Goal: Task Accomplishment & Management: Use online tool/utility

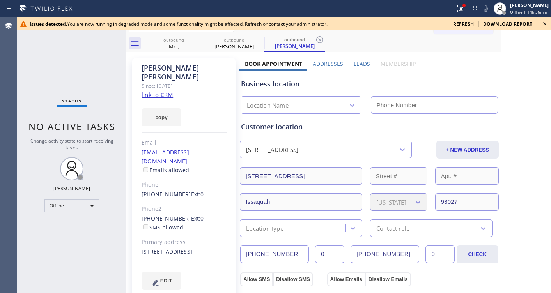
type input "[PHONE_NUMBER]"
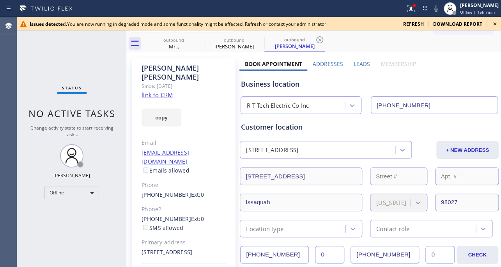
click at [495, 23] on icon at bounding box center [494, 23] width 3 height 3
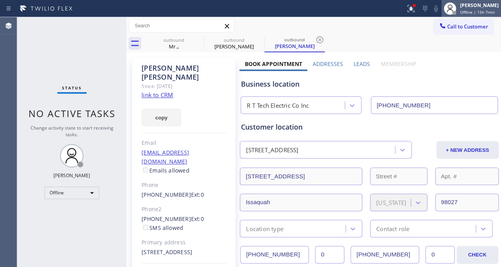
click at [460, 11] on span "Offline | 15h 7min" at bounding box center [477, 11] width 35 height 5
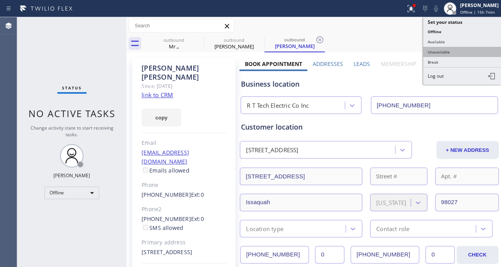
click at [456, 50] on button "Unavailable" at bounding box center [462, 52] width 78 height 10
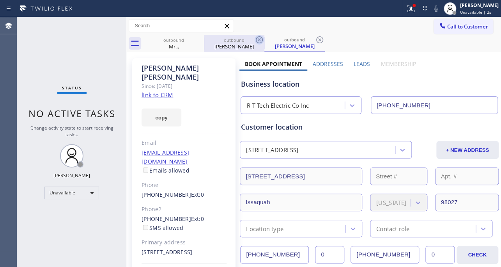
click at [262, 38] on icon at bounding box center [259, 39] width 9 height 9
click at [259, 38] on icon at bounding box center [259, 39] width 9 height 9
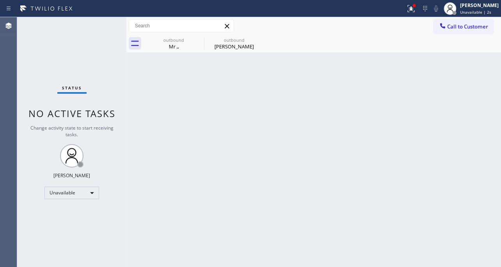
click at [0, 0] on icon at bounding box center [0, 0] width 0 height 0
type input "(855) 999-4417"
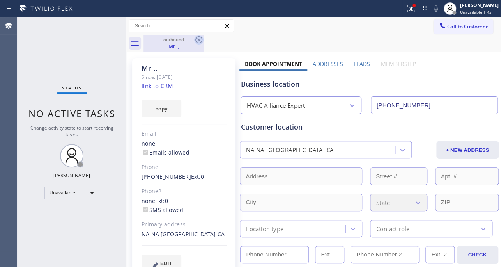
click at [195, 41] on icon at bounding box center [198, 39] width 9 height 9
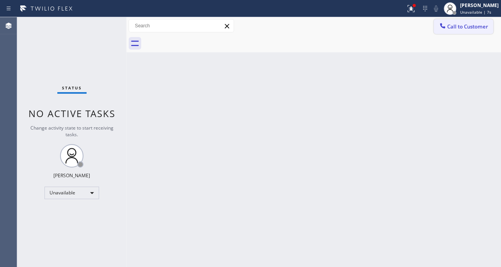
click at [457, 27] on span "Call to Customer" at bounding box center [467, 26] width 41 height 7
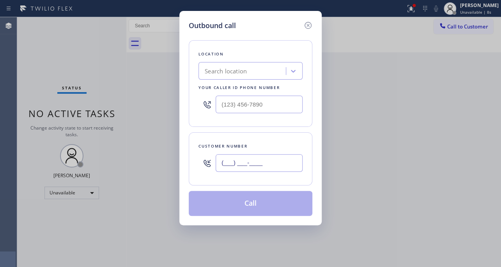
click at [278, 162] on input "(___) ___-____" at bounding box center [259, 163] width 87 height 18
paste input "949) 933-7514"
type input "(949) 933-7514"
click at [244, 72] on div "Search location" at bounding box center [226, 71] width 42 height 9
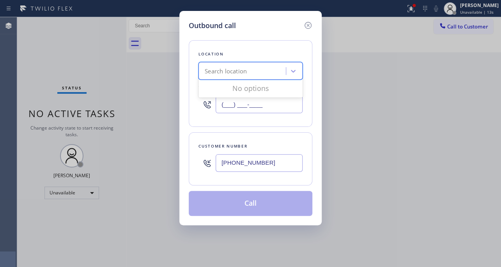
click at [254, 108] on input "(___) ___-____" at bounding box center [259, 105] width 87 height 18
paste input "617) 219-9255"
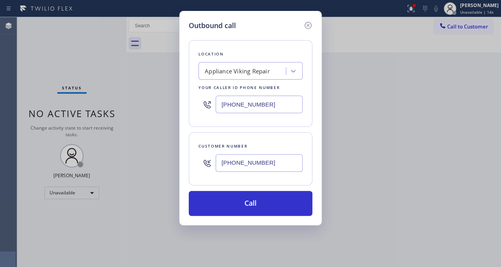
type input "[PHONE_NUMBER]"
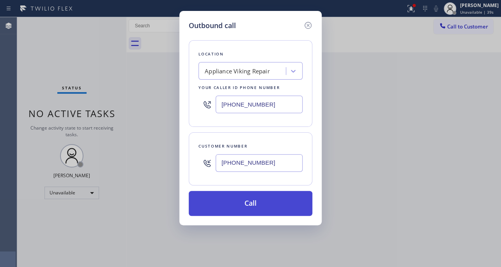
click at [242, 200] on button "Call" at bounding box center [251, 203] width 124 height 25
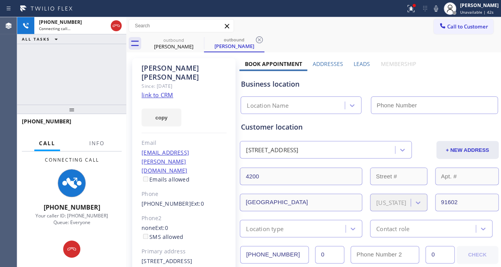
click at [354, 65] on label "Leads" at bounding box center [362, 63] width 16 height 7
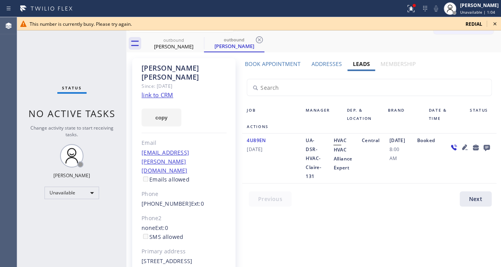
click at [495, 21] on icon at bounding box center [494, 23] width 9 height 9
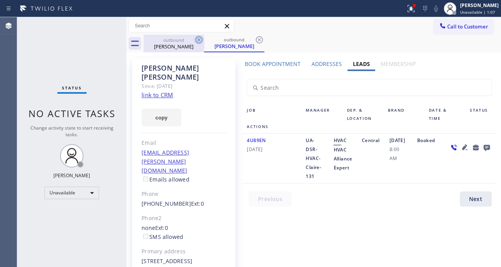
click at [199, 42] on icon at bounding box center [198, 39] width 9 height 9
click at [198, 36] on icon at bounding box center [198, 39] width 7 height 7
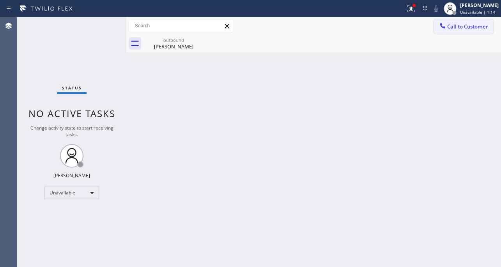
click at [452, 32] on button "Call to Customer" at bounding box center [464, 26] width 60 height 15
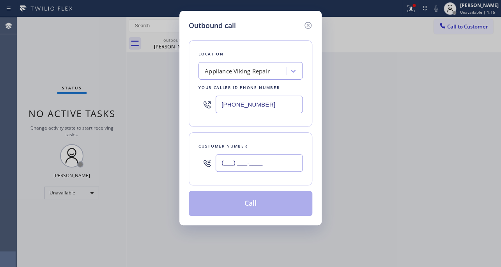
click at [268, 170] on input "(___) ___-____" at bounding box center [259, 163] width 87 height 18
paste input "323) 495-0037"
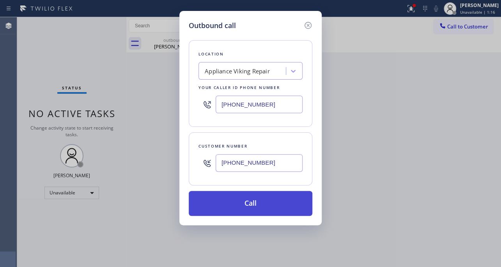
type input "(323) 495-0037"
click at [243, 207] on button "Call" at bounding box center [251, 203] width 124 height 25
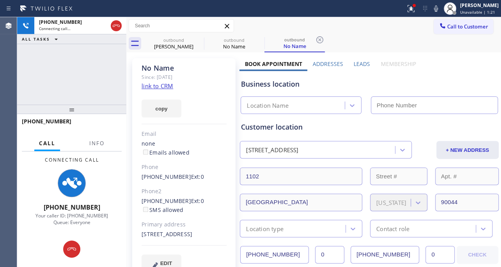
type input "[PHONE_NUMBER]"
click at [354, 61] on label "Leads" at bounding box center [362, 63] width 16 height 7
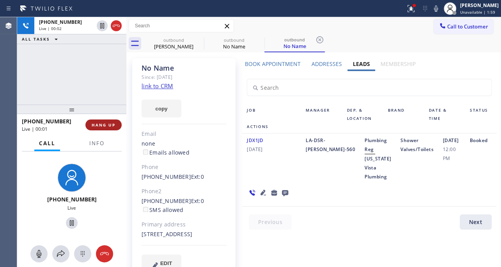
click at [103, 122] on button "HANG UP" at bounding box center [103, 124] width 36 height 11
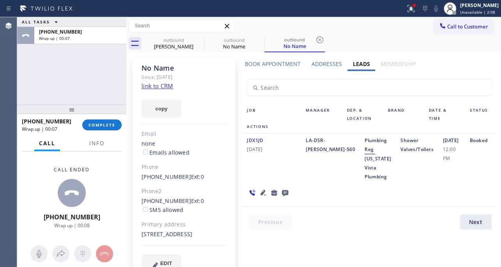
click at [285, 193] on icon at bounding box center [285, 193] width 6 height 6
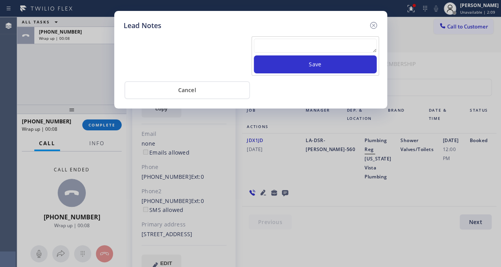
click at [297, 45] on textarea at bounding box center [315, 46] width 123 height 14
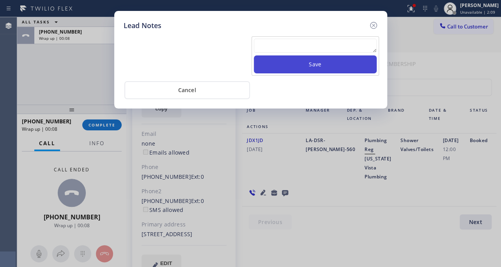
paste textarea "Routed to Voice mail// If CX will call back please transfer to me- Love:*"
type textarea "Routed to Voice mail// If CX will call back please transfer to me- Love:*"
click at [304, 60] on button "Save" at bounding box center [315, 64] width 123 height 18
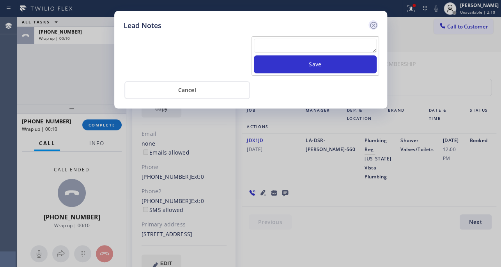
click at [372, 24] on icon at bounding box center [373, 25] width 7 height 7
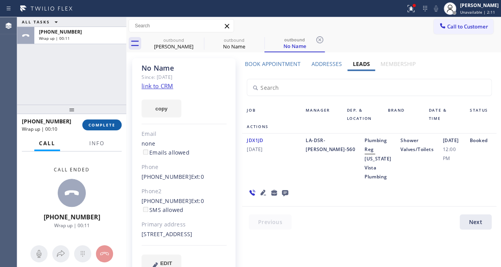
click at [113, 121] on button "COMPLETE" at bounding box center [101, 124] width 39 height 11
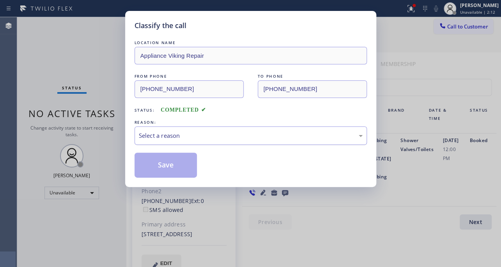
click at [181, 131] on div "Select a reason" at bounding box center [251, 135] width 224 height 9
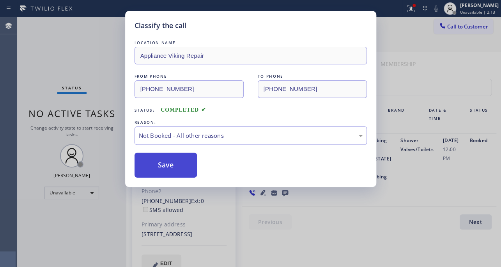
click at [163, 166] on button "Save" at bounding box center [166, 164] width 63 height 25
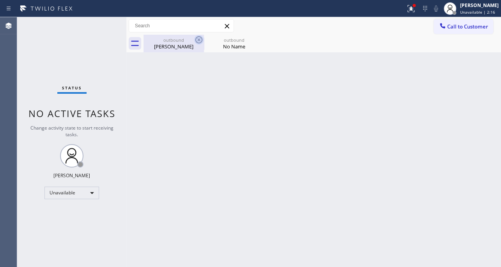
click at [200, 39] on icon at bounding box center [198, 39] width 9 height 9
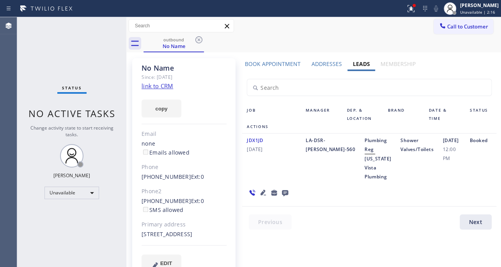
click at [200, 39] on icon at bounding box center [198, 39] width 9 height 9
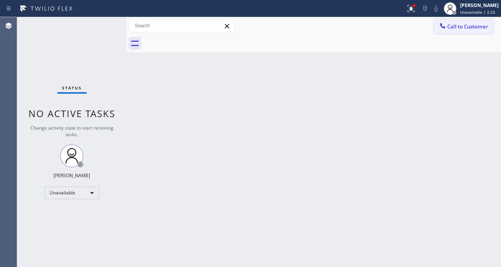
click at [463, 27] on span "Call to Customer" at bounding box center [467, 26] width 41 height 7
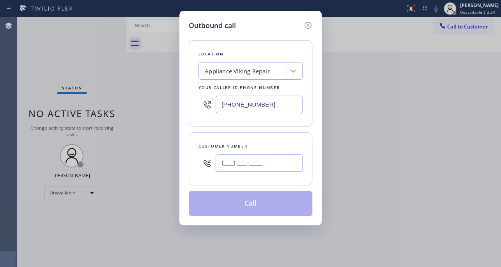
click at [254, 158] on input "(___) ___-____" at bounding box center [259, 163] width 87 height 18
paste input "626) 321-8017"
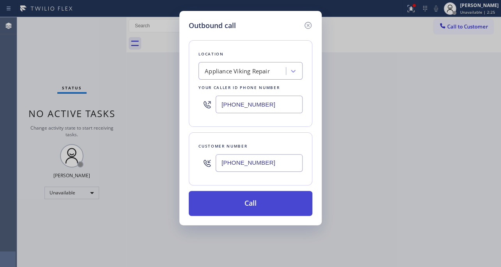
type input "[PHONE_NUMBER]"
click at [250, 198] on button "Call" at bounding box center [251, 203] width 124 height 25
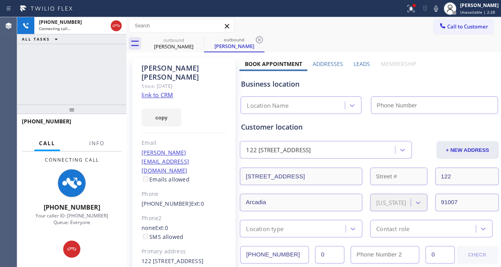
click at [356, 62] on label "Leads" at bounding box center [362, 63] width 16 height 7
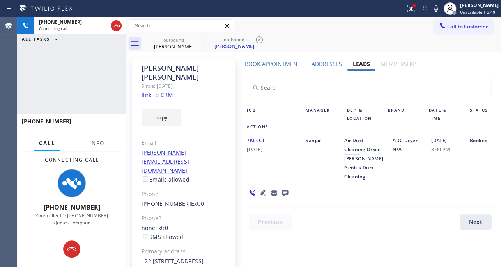
click at [260, 195] on icon at bounding box center [262, 191] width 5 height 5
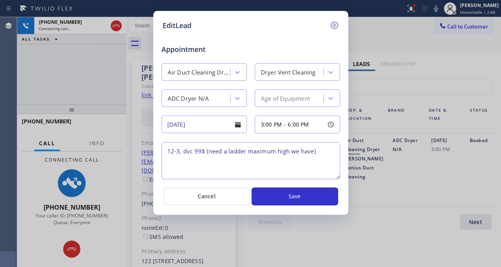
click at [334, 25] on icon at bounding box center [334, 25] width 7 height 7
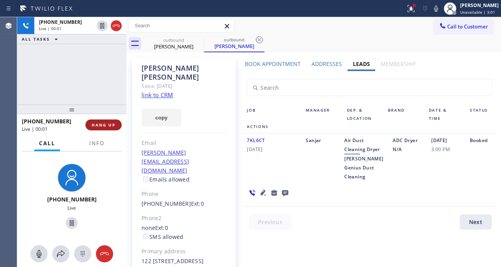
click at [105, 125] on span "HANG UP" at bounding box center [104, 124] width 24 height 5
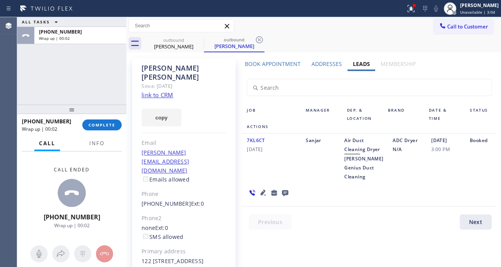
click at [283, 196] on icon at bounding box center [285, 193] width 6 height 6
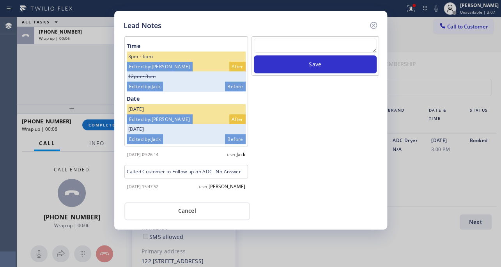
click at [311, 43] on textarea at bounding box center [315, 46] width 123 height 14
paste textarea "Routed to Voice mail// If CX will call back please transfer to me- Love:*"
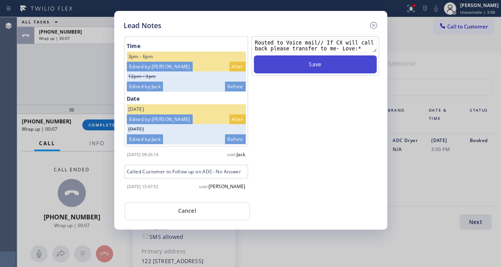
type textarea "Routed to Voice mail// If CX will call back please transfer to me- Love:*"
click at [311, 63] on button "Save" at bounding box center [315, 64] width 123 height 18
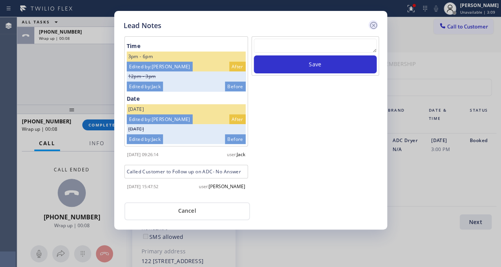
click at [374, 26] on icon at bounding box center [373, 25] width 7 height 7
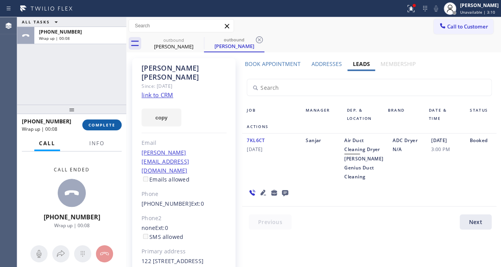
click at [99, 122] on span "COMPLETE" at bounding box center [102, 124] width 27 height 5
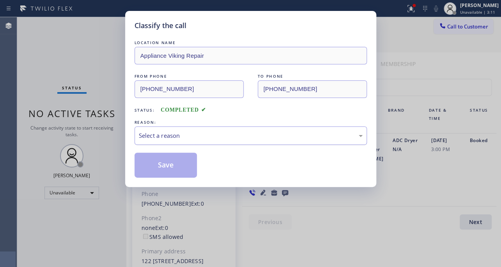
click at [148, 139] on div "Select a reason" at bounding box center [251, 135] width 224 height 9
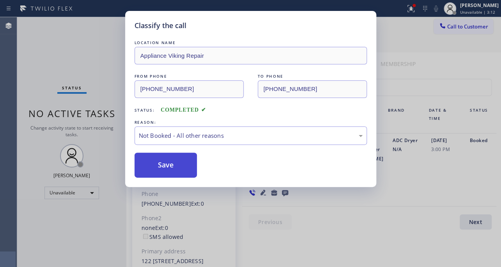
click at [151, 163] on button "Save" at bounding box center [166, 164] width 63 height 25
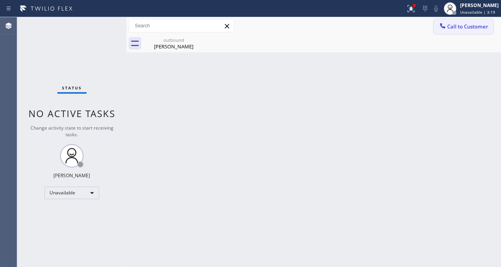
click at [445, 25] on icon at bounding box center [443, 26] width 8 height 8
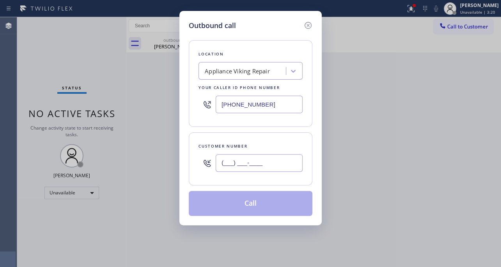
click at [251, 160] on input "(___) ___-____" at bounding box center [259, 163] width 87 height 18
paste input "206) 403-6874"
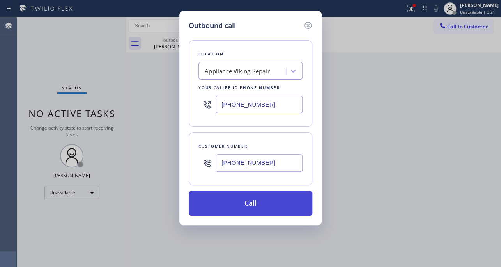
type input "[PHONE_NUMBER]"
click at [251, 205] on button "Call" at bounding box center [251, 203] width 124 height 25
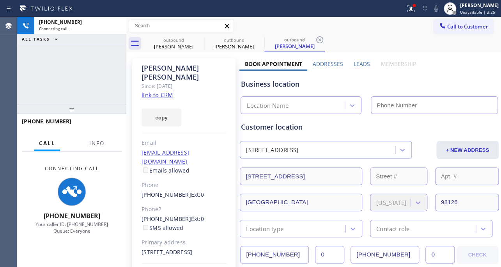
click at [358, 64] on label "Leads" at bounding box center [362, 63] width 16 height 7
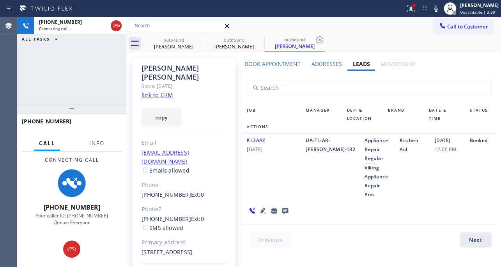
click at [264, 205] on icon at bounding box center [263, 209] width 9 height 9
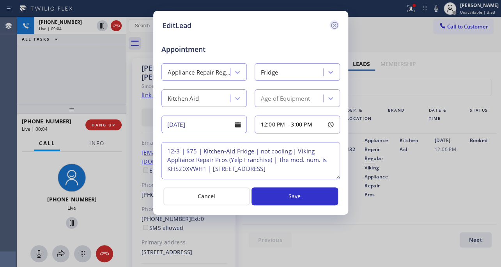
click at [333, 25] on icon at bounding box center [334, 25] width 9 height 9
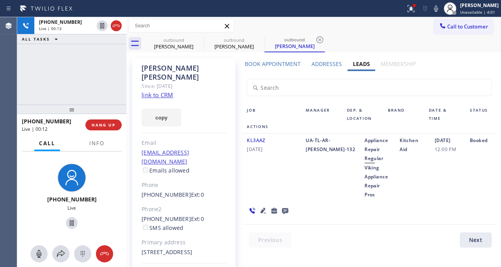
click at [259, 205] on icon at bounding box center [263, 209] width 9 height 9
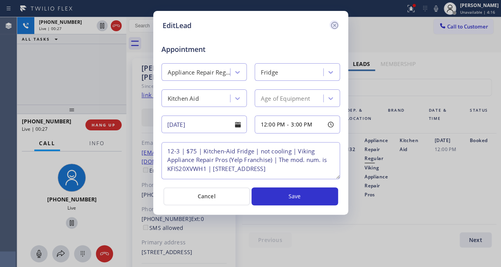
click at [334, 25] on icon at bounding box center [334, 25] width 7 height 7
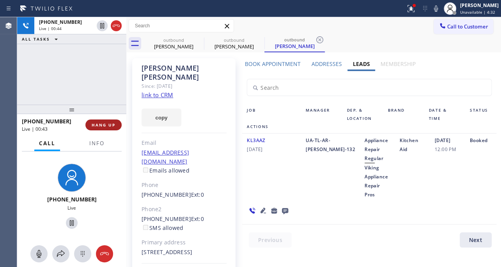
click at [99, 122] on span "HANG UP" at bounding box center [104, 124] width 24 height 5
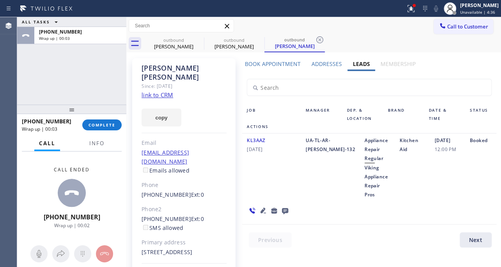
click at [282, 208] on icon at bounding box center [285, 211] width 6 height 6
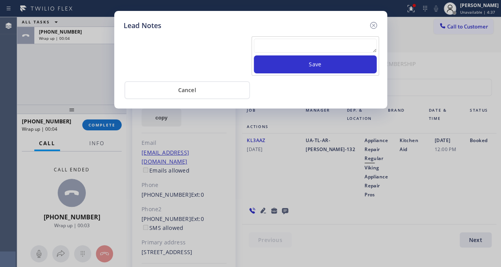
click at [273, 42] on textarea at bounding box center [315, 46] width 123 height 14
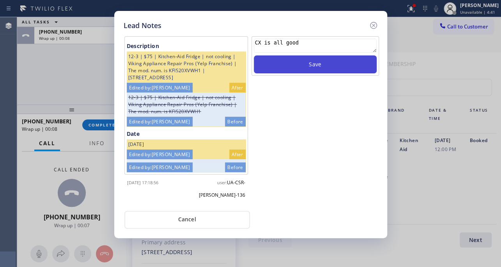
type textarea "CX is all good"
click at [333, 63] on button "Save" at bounding box center [315, 64] width 123 height 18
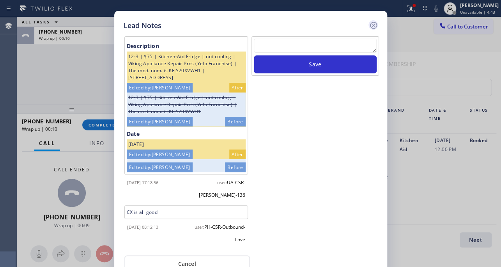
click at [374, 21] on icon at bounding box center [373, 25] width 9 height 9
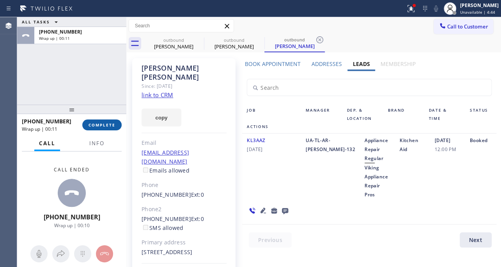
click at [89, 123] on span "COMPLETE" at bounding box center [102, 124] width 27 height 5
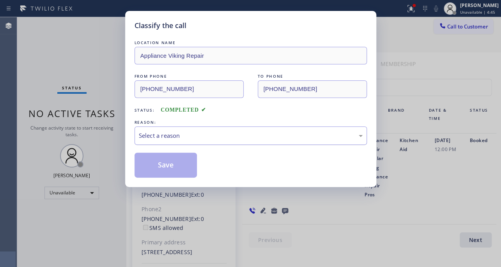
click at [178, 140] on div "Select a reason" at bounding box center [251, 135] width 232 height 18
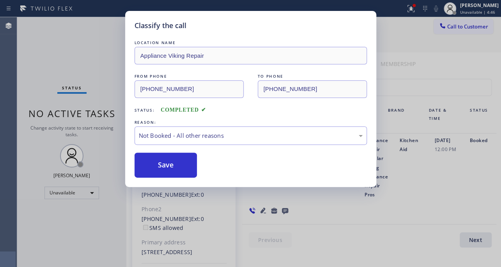
click at [161, 166] on button "Save" at bounding box center [166, 164] width 63 height 25
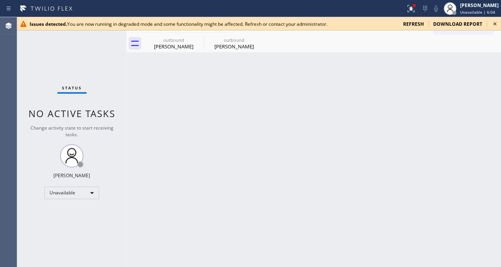
click at [418, 21] on span "refresh" at bounding box center [413, 24] width 21 height 7
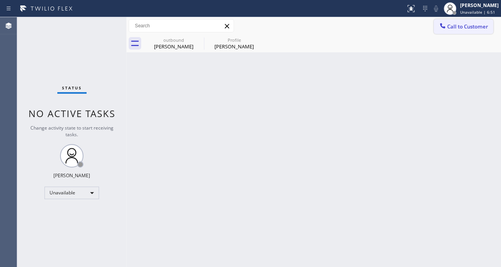
click at [469, 23] on span "Call to Customer" at bounding box center [467, 26] width 41 height 7
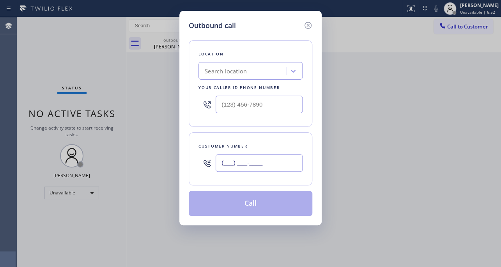
click at [268, 162] on input "(___) ___-____" at bounding box center [259, 163] width 87 height 18
paste input "562) 754-7355"
type input "[PHONE_NUMBER]"
click at [273, 104] on input "(___) ___-____" at bounding box center [259, 105] width 87 height 18
paste input "617) 219-9255"
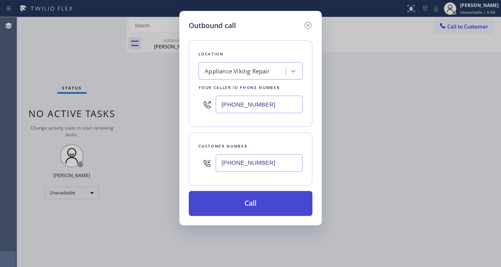
type input "[PHONE_NUMBER]"
click at [260, 202] on button "Call" at bounding box center [251, 203] width 124 height 25
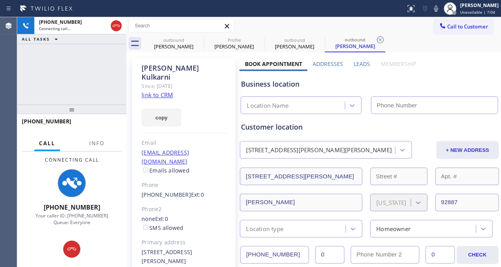
type input "[PHONE_NUMBER]"
click at [360, 62] on label "Leads" at bounding box center [362, 63] width 16 height 7
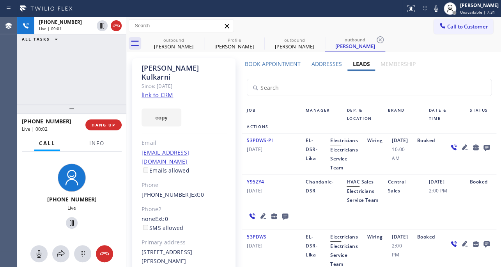
drag, startPoint x: 100, startPoint y: 128, endPoint x: 124, endPoint y: 140, distance: 26.7
click at [100, 128] on button "HANG UP" at bounding box center [103, 124] width 36 height 11
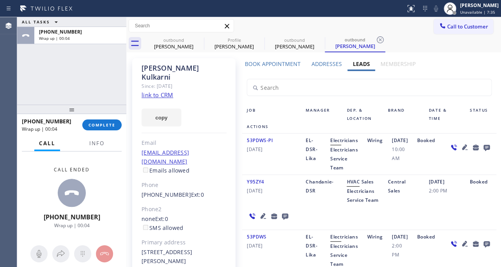
click at [483, 151] on icon at bounding box center [486, 148] width 6 height 6
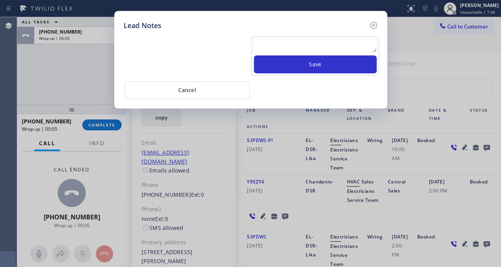
click at [314, 43] on textarea at bounding box center [315, 46] width 123 height 14
paste textarea "Routed to Voice mail// If CX will call back please transfer to me- Love:*"
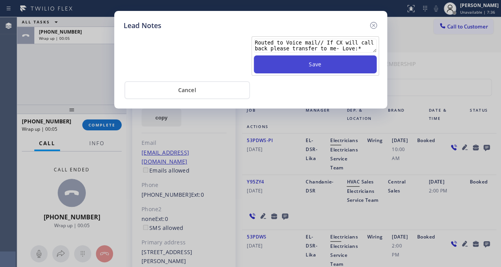
type textarea "Routed to Voice mail// If CX will call back please transfer to me- Love:*"
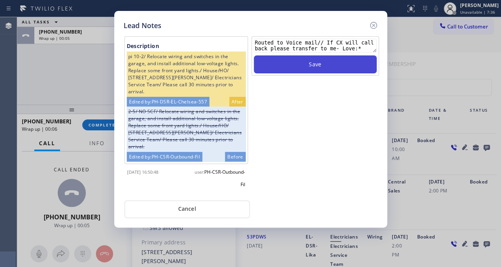
click at [320, 72] on button "Save" at bounding box center [315, 64] width 123 height 18
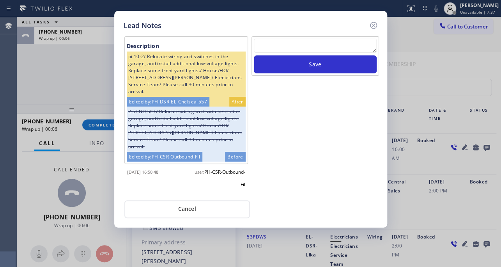
scroll to position [0, 0]
click at [371, 25] on icon at bounding box center [373, 25] width 9 height 9
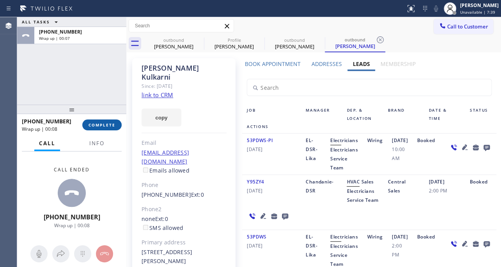
click at [106, 122] on span "COMPLETE" at bounding box center [102, 124] width 27 height 5
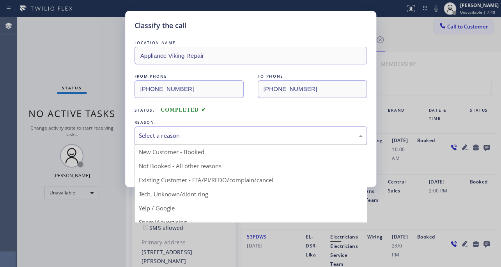
click at [177, 132] on div "Select a reason" at bounding box center [251, 135] width 224 height 9
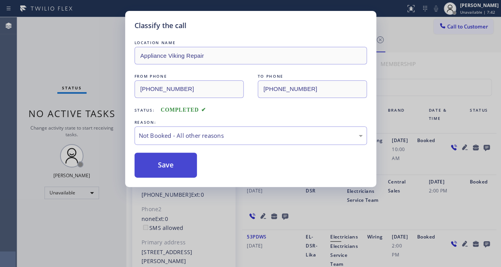
click at [171, 166] on button "Save" at bounding box center [166, 164] width 63 height 25
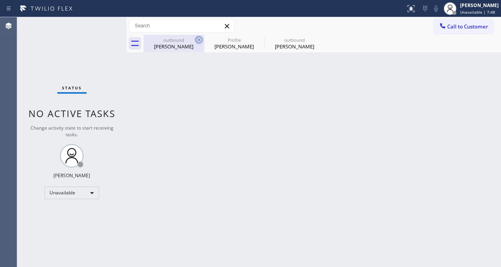
click at [200, 37] on icon at bounding box center [198, 39] width 9 height 9
click at [0, 0] on icon at bounding box center [0, 0] width 0 height 0
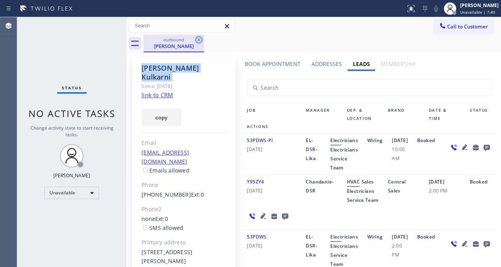
click at [200, 37] on icon at bounding box center [198, 39] width 9 height 9
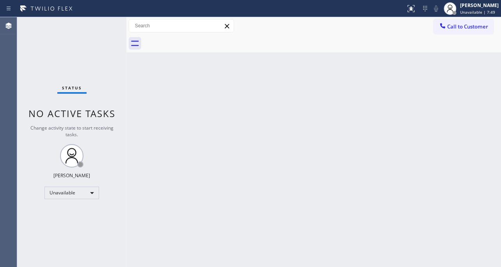
click at [200, 37] on div at bounding box center [322, 44] width 358 height 18
click at [462, 24] on span "Call to Customer" at bounding box center [467, 26] width 41 height 7
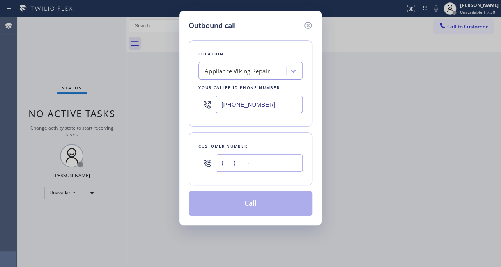
click at [279, 165] on input "(___) ___-____" at bounding box center [259, 163] width 87 height 18
paste input "818) 642-9296"
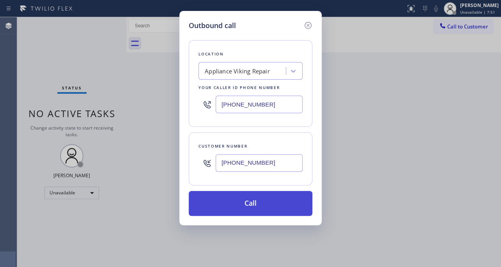
type input "[PHONE_NUMBER]"
click at [261, 208] on button "Call" at bounding box center [251, 203] width 124 height 25
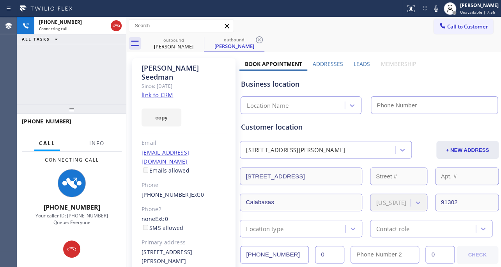
type input "[PHONE_NUMBER]"
click at [358, 65] on label "Leads" at bounding box center [362, 63] width 16 height 7
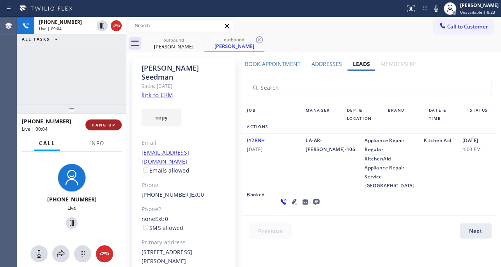
click at [102, 122] on span "HANG UP" at bounding box center [104, 124] width 24 height 5
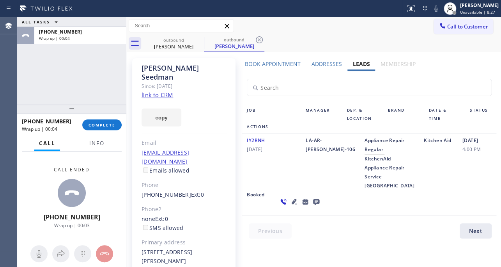
click at [313, 205] on icon at bounding box center [316, 202] width 6 height 6
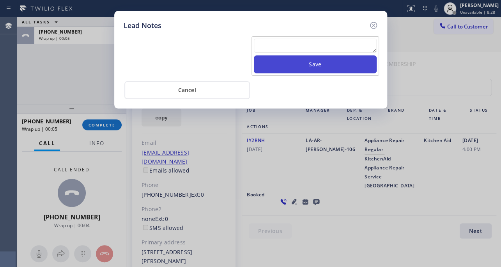
click at [297, 56] on button "Save" at bounding box center [315, 64] width 123 height 18
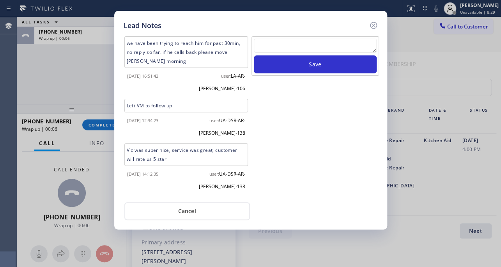
click at [298, 46] on textarea at bounding box center [315, 46] width 123 height 14
paste textarea "Routed to Voice mail// If CX will call back please transfer to me- Love:*"
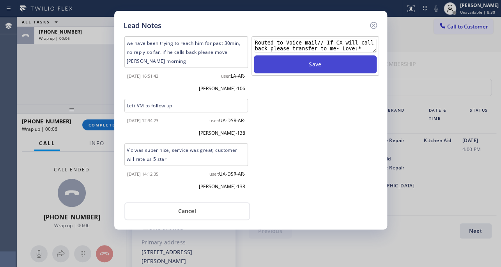
type textarea "Routed to Voice mail// If CX will call back please transfer to me- Love:*"
click at [306, 63] on button "Save" at bounding box center [315, 64] width 123 height 18
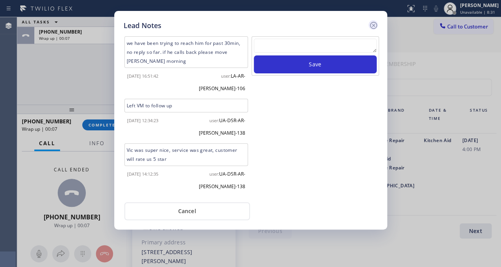
scroll to position [0, 0]
drag, startPoint x: 372, startPoint y: 23, endPoint x: 96, endPoint y: 113, distance: 290.9
click at [372, 23] on icon at bounding box center [373, 25] width 9 height 9
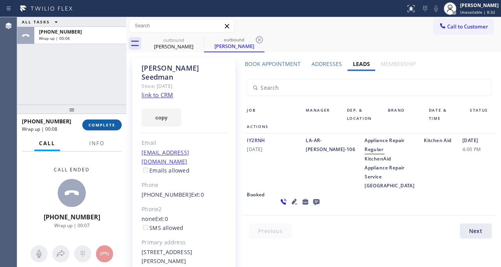
click at [98, 120] on button "COMPLETE" at bounding box center [101, 124] width 39 height 11
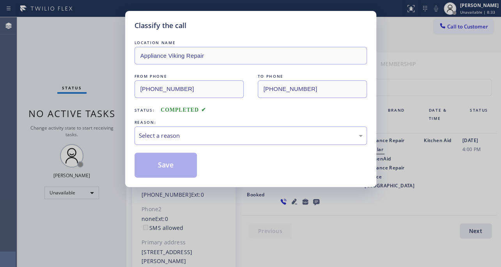
click at [160, 134] on div "Select a reason" at bounding box center [251, 135] width 224 height 9
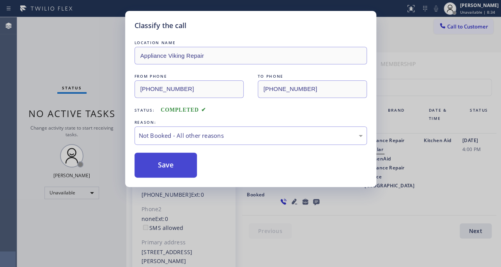
click at [149, 165] on button "Save" at bounding box center [166, 164] width 63 height 25
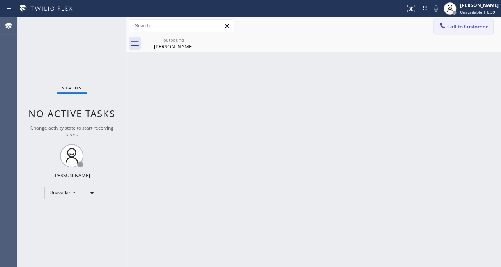
click at [459, 23] on span "Call to Customer" at bounding box center [467, 26] width 41 height 7
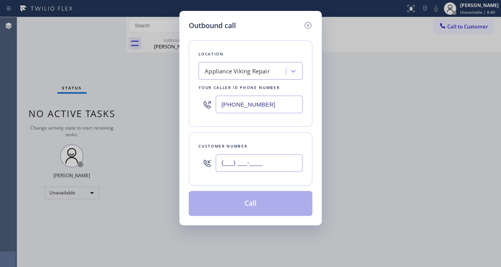
click at [236, 155] on input "(___) ___-____" at bounding box center [259, 163] width 87 height 18
paste input "424) 325-9797"
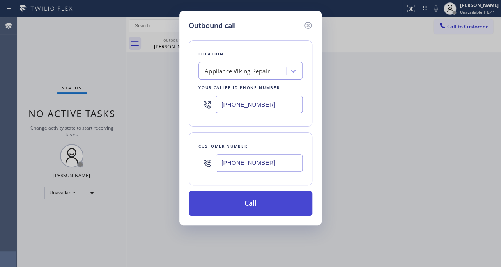
type input "[PHONE_NUMBER]"
click at [245, 208] on button "Call" at bounding box center [251, 203] width 124 height 25
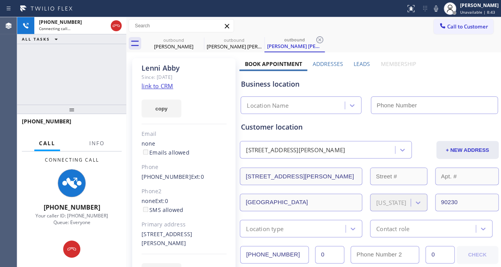
click at [363, 66] on label "Leads" at bounding box center [362, 63] width 16 height 7
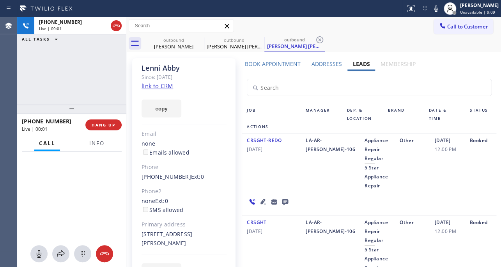
scroll to position [35, 0]
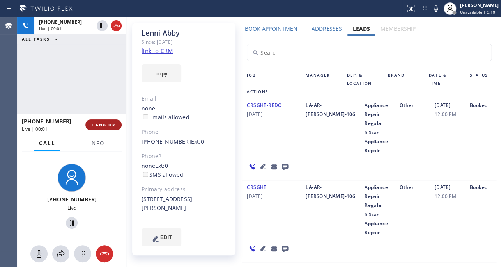
click at [94, 124] on span "HANG UP" at bounding box center [104, 124] width 24 height 5
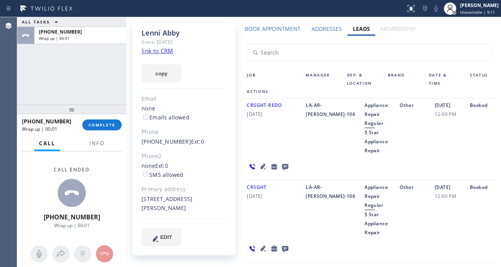
click at [283, 164] on icon at bounding box center [285, 167] width 6 height 6
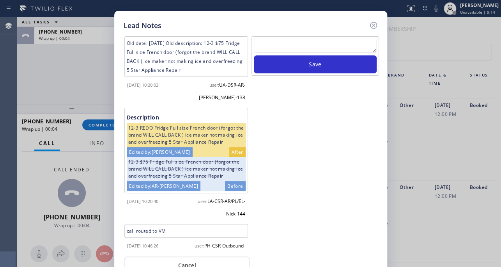
click at [289, 41] on textarea at bounding box center [315, 46] width 123 height 14
paste textarea "Routed to Voice mail// If CX will call back please transfer to me- Love:*"
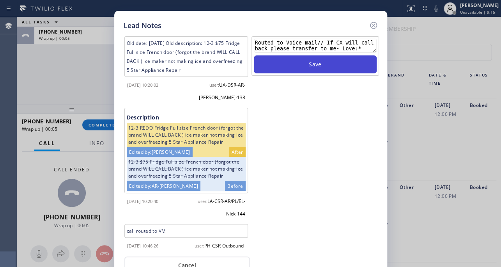
type textarea "Routed to Voice mail// If CX will call back please transfer to me- Love:*"
click at [302, 64] on button "Save" at bounding box center [315, 64] width 123 height 18
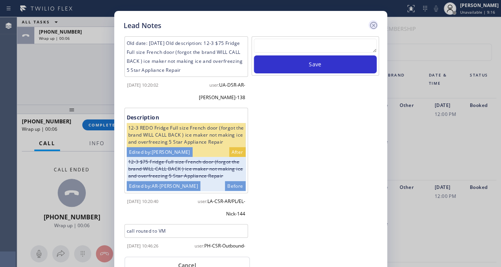
scroll to position [0, 0]
click at [375, 26] on icon at bounding box center [373, 25] width 9 height 9
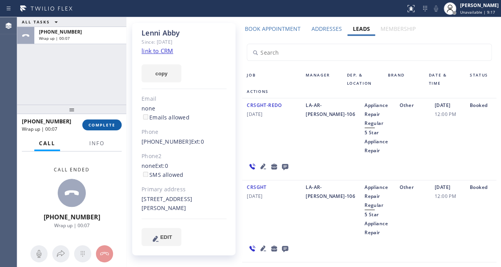
click at [107, 125] on span "COMPLETE" at bounding box center [102, 124] width 27 height 5
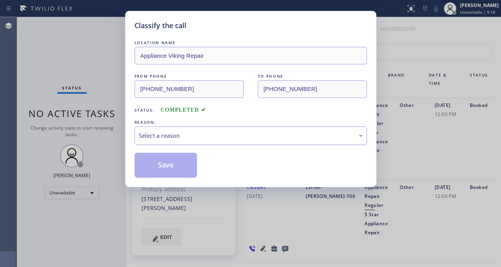
click at [171, 133] on div "Select a reason" at bounding box center [251, 135] width 224 height 9
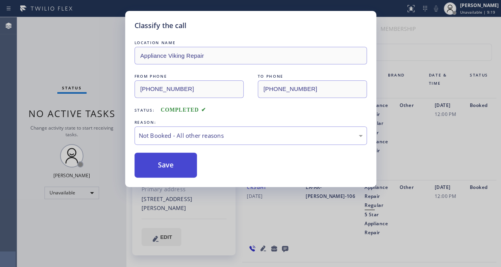
click at [159, 162] on button "Save" at bounding box center [166, 164] width 63 height 25
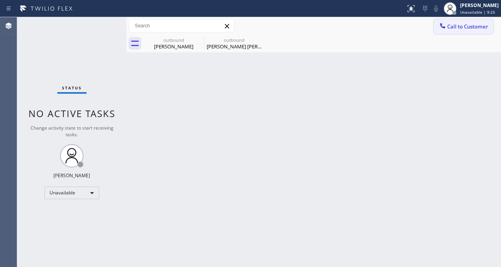
click at [477, 23] on span "Call to Customer" at bounding box center [467, 26] width 41 height 7
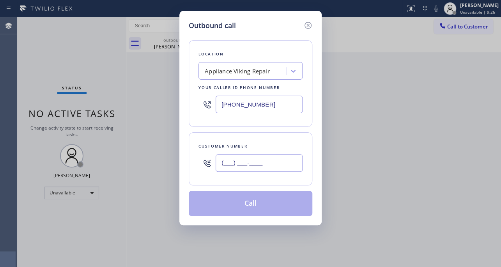
click at [266, 162] on input "(___) ___-____" at bounding box center [259, 163] width 87 height 18
paste input "310) 474-8902"
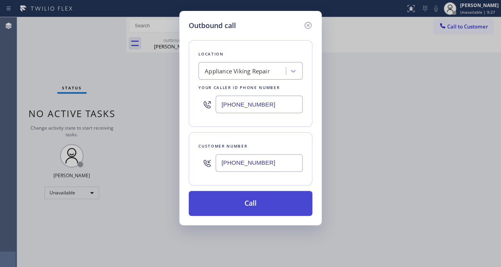
type input "[PHONE_NUMBER]"
click at [246, 201] on button "Call" at bounding box center [251, 203] width 124 height 25
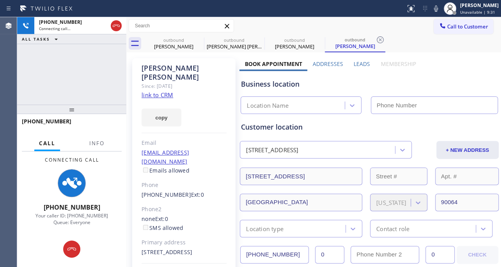
click at [363, 65] on label "Leads" at bounding box center [362, 63] width 16 height 7
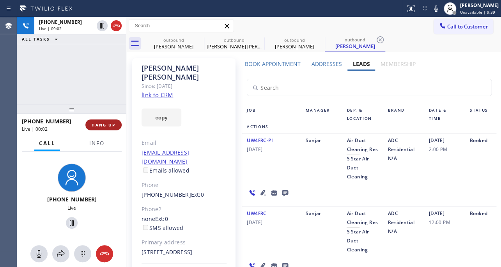
click at [90, 124] on button "HANG UP" at bounding box center [103, 124] width 36 height 11
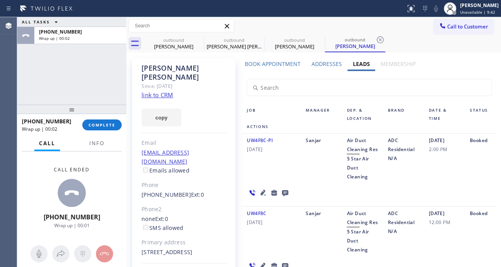
click at [284, 191] on icon at bounding box center [285, 193] width 6 height 6
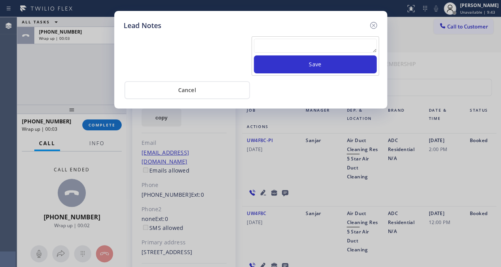
click at [300, 44] on textarea at bounding box center [315, 46] width 123 height 14
paste textarea "Routed to Voice mail// If CX will call back please transfer to me- Love:*"
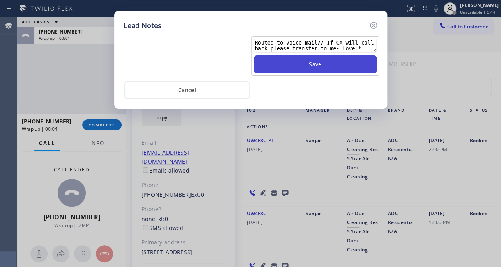
type textarea "Routed to Voice mail// If CX will call back please transfer to me- Love:*"
click at [322, 60] on button "Save" at bounding box center [315, 64] width 123 height 18
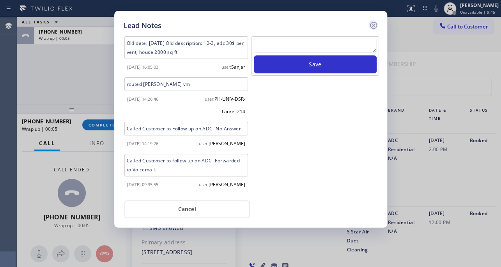
scroll to position [0, 0]
click at [372, 28] on icon at bounding box center [373, 25] width 9 height 9
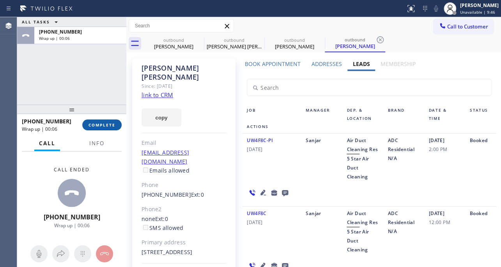
click at [104, 123] on span "COMPLETE" at bounding box center [102, 124] width 27 height 5
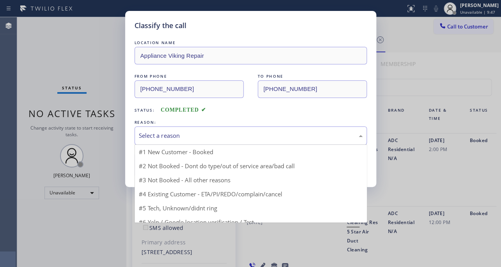
click at [155, 131] on div "Select a reason" at bounding box center [251, 135] width 224 height 9
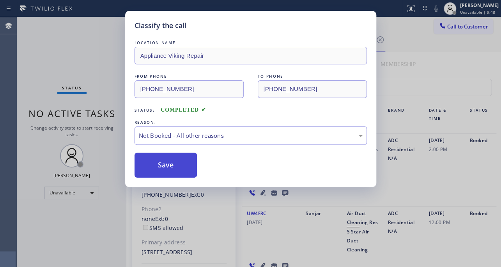
click at [157, 161] on button "Save" at bounding box center [166, 164] width 63 height 25
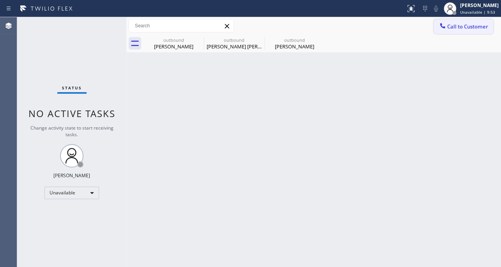
click at [450, 22] on button "Call to Customer" at bounding box center [464, 26] width 60 height 15
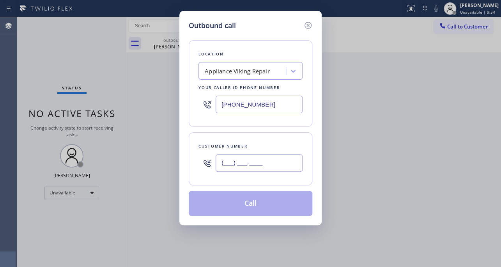
click at [233, 165] on input "(___) ___-____" at bounding box center [259, 163] width 87 height 18
paste input "551) 265-3538"
type input "[PHONE_NUMBER]"
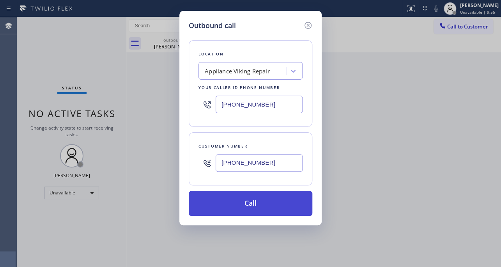
click at [241, 208] on button "Call" at bounding box center [251, 203] width 124 height 25
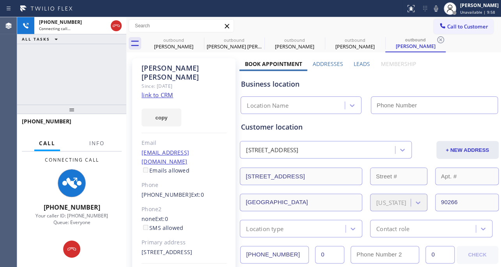
click at [354, 62] on label "Leads" at bounding box center [362, 63] width 16 height 7
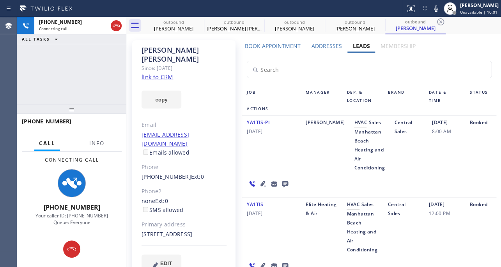
scroll to position [59, 0]
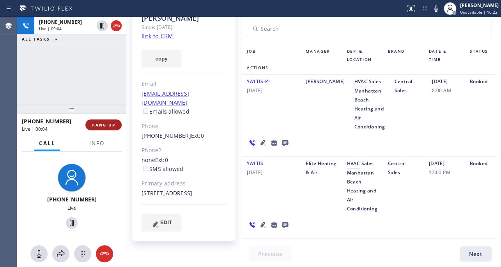
click at [92, 128] on button "HANG UP" at bounding box center [103, 124] width 36 height 11
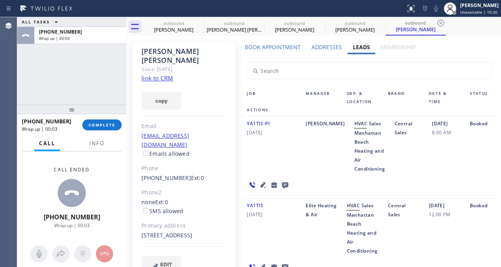
scroll to position [0, 0]
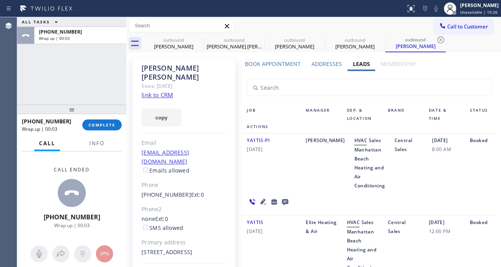
click at [282, 201] on icon at bounding box center [285, 202] width 6 height 6
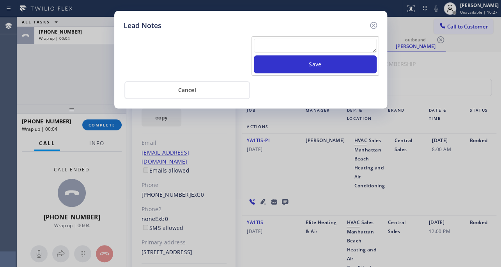
click at [313, 49] on textarea at bounding box center [315, 46] width 123 height 14
paste textarea "Routed to Voice mail// If CX will call back please transfer to me- Love:*"
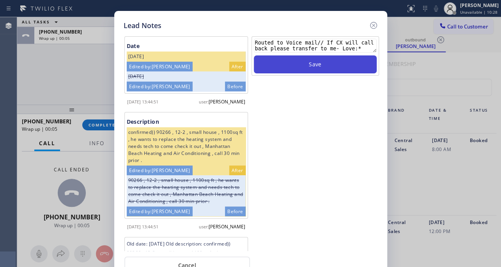
type textarea "Routed to Voice mail// If CX will call back please transfer to me- Love:*"
click at [315, 64] on button "Save" at bounding box center [315, 64] width 123 height 18
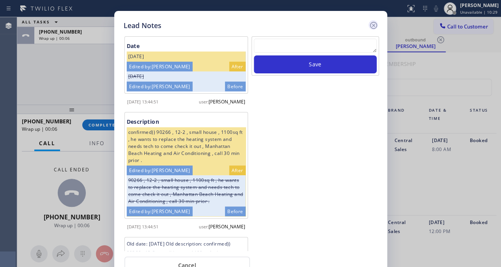
scroll to position [0, 0]
click at [373, 23] on icon at bounding box center [373, 25] width 9 height 9
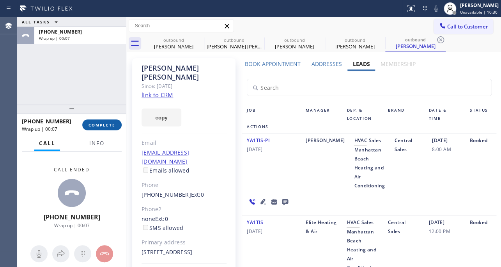
click at [109, 127] on span "COMPLETE" at bounding box center [102, 124] width 27 height 5
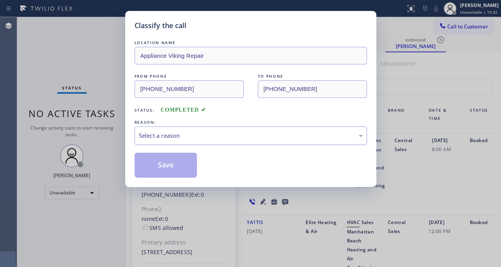
click at [198, 134] on div "Select a reason" at bounding box center [251, 135] width 224 height 9
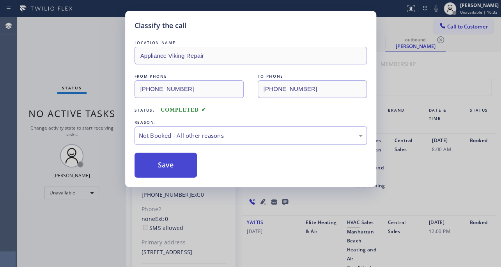
click at [155, 163] on button "Save" at bounding box center [166, 164] width 63 height 25
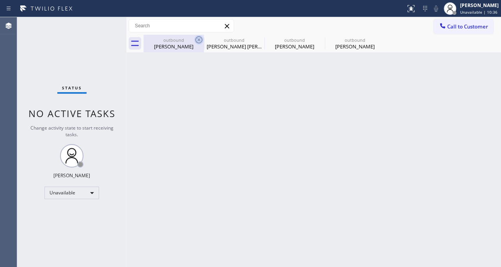
click at [198, 37] on icon at bounding box center [198, 39] width 9 height 9
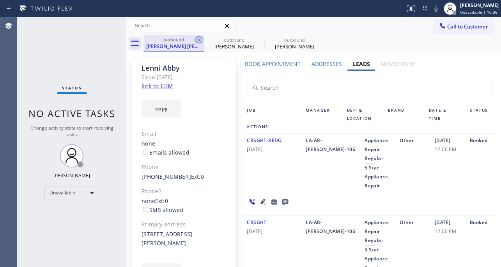
click at [198, 37] on icon at bounding box center [198, 39] width 9 height 9
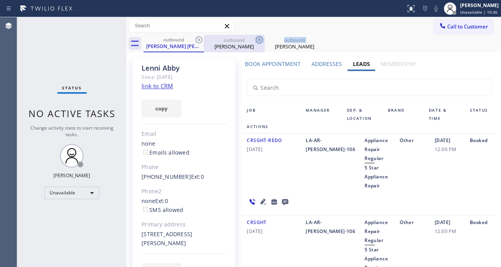
click at [255, 37] on icon at bounding box center [259, 39] width 9 height 9
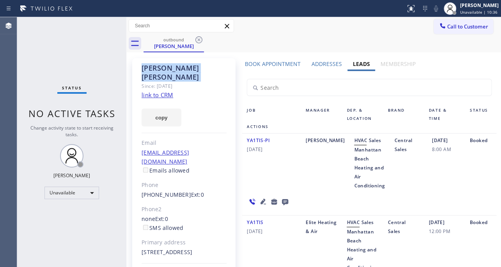
click at [198, 37] on icon at bounding box center [198, 39] width 9 height 9
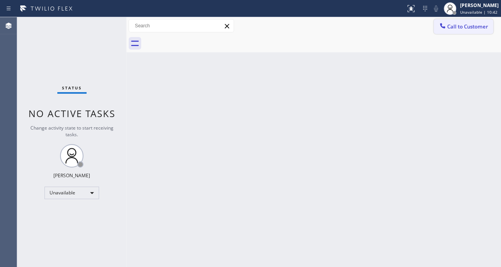
click at [465, 20] on button "Call to Customer" at bounding box center [464, 26] width 60 height 15
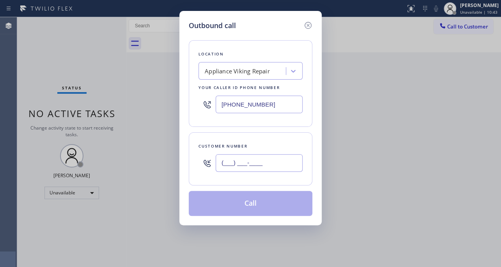
click at [232, 163] on input "(___) ___-____" at bounding box center [259, 163] width 87 height 18
paste input "323) 654-6771"
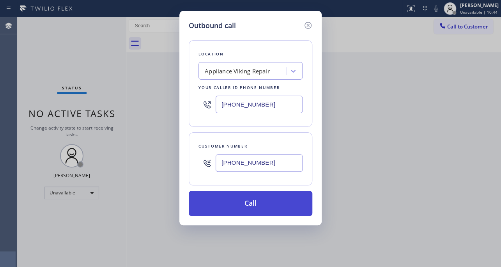
type input "[PHONE_NUMBER]"
click at [251, 198] on button "Call" at bounding box center [251, 203] width 124 height 25
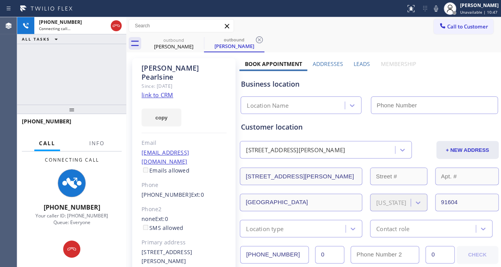
click at [361, 62] on label "Leads" at bounding box center [362, 63] width 16 height 7
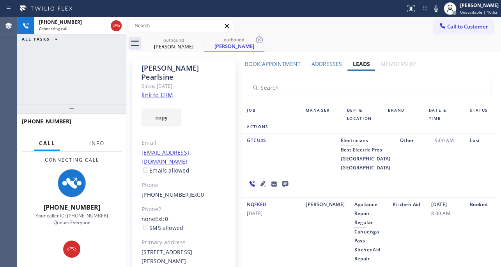
click at [285, 161] on div "GTCU4S" at bounding box center [271, 154] width 59 height 36
click at [290, 179] on icon at bounding box center [284, 184] width 9 height 10
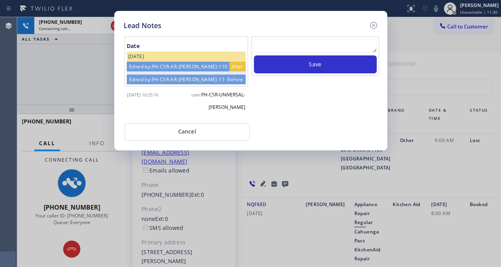
click at [321, 42] on textarea at bounding box center [315, 46] width 123 height 14
paste textarea "Routed to Voice mail// If CX will call back please transfer to me- Love:*"
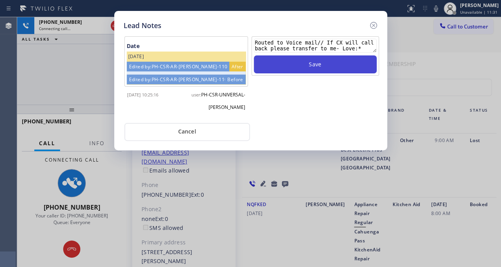
type textarea "Routed to Voice mail// If CX will call back please transfer to me- Love:*"
click at [313, 64] on button "Save" at bounding box center [315, 64] width 123 height 18
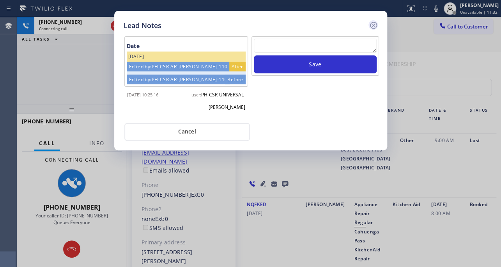
scroll to position [0, 0]
click at [374, 25] on icon at bounding box center [373, 25] width 9 height 9
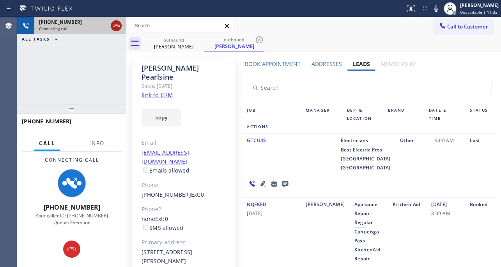
click at [113, 29] on icon at bounding box center [116, 25] width 9 height 9
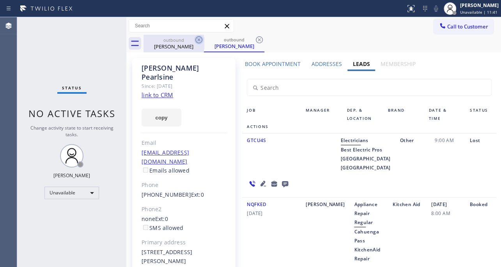
click at [196, 42] on icon at bounding box center [198, 39] width 7 height 7
click at [197, 40] on icon at bounding box center [198, 39] width 9 height 9
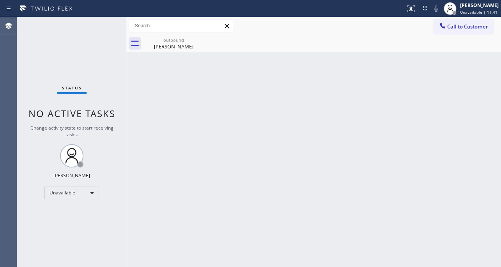
click at [0, 0] on icon at bounding box center [0, 0] width 0 height 0
click at [460, 24] on span "Call to Customer" at bounding box center [467, 26] width 41 height 7
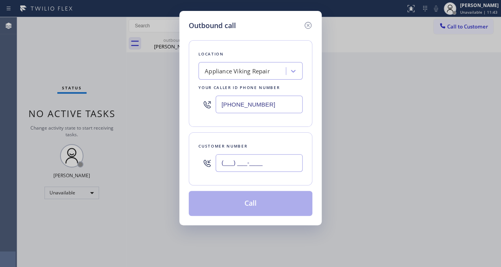
click at [253, 158] on input "(___) ___-____" at bounding box center [259, 163] width 87 height 18
paste input "626) 376-6652"
type input "[PHONE_NUMBER]"
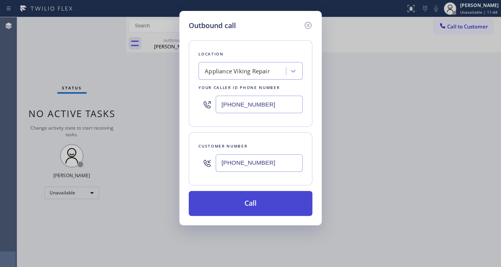
click at [254, 206] on button "Call" at bounding box center [251, 203] width 124 height 25
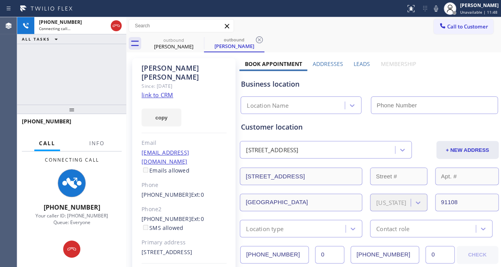
click at [358, 60] on label "Leads" at bounding box center [362, 63] width 16 height 7
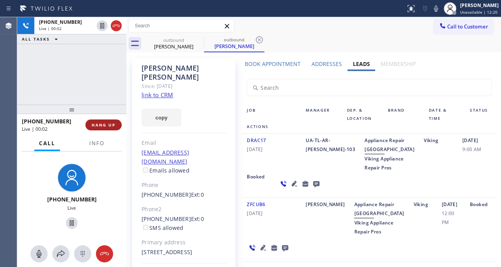
click at [112, 128] on button "HANG UP" at bounding box center [103, 124] width 36 height 11
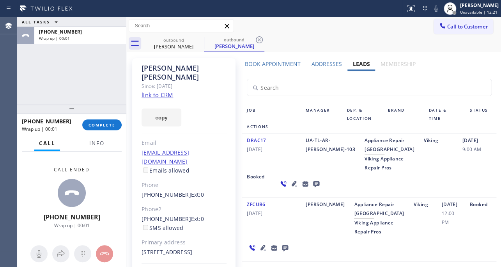
click at [312, 188] on icon at bounding box center [316, 184] width 9 height 10
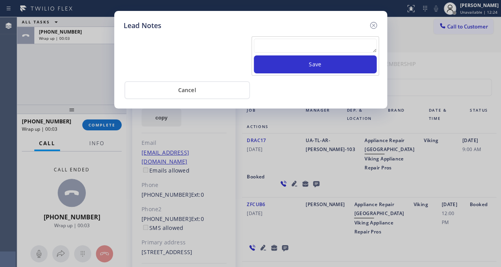
click at [321, 49] on textarea at bounding box center [315, 46] width 123 height 14
paste textarea "Routed to Voice mail// If CX will call back please transfer to me- Love:*"
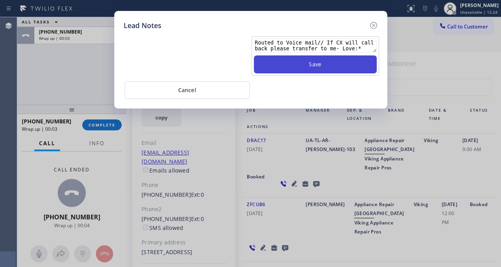
scroll to position [5, 0]
type textarea "Routed to Voice mail// If CX will call back please transfer to me- Love:*"
click at [326, 66] on button "Save" at bounding box center [315, 64] width 123 height 18
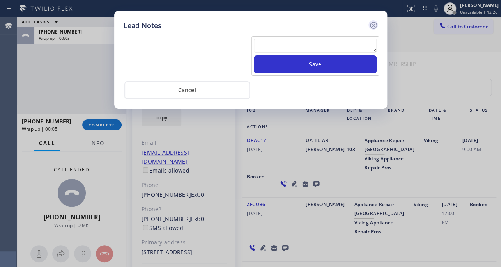
scroll to position [0, 0]
click at [374, 23] on icon at bounding box center [373, 25] width 9 height 9
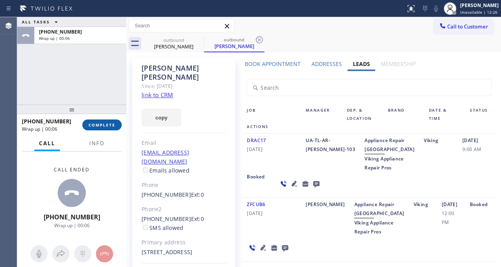
click at [117, 123] on button "COMPLETE" at bounding box center [101, 124] width 39 height 11
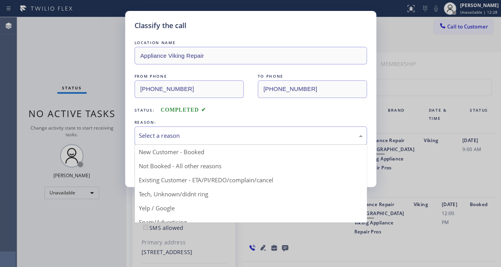
click at [160, 142] on div "Select a reason" at bounding box center [251, 135] width 232 height 18
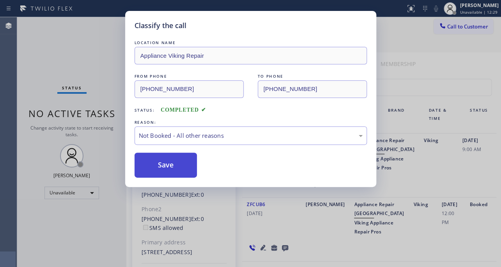
click at [156, 165] on button "Save" at bounding box center [166, 164] width 63 height 25
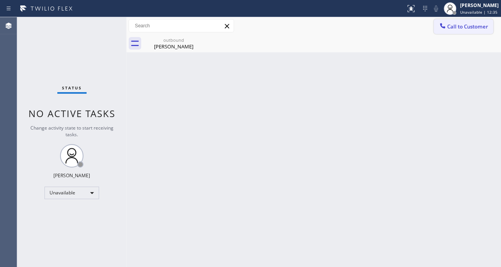
click at [460, 29] on span "Call to Customer" at bounding box center [467, 26] width 41 height 7
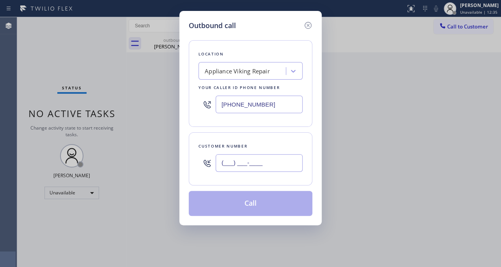
click at [245, 165] on input "(___) ___-____" at bounding box center [259, 163] width 87 height 18
paste input "213) 891-1188"
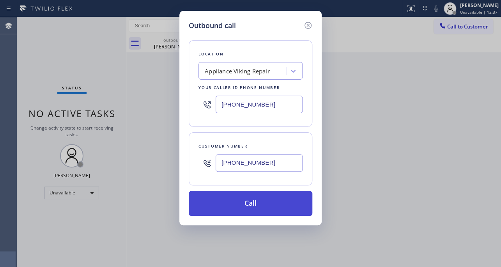
type input "[PHONE_NUMBER]"
click at [242, 203] on button "Call" at bounding box center [251, 203] width 124 height 25
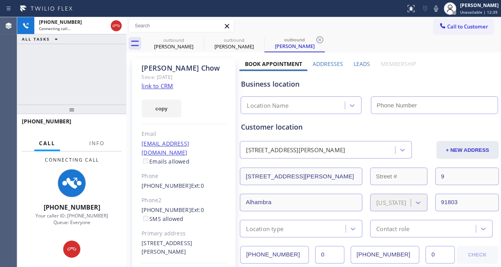
click at [362, 60] on label "Leads" at bounding box center [362, 63] width 16 height 7
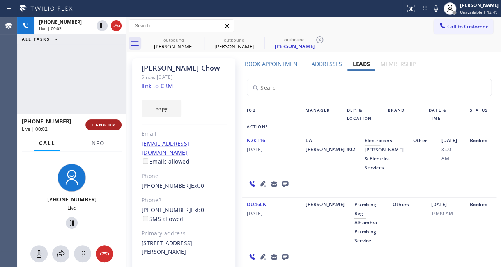
click at [96, 126] on span "HANG UP" at bounding box center [104, 124] width 24 height 5
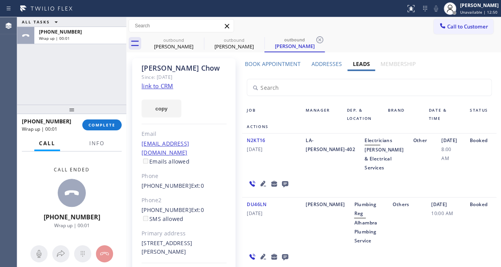
click at [282, 187] on icon at bounding box center [285, 184] width 6 height 6
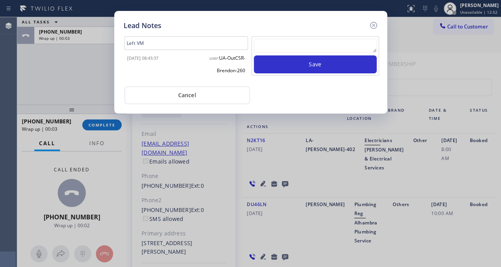
click at [337, 43] on textarea at bounding box center [315, 46] width 123 height 14
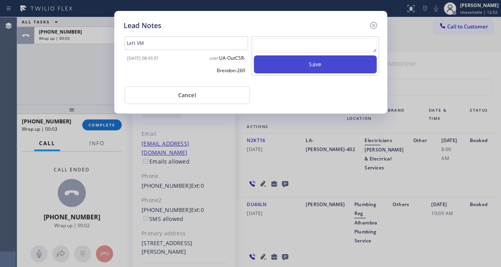
paste textarea "Routed to Voice mail// If CX will call back please transfer to me- Love:*"
type textarea "Routed to Voice mail// If CX will call back please transfer to me- Love:*"
click at [333, 68] on button "Save" at bounding box center [315, 64] width 123 height 18
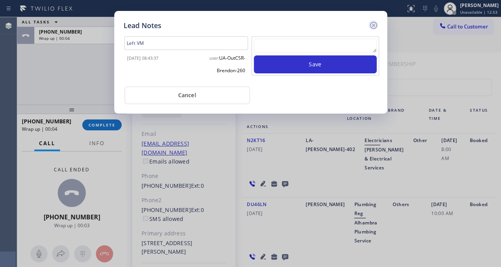
scroll to position [0, 0]
click at [372, 24] on icon at bounding box center [373, 25] width 7 height 7
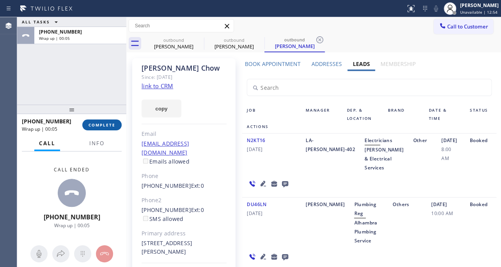
click at [89, 126] on span "COMPLETE" at bounding box center [102, 124] width 27 height 5
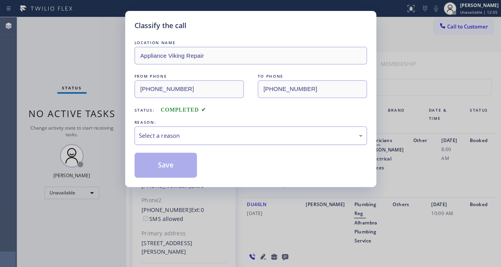
click at [172, 133] on div "Select a reason" at bounding box center [251, 135] width 224 height 9
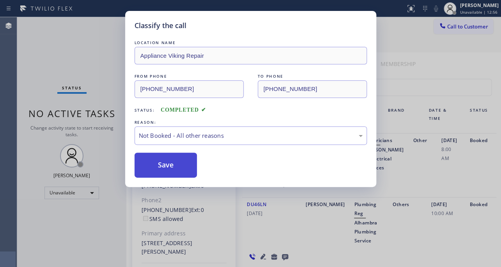
click at [166, 165] on button "Save" at bounding box center [166, 164] width 63 height 25
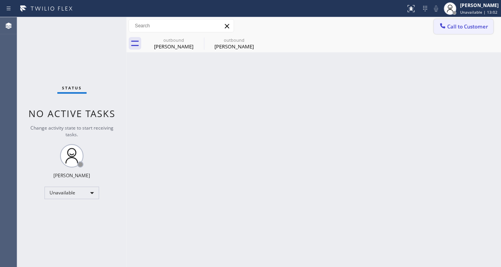
click at [478, 21] on button "Call to Customer" at bounding box center [464, 26] width 60 height 15
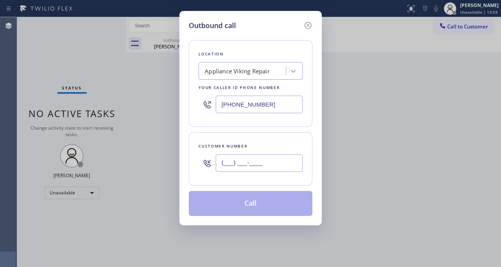
click at [241, 165] on input "(___) ___-____" at bounding box center [259, 163] width 87 height 18
paste input "310) 696-1969"
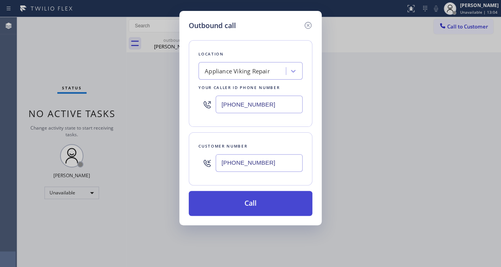
type input "[PHONE_NUMBER]"
click at [247, 202] on button "Call" at bounding box center [251, 203] width 124 height 25
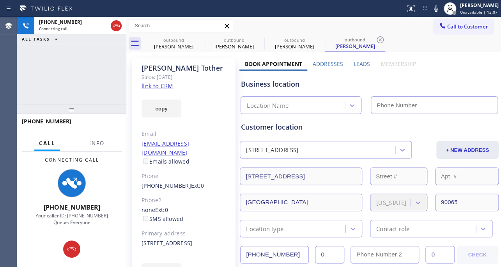
click at [359, 61] on label "Leads" at bounding box center [362, 63] width 16 height 7
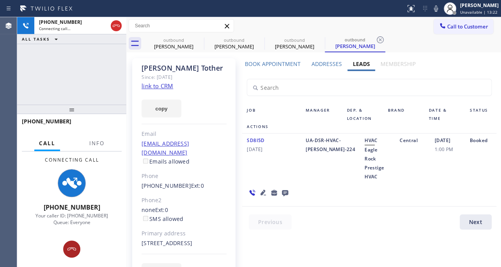
click at [74, 251] on icon at bounding box center [71, 248] width 9 height 9
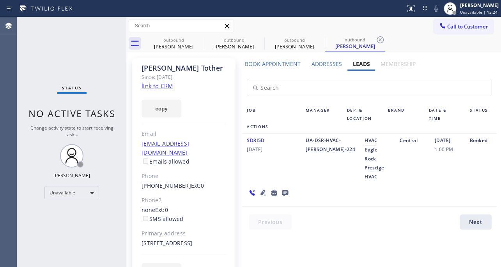
click at [282, 188] on icon at bounding box center [284, 193] width 9 height 10
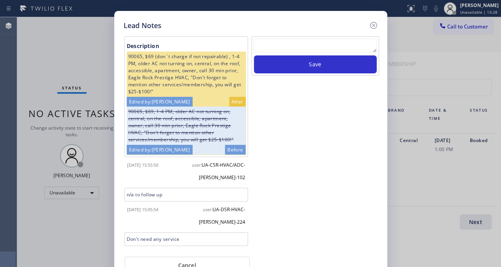
click at [284, 43] on textarea at bounding box center [315, 46] width 123 height 14
paste textarea "Routed to Voice mail// If CX will call back please transfer to me- Love:*"
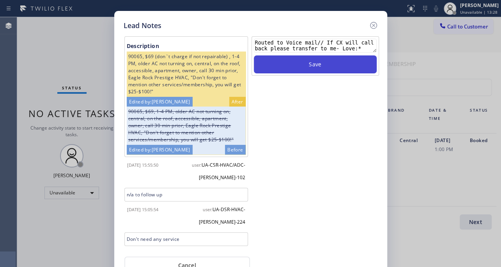
scroll to position [5, 0]
type textarea "Routed to Voice mail// If CX will call back please transfer to me- Love:*"
click at [293, 62] on button "Save" at bounding box center [315, 64] width 123 height 18
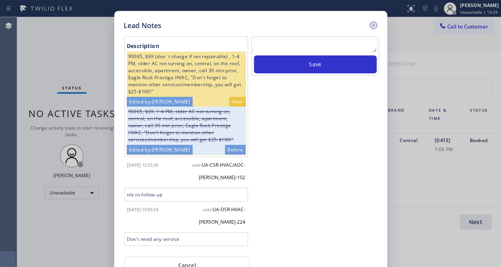
scroll to position [0, 0]
click at [372, 26] on icon at bounding box center [373, 25] width 7 height 7
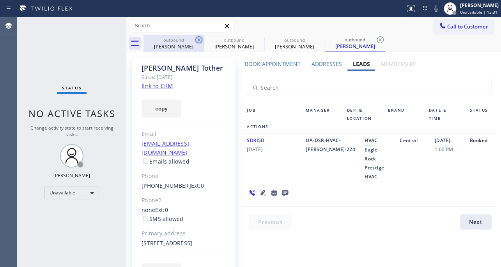
click at [198, 40] on icon at bounding box center [198, 39] width 9 height 9
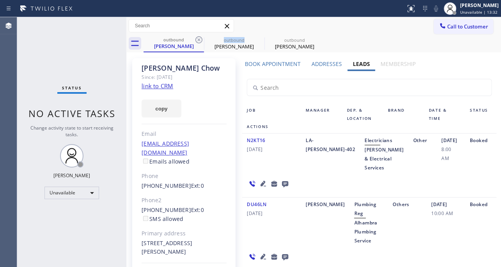
click at [198, 40] on icon at bounding box center [198, 39] width 9 height 9
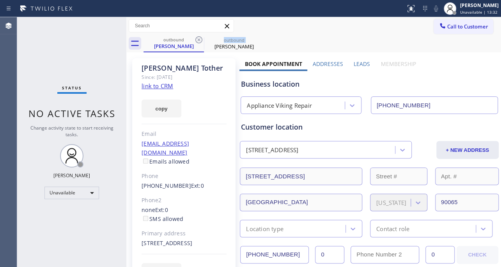
click at [198, 40] on icon at bounding box center [198, 39] width 9 height 9
click at [0, 0] on icon at bounding box center [0, 0] width 0 height 0
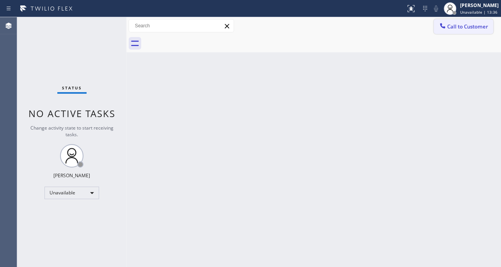
click at [464, 27] on span "Call to Customer" at bounding box center [467, 26] width 41 height 7
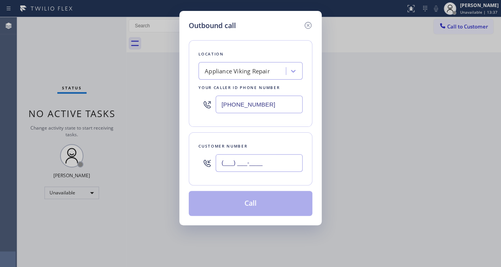
click at [232, 161] on input "(___) ___-____" at bounding box center [259, 163] width 87 height 18
paste input "626) 926-5919"
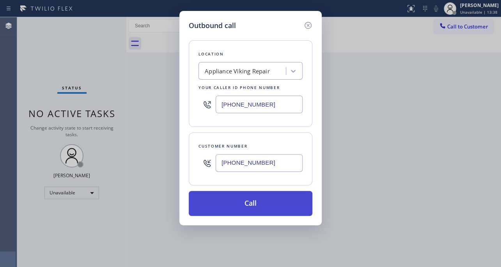
type input "[PHONE_NUMBER]"
click at [228, 207] on button "Call" at bounding box center [251, 203] width 124 height 25
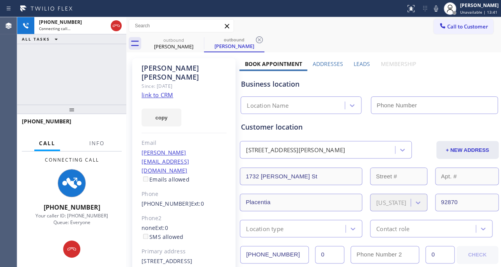
click at [354, 63] on label "Leads" at bounding box center [362, 63] width 16 height 7
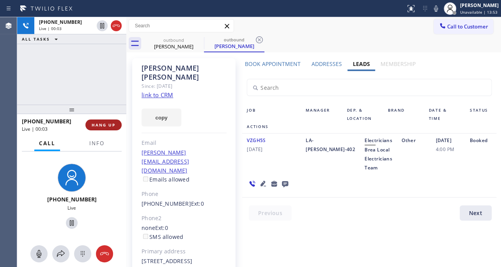
click at [99, 126] on span "HANG UP" at bounding box center [104, 124] width 24 height 5
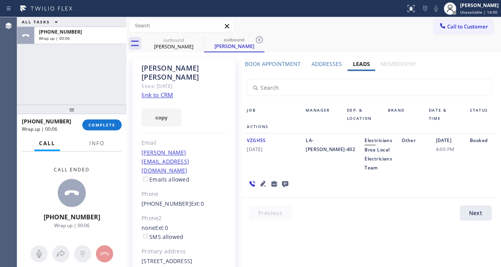
click at [285, 186] on icon at bounding box center [285, 184] width 6 height 6
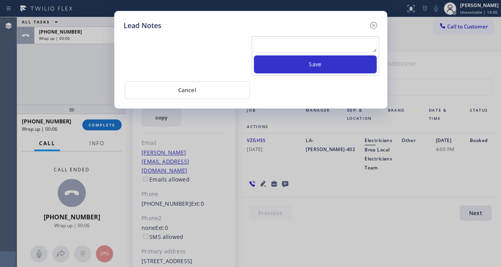
click at [273, 40] on textarea at bounding box center [315, 46] width 123 height 14
paste textarea "Routed to Voice mail// If CX will call back please transfer to me- Love:*"
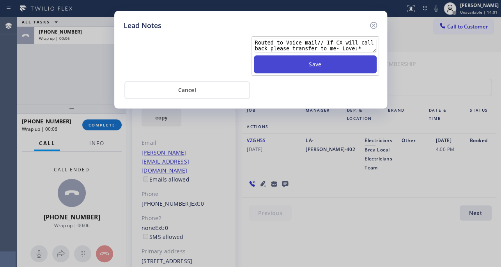
scroll to position [5, 0]
type textarea "Routed to Voice mail// If CX will call back please transfer to me- Love:*"
click at [294, 62] on button "Save" at bounding box center [315, 64] width 123 height 18
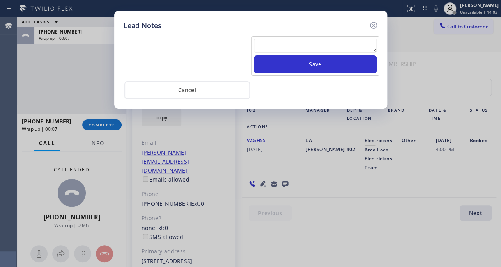
scroll to position [0, 0]
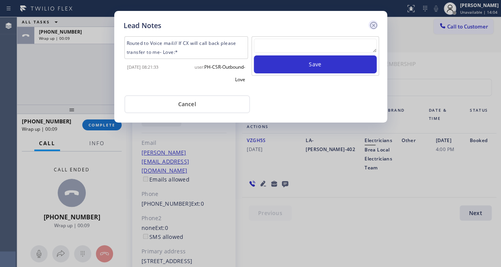
click at [372, 24] on icon at bounding box center [373, 25] width 7 height 7
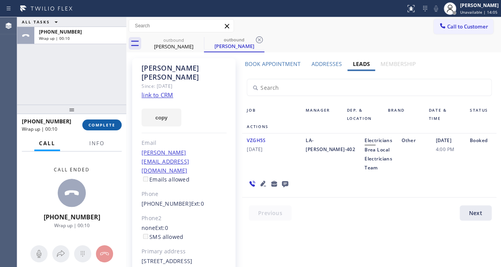
click at [87, 129] on button "COMPLETE" at bounding box center [101, 124] width 39 height 11
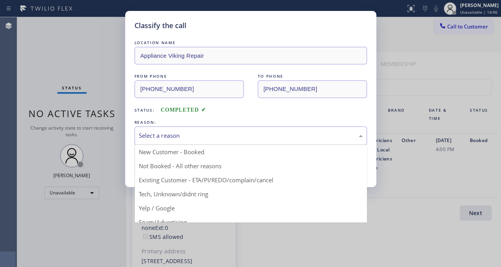
click at [180, 136] on div "Select a reason" at bounding box center [251, 135] width 224 height 9
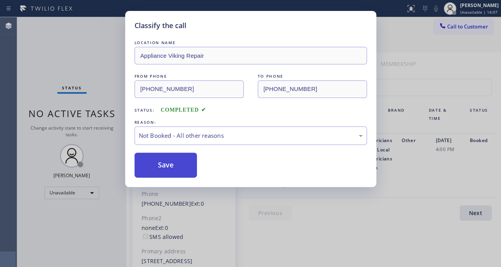
click at [166, 159] on button "Save" at bounding box center [166, 164] width 63 height 25
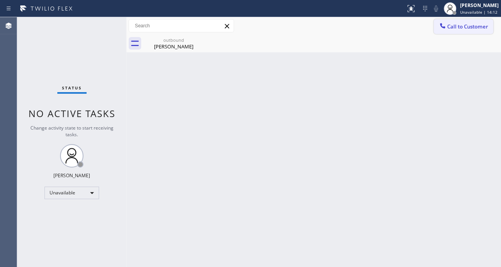
click at [484, 28] on span "Call to Customer" at bounding box center [467, 26] width 41 height 7
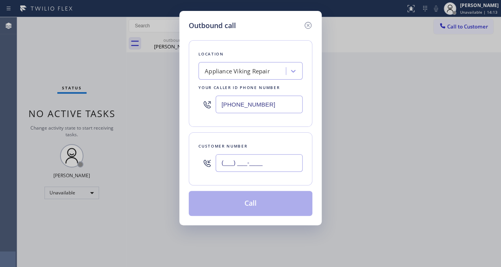
click at [234, 166] on input "(___) ___-____" at bounding box center [259, 163] width 87 height 18
paste input "415) 922-2842"
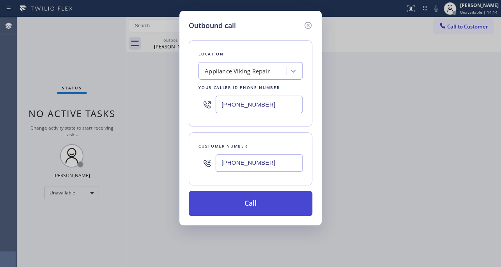
click at [235, 209] on button "Call" at bounding box center [251, 203] width 124 height 25
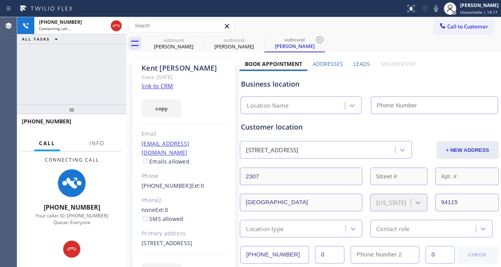
click at [357, 62] on label "Leads" at bounding box center [362, 63] width 16 height 7
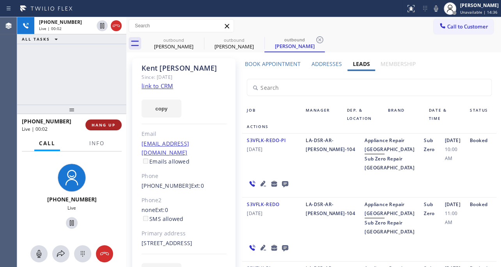
click at [98, 123] on span "HANG UP" at bounding box center [104, 124] width 24 height 5
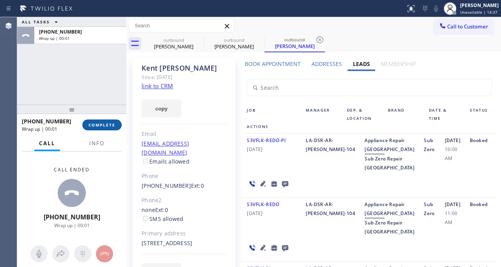
click at [106, 126] on span "COMPLETE" at bounding box center [102, 124] width 27 height 5
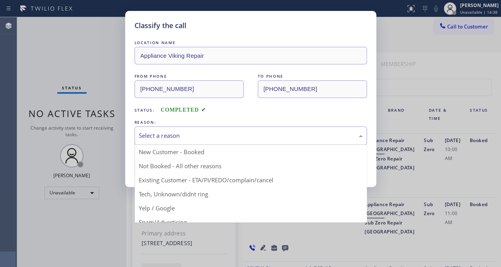
click at [182, 133] on div "Select a reason" at bounding box center [251, 135] width 224 height 9
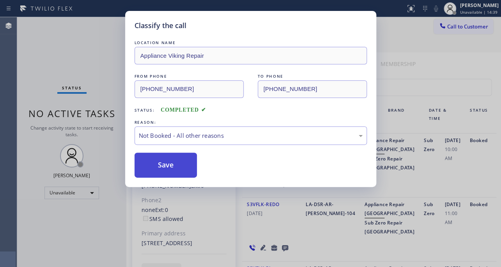
click at [165, 157] on button "Save" at bounding box center [166, 164] width 63 height 25
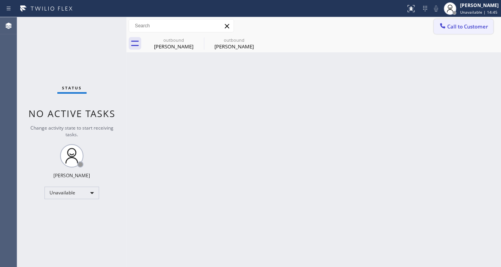
click at [458, 19] on button "Call to Customer" at bounding box center [464, 26] width 60 height 15
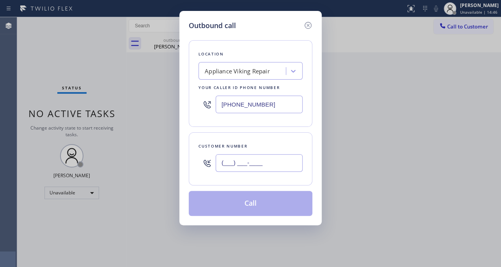
click at [246, 163] on input "(___) ___-____" at bounding box center [259, 163] width 87 height 18
paste input "760) 599-0850"
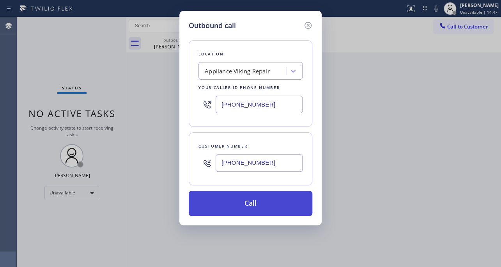
click at [243, 202] on button "Call" at bounding box center [251, 203] width 124 height 25
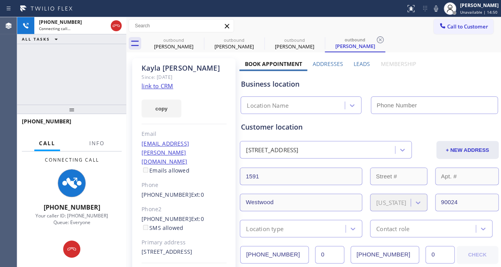
click at [357, 61] on label "Leads" at bounding box center [362, 63] width 16 height 7
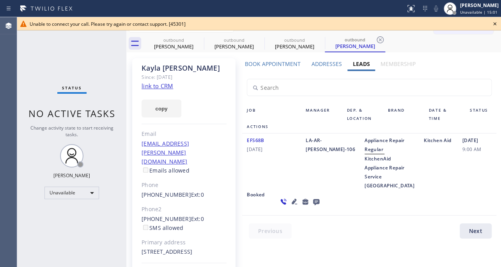
click at [494, 23] on icon at bounding box center [494, 23] width 3 height 3
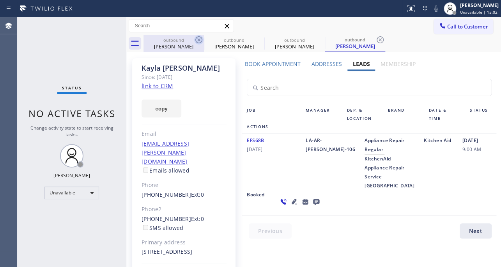
click at [197, 41] on icon at bounding box center [198, 39] width 9 height 9
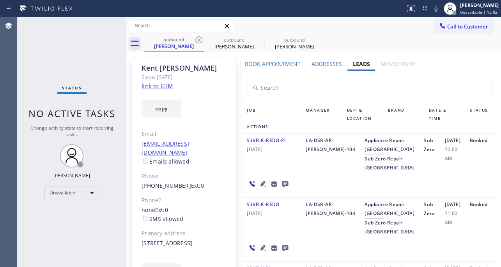
click at [197, 41] on icon at bounding box center [198, 39] width 9 height 9
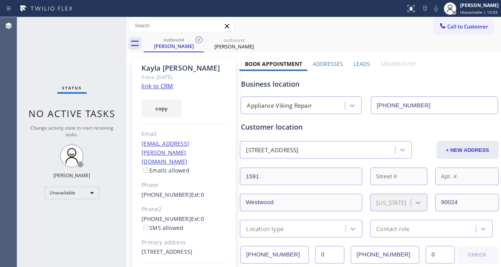
click at [197, 41] on icon at bounding box center [198, 39] width 9 height 9
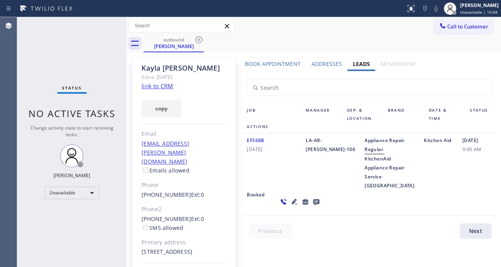
click at [197, 41] on icon at bounding box center [198, 39] width 9 height 9
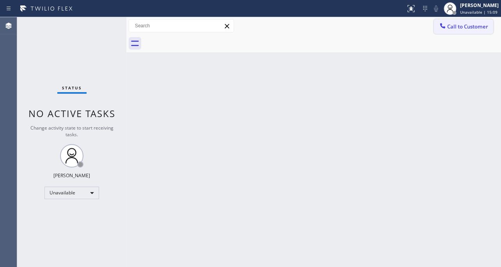
click at [450, 30] on span "Call to Customer" at bounding box center [467, 26] width 41 height 7
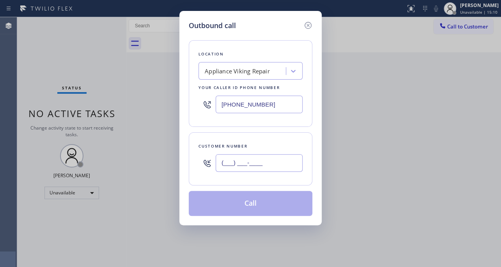
click at [244, 165] on input "(___) ___-____" at bounding box center [259, 163] width 87 height 18
paste input "310) 560-2490"
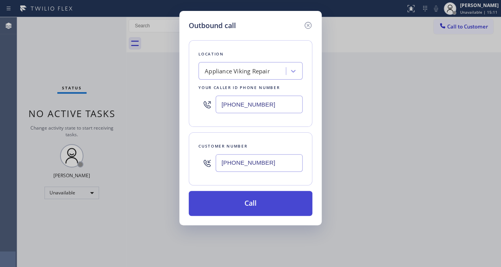
type input "[PHONE_NUMBER]"
click at [236, 202] on button "Call" at bounding box center [251, 203] width 124 height 25
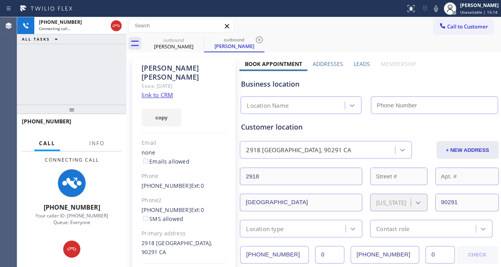
click at [355, 62] on label "Leads" at bounding box center [362, 63] width 16 height 7
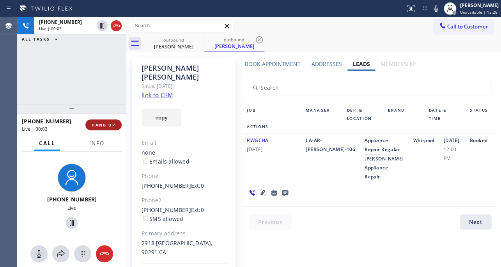
click at [99, 123] on span "HANG UP" at bounding box center [104, 124] width 24 height 5
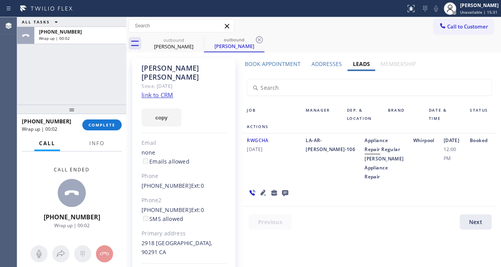
click at [283, 196] on icon at bounding box center [285, 193] width 6 height 6
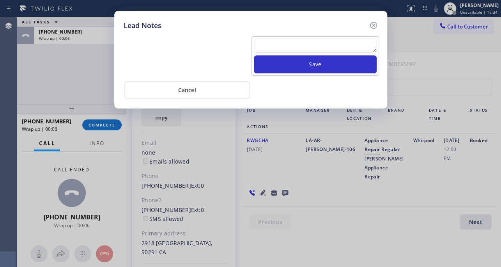
click at [335, 43] on textarea at bounding box center [315, 46] width 123 height 14
paste textarea "Routed to Voice mail// If CX will call back please transfer to me- Love:*"
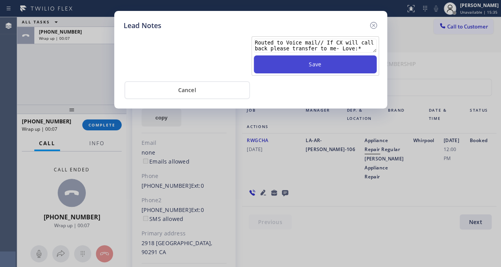
type textarea "Routed to Voice mail// If CX will call back please transfer to me- Love:*"
click at [331, 70] on button "Save" at bounding box center [315, 64] width 123 height 18
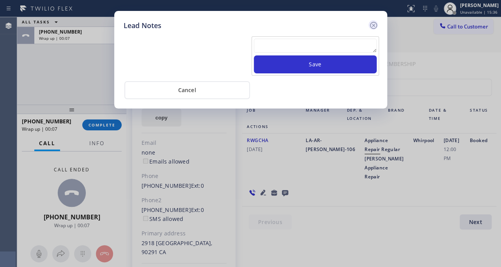
scroll to position [0, 0]
click at [372, 25] on icon at bounding box center [373, 25] width 9 height 9
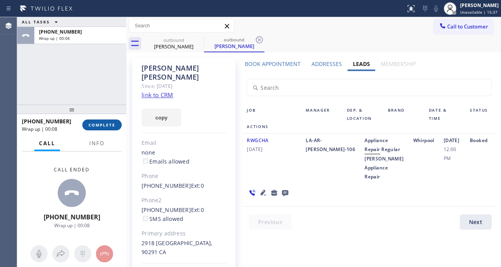
click at [109, 120] on button "COMPLETE" at bounding box center [101, 124] width 39 height 11
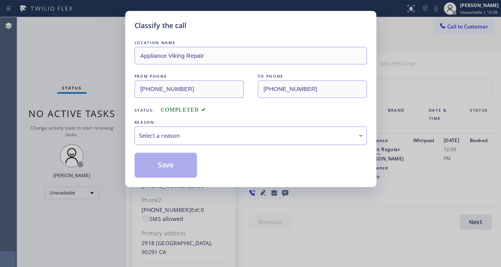
click at [154, 140] on div "Select a reason" at bounding box center [251, 135] width 232 height 18
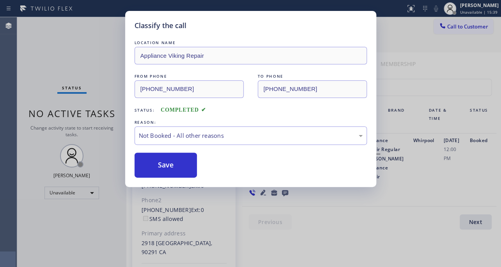
click at [159, 164] on button "Save" at bounding box center [166, 164] width 63 height 25
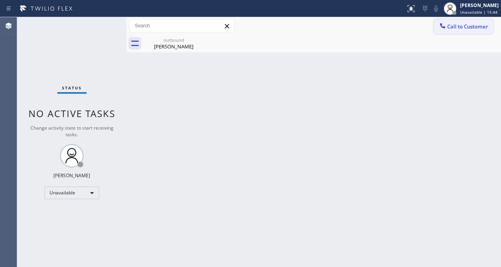
click at [470, 23] on span "Call to Customer" at bounding box center [467, 26] width 41 height 7
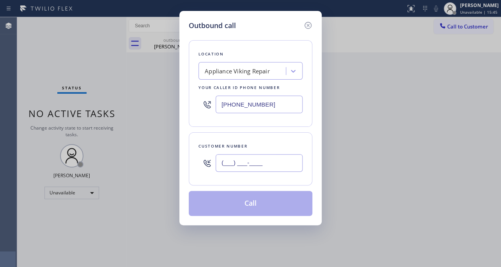
click at [238, 166] on input "(___) ___-____" at bounding box center [259, 163] width 87 height 18
paste input "310) 804-4123"
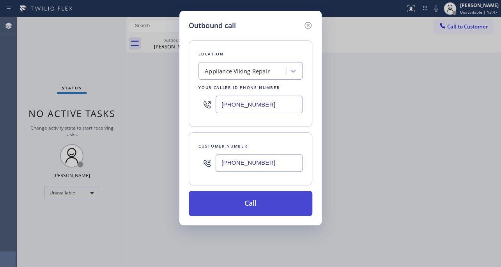
click at [230, 200] on button "Call" at bounding box center [251, 203] width 124 height 25
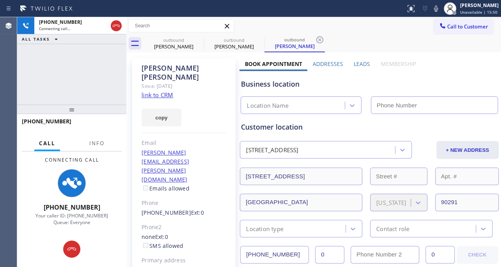
click at [354, 63] on label "Leads" at bounding box center [362, 63] width 16 height 7
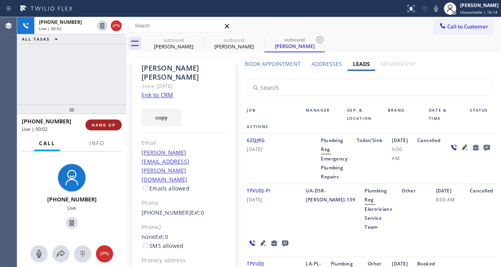
click at [101, 125] on span "HANG UP" at bounding box center [104, 124] width 24 height 5
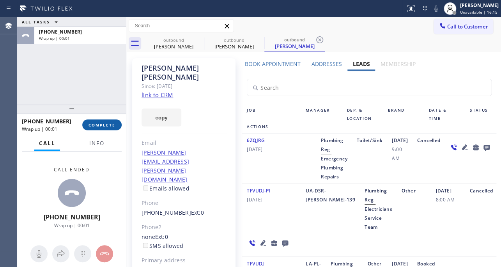
click at [109, 124] on span "COMPLETE" at bounding box center [102, 124] width 27 height 5
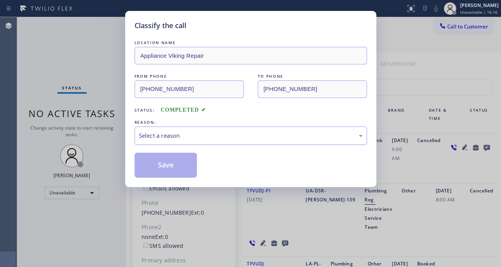
click at [224, 136] on div "Select a reason" at bounding box center [251, 135] width 224 height 9
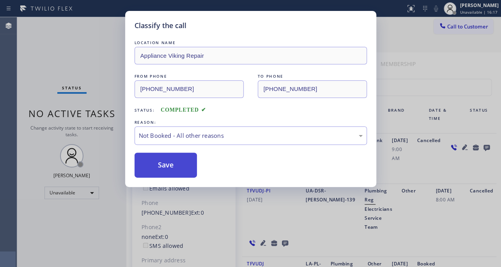
click at [171, 166] on button "Save" at bounding box center [166, 164] width 63 height 25
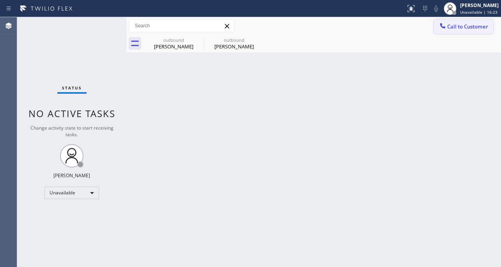
click at [469, 20] on button "Call to Customer" at bounding box center [464, 26] width 60 height 15
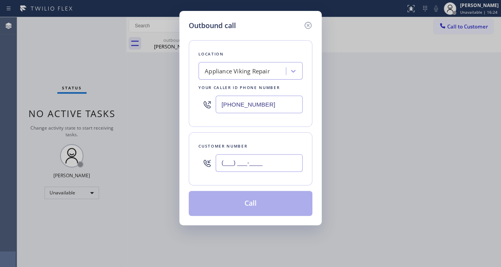
click at [238, 167] on input "(___) ___-____" at bounding box center [259, 163] width 87 height 18
paste input "949) 266-7224"
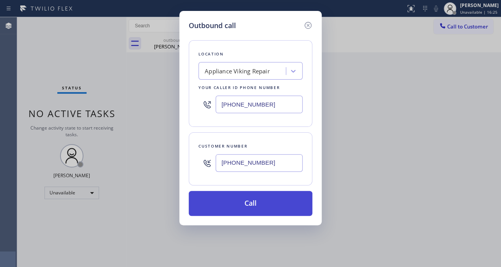
type input "[PHONE_NUMBER]"
click at [238, 204] on button "Call" at bounding box center [251, 203] width 124 height 25
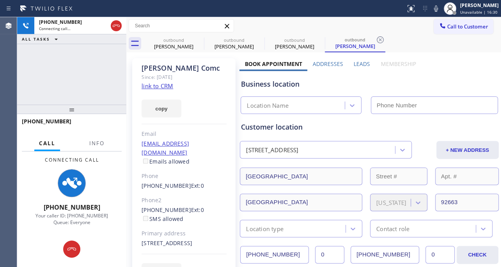
click at [363, 61] on label "Leads" at bounding box center [362, 63] width 16 height 7
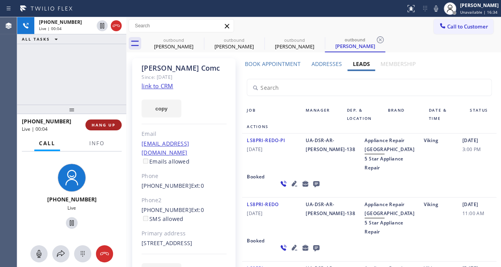
click at [96, 125] on span "HANG UP" at bounding box center [104, 124] width 24 height 5
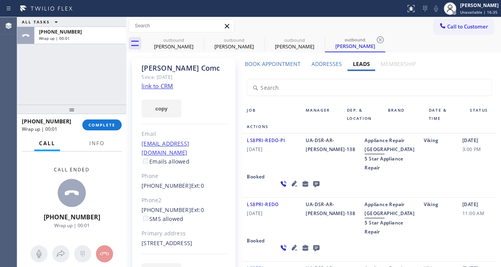
click at [312, 188] on icon at bounding box center [316, 184] width 9 height 10
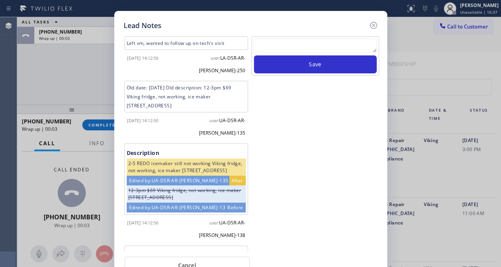
click at [314, 44] on textarea at bounding box center [315, 46] width 123 height 14
paste textarea "Routed to Voice mail// If CX will call back please transfer to me- Love:*"
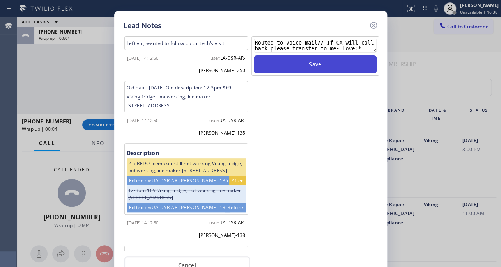
type textarea "Routed to Voice mail// If CX will call back please transfer to me- Love:*"
click at [323, 70] on button "Save" at bounding box center [315, 64] width 123 height 18
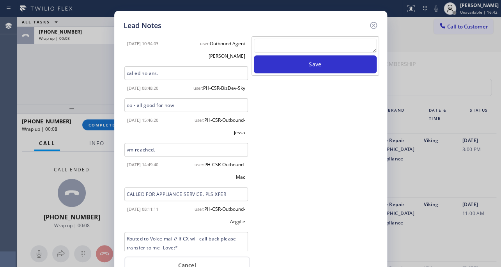
scroll to position [765, 0]
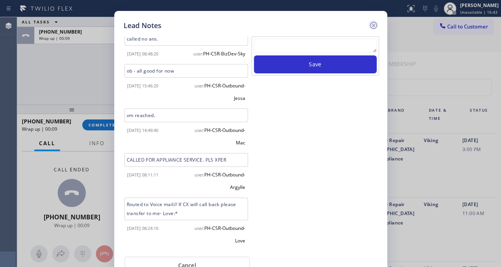
click at [373, 24] on icon at bounding box center [373, 25] width 7 height 7
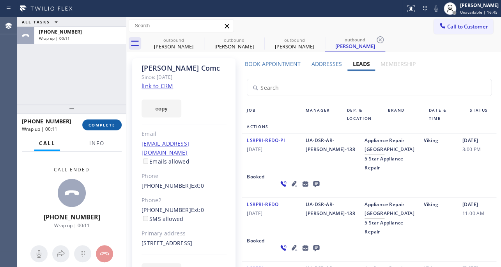
click at [109, 126] on span "COMPLETE" at bounding box center [102, 124] width 27 height 5
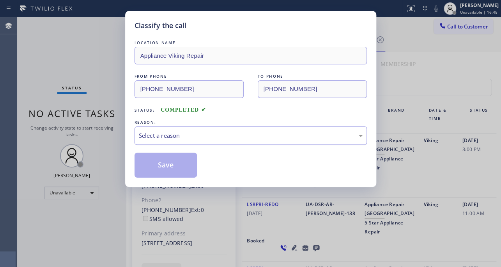
click at [173, 131] on div "Select a reason" at bounding box center [251, 135] width 224 height 9
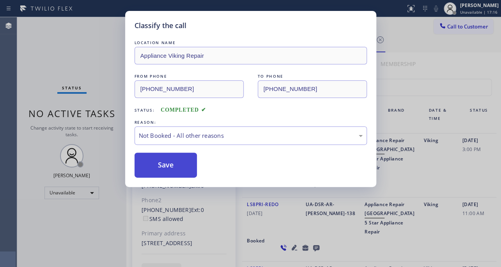
click at [182, 163] on button "Save" at bounding box center [166, 164] width 63 height 25
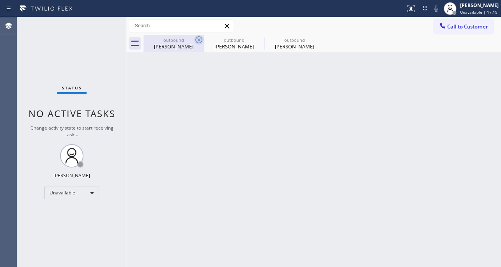
click at [202, 39] on icon at bounding box center [198, 39] width 7 height 7
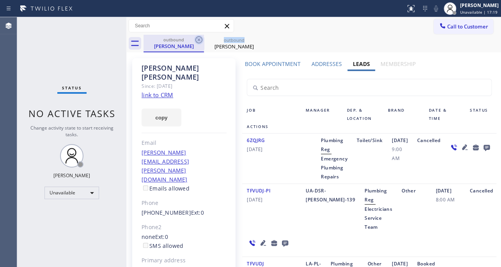
click at [202, 39] on icon at bounding box center [198, 39] width 7 height 7
click at [0, 0] on icon at bounding box center [0, 0] width 0 height 0
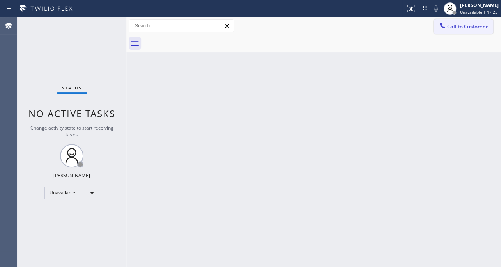
click at [454, 30] on button "Call to Customer" at bounding box center [464, 26] width 60 height 15
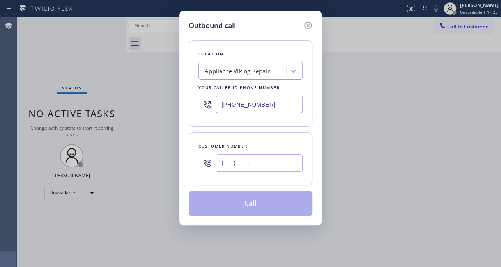
click at [257, 165] on input "(___) ___-____" at bounding box center [259, 163] width 87 height 18
paste input "818) 472-4870"
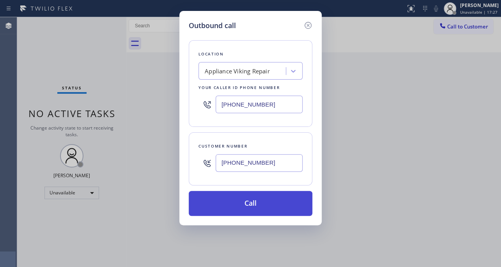
click at [255, 197] on button "Call" at bounding box center [251, 203] width 124 height 25
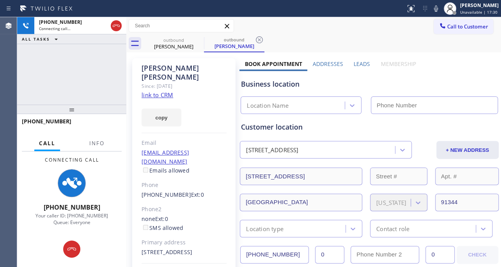
click at [358, 64] on label "Leads" at bounding box center [362, 63] width 16 height 7
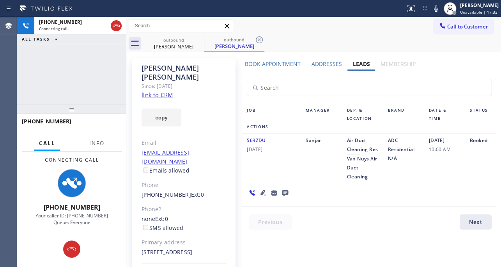
click at [260, 194] on icon at bounding box center [262, 191] width 5 height 5
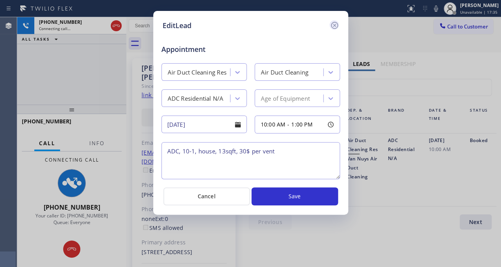
click at [335, 26] on icon at bounding box center [334, 25] width 7 height 7
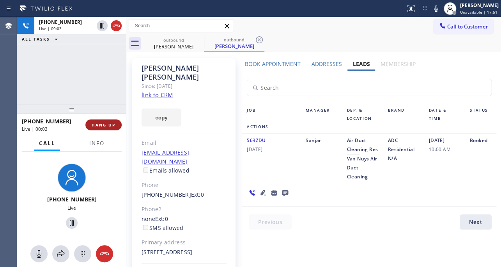
click at [93, 128] on button "HANG UP" at bounding box center [103, 124] width 36 height 11
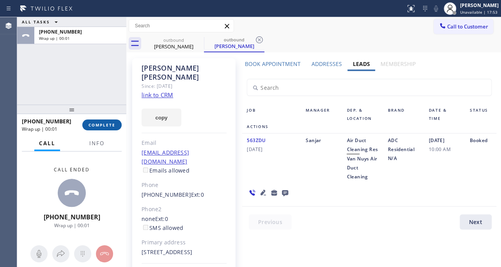
click at [108, 129] on button "COMPLETE" at bounding box center [101, 124] width 39 height 11
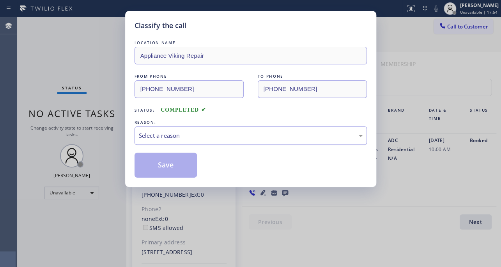
click at [182, 131] on div "Select a reason" at bounding box center [251, 135] width 224 height 9
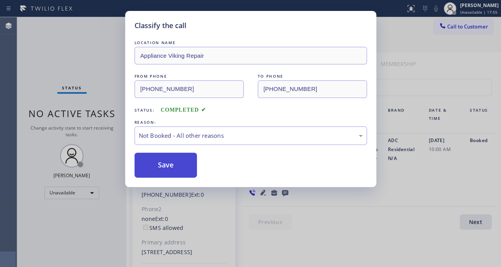
click at [167, 164] on button "Save" at bounding box center [166, 164] width 63 height 25
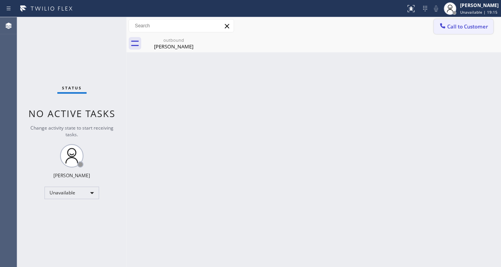
click at [445, 30] on div at bounding box center [442, 26] width 9 height 9
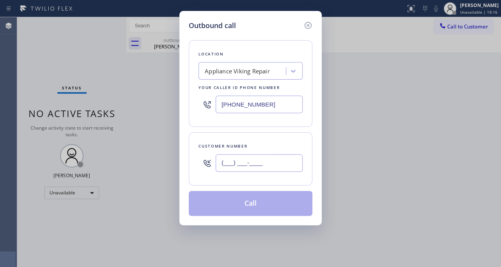
click at [252, 163] on input "(___) ___-____" at bounding box center [259, 163] width 87 height 18
paste input "949) 720-1869"
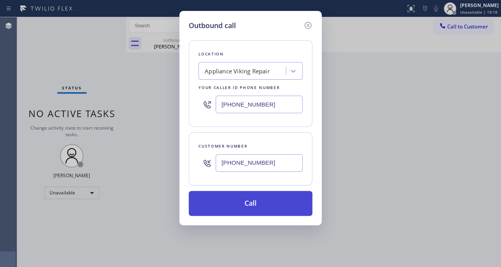
type input "[PHONE_NUMBER]"
click at [257, 203] on button "Call" at bounding box center [251, 203] width 124 height 25
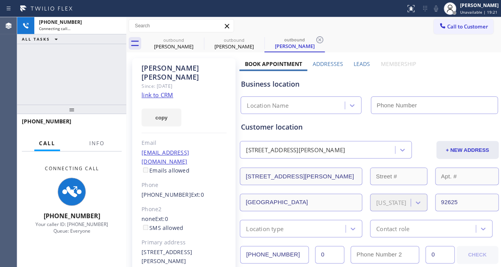
click at [358, 64] on label "Leads" at bounding box center [362, 63] width 16 height 7
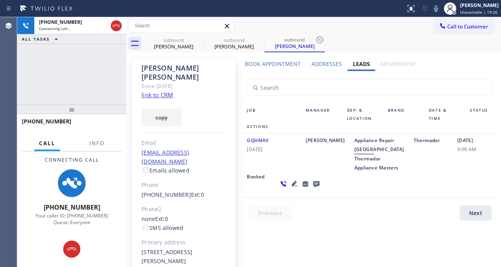
click at [292, 186] on icon at bounding box center [294, 183] width 5 height 5
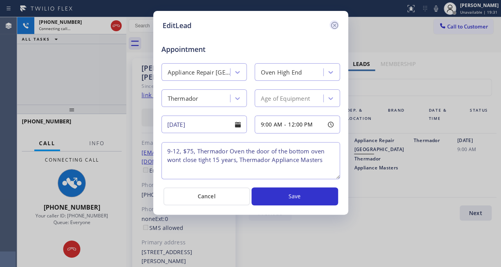
click at [335, 24] on icon at bounding box center [334, 25] width 7 height 7
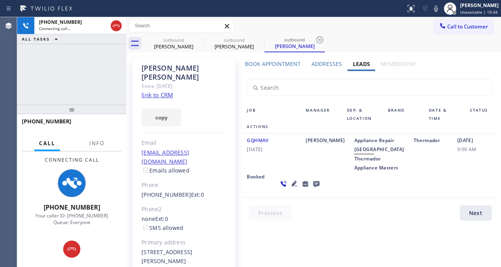
click at [312, 188] on icon at bounding box center [316, 184] width 9 height 10
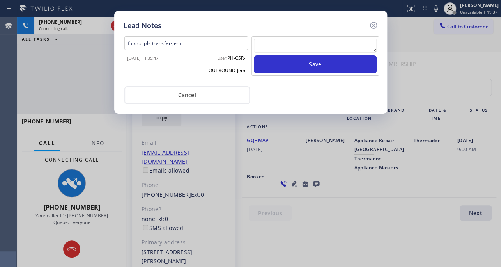
click at [313, 50] on textarea at bounding box center [315, 46] width 123 height 14
paste textarea "Routed to Voice mail// If CX will call back please transfer to me- Love:*"
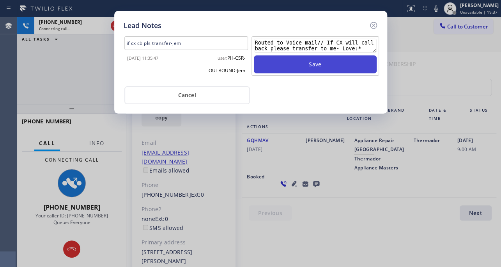
scroll to position [5, 0]
type textarea "Routed to Voice mail// If CX will call back please transfer to me- Love:*"
click at [316, 69] on button "Save" at bounding box center [315, 64] width 123 height 18
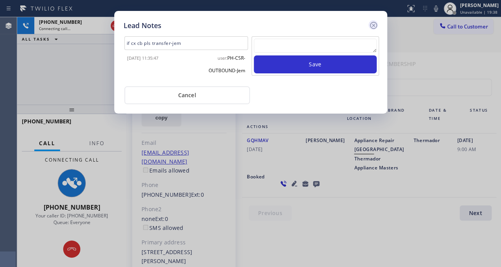
scroll to position [0, 0]
drag, startPoint x: 374, startPoint y: 25, endPoint x: 344, endPoint y: 21, distance: 29.8
click at [374, 25] on icon at bounding box center [373, 25] width 9 height 9
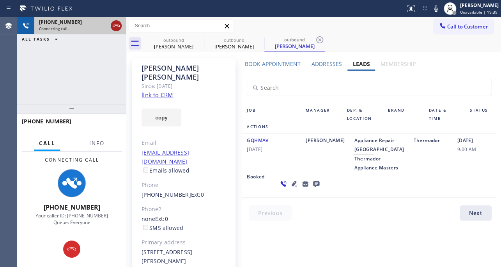
click at [118, 27] on icon at bounding box center [116, 25] width 9 height 9
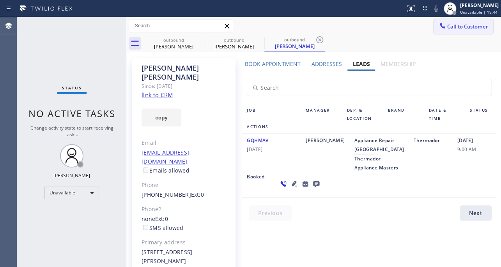
click at [471, 25] on span "Call to Customer" at bounding box center [467, 26] width 41 height 7
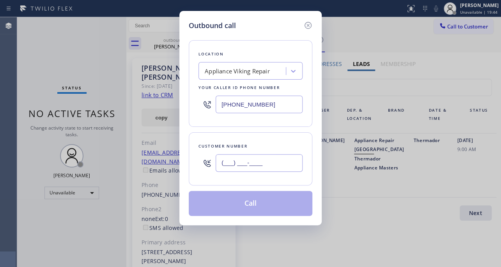
click at [267, 161] on input "(___) ___-____" at bounding box center [259, 163] width 87 height 18
paste input "310) 310-0402"
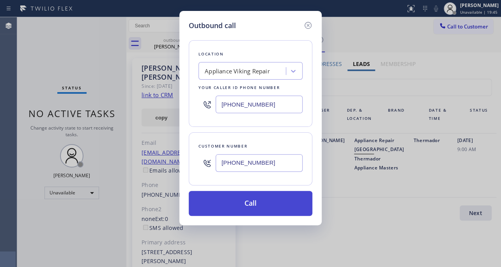
type input "[PHONE_NUMBER]"
click at [257, 205] on button "Call" at bounding box center [251, 203] width 124 height 25
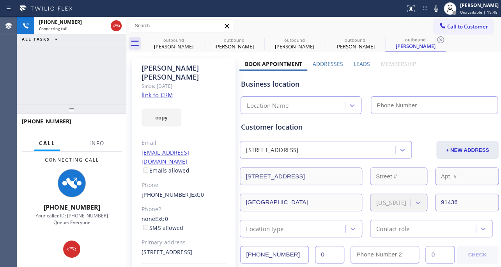
click at [356, 65] on label "Leads" at bounding box center [362, 63] width 16 height 7
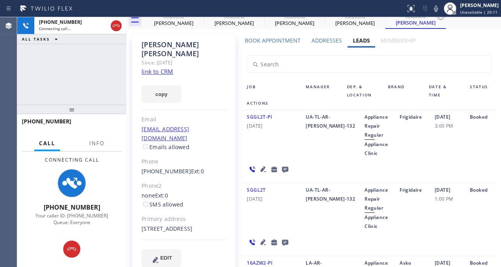
scroll to position [35, 0]
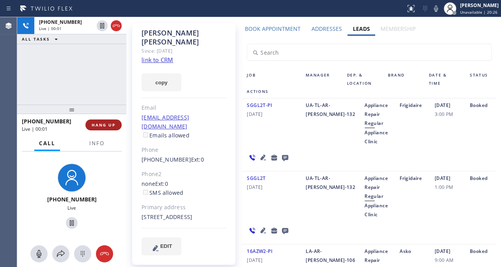
click at [106, 125] on span "HANG UP" at bounding box center [104, 124] width 24 height 5
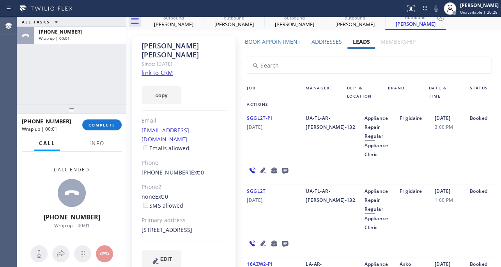
scroll to position [0, 0]
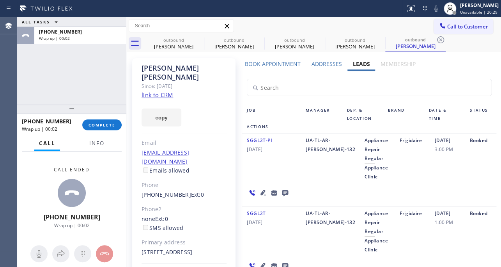
click at [282, 191] on icon at bounding box center [285, 193] width 6 height 6
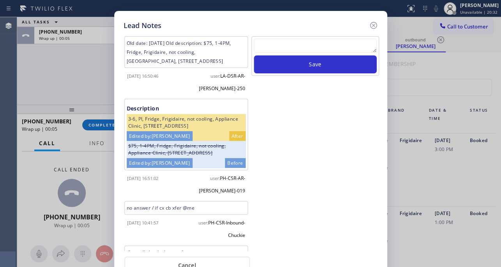
click at [312, 51] on textarea at bounding box center [315, 46] width 123 height 14
paste textarea "Routed to Voice mail// If CX will call back please transfer to me- Love:*"
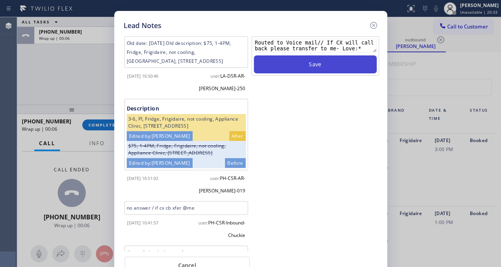
type textarea "Routed to Voice mail// If CX will call back please transfer to me- Love:*"
click at [314, 61] on button "Save" at bounding box center [315, 64] width 123 height 18
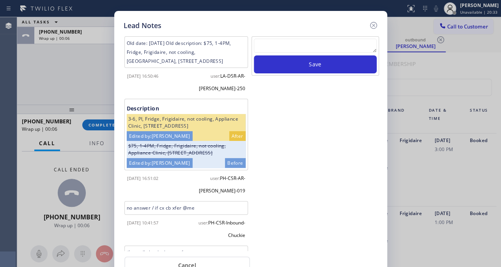
scroll to position [0, 0]
click at [371, 24] on icon at bounding box center [373, 25] width 9 height 9
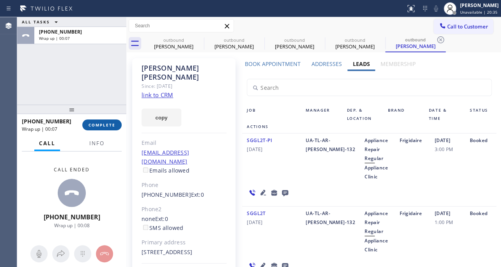
click at [101, 120] on button "COMPLETE" at bounding box center [101, 124] width 39 height 11
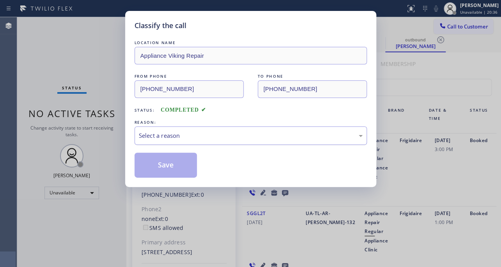
click at [152, 133] on div "Select a reason" at bounding box center [251, 135] width 224 height 9
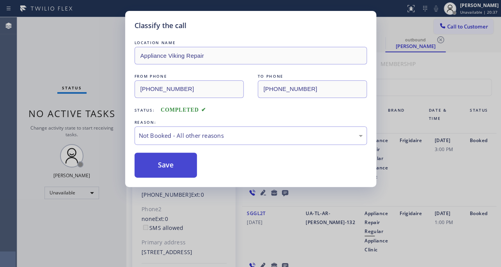
click at [154, 165] on button "Save" at bounding box center [166, 164] width 63 height 25
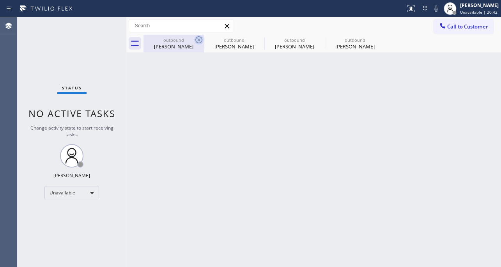
click at [195, 40] on icon at bounding box center [198, 39] width 9 height 9
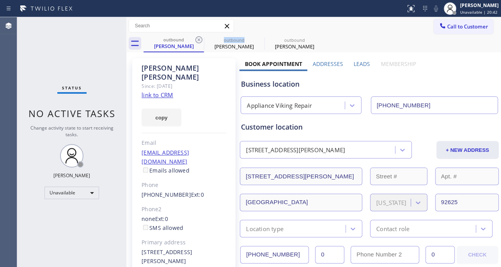
click at [195, 40] on icon at bounding box center [198, 39] width 9 height 9
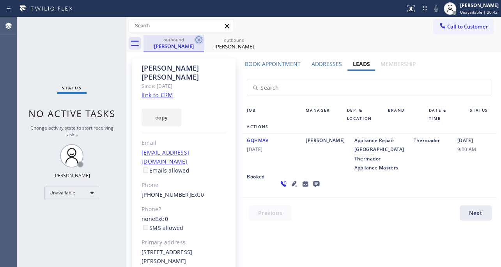
click at [196, 40] on icon at bounding box center [198, 39] width 7 height 7
click at [0, 0] on icon at bounding box center [0, 0] width 0 height 0
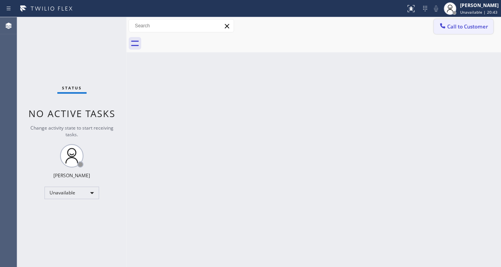
click at [447, 28] on span "Call to Customer" at bounding box center [467, 26] width 41 height 7
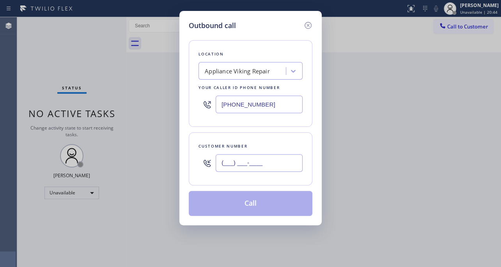
click at [257, 161] on input "(___) ___-____" at bounding box center [259, 163] width 87 height 18
paste input "626) 277-1249"
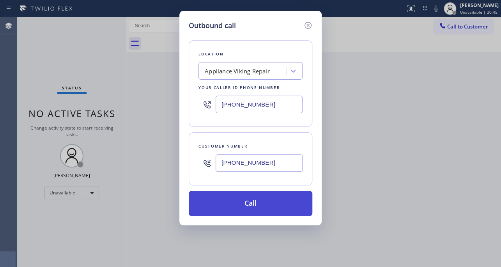
click at [253, 197] on button "Call" at bounding box center [251, 203] width 124 height 25
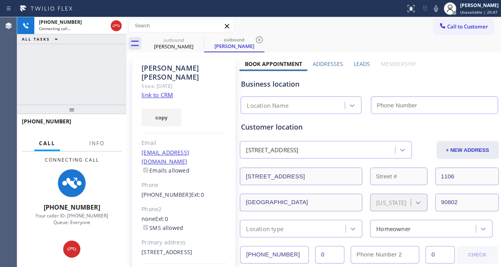
click at [359, 63] on label "Leads" at bounding box center [362, 63] width 16 height 7
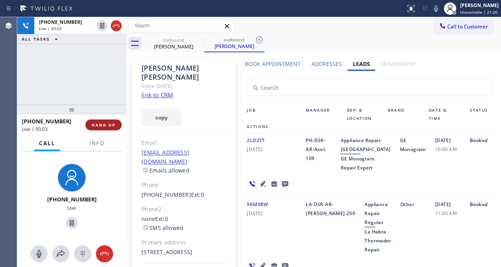
click at [98, 125] on span "HANG UP" at bounding box center [104, 124] width 24 height 5
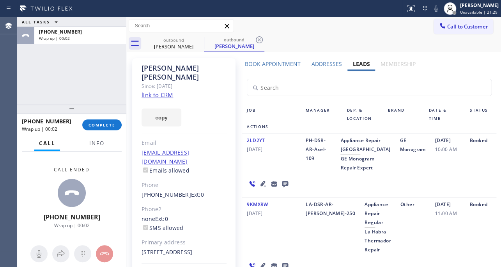
click at [282, 187] on icon at bounding box center [285, 184] width 6 height 6
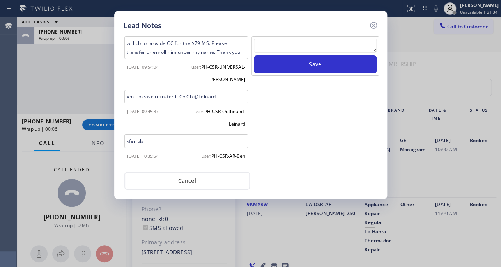
click at [374, 19] on div "Lead Notes will cb to provide CC for the $79 MS. Please transfer or enroll him …" at bounding box center [250, 105] width 273 height 188
click at [372, 23] on icon at bounding box center [373, 25] width 9 height 9
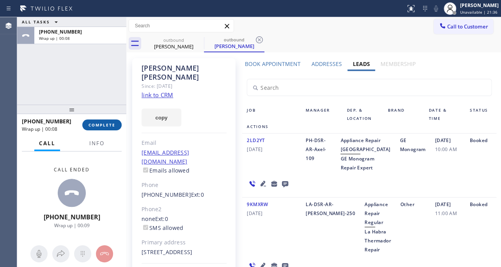
click at [91, 125] on span "COMPLETE" at bounding box center [102, 124] width 27 height 5
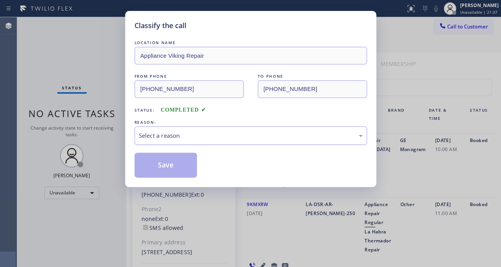
click at [172, 131] on div "Select a reason" at bounding box center [251, 135] width 224 height 9
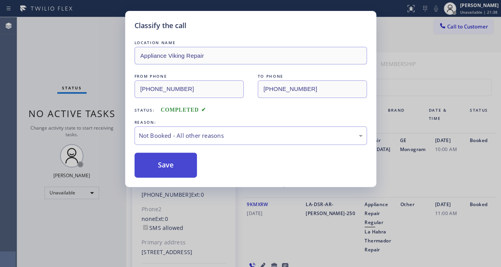
click at [165, 165] on button "Save" at bounding box center [166, 164] width 63 height 25
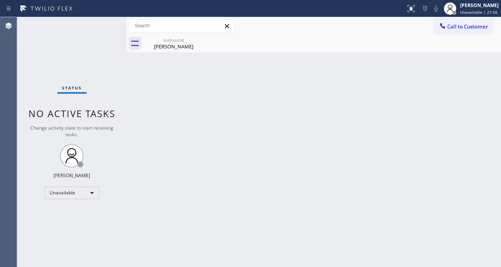
click at [198, 145] on div "Back to Dashboard Change Sender ID Customers Technicians Select a contact Outbo…" at bounding box center [313, 142] width 375 height 250
click at [461, 24] on span "Call to Customer" at bounding box center [467, 26] width 41 height 7
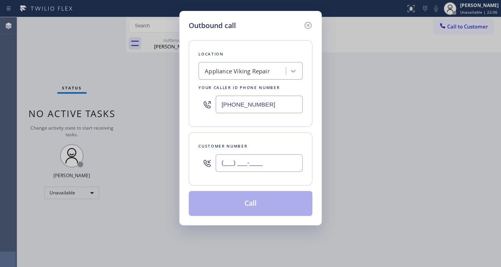
click at [261, 162] on input "(___) ___-____" at bounding box center [259, 163] width 87 height 18
paste input "714) 515-9242"
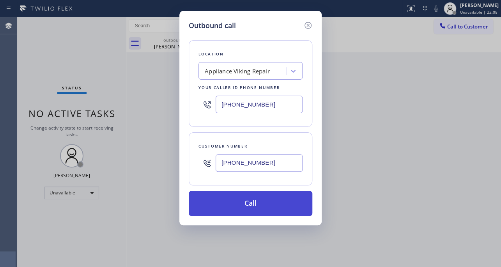
type input "[PHONE_NUMBER]"
click at [250, 206] on button "Call" at bounding box center [251, 203] width 124 height 25
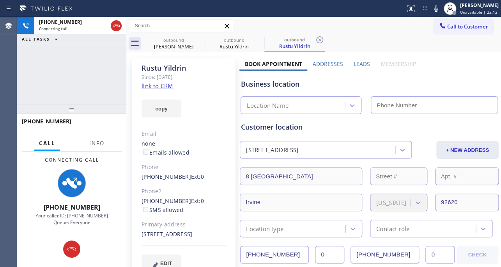
type input "[PHONE_NUMBER]"
click at [356, 65] on label "Leads" at bounding box center [362, 63] width 16 height 7
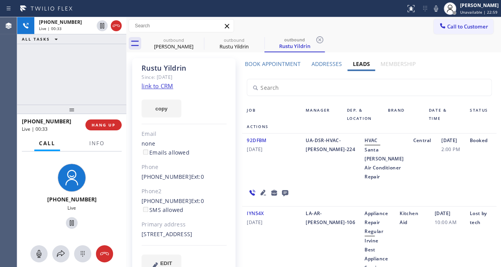
click at [251, 166] on div "92DFBM [DATE]" at bounding box center [271, 158] width 59 height 45
click at [100, 125] on span "HANG UP" at bounding box center [104, 124] width 24 height 5
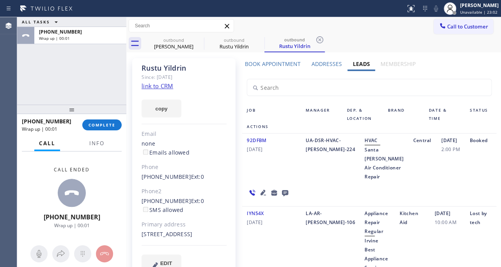
click at [285, 192] on icon at bounding box center [285, 193] width 6 height 6
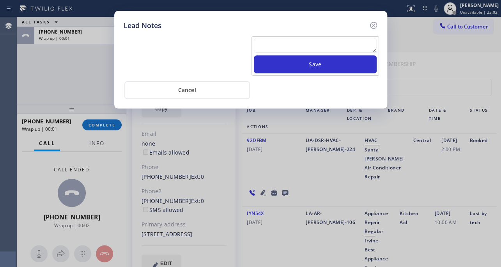
click at [322, 46] on textarea at bounding box center [315, 46] width 123 height 14
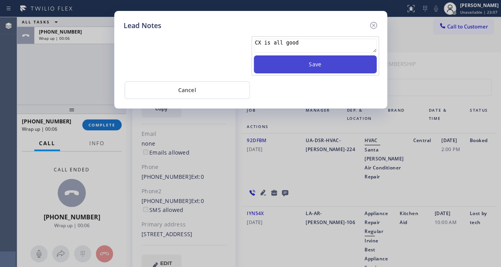
type textarea "CX is all good"
click at [322, 60] on button "Save" at bounding box center [315, 64] width 123 height 18
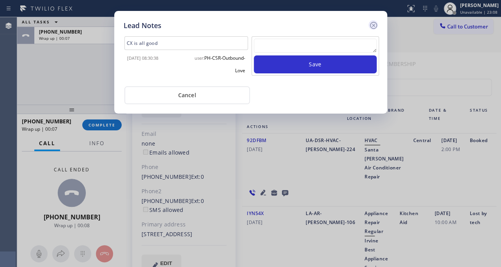
click at [372, 27] on icon at bounding box center [373, 25] width 9 height 9
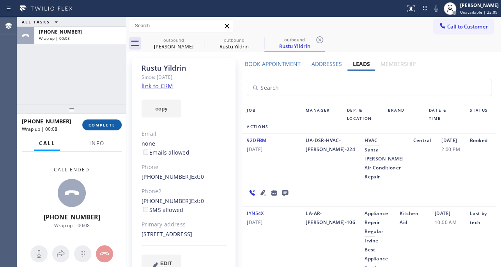
click at [94, 124] on span "COMPLETE" at bounding box center [102, 124] width 27 height 5
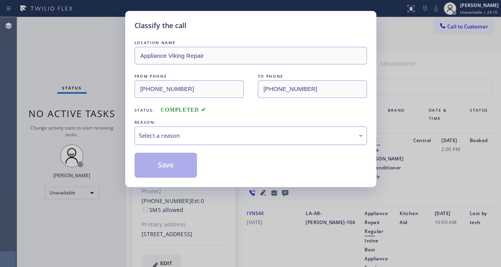
click at [244, 133] on div "Select a reason" at bounding box center [251, 135] width 224 height 9
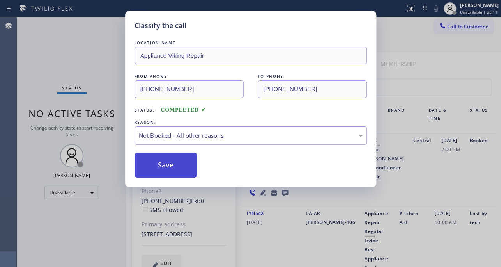
click at [168, 164] on button "Save" at bounding box center [166, 164] width 63 height 25
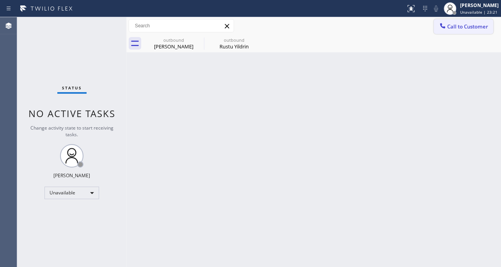
click at [461, 24] on span "Call to Customer" at bounding box center [467, 26] width 41 height 7
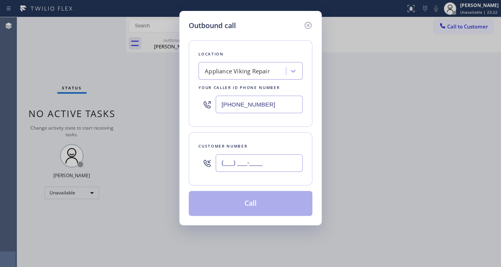
click at [270, 161] on input "(___) ___-____" at bounding box center [259, 163] width 87 height 18
paste input "732) 856-0117"
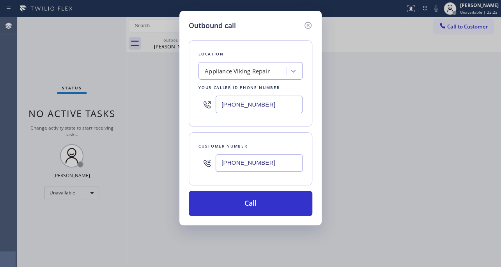
type input "[PHONE_NUMBER]"
drag, startPoint x: 282, startPoint y: 106, endPoint x: 214, endPoint y: 110, distance: 68.4
click at [214, 110] on div "[PHONE_NUMBER]" at bounding box center [250, 104] width 104 height 25
paste input "732) 479-7389"
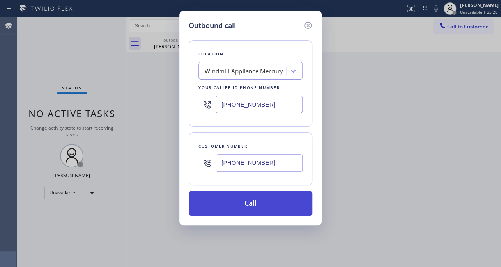
type input "[PHONE_NUMBER]"
click at [257, 198] on button "Call" at bounding box center [251, 203] width 124 height 25
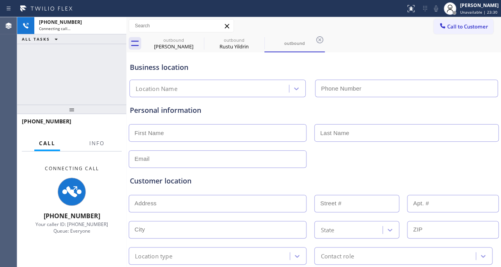
type input "[PHONE_NUMBER]"
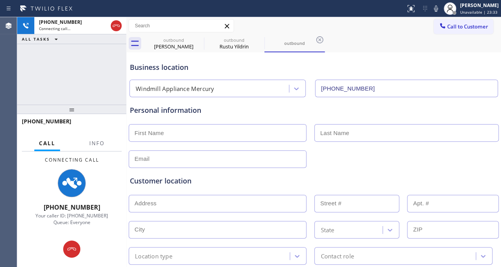
click at [384, 178] on div "Customer location" at bounding box center [314, 180] width 368 height 11
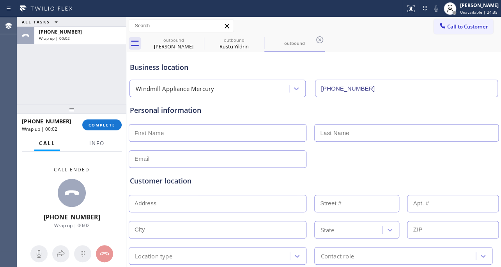
click at [266, 111] on div "Personal information" at bounding box center [314, 110] width 368 height 11
click at [94, 126] on span "COMPLETE" at bounding box center [102, 124] width 27 height 5
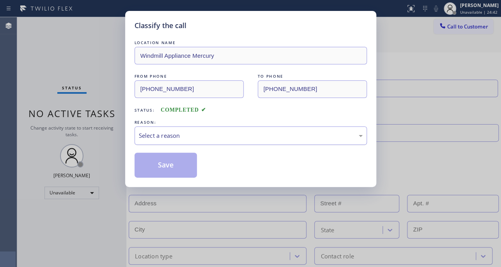
click at [189, 136] on div "Select a reason" at bounding box center [251, 135] width 224 height 9
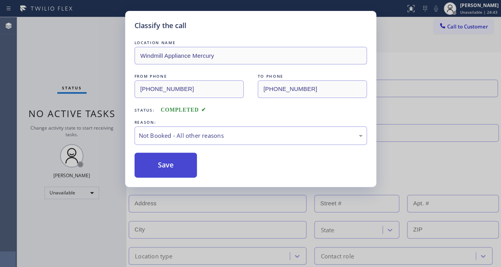
click at [167, 166] on button "Save" at bounding box center [166, 164] width 63 height 25
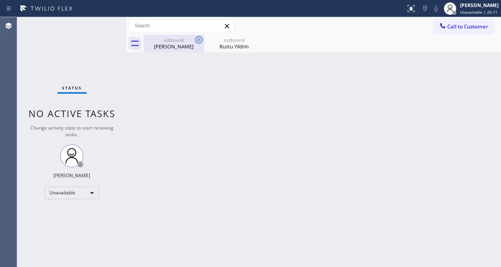
click at [199, 40] on icon at bounding box center [198, 39] width 7 height 7
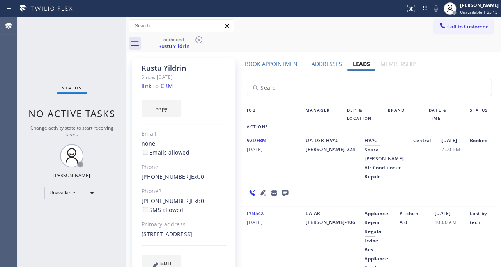
click at [199, 40] on icon at bounding box center [198, 39] width 7 height 7
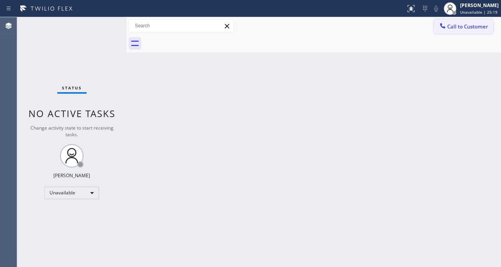
click at [455, 23] on span "Call to Customer" at bounding box center [467, 26] width 41 height 7
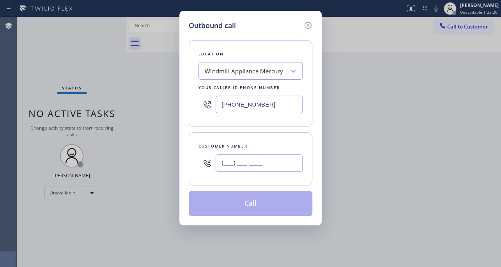
click at [246, 162] on input "(___) ___-____" at bounding box center [259, 163] width 87 height 18
paste input "917) 291-0804"
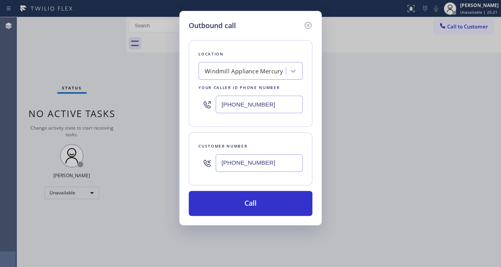
type input "[PHONE_NUMBER]"
drag, startPoint x: 250, startPoint y: 103, endPoint x: 122, endPoint y: 106, distance: 127.5
click at [124, 105] on div "Outbound call Location Windmill Appliance Mercury Your caller id phone number […" at bounding box center [250, 133] width 501 height 267
paste input "617) 219-9255"
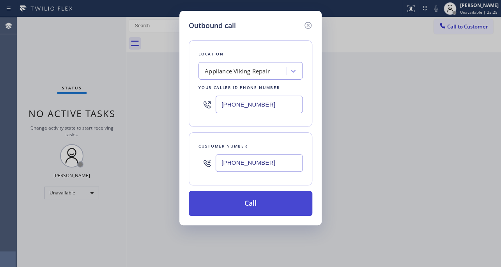
type input "[PHONE_NUMBER]"
click at [252, 198] on button "Call" at bounding box center [251, 203] width 124 height 25
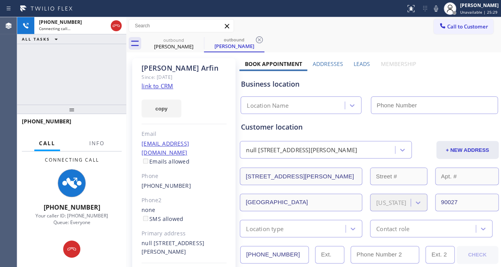
type input "[PHONE_NUMBER]"
click at [359, 64] on label "Leads" at bounding box center [362, 63] width 16 height 7
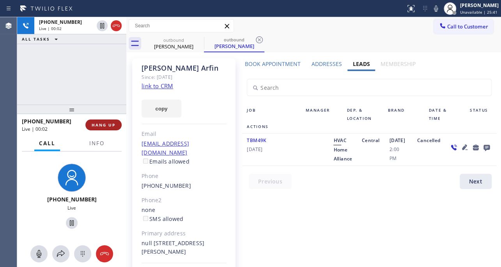
click at [106, 121] on button "HANG UP" at bounding box center [103, 124] width 36 height 11
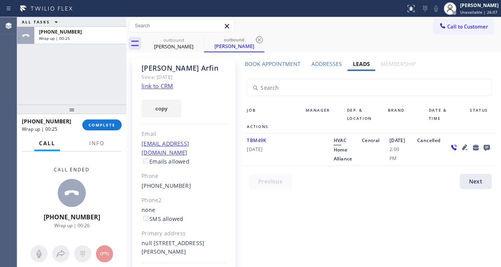
click at [484, 144] on icon at bounding box center [486, 147] width 9 height 10
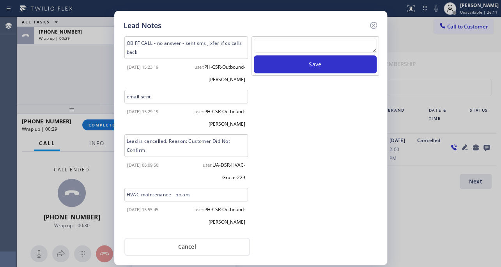
click at [324, 48] on textarea at bounding box center [315, 46] width 123 height 14
paste textarea "Routed to Voice mail// If CX will call back please transfer to me- Love:*"
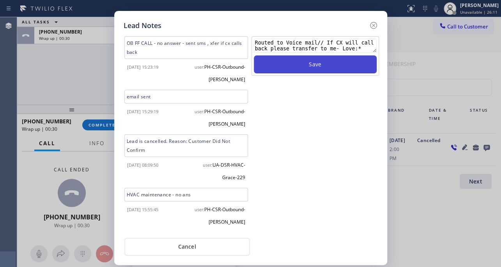
type textarea "Routed to Voice mail// If CX will call back please transfer to me- Love:*"
click at [330, 64] on button "Save" at bounding box center [315, 64] width 123 height 18
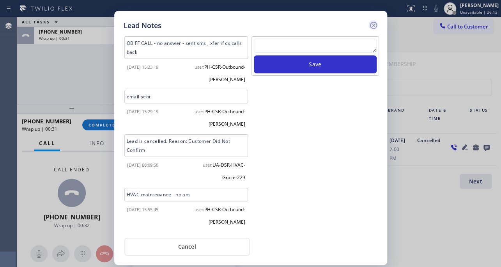
drag, startPoint x: 376, startPoint y: 25, endPoint x: 367, endPoint y: 24, distance: 9.4
click at [372, 24] on icon at bounding box center [373, 25] width 9 height 9
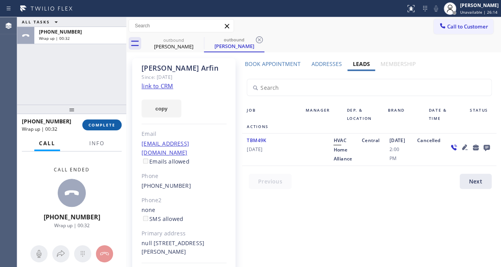
click at [102, 122] on span "COMPLETE" at bounding box center [102, 124] width 27 height 5
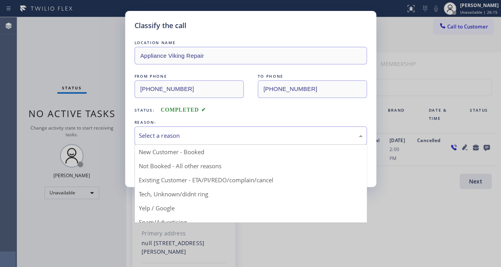
click at [184, 133] on div "Select a reason" at bounding box center [251, 135] width 224 height 9
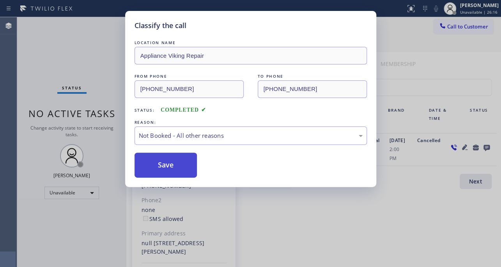
click at [174, 165] on button "Save" at bounding box center [166, 164] width 63 height 25
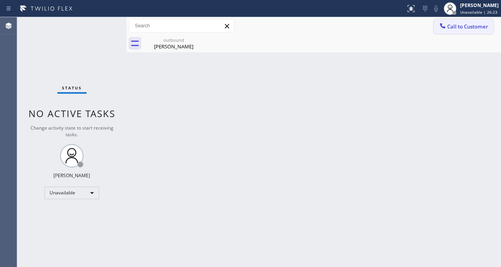
click at [460, 25] on span "Call to Customer" at bounding box center [467, 26] width 41 height 7
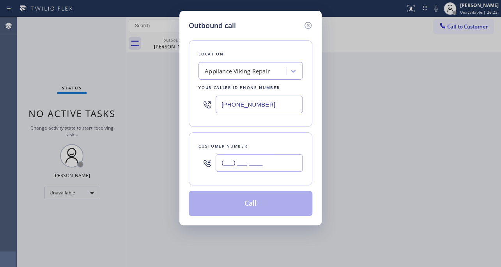
click at [260, 159] on input "(___) ___-____" at bounding box center [259, 163] width 87 height 18
paste input "714) 469-0765"
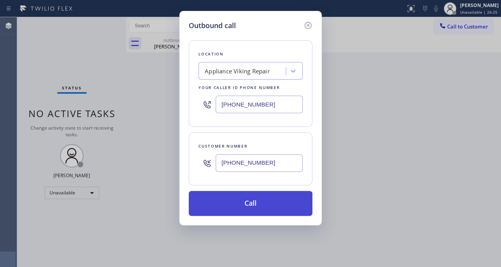
type input "[PHONE_NUMBER]"
click at [254, 209] on button "Call" at bounding box center [251, 203] width 124 height 25
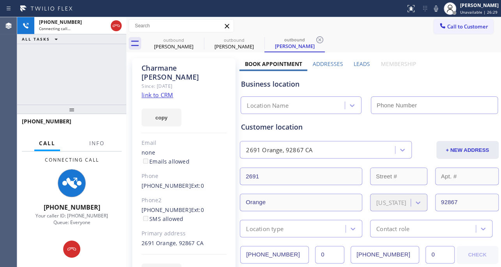
type input "[PHONE_NUMBER]"
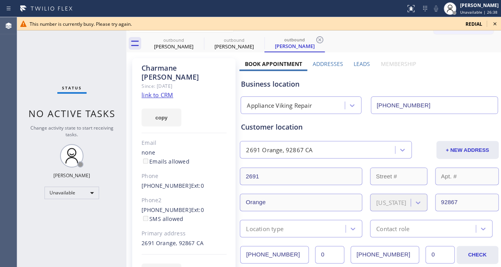
click at [496, 23] on icon at bounding box center [494, 23] width 9 height 9
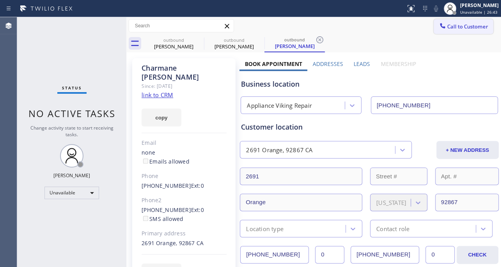
click at [447, 27] on span "Call to Customer" at bounding box center [467, 26] width 41 height 7
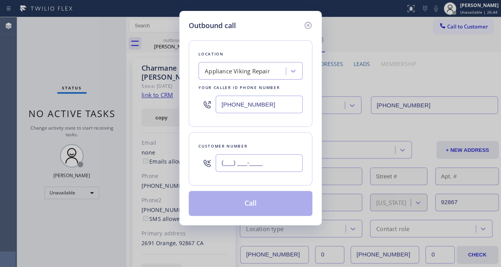
click at [238, 166] on input "(___) ___-____" at bounding box center [259, 163] width 87 height 18
paste input "650) 799-9946"
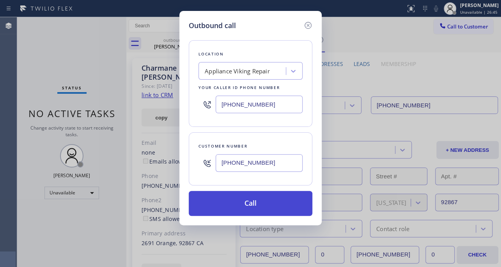
click at [250, 201] on button "Call" at bounding box center [251, 203] width 124 height 25
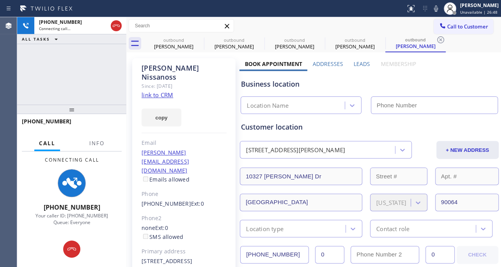
click at [364, 62] on label "Leads" at bounding box center [362, 63] width 16 height 7
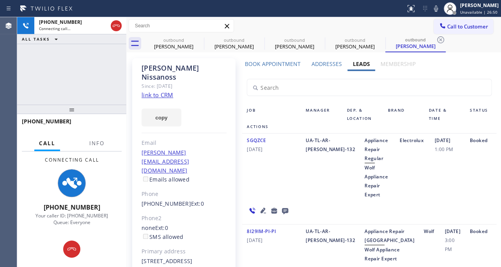
click at [260, 210] on icon at bounding box center [262, 209] width 5 height 5
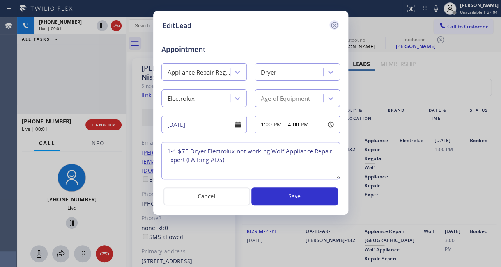
click at [335, 24] on icon at bounding box center [334, 25] width 7 height 7
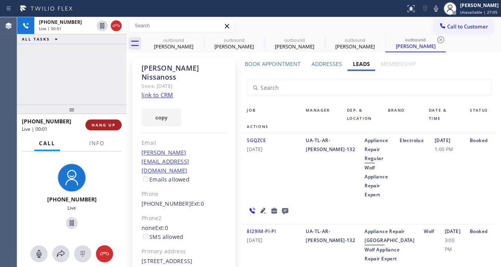
click at [100, 124] on span "HANG UP" at bounding box center [104, 124] width 24 height 5
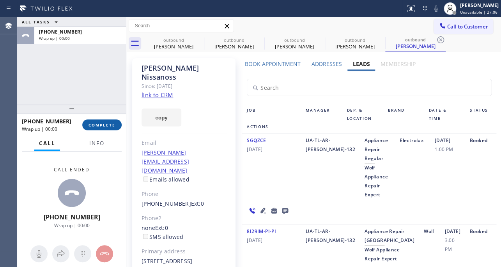
click at [103, 125] on span "COMPLETE" at bounding box center [102, 124] width 27 height 5
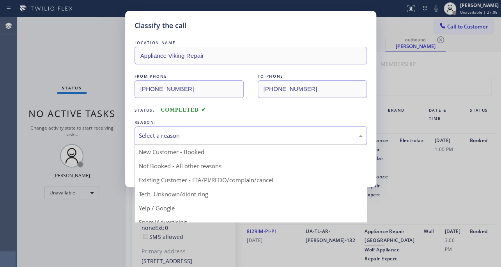
click at [198, 136] on div "Select a reason" at bounding box center [251, 135] width 224 height 9
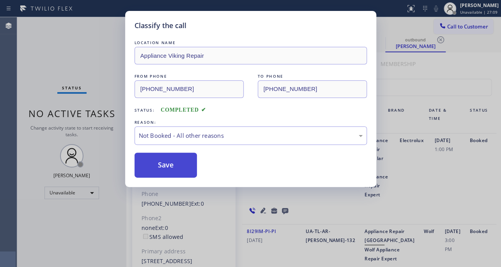
click at [174, 155] on button "Save" at bounding box center [166, 164] width 63 height 25
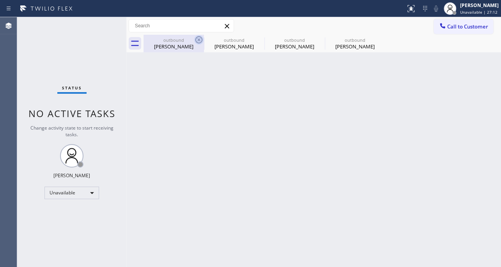
click at [198, 41] on icon at bounding box center [198, 39] width 9 height 9
click at [0, 0] on icon at bounding box center [0, 0] width 0 height 0
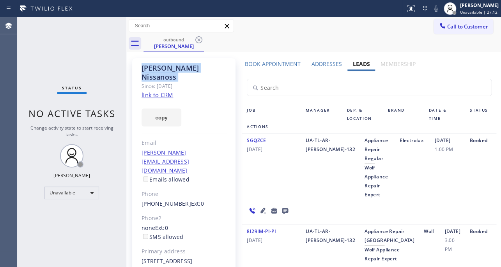
click at [198, 41] on icon at bounding box center [198, 39] width 9 height 9
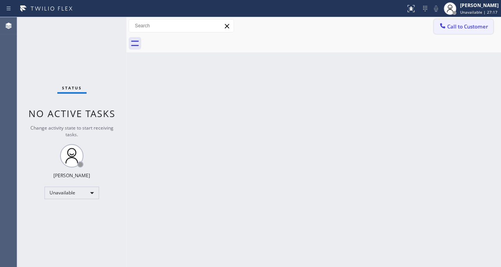
click at [456, 24] on span "Call to Customer" at bounding box center [467, 26] width 41 height 7
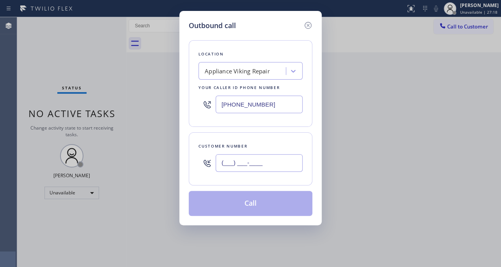
click at [236, 163] on input "(___) ___-____" at bounding box center [259, 163] width 87 height 18
paste input "907) 331-8205"
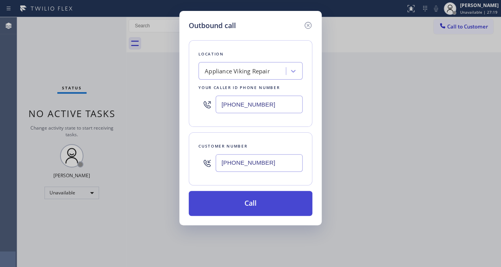
type input "[PHONE_NUMBER]"
click at [254, 202] on button "Call" at bounding box center [251, 203] width 124 height 25
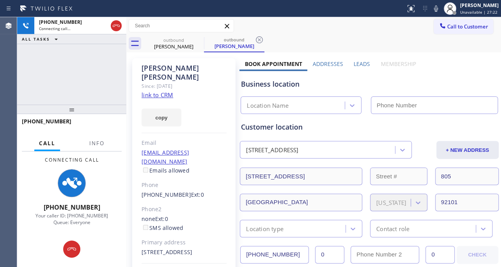
click at [361, 64] on label "Leads" at bounding box center [362, 63] width 16 height 7
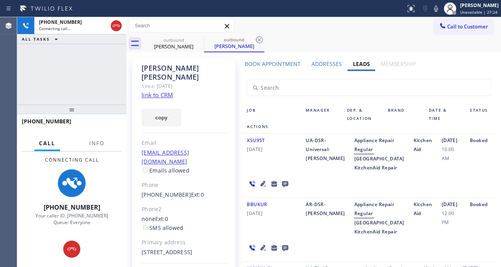
click at [260, 186] on icon at bounding box center [262, 183] width 5 height 5
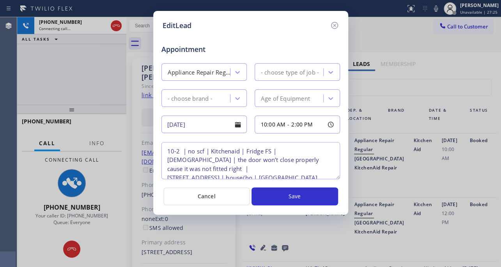
type textarea "10-2 | no scf | Kitchenaid | Fridge FS | [DEMOGRAPHIC_DATA] | the door won’t cl…"
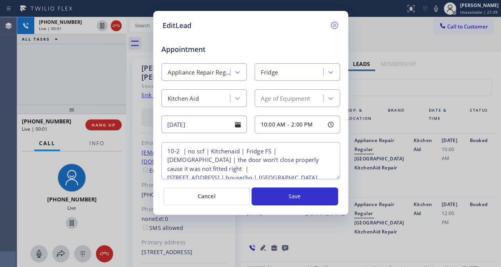
click at [335, 25] on icon at bounding box center [334, 25] width 7 height 7
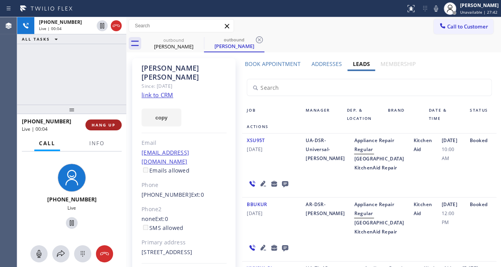
click at [115, 127] on span "HANG UP" at bounding box center [104, 124] width 24 height 5
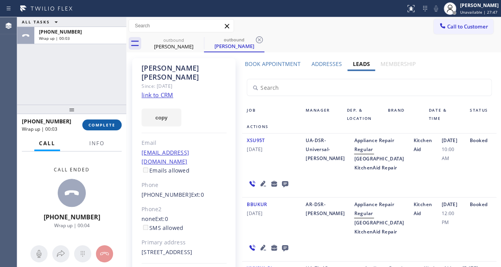
click at [95, 127] on span "COMPLETE" at bounding box center [102, 124] width 27 height 5
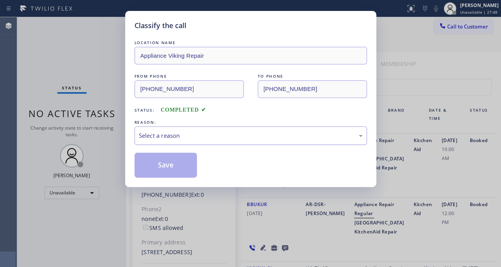
click at [165, 132] on div "Select a reason" at bounding box center [251, 135] width 224 height 9
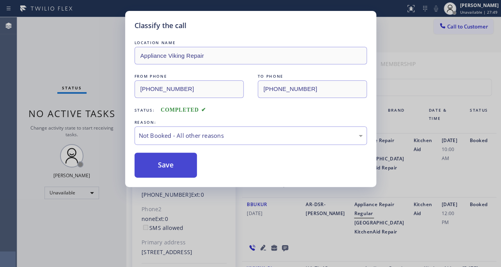
click at [161, 164] on button "Save" at bounding box center [166, 164] width 63 height 25
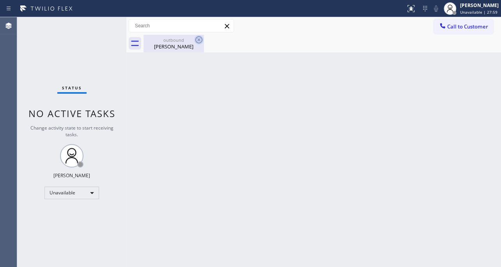
click at [198, 41] on icon at bounding box center [198, 39] width 7 height 7
click at [450, 21] on button "Call to Customer" at bounding box center [464, 26] width 60 height 15
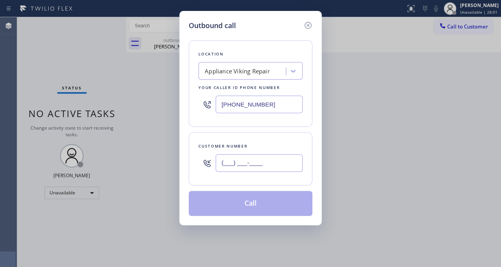
click at [226, 163] on input "(___) ___-____" at bounding box center [259, 163] width 87 height 18
paste input "949) 760-0239"
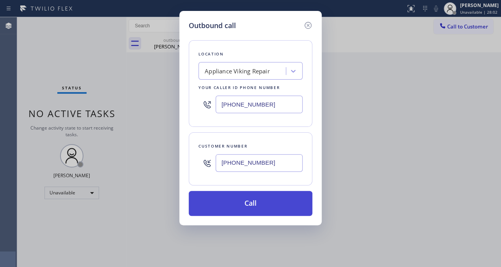
type input "[PHONE_NUMBER]"
click at [253, 204] on button "Call" at bounding box center [251, 203] width 124 height 25
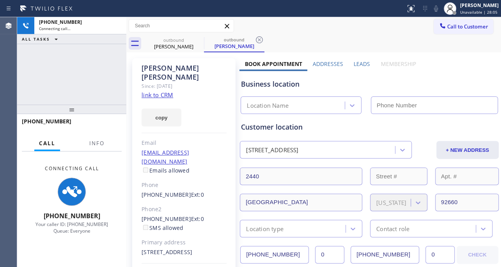
click at [358, 62] on label "Leads" at bounding box center [362, 63] width 16 height 7
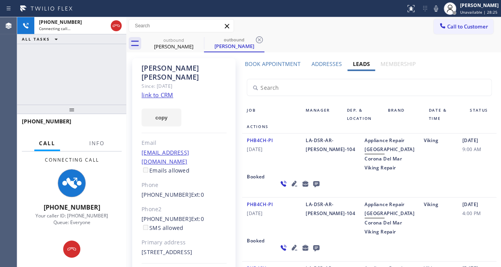
click at [266, 172] on div "PHB4CH-PI [DATE]" at bounding box center [271, 154] width 59 height 36
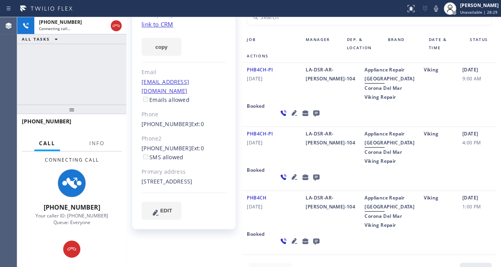
scroll to position [141, 0]
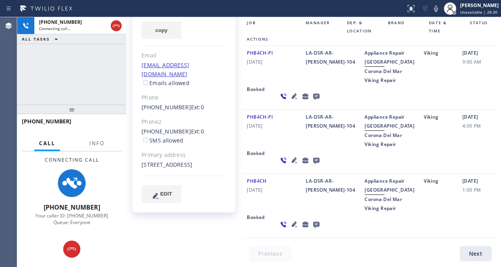
click at [313, 224] on icon at bounding box center [316, 224] width 6 height 6
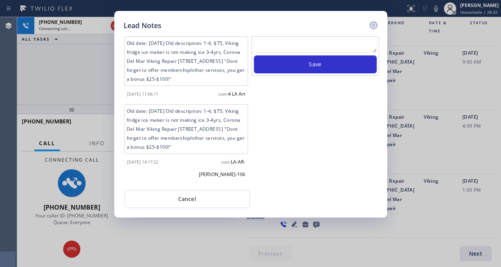
click at [373, 26] on icon at bounding box center [373, 25] width 9 height 9
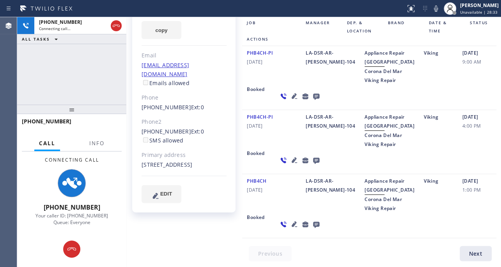
click at [292, 223] on icon at bounding box center [294, 223] width 5 height 5
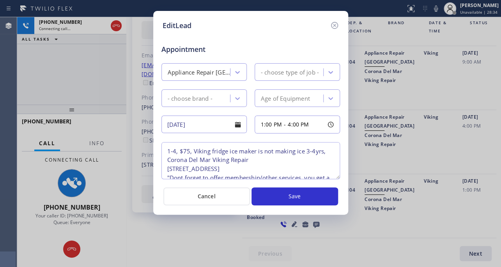
type textarea "1-4, $75, Viking fridge ice maker is not making ice 3-4yrs, Corona Del Mar Viki…"
click at [335, 23] on icon at bounding box center [334, 25] width 9 height 9
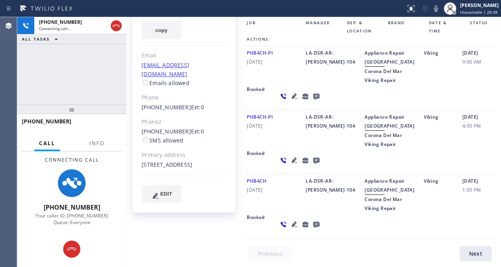
scroll to position [0, 0]
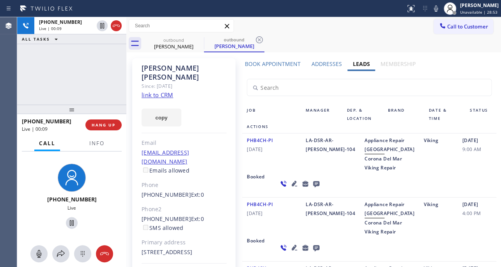
click at [313, 187] on icon at bounding box center [316, 184] width 6 height 6
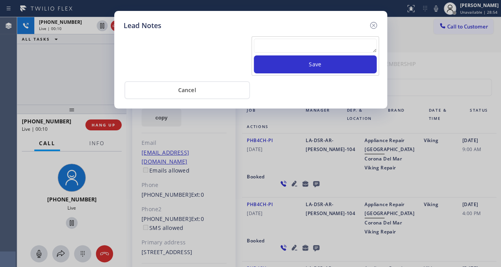
click at [326, 42] on textarea at bounding box center [315, 46] width 123 height 14
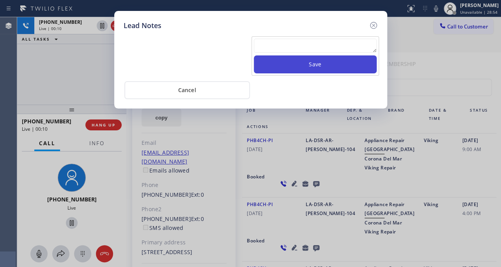
paste textarea "Routed to Voice mail// If CX will call back please transfer to me- Love:*"
type textarea "Routed to Voice mail// If CX will call back please transfer to me- Love:*"
click at [322, 64] on button "Save" at bounding box center [315, 64] width 123 height 18
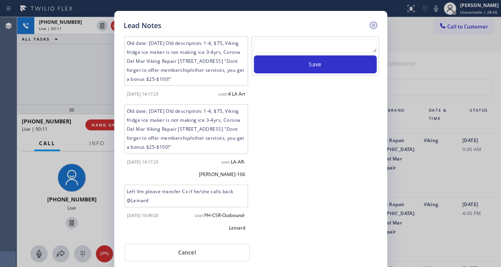
click at [372, 24] on icon at bounding box center [373, 25] width 7 height 7
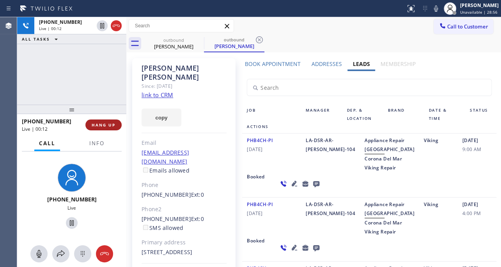
click at [102, 128] on button "HANG UP" at bounding box center [103, 124] width 36 height 11
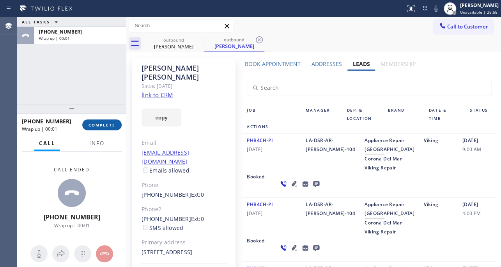
click at [103, 122] on span "COMPLETE" at bounding box center [102, 124] width 27 height 5
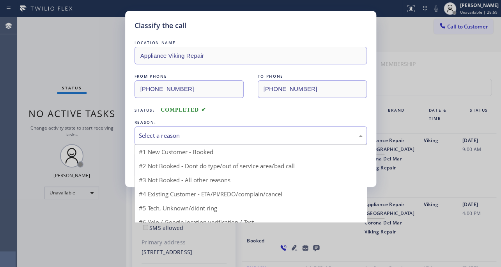
click at [177, 136] on div "Select a reason" at bounding box center [251, 135] width 224 height 9
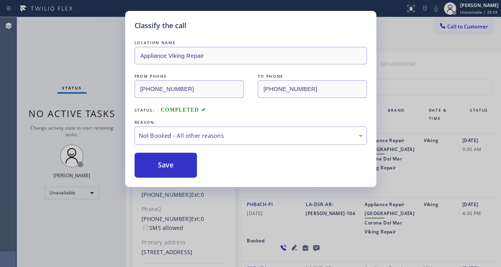
drag, startPoint x: 157, startPoint y: 167, endPoint x: 152, endPoint y: 166, distance: 4.7
click at [152, 166] on button "Save" at bounding box center [166, 164] width 63 height 25
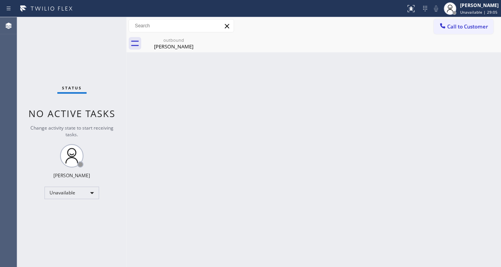
click at [462, 18] on div "Call to Customer Outbound call Location Appliance Viking Repair Your caller id …" at bounding box center [313, 26] width 375 height 18
click at [460, 22] on button "Call to Customer" at bounding box center [464, 26] width 60 height 15
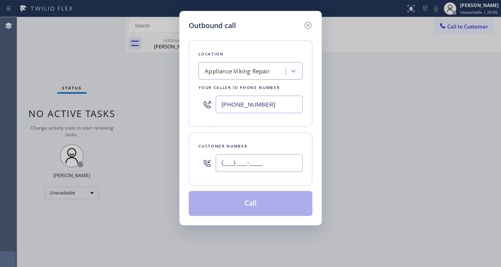
click at [253, 161] on input "(___) ___-____" at bounding box center [259, 163] width 87 height 18
paste input "408) 770-9531"
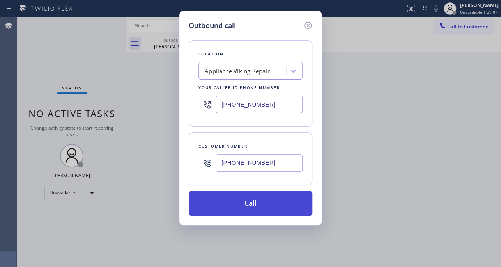
type input "[PHONE_NUMBER]"
click at [253, 205] on button "Call" at bounding box center [251, 203] width 124 height 25
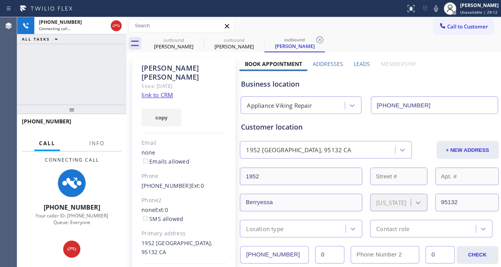
type input "[PHONE_NUMBER]"
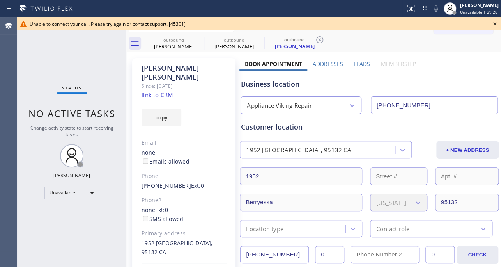
click at [494, 21] on icon at bounding box center [494, 23] width 9 height 9
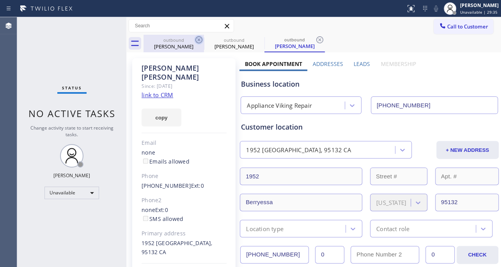
click at [198, 37] on icon at bounding box center [198, 39] width 7 height 7
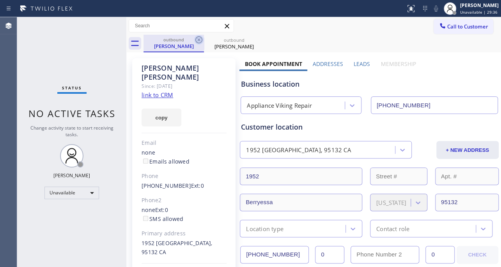
click at [199, 40] on icon at bounding box center [198, 39] width 7 height 7
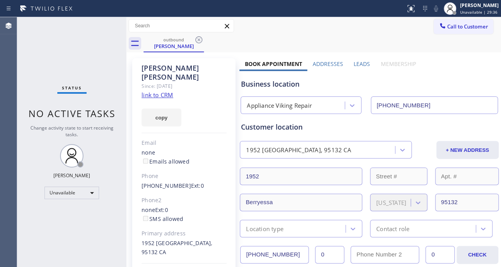
click at [199, 40] on icon at bounding box center [198, 39] width 7 height 7
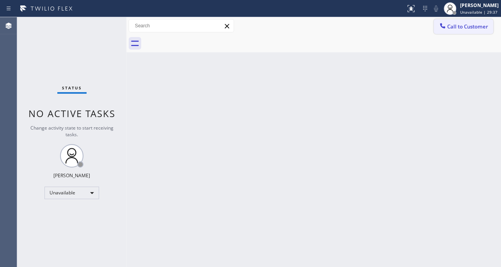
click at [467, 24] on span "Call to Customer" at bounding box center [467, 26] width 41 height 7
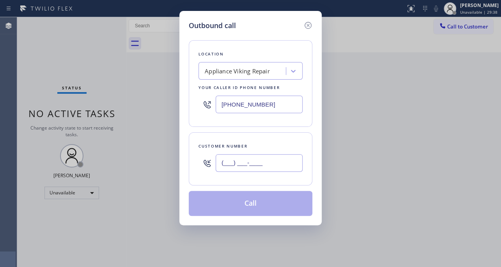
click at [261, 155] on input "(___) ___-____" at bounding box center [259, 163] width 87 height 18
paste input "562) 852-7049"
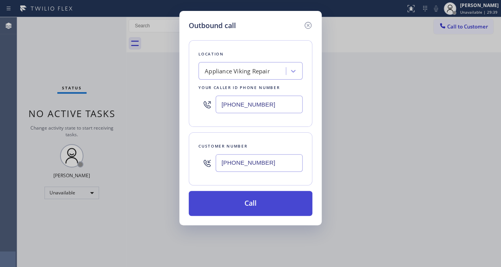
type input "[PHONE_NUMBER]"
click at [251, 204] on button "Call" at bounding box center [251, 203] width 124 height 25
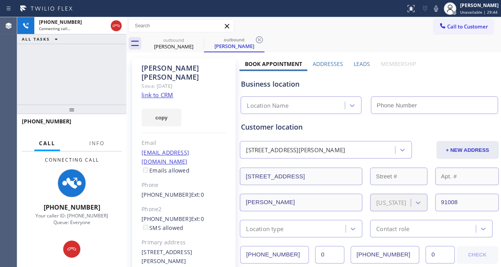
type input "[PHONE_NUMBER]"
click at [354, 62] on label "Leads" at bounding box center [362, 63] width 16 height 7
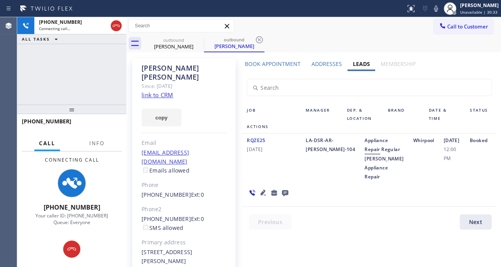
click at [328, 224] on div at bounding box center [373, 223] width 263 height 19
drag, startPoint x: 117, startPoint y: 23, endPoint x: 253, endPoint y: 255, distance: 269.0
click at [117, 23] on icon at bounding box center [116, 25] width 9 height 9
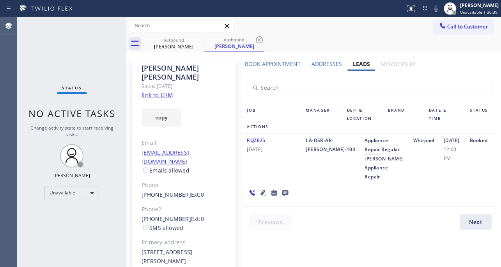
click at [282, 196] on icon at bounding box center [285, 193] width 6 height 6
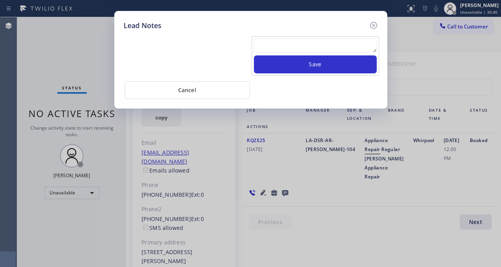
click at [288, 44] on textarea at bounding box center [315, 46] width 123 height 14
paste textarea "Routed to Voice mail// If CX will call back please transfer to me- Love:*"
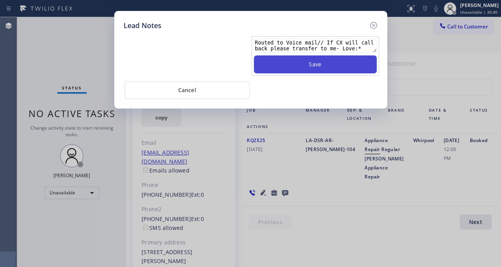
type textarea "Routed to Voice mail// If CX will call back please transfer to me- Love:*"
click at [309, 68] on button "Save" at bounding box center [315, 64] width 123 height 18
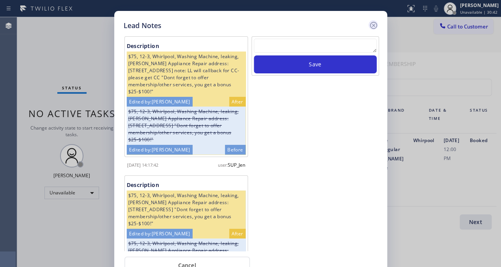
click at [371, 24] on icon at bounding box center [373, 25] width 9 height 9
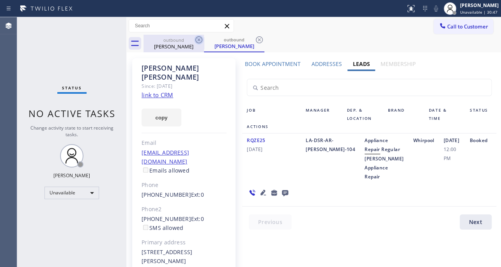
click at [196, 41] on icon at bounding box center [198, 39] width 7 height 7
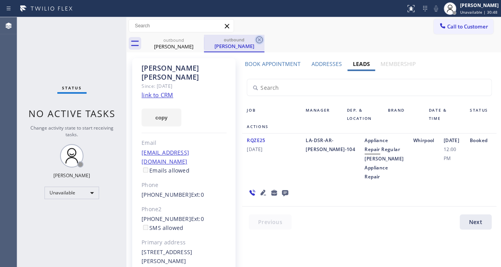
click at [261, 40] on icon at bounding box center [259, 39] width 9 height 9
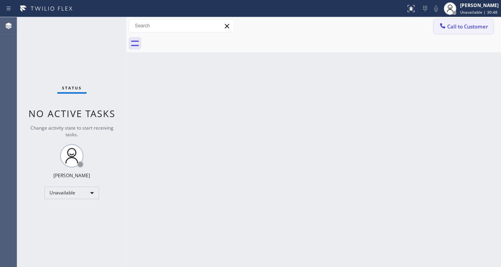
click at [459, 28] on span "Call to Customer" at bounding box center [467, 26] width 41 height 7
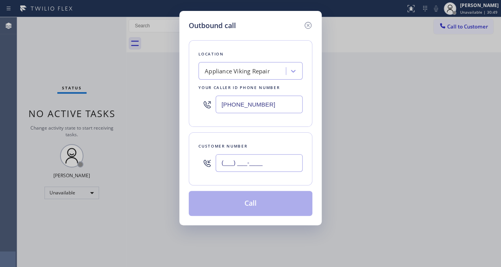
click at [240, 161] on input "(___) ___-____" at bounding box center [259, 163] width 87 height 18
paste input "626) 798-2985"
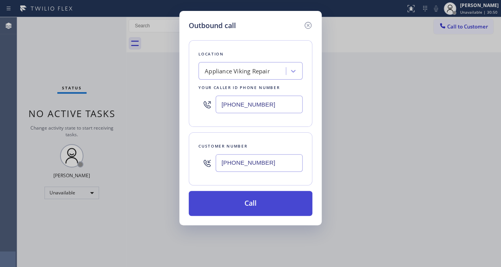
type input "[PHONE_NUMBER]"
click at [248, 201] on button "Call" at bounding box center [251, 203] width 124 height 25
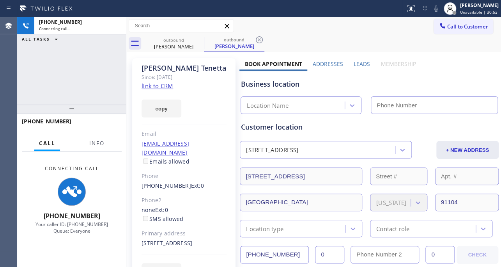
click at [358, 64] on label "Leads" at bounding box center [362, 63] width 16 height 7
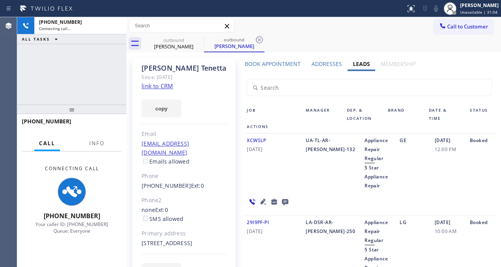
click at [268, 197] on icon at bounding box center [263, 201] width 9 height 9
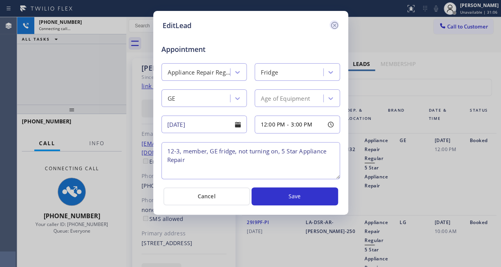
click at [336, 25] on icon at bounding box center [334, 25] width 9 height 9
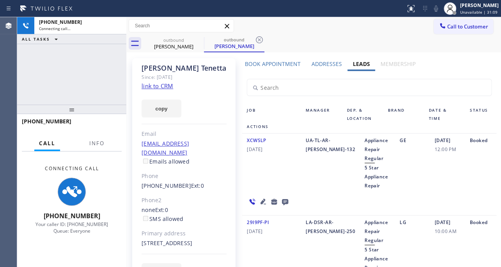
click at [266, 198] on icon at bounding box center [262, 200] width 5 height 5
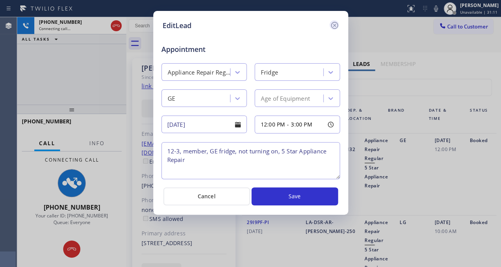
click at [333, 23] on icon at bounding box center [334, 25] width 9 height 9
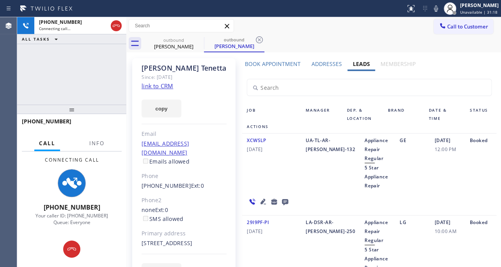
click at [283, 164] on div "XCWSLP [DATE]" at bounding box center [271, 163] width 59 height 54
click at [268, 197] on icon at bounding box center [263, 201] width 9 height 9
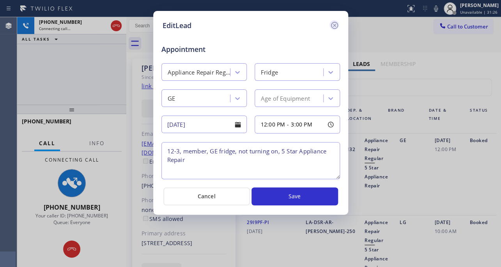
click at [334, 25] on icon at bounding box center [334, 25] width 7 height 7
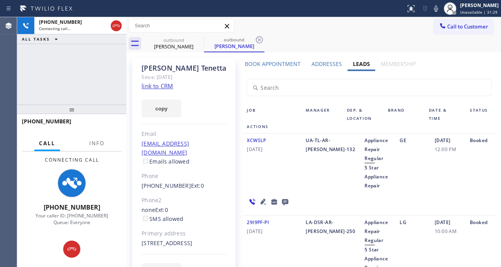
click at [278, 185] on div "XCWSLP [DATE]" at bounding box center [271, 163] width 59 height 54
click at [360, 182] on div "Appliance Repair Regular 5 Star Appliance Repair" at bounding box center [377, 163] width 35 height 54
drag, startPoint x: 328, startPoint y: 166, endPoint x: 342, endPoint y: 184, distance: 23.3
click at [365, 184] on span "5 Star Appliance Repair" at bounding box center [376, 176] width 23 height 25
click at [360, 186] on div "Appliance Repair Regular 5 Star Appliance Repair" at bounding box center [377, 163] width 35 height 54
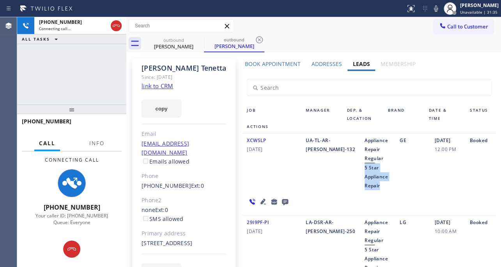
drag, startPoint x: 327, startPoint y: 168, endPoint x: 345, endPoint y: 186, distance: 25.6
click at [360, 186] on div "Appliance Repair Regular 5 Star Appliance Repair" at bounding box center [377, 163] width 35 height 54
click at [365, 219] on span "Appliance Repair Regular" at bounding box center [376, 231] width 23 height 25
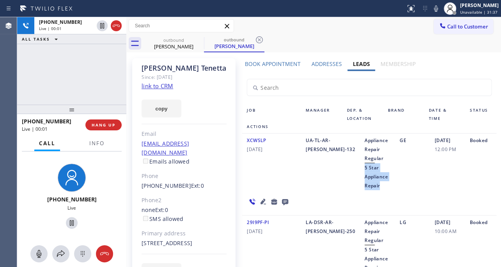
drag, startPoint x: 325, startPoint y: 165, endPoint x: 349, endPoint y: 186, distance: 32.1
click at [360, 186] on div "Appliance Repair Regular 5 Star Appliance Repair" at bounding box center [377, 163] width 35 height 54
click at [365, 219] on span "Appliance Repair Regular" at bounding box center [376, 231] width 23 height 25
click at [108, 127] on span "HANG UP" at bounding box center [104, 124] width 24 height 5
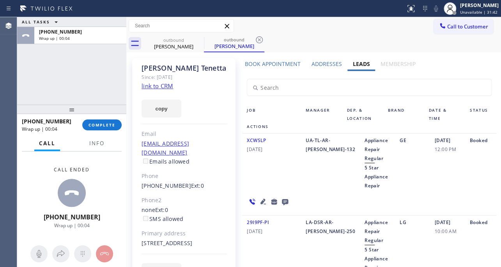
click at [290, 197] on icon at bounding box center [284, 202] width 9 height 10
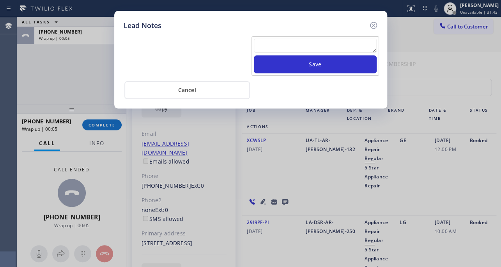
click at [335, 46] on textarea at bounding box center [315, 46] width 123 height 14
paste textarea "Routed to Voice mail// If CX will call back please transfer to me- Love:*"
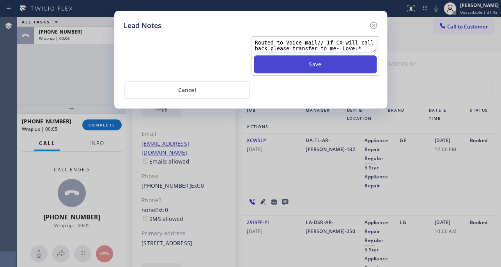
type textarea "Routed to Voice mail// If CX will call back please transfer to me- Love:*"
click at [330, 65] on button "Save" at bounding box center [315, 64] width 123 height 18
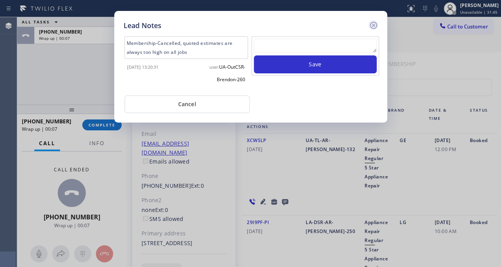
click at [377, 25] on icon at bounding box center [373, 25] width 9 height 9
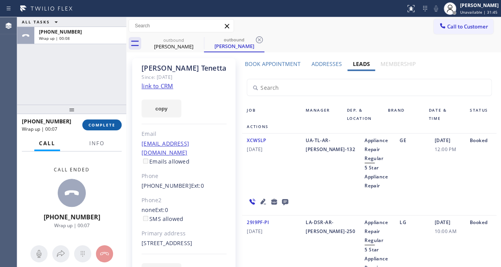
click at [105, 126] on span "COMPLETE" at bounding box center [102, 124] width 27 height 5
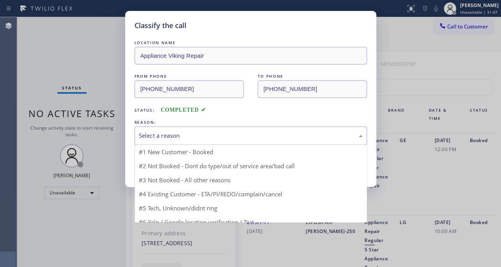
click at [169, 129] on div "Select a reason" at bounding box center [251, 135] width 232 height 18
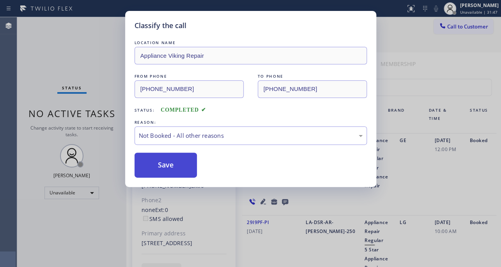
click at [166, 166] on button "Save" at bounding box center [166, 164] width 63 height 25
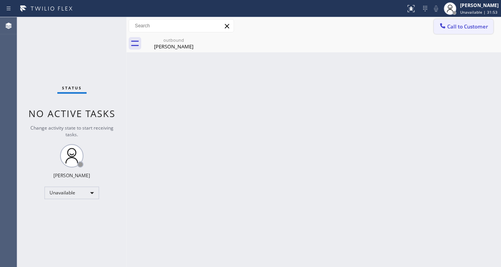
click at [452, 28] on span "Call to Customer" at bounding box center [467, 26] width 41 height 7
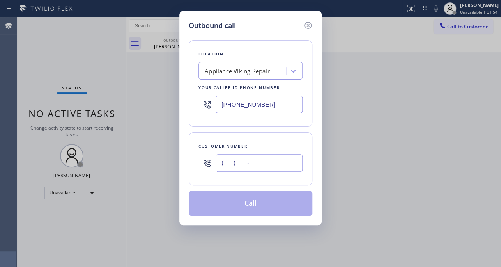
click at [254, 165] on input "(___) ___-____" at bounding box center [259, 163] width 87 height 18
paste input "786) 282-6986"
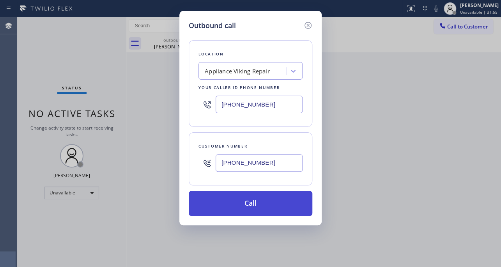
type input "[PHONE_NUMBER]"
click at [231, 202] on button "Call" at bounding box center [251, 203] width 124 height 25
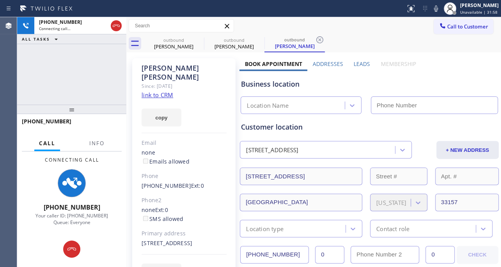
click at [359, 64] on label "Leads" at bounding box center [362, 63] width 16 height 7
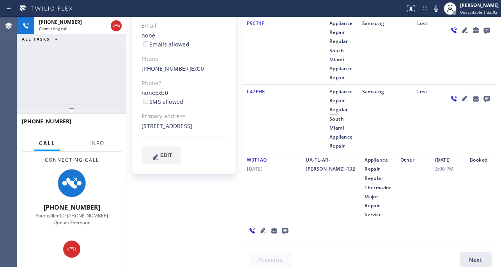
scroll to position [123, 0]
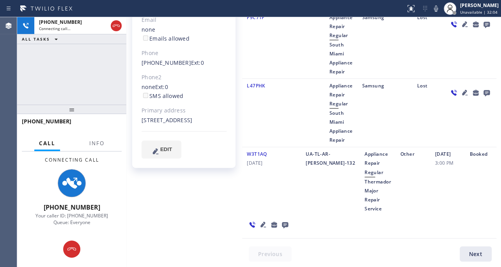
click at [269, 179] on div "W3T1AQ [DATE]" at bounding box center [271, 180] width 59 height 63
click at [322, 204] on div "UA-TL-AR-[PERSON_NAME]-132" at bounding box center [330, 180] width 59 height 63
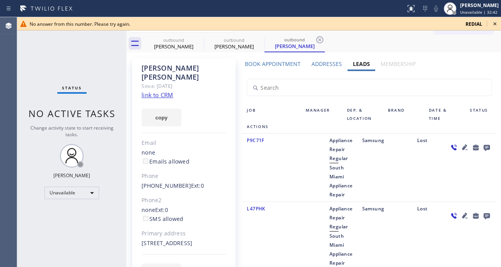
click at [493, 23] on icon at bounding box center [494, 23] width 9 height 9
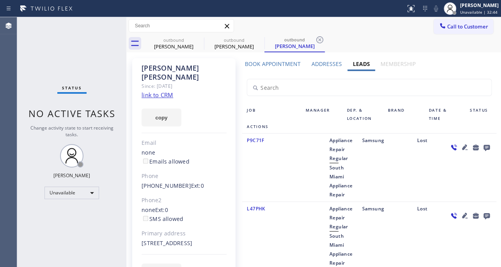
click at [483, 145] on icon at bounding box center [486, 148] width 6 height 6
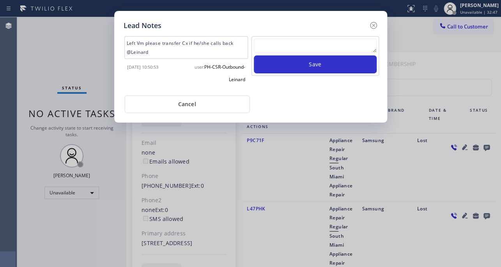
click at [318, 44] on textarea at bounding box center [315, 46] width 123 height 14
paste textarea "Routed to Voice mail// If CX will call back please transfer to me- Love:*"
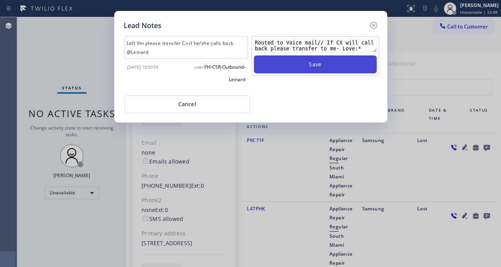
type textarea "Routed to Voice mail// If CX will call back please transfer to me- Love:*"
click at [317, 61] on button "Save" at bounding box center [315, 64] width 123 height 18
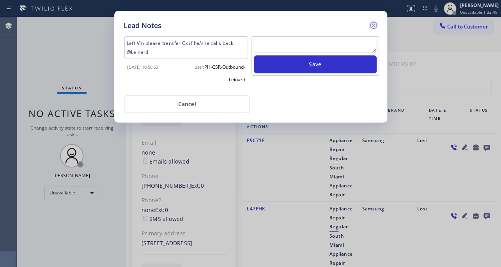
click at [373, 26] on icon at bounding box center [373, 25] width 7 height 7
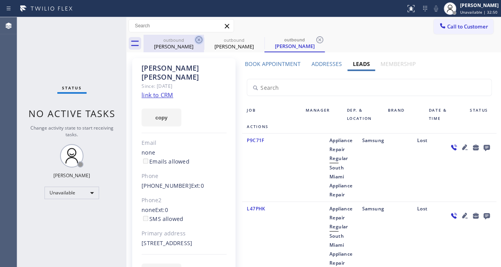
click at [202, 38] on icon at bounding box center [198, 39] width 9 height 9
click at [0, 0] on icon at bounding box center [0, 0] width 0 height 0
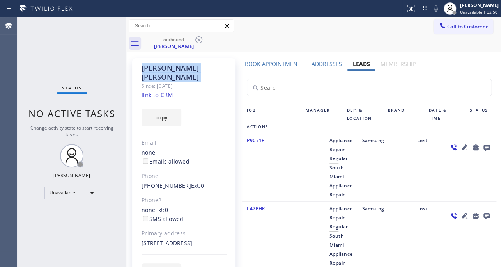
click at [202, 38] on icon at bounding box center [198, 39] width 9 height 9
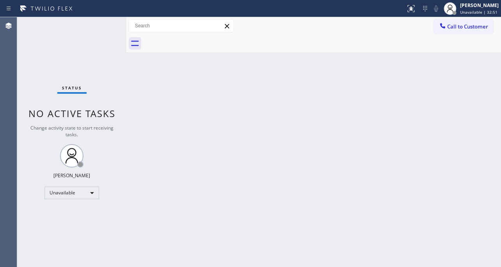
click at [202, 38] on div at bounding box center [322, 44] width 358 height 18
click at [457, 27] on span "Call to Customer" at bounding box center [467, 26] width 41 height 7
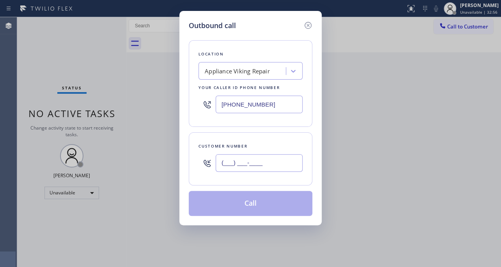
click at [226, 165] on input "(___) ___-____" at bounding box center [259, 163] width 87 height 18
paste input "626) 792-2929"
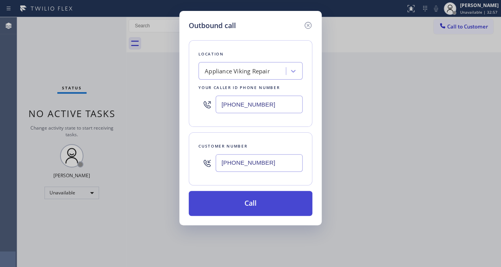
type input "[PHONE_NUMBER]"
click at [236, 198] on button "Call" at bounding box center [251, 203] width 124 height 25
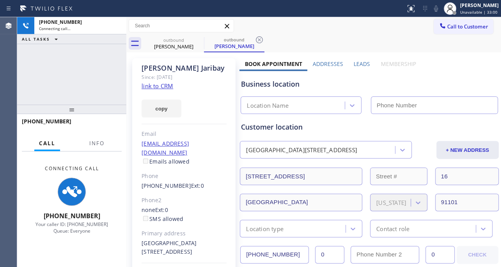
click at [354, 61] on label "Leads" at bounding box center [362, 63] width 16 height 7
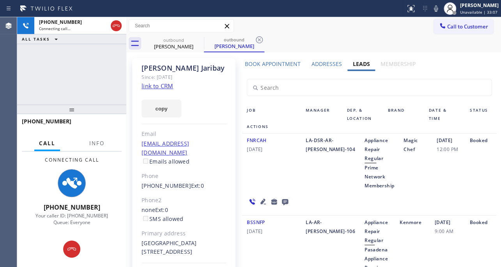
click at [261, 199] on icon at bounding box center [263, 201] width 9 height 9
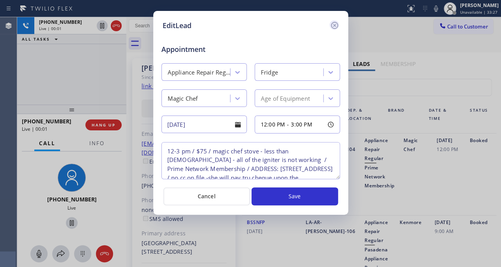
click at [334, 25] on icon at bounding box center [334, 25] width 7 height 7
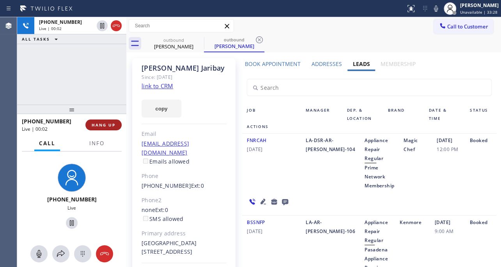
click at [107, 126] on span "HANG UP" at bounding box center [104, 124] width 24 height 5
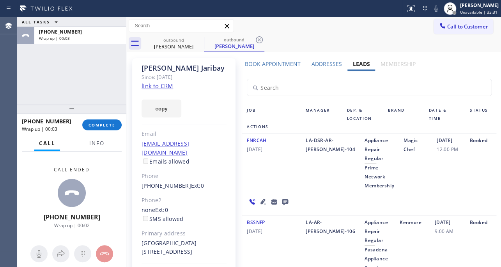
click at [282, 203] on icon at bounding box center [285, 202] width 6 height 6
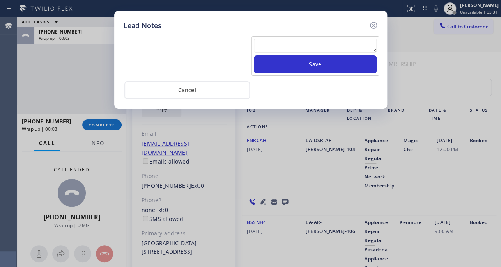
click at [304, 48] on textarea at bounding box center [315, 46] width 123 height 14
paste textarea "Routed to Voice mail// If CX will call back please transfer to me- Love:*"
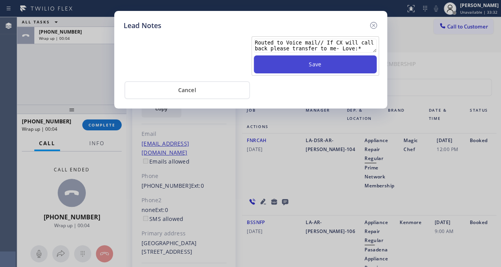
type textarea "Routed to Voice mail// If CX will call back please transfer to me- Love:*"
click at [312, 64] on button "Save" at bounding box center [315, 64] width 123 height 18
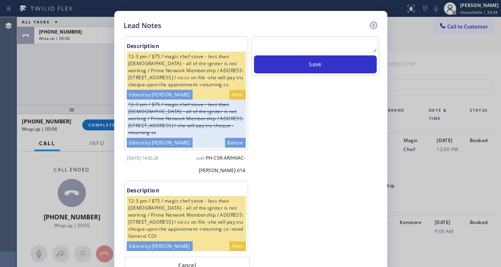
click at [376, 24] on icon at bounding box center [373, 25] width 7 height 7
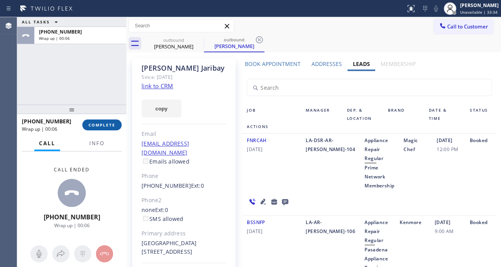
click at [106, 123] on span "COMPLETE" at bounding box center [102, 124] width 27 height 5
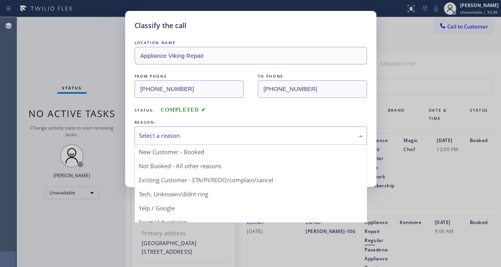
click at [163, 131] on div "Select a reason" at bounding box center [251, 135] width 224 height 9
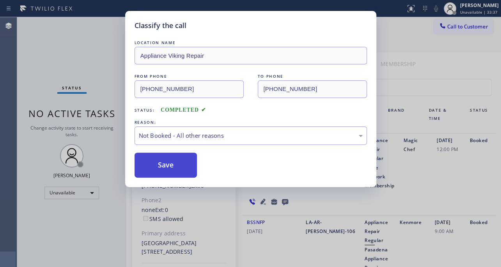
click at [164, 164] on button "Save" at bounding box center [166, 164] width 63 height 25
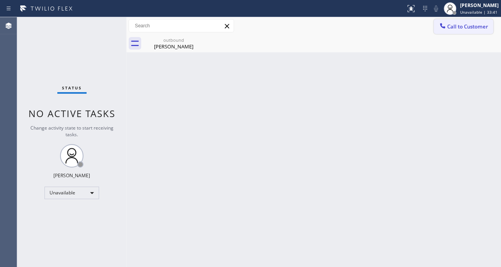
click at [465, 28] on span "Call to Customer" at bounding box center [467, 26] width 41 height 7
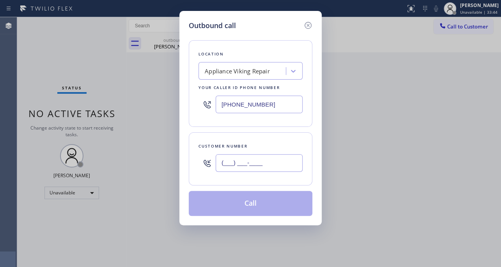
click at [263, 162] on input "(___) ___-____" at bounding box center [259, 163] width 87 height 18
paste input "773) 562-7868"
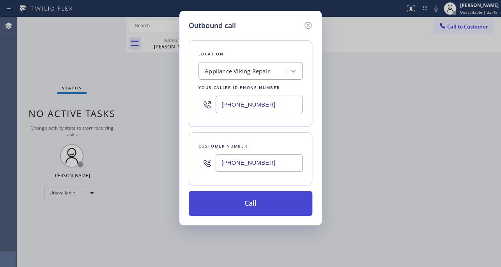
type input "[PHONE_NUMBER]"
click at [252, 197] on button "Call" at bounding box center [251, 203] width 124 height 25
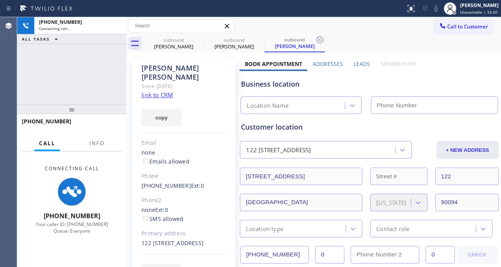
click at [363, 60] on label "Leads" at bounding box center [362, 63] width 16 height 7
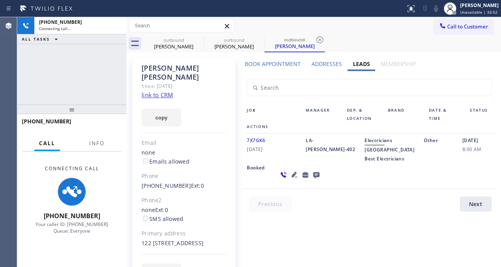
click at [292, 177] on icon at bounding box center [294, 174] width 5 height 5
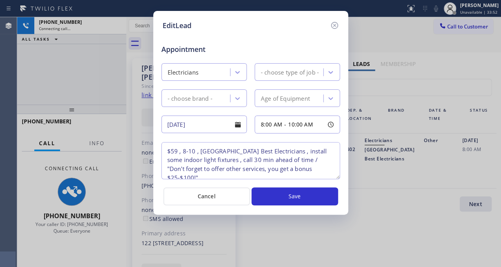
type textarea "$59 , 8-10 , [GEOGRAPHIC_DATA] Best Electricians , install some indoor light fi…"
click at [333, 24] on icon at bounding box center [334, 25] width 7 height 7
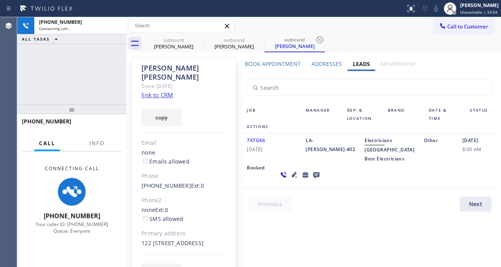
click at [292, 177] on icon at bounding box center [294, 174] width 5 height 5
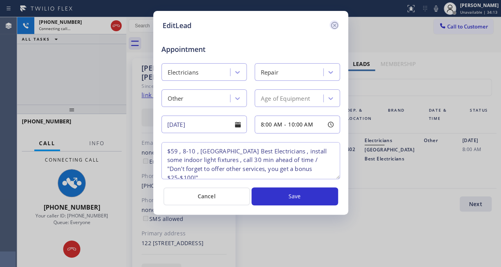
click at [333, 27] on icon at bounding box center [334, 25] width 9 height 9
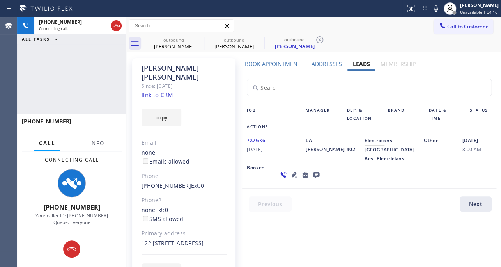
click at [307, 215] on div at bounding box center [373, 205] width 263 height 19
click at [281, 163] on div "7X7GK6 [DATE]" at bounding box center [271, 149] width 59 height 27
click at [285, 163] on div "7X7GK6 [DATE]" at bounding box center [271, 149] width 59 height 27
click at [259, 163] on div "7X7GK6 [DATE]" at bounding box center [271, 149] width 59 height 27
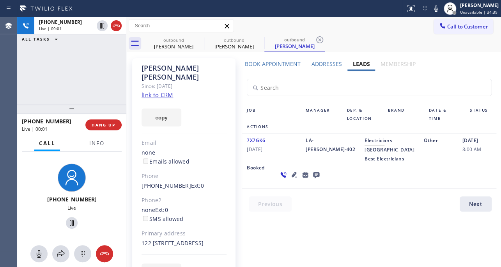
click at [269, 163] on div "7X7GK6 [DATE]" at bounding box center [271, 149] width 59 height 27
click at [278, 163] on div "7X7GK6 [DATE]" at bounding box center [271, 149] width 59 height 27
click at [101, 126] on span "HANG UP" at bounding box center [104, 124] width 24 height 5
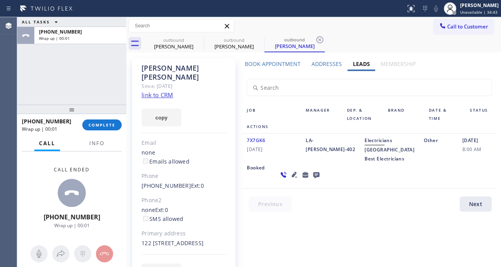
click at [313, 178] on icon at bounding box center [316, 175] width 6 height 6
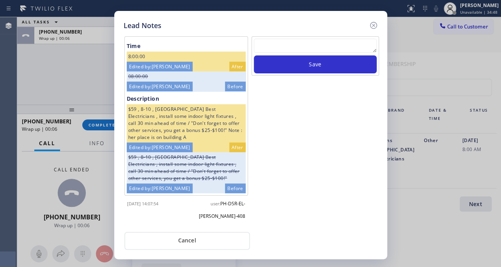
click at [319, 45] on textarea at bounding box center [315, 46] width 123 height 14
paste textarea "Routed to Voice mail// If CX will call back please transfer to me- Love:*"
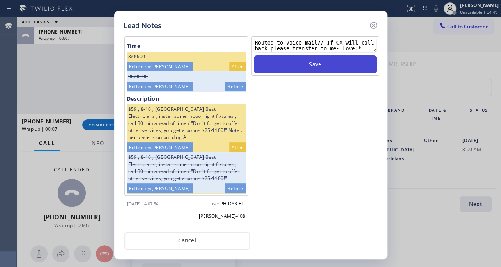
type textarea "Routed to Voice mail// If CX will call back please transfer to me- Love:*"
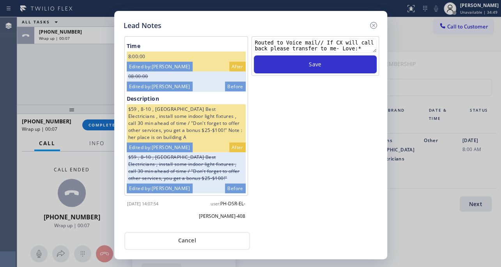
drag, startPoint x: 325, startPoint y: 66, endPoint x: 352, endPoint y: 46, distance: 33.8
click at [325, 66] on button "Save" at bounding box center [315, 64] width 123 height 18
click at [371, 25] on icon at bounding box center [373, 25] width 9 height 9
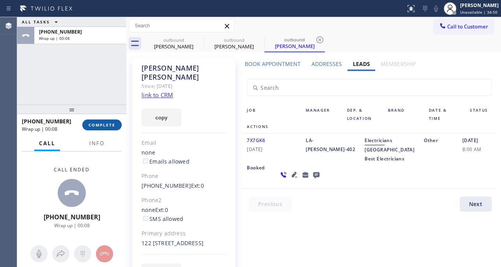
drag, startPoint x: 113, startPoint y: 126, endPoint x: 107, endPoint y: 125, distance: 5.5
click at [113, 127] on span "COMPLETE" at bounding box center [102, 124] width 27 height 5
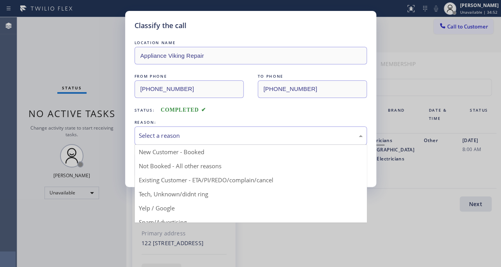
click at [164, 137] on div "Select a reason" at bounding box center [251, 135] width 224 height 9
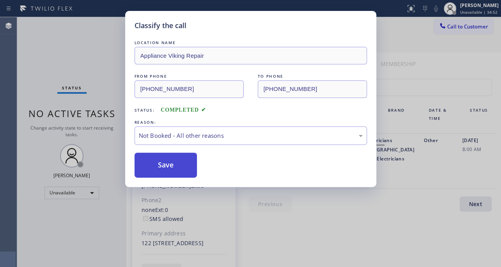
click at [161, 165] on button "Save" at bounding box center [166, 164] width 63 height 25
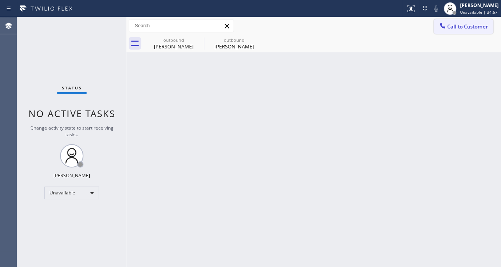
click at [454, 27] on span "Call to Customer" at bounding box center [467, 26] width 41 height 7
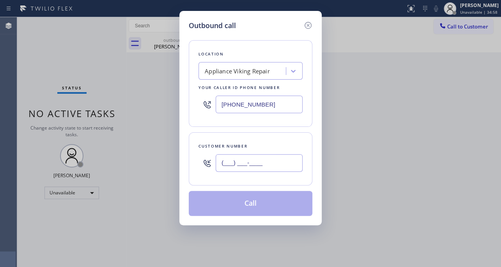
click at [254, 164] on input "(___) ___-____" at bounding box center [259, 163] width 87 height 18
paste input "818) 667-6510"
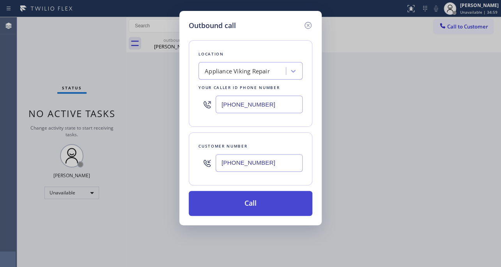
type input "[PHONE_NUMBER]"
click at [239, 208] on button "Call" at bounding box center [251, 203] width 124 height 25
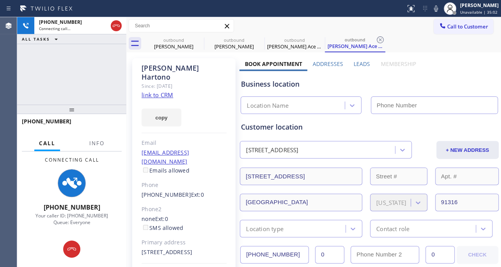
click at [360, 63] on label "Leads" at bounding box center [362, 63] width 16 height 7
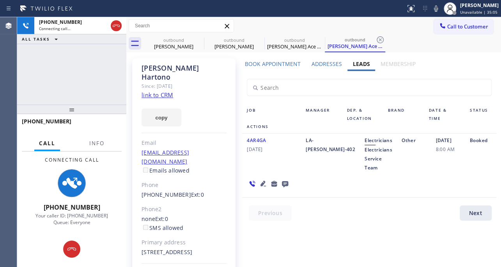
click at [262, 184] on icon at bounding box center [262, 183] width 5 height 5
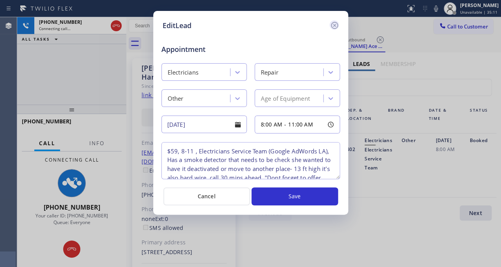
click at [334, 25] on icon at bounding box center [334, 25] width 7 height 7
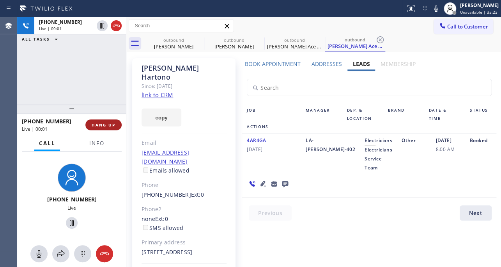
click at [87, 123] on button "HANG UP" at bounding box center [103, 124] width 36 height 11
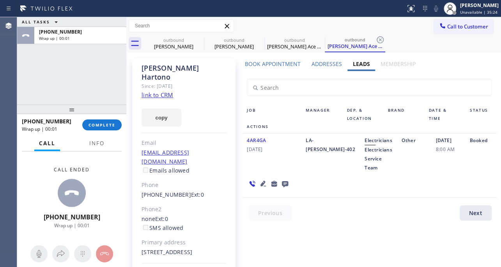
click at [285, 183] on icon at bounding box center [284, 184] width 9 height 10
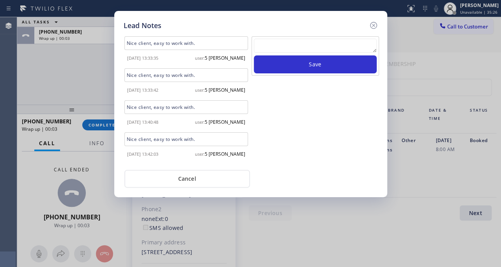
click at [344, 48] on textarea at bounding box center [315, 46] width 123 height 14
paste textarea "Routed to Voice mail// If CX will call back please transfer to me- Love:*"
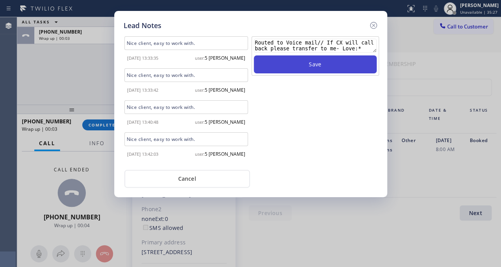
type textarea "Routed to Voice mail// If CX will call back please transfer to me- Love:*"
click at [338, 66] on button "Save" at bounding box center [315, 64] width 123 height 18
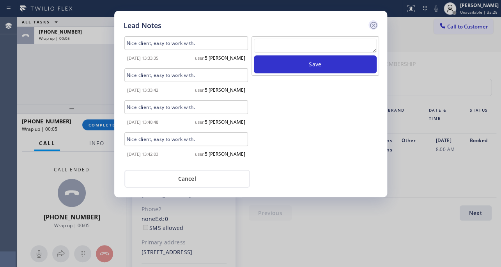
click at [374, 26] on icon at bounding box center [373, 25] width 7 height 7
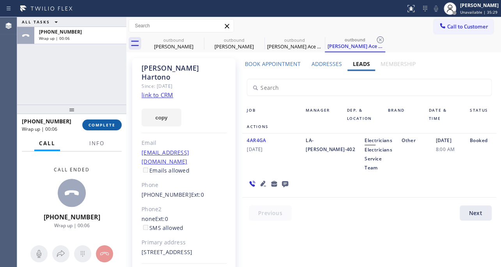
click at [102, 122] on span "COMPLETE" at bounding box center [102, 124] width 27 height 5
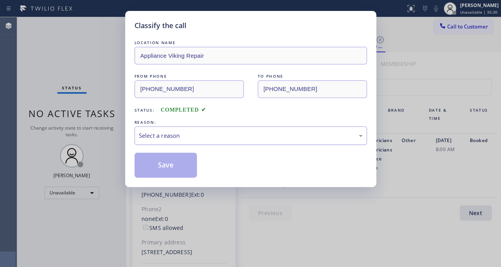
click at [226, 129] on div "Select a reason" at bounding box center [251, 135] width 232 height 18
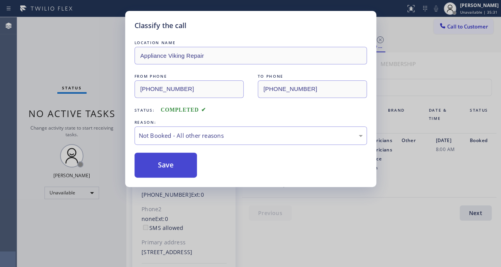
click at [174, 164] on button "Save" at bounding box center [166, 164] width 63 height 25
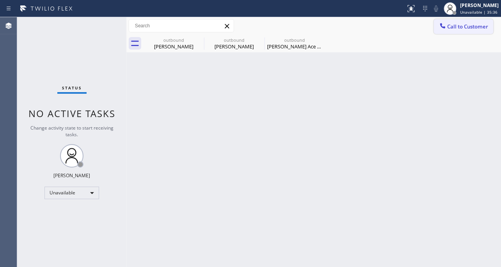
click at [439, 27] on icon at bounding box center [443, 26] width 8 height 8
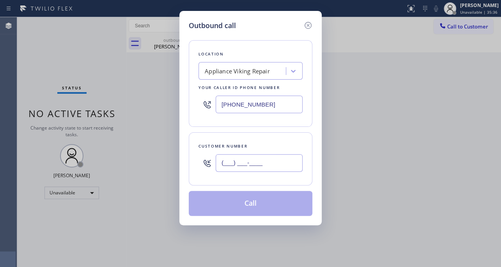
click at [271, 168] on input "(___) ___-____" at bounding box center [259, 163] width 87 height 18
paste input "305) 205-2812"
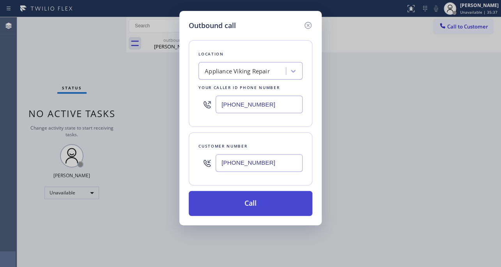
type input "[PHONE_NUMBER]"
click at [254, 205] on button "Call" at bounding box center [251, 203] width 124 height 25
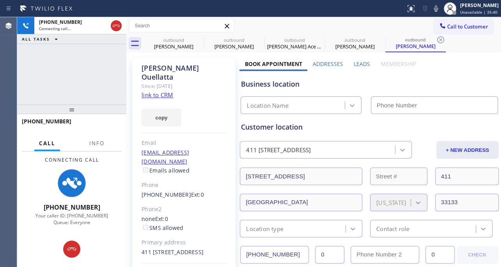
click at [362, 62] on label "Leads" at bounding box center [362, 63] width 16 height 7
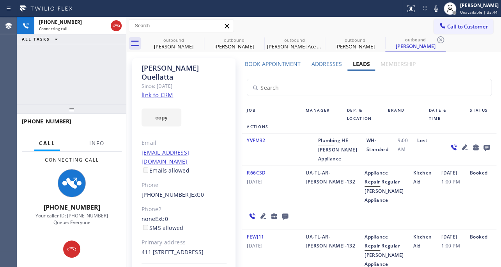
click at [261, 218] on icon at bounding box center [262, 215] width 5 height 5
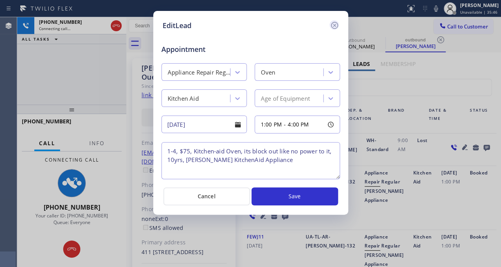
click at [335, 26] on icon at bounding box center [334, 25] width 9 height 9
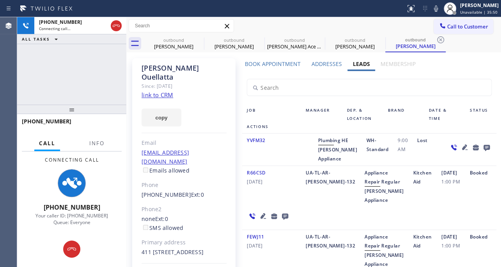
click at [288, 221] on icon at bounding box center [284, 216] width 9 height 10
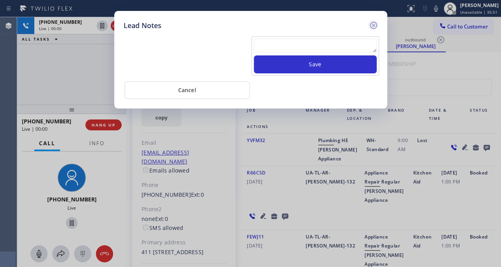
click at [372, 27] on icon at bounding box center [373, 25] width 9 height 9
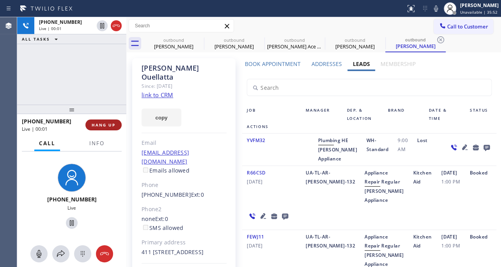
click at [104, 124] on span "HANG UP" at bounding box center [104, 124] width 24 height 5
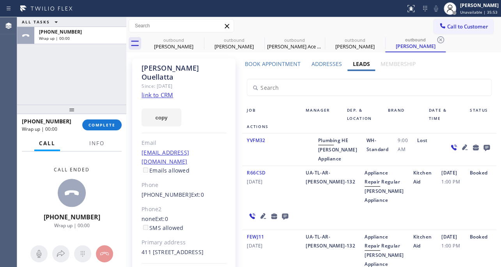
click at [282, 221] on icon at bounding box center [284, 216] width 9 height 10
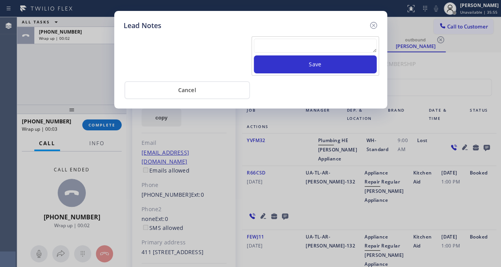
click at [293, 41] on textarea at bounding box center [315, 46] width 123 height 14
paste textarea "Routed to Voice mail// If CX will call back please transfer to me- Love:*"
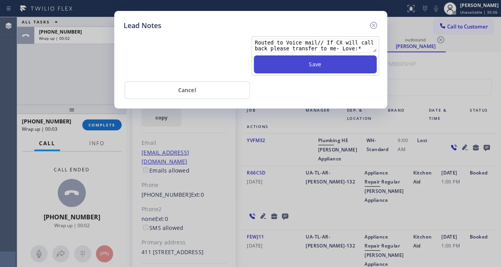
type textarea "Routed to Voice mail// If CX will call back please transfer to me- Love:*"
click at [305, 64] on button "Save" at bounding box center [315, 64] width 123 height 18
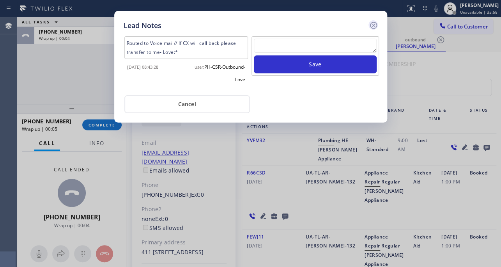
click at [373, 25] on icon at bounding box center [373, 25] width 7 height 7
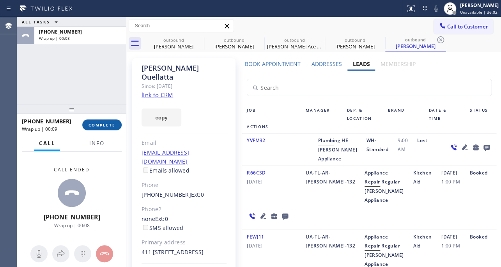
click at [103, 124] on span "COMPLETE" at bounding box center [102, 124] width 27 height 5
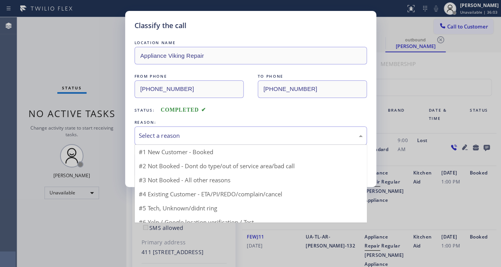
click at [181, 129] on div "Select a reason" at bounding box center [251, 135] width 232 height 18
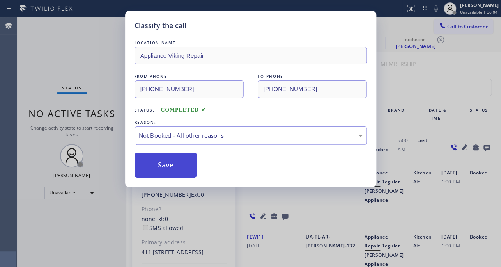
click at [166, 163] on button "Save" at bounding box center [166, 164] width 63 height 25
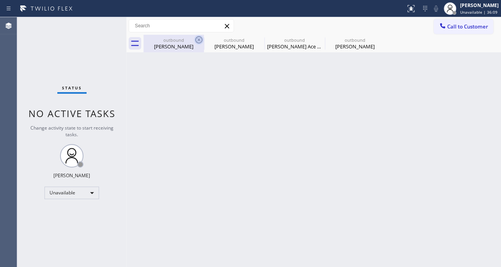
click at [198, 41] on icon at bounding box center [198, 39] width 9 height 9
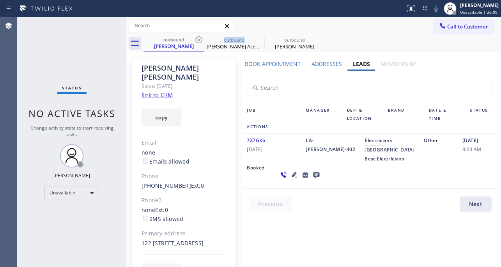
click at [198, 41] on icon at bounding box center [198, 39] width 9 height 9
click at [0, 0] on icon at bounding box center [0, 0] width 0 height 0
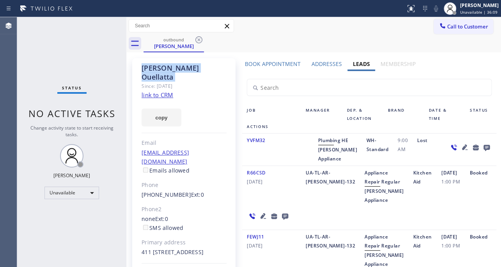
click at [198, 41] on icon at bounding box center [198, 39] width 9 height 9
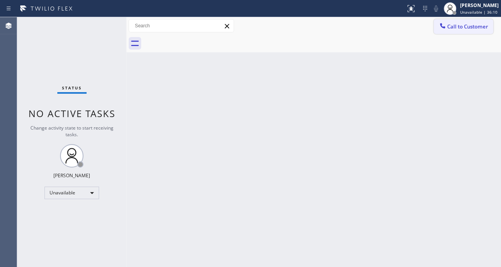
click at [458, 25] on span "Call to Customer" at bounding box center [467, 26] width 41 height 7
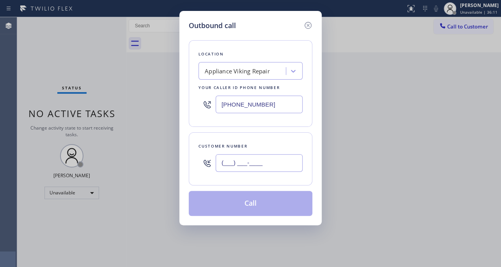
click at [248, 159] on input "(___) ___-____" at bounding box center [259, 163] width 87 height 18
paste input "305) 205-2812"
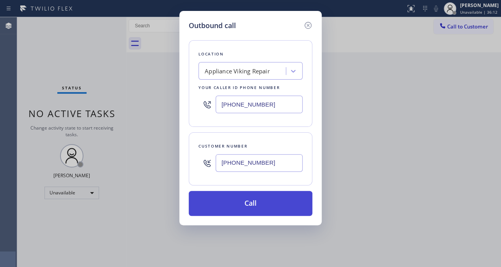
type input "[PHONE_NUMBER]"
click at [246, 202] on button "Call" at bounding box center [251, 203] width 124 height 25
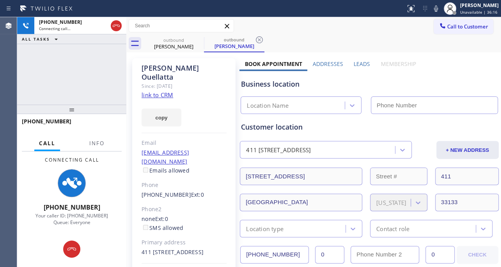
click at [360, 63] on label "Leads" at bounding box center [362, 63] width 16 height 7
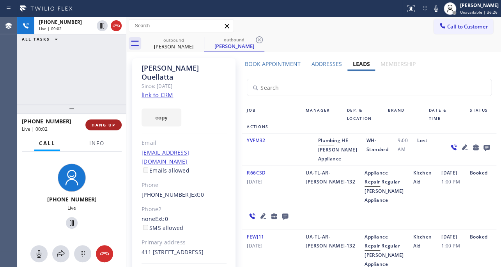
click at [98, 125] on span "HANG UP" at bounding box center [104, 124] width 24 height 5
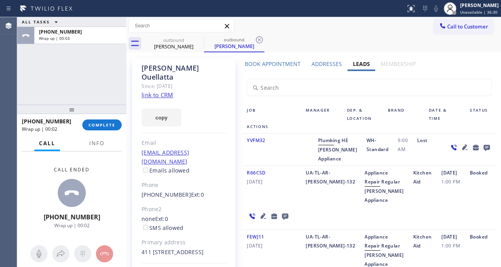
click at [283, 221] on icon at bounding box center [284, 216] width 9 height 10
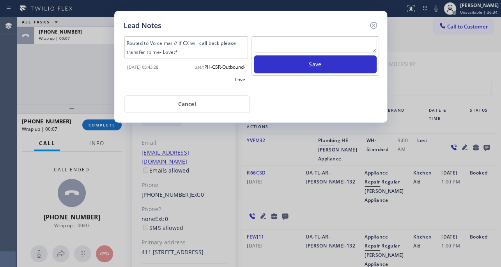
click at [306, 44] on textarea at bounding box center [315, 46] width 123 height 14
paste textarea "Routed to Voice mail// If CX will call back please transfer to me- Love:*"
type textarea "Routed to Voice mail// If CX will call back please transfer to me- Love:*"
click at [374, 27] on icon at bounding box center [373, 25] width 9 height 9
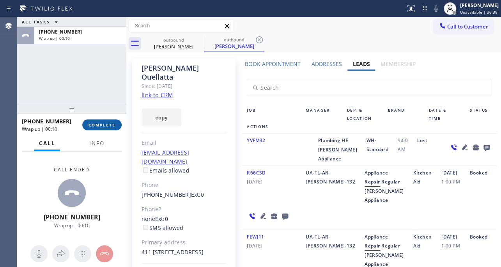
click at [96, 126] on span "COMPLETE" at bounding box center [102, 124] width 27 height 5
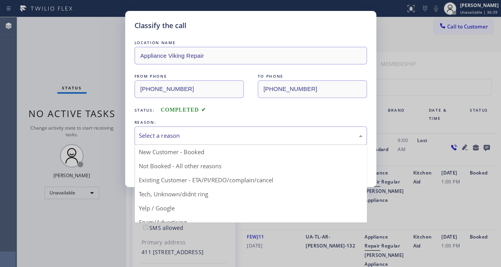
drag, startPoint x: 184, startPoint y: 136, endPoint x: 176, endPoint y: 160, distance: 25.4
click at [183, 136] on div "Select a reason" at bounding box center [251, 135] width 224 height 9
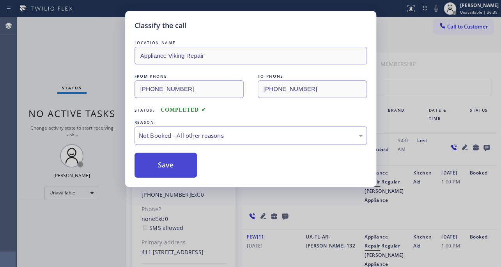
click at [170, 166] on button "Save" at bounding box center [166, 164] width 63 height 25
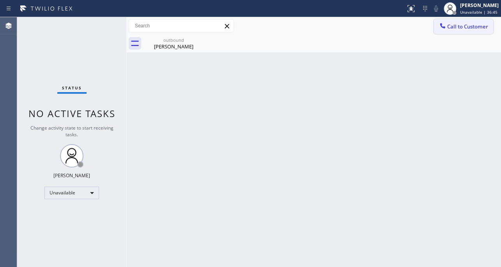
click at [442, 23] on icon at bounding box center [443, 26] width 8 height 8
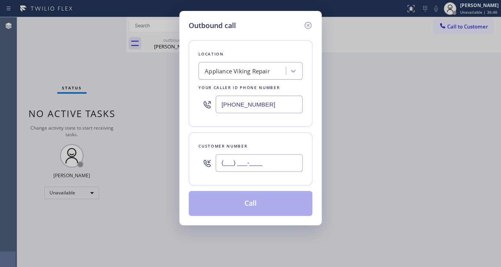
click at [249, 160] on input "(___) ___-____" at bounding box center [259, 163] width 87 height 18
paste input "213) 675-4940"
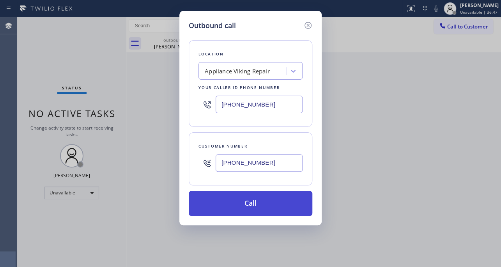
type input "[PHONE_NUMBER]"
click at [238, 197] on button "Call" at bounding box center [251, 203] width 124 height 25
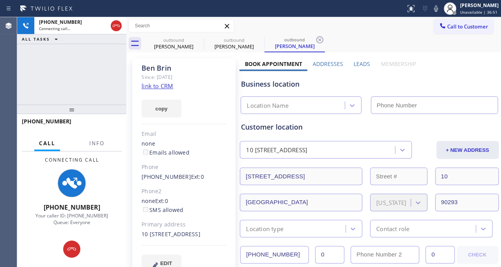
click at [356, 60] on label "Leads" at bounding box center [362, 63] width 16 height 7
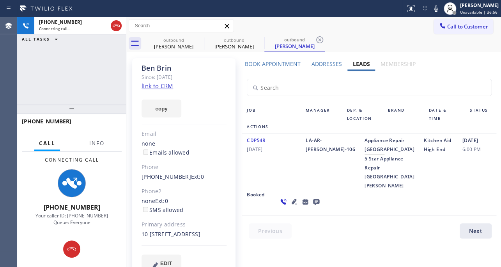
click at [292, 204] on icon at bounding box center [294, 200] width 5 height 5
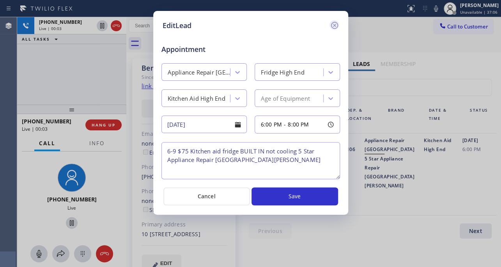
click at [335, 25] on icon at bounding box center [334, 25] width 7 height 7
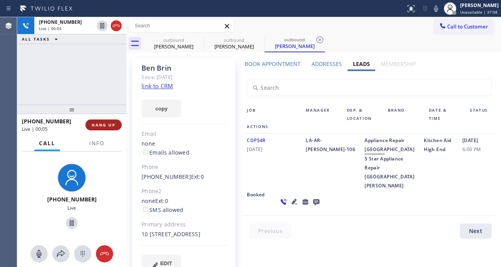
click at [99, 123] on span "HANG UP" at bounding box center [104, 124] width 24 height 5
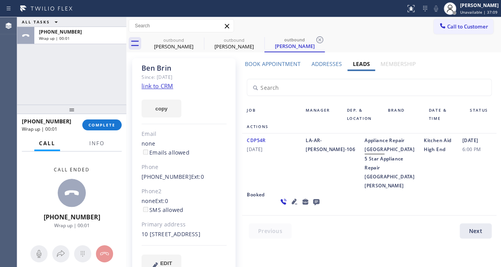
click at [312, 206] on icon at bounding box center [316, 202] width 9 height 10
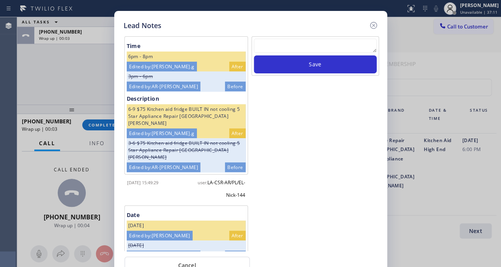
click at [294, 43] on textarea at bounding box center [315, 46] width 123 height 14
paste textarea "Routed to Voice mail// If CX will call back please transfer to me- Love:*"
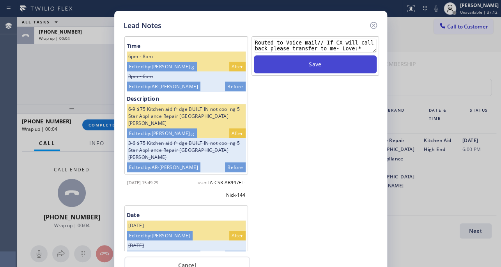
type textarea "Routed to Voice mail// If CX will call back please transfer to me- Love:*"
click at [312, 68] on button "Save" at bounding box center [315, 64] width 123 height 18
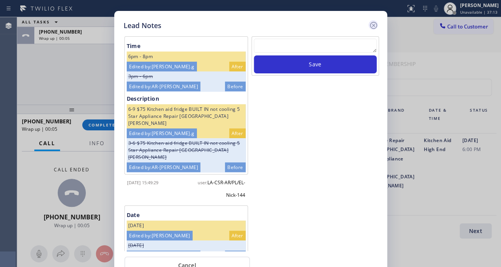
click at [372, 25] on icon at bounding box center [373, 25] width 9 height 9
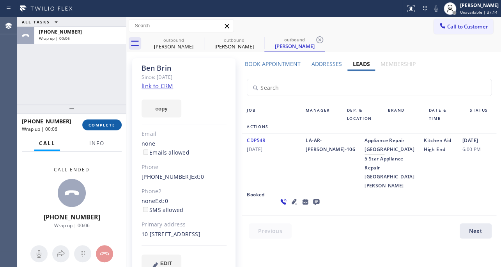
click at [105, 122] on span "COMPLETE" at bounding box center [102, 124] width 27 height 5
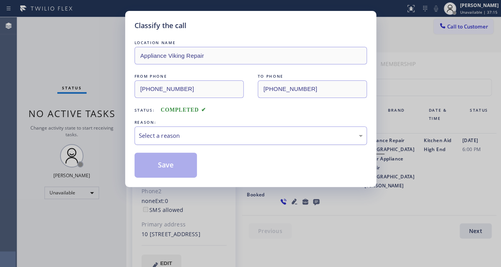
click at [200, 136] on div "Select a reason" at bounding box center [251, 135] width 224 height 9
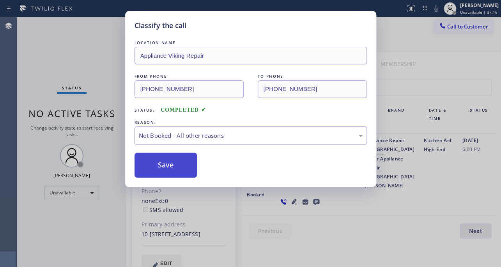
click at [161, 166] on button "Save" at bounding box center [166, 164] width 63 height 25
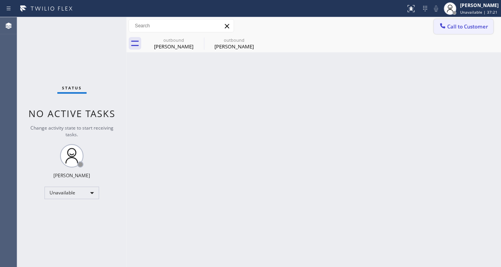
click at [473, 29] on span "Call to Customer" at bounding box center [467, 26] width 41 height 7
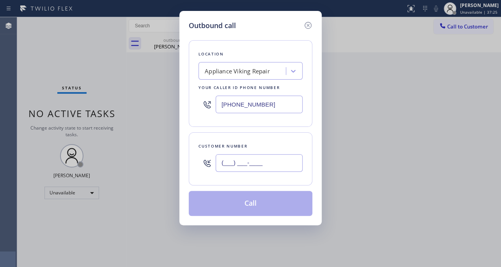
click at [278, 157] on input "(___) ___-____" at bounding box center [259, 163] width 87 height 18
paste input "650) 868-1100"
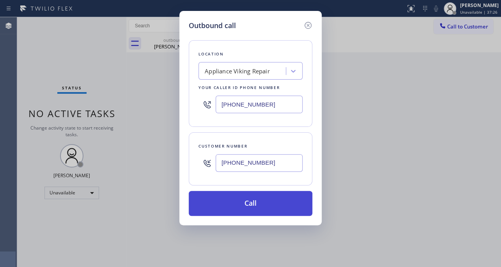
type input "[PHONE_NUMBER]"
click at [273, 207] on button "Call" at bounding box center [251, 203] width 124 height 25
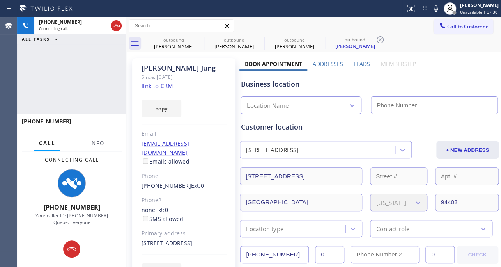
type input "[PHONE_NUMBER]"
click at [362, 67] on label "Leads" at bounding box center [362, 63] width 16 height 7
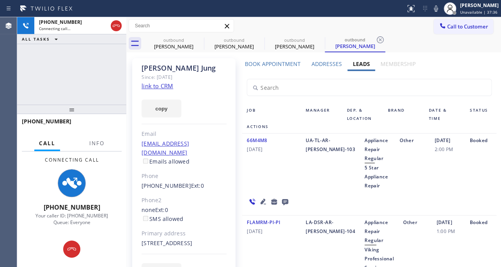
click at [260, 200] on icon at bounding box center [262, 200] width 5 height 5
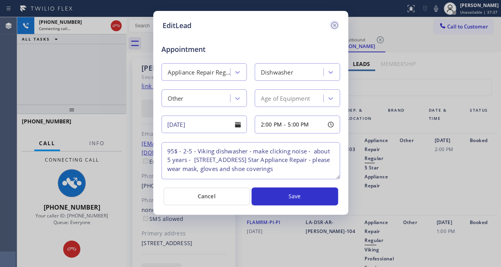
click at [333, 25] on icon at bounding box center [334, 25] width 9 height 9
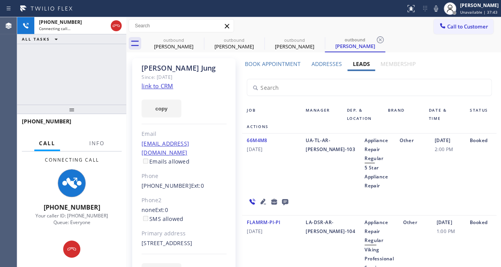
click at [283, 199] on icon at bounding box center [285, 202] width 6 height 6
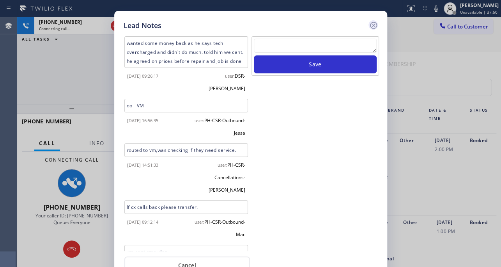
click at [370, 28] on icon at bounding box center [373, 25] width 9 height 9
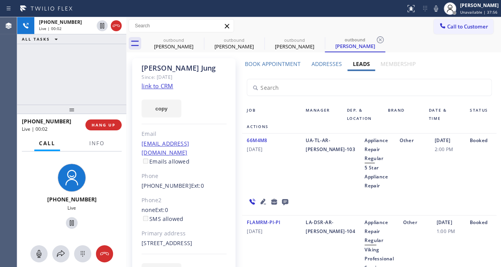
click at [283, 202] on icon at bounding box center [285, 202] width 6 height 6
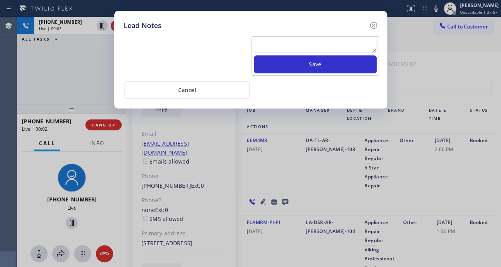
click at [311, 51] on textarea at bounding box center [315, 46] width 123 height 14
paste textarea "Routed to Voice mail// If CX will call back please transfer to me- Love:*"
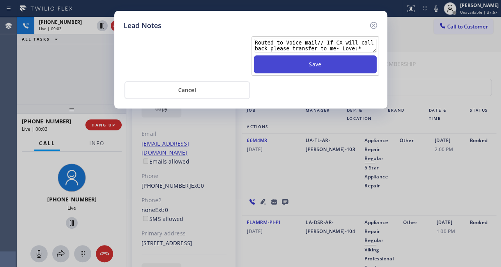
type textarea "Routed to Voice mail// If CX will call back please transfer to me- Love:*"
click at [314, 62] on button "Save" at bounding box center [315, 64] width 123 height 18
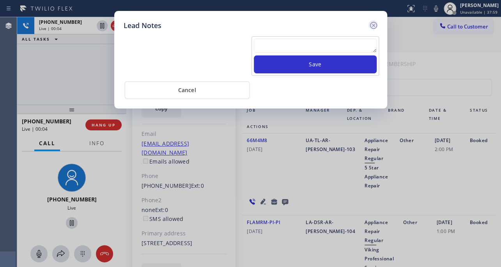
click at [372, 25] on icon at bounding box center [373, 25] width 9 height 9
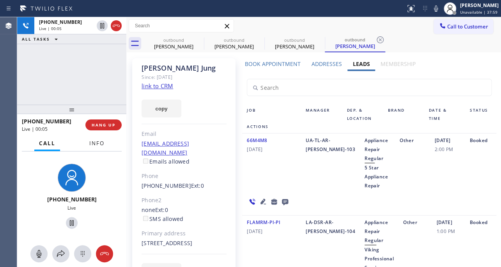
click at [103, 136] on button "Info" at bounding box center [97, 143] width 25 height 15
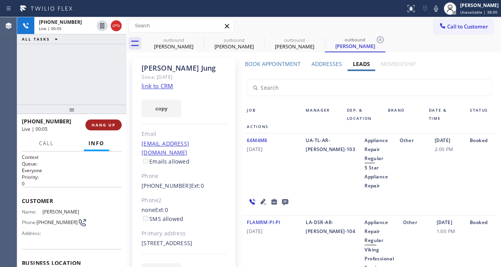
click at [100, 126] on span "HANG UP" at bounding box center [104, 124] width 24 height 5
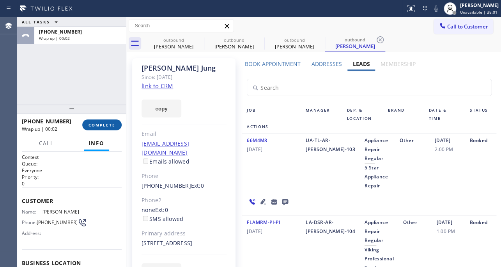
click at [109, 121] on button "COMPLETE" at bounding box center [101, 124] width 39 height 11
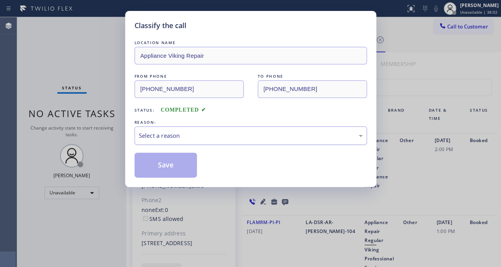
click at [186, 129] on div "Select a reason" at bounding box center [251, 135] width 232 height 18
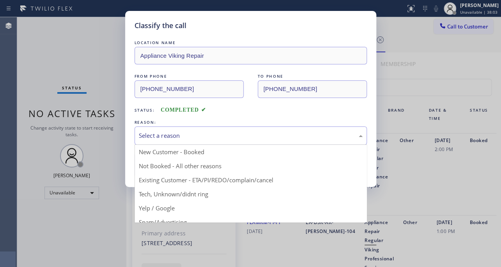
drag, startPoint x: 185, startPoint y: 166, endPoint x: 175, endPoint y: 167, distance: 10.2
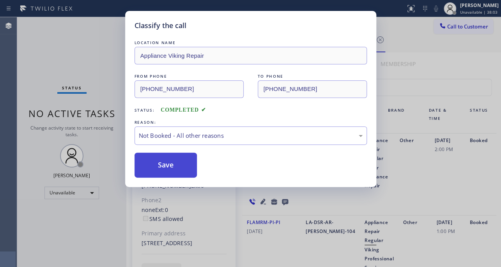
click at [174, 167] on button "Save" at bounding box center [166, 164] width 63 height 25
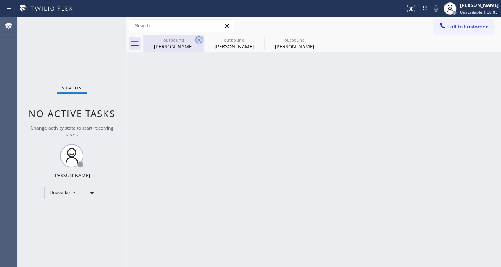
click at [199, 40] on icon at bounding box center [198, 39] width 9 height 9
click at [0, 0] on icon at bounding box center [0, 0] width 0 height 0
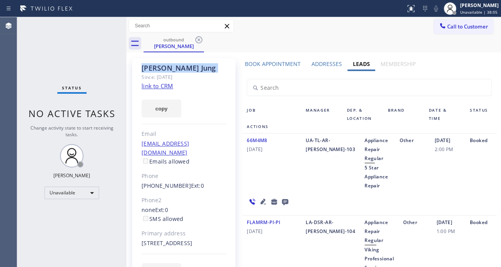
click at [199, 40] on icon at bounding box center [198, 39] width 9 height 9
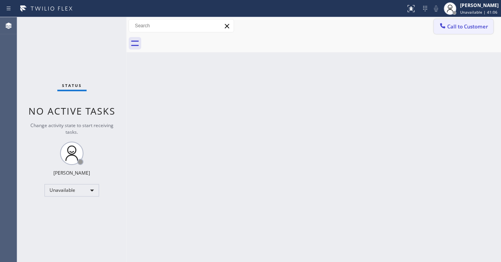
click at [478, 22] on button "Call to Customer" at bounding box center [464, 26] width 60 height 15
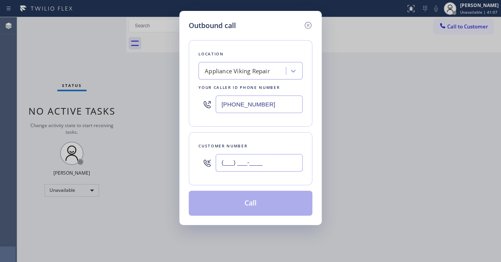
click at [243, 164] on input "(___) ___-____" at bounding box center [259, 163] width 87 height 18
paste input "818) 419-6149"
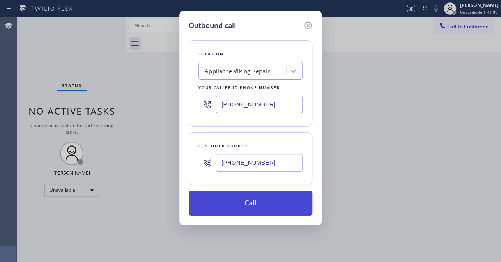
type input "[PHONE_NUMBER]"
click at [244, 202] on button "Call" at bounding box center [251, 203] width 124 height 25
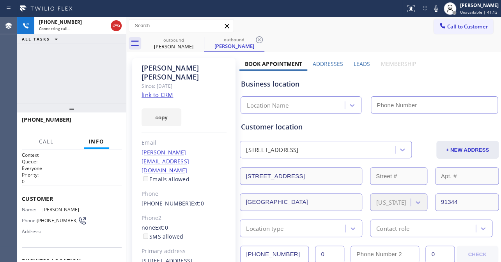
type input "[PHONE_NUMBER]"
click at [359, 66] on label "Leads" at bounding box center [362, 63] width 16 height 7
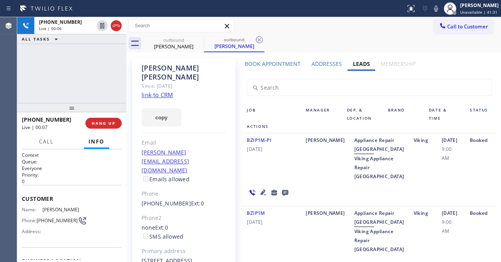
click at [262, 195] on icon at bounding box center [262, 191] width 5 height 5
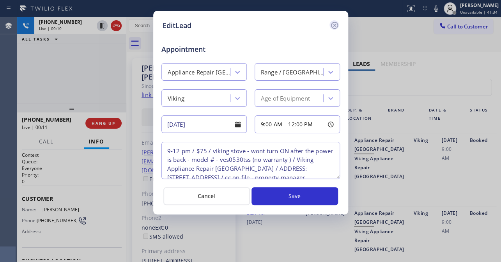
click at [331, 27] on icon at bounding box center [334, 25] width 9 height 9
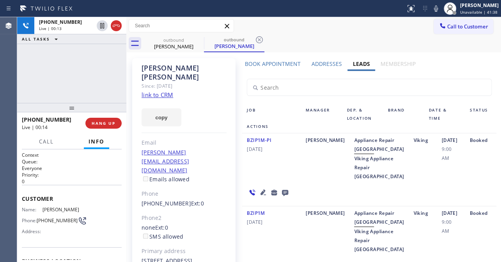
click at [259, 197] on icon at bounding box center [263, 192] width 9 height 9
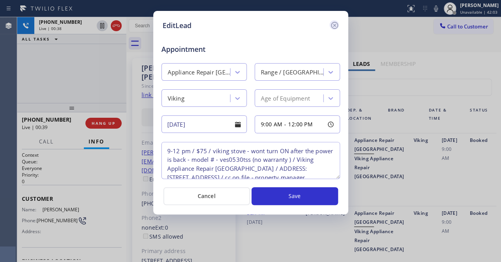
click at [334, 25] on icon at bounding box center [334, 25] width 7 height 7
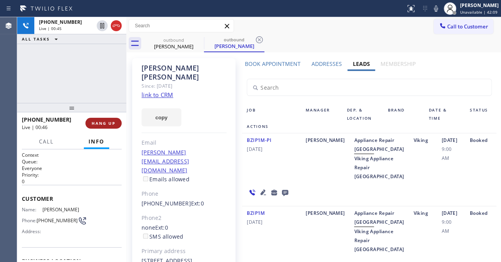
click at [106, 123] on span "HANG UP" at bounding box center [104, 122] width 24 height 5
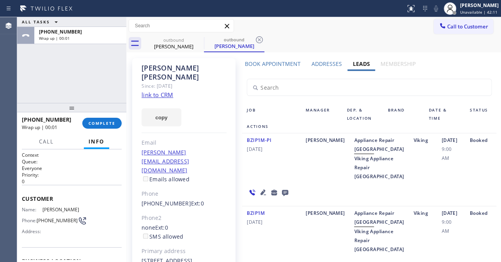
click at [284, 197] on icon at bounding box center [284, 193] width 9 height 10
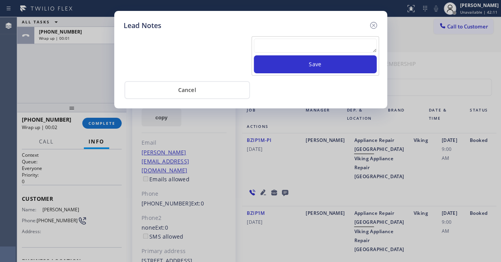
click at [292, 40] on textarea at bounding box center [315, 46] width 123 height 14
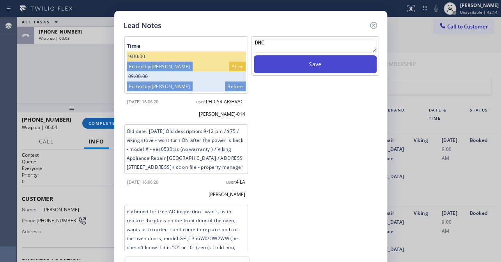
type textarea "DNC"
click at [287, 63] on button "Save" at bounding box center [315, 64] width 123 height 18
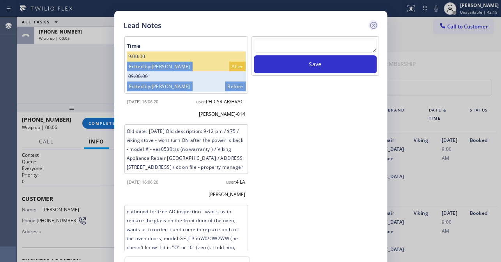
click at [374, 26] on icon at bounding box center [373, 25] width 7 height 7
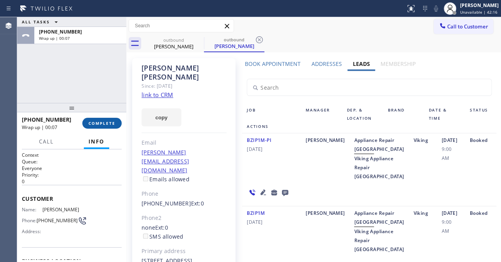
click at [101, 120] on button "COMPLETE" at bounding box center [101, 123] width 39 height 11
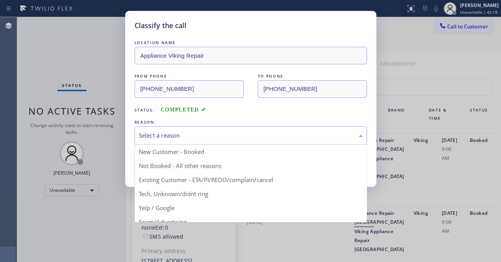
click at [160, 134] on div "Select a reason" at bounding box center [251, 135] width 224 height 9
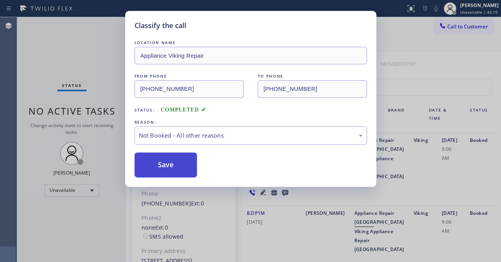
click at [167, 168] on button "Save" at bounding box center [166, 164] width 63 height 25
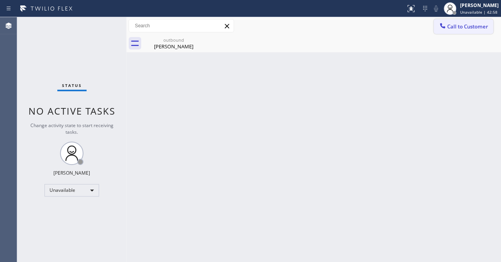
click at [457, 27] on span "Call to Customer" at bounding box center [467, 26] width 41 height 7
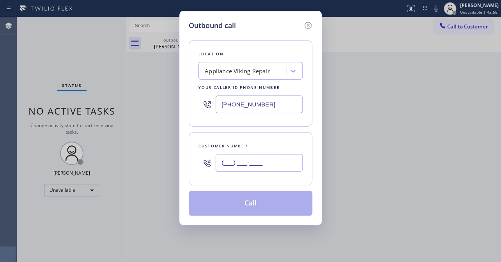
click at [233, 163] on input "(___) ___-____" at bounding box center [259, 163] width 87 height 18
paste input "250) 307-6947"
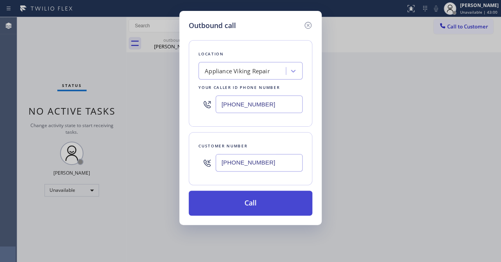
type input "[PHONE_NUMBER]"
click at [233, 201] on button "Call" at bounding box center [251, 203] width 124 height 25
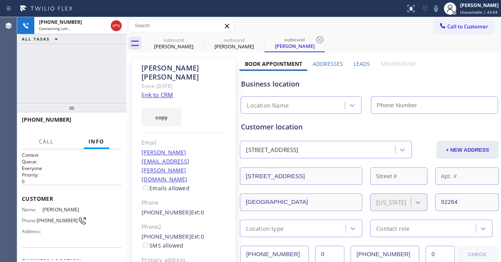
type input "[PHONE_NUMBER]"
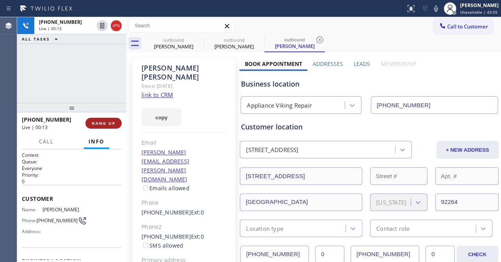
click at [91, 123] on button "HANG UP" at bounding box center [103, 123] width 36 height 11
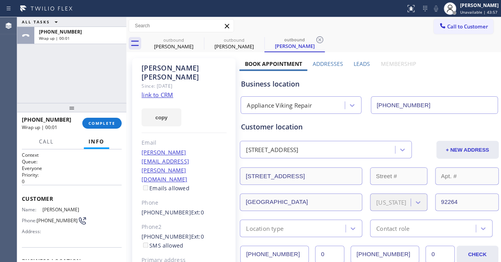
click at [361, 61] on label "Leads" at bounding box center [362, 63] width 16 height 7
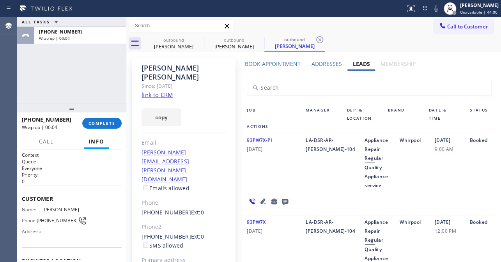
click at [284, 197] on icon at bounding box center [284, 202] width 9 height 10
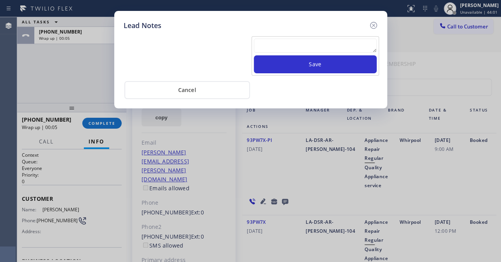
click at [288, 44] on textarea at bounding box center [315, 46] width 123 height 14
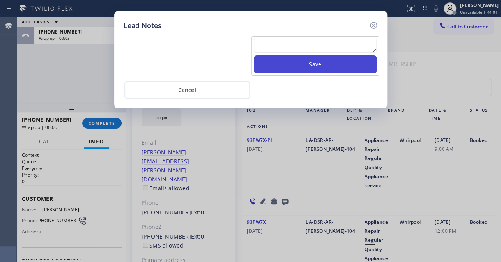
paste textarea "Routed to Voice mail// If CX will call back please transfer to me- Love:*"
type textarea "Routed to Voice mail// If CX will call back please transfer to me- Love:*"
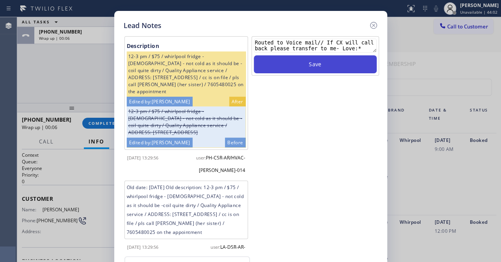
click at [296, 64] on button "Save" at bounding box center [315, 64] width 123 height 18
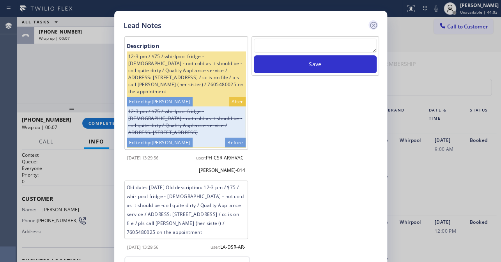
click at [374, 23] on icon at bounding box center [373, 25] width 9 height 9
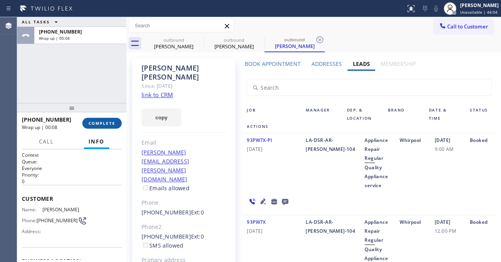
click at [97, 126] on button "COMPLETE" at bounding box center [101, 123] width 39 height 11
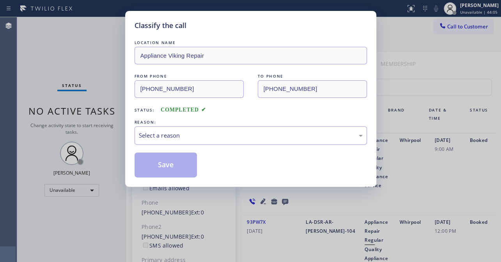
click at [222, 136] on div "Select a reason" at bounding box center [251, 135] width 224 height 9
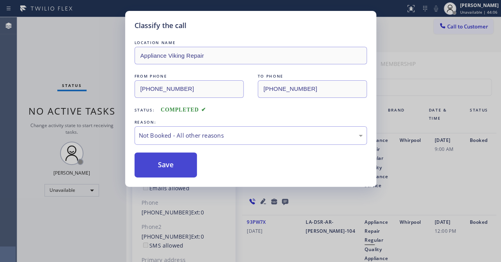
click at [168, 166] on button "Save" at bounding box center [166, 164] width 63 height 25
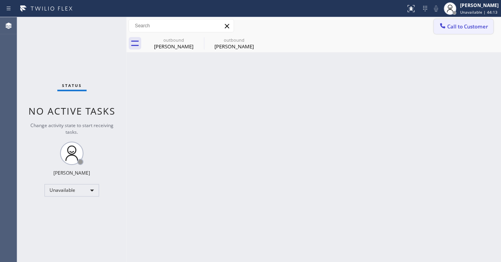
click at [464, 23] on button "Call to Customer" at bounding box center [464, 26] width 60 height 15
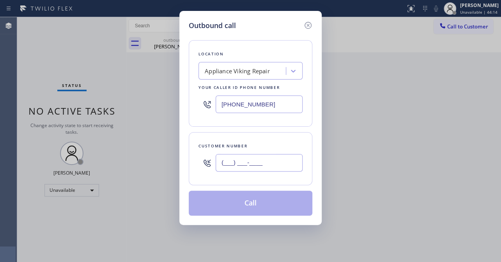
click at [238, 158] on input "(___) ___-____" at bounding box center [259, 163] width 87 height 18
paste input "909) 213-9554"
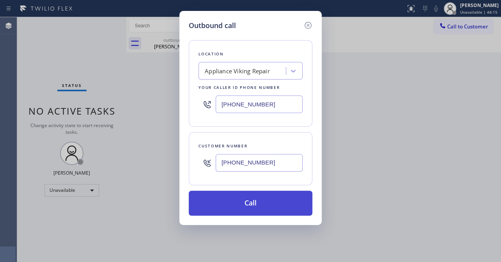
type input "[PHONE_NUMBER]"
click at [257, 199] on button "Call" at bounding box center [251, 203] width 124 height 25
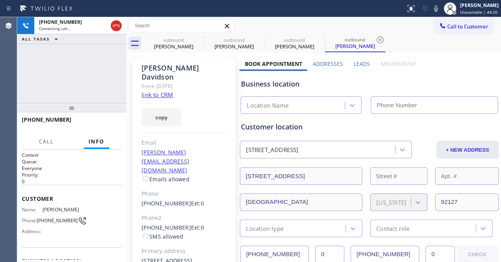
type input "[PHONE_NUMBER]"
click at [356, 66] on label "Leads" at bounding box center [362, 63] width 16 height 7
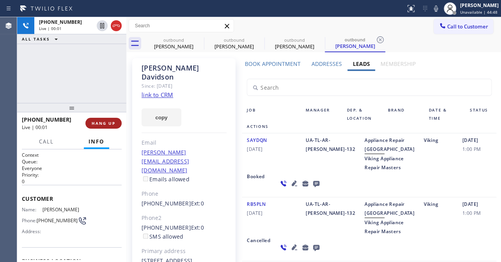
click at [102, 122] on span "HANG UP" at bounding box center [104, 122] width 24 height 5
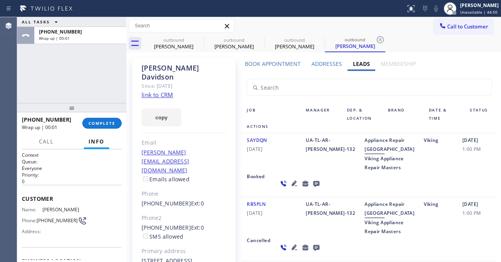
click at [313, 187] on icon at bounding box center [316, 184] width 6 height 6
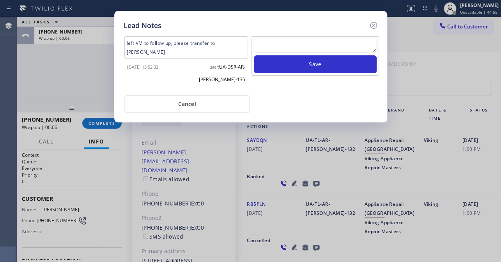
click at [312, 49] on textarea at bounding box center [315, 46] width 123 height 14
paste textarea "Routed to Voice mail// If CX will call back please transfer to me- Love:*"
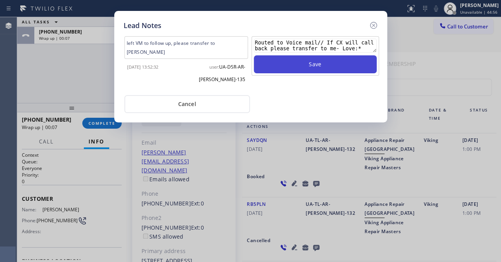
type textarea "Routed to Voice mail// If CX will call back please transfer to me- Love:*"
click at [307, 67] on button "Save" at bounding box center [315, 64] width 123 height 18
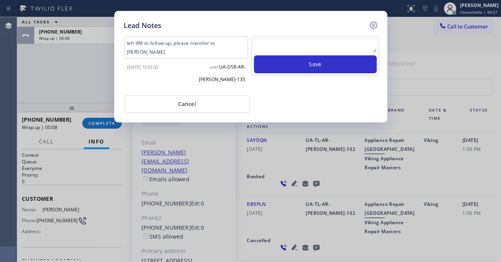
scroll to position [0, 0]
click at [375, 25] on icon at bounding box center [373, 25] width 9 height 9
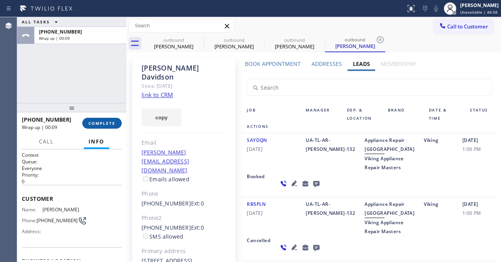
click at [98, 122] on span "COMPLETE" at bounding box center [102, 122] width 27 height 5
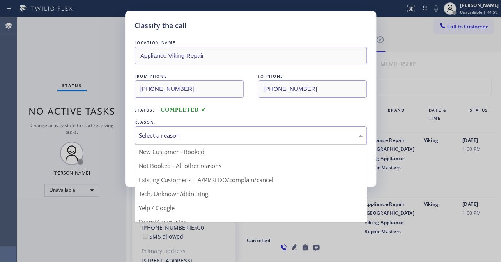
click at [173, 137] on div "Select a reason" at bounding box center [251, 135] width 224 height 9
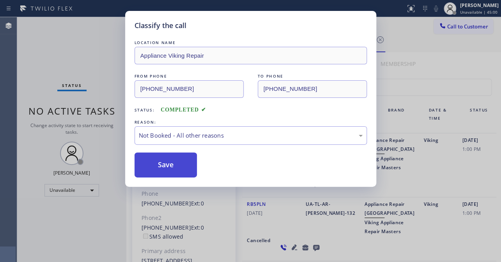
drag, startPoint x: 165, startPoint y: 165, endPoint x: 148, endPoint y: 161, distance: 17.6
click at [165, 165] on button "Save" at bounding box center [166, 164] width 63 height 25
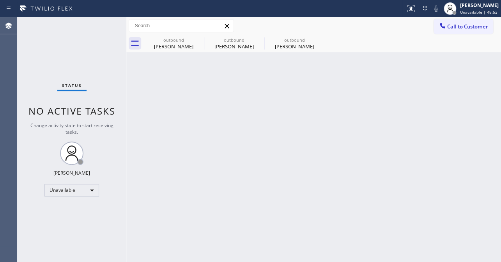
click at [355, 39] on div "outbound [PERSON_NAME] outbound [PERSON_NAME] outbound [PERSON_NAME]" at bounding box center [322, 44] width 358 height 18
click at [453, 27] on span "Call to Customer" at bounding box center [467, 26] width 41 height 7
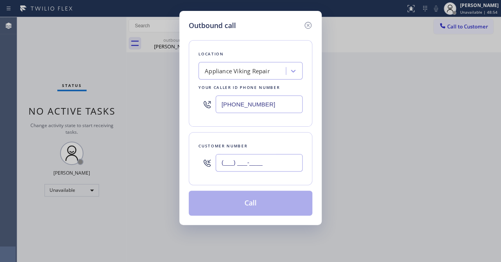
click at [245, 162] on input "(___) ___-____" at bounding box center [259, 163] width 87 height 18
paste input "602) 677-6039"
type input "[PHONE_NUMBER]"
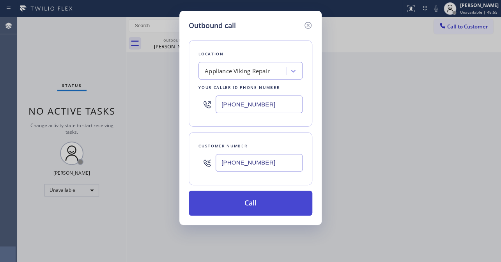
click at [255, 201] on button "Call" at bounding box center [251, 203] width 124 height 25
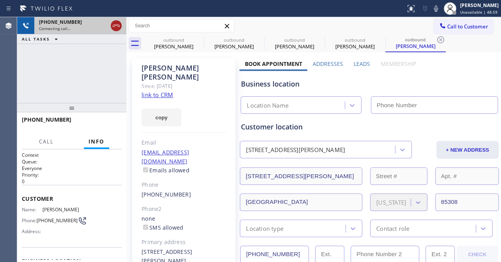
click at [116, 30] on icon at bounding box center [116, 25] width 9 height 9
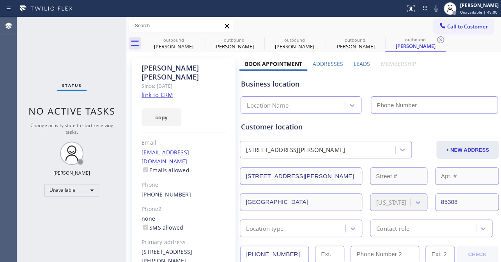
type input "[PHONE_NUMBER]"
click at [152, 91] on link "link to CRM" at bounding box center [158, 95] width 32 height 8
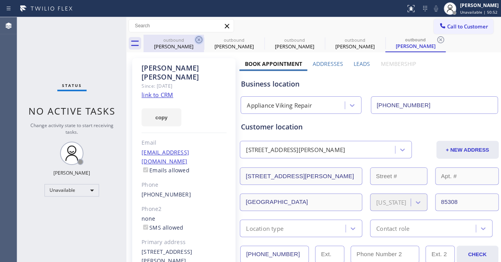
click at [199, 39] on icon at bounding box center [198, 39] width 7 height 7
click at [0, 0] on icon at bounding box center [0, 0] width 0 height 0
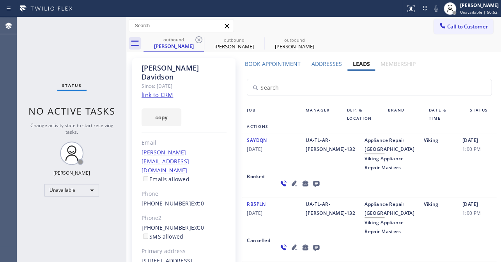
click at [199, 39] on icon at bounding box center [198, 39] width 7 height 7
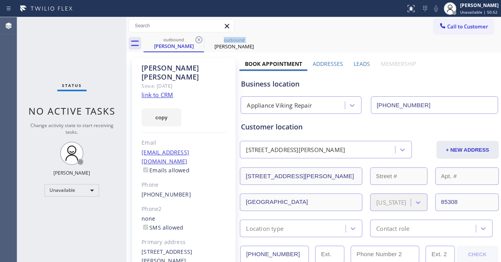
click at [199, 39] on icon at bounding box center [198, 39] width 7 height 7
click at [0, 0] on icon at bounding box center [0, 0] width 0 height 0
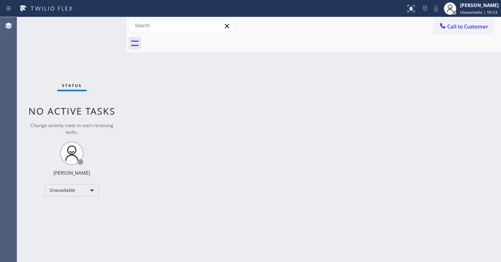
click at [199, 39] on div at bounding box center [322, 44] width 358 height 18
click at [452, 24] on span "Call to Customer" at bounding box center [467, 26] width 41 height 7
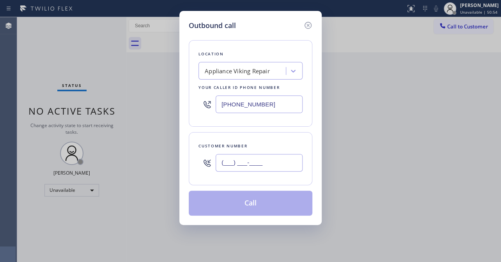
click at [248, 162] on input "(___) ___-____" at bounding box center [259, 163] width 87 height 18
paste input "131) 038-4845"
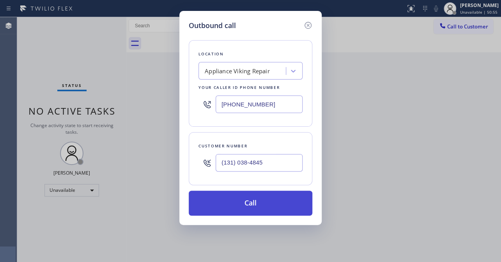
type input "(131) 038-4845"
click at [233, 206] on button "Call" at bounding box center [251, 203] width 124 height 25
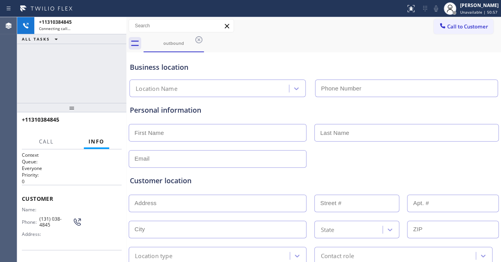
type input "[PHONE_NUMBER]"
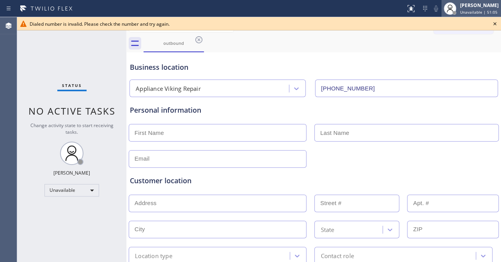
drag, startPoint x: 497, startPoint y: 22, endPoint x: 443, endPoint y: 1, distance: 57.9
click at [496, 22] on icon at bounding box center [494, 23] width 9 height 9
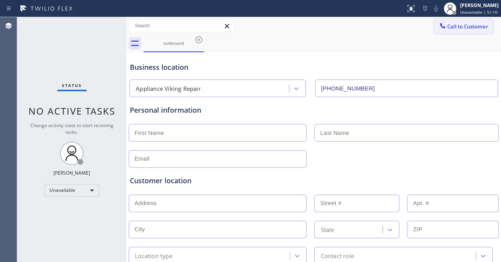
click at [447, 31] on button "Call to Customer" at bounding box center [464, 26] width 60 height 15
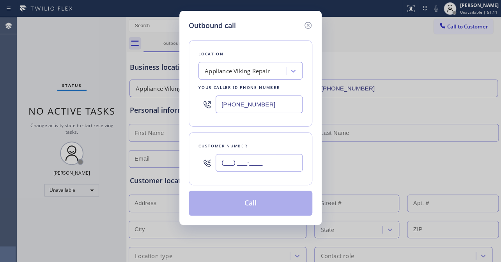
click at [260, 159] on input "(___) ___-____" at bounding box center [259, 163] width 87 height 18
paste input "310) 384-8458"
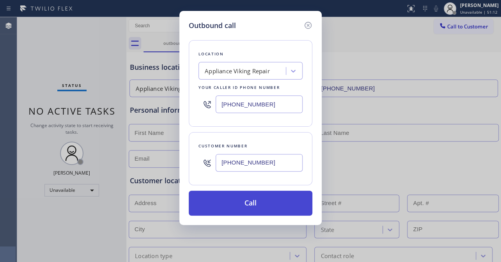
type input "[PHONE_NUMBER]"
click at [243, 206] on button "Call" at bounding box center [251, 203] width 124 height 25
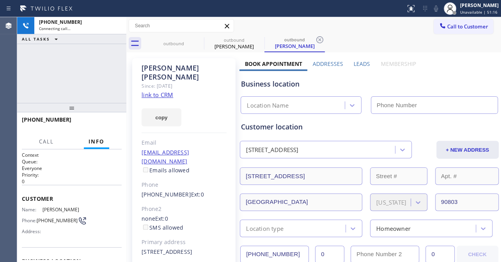
type input "[PHONE_NUMBER]"
click at [159, 91] on link "link to CRM" at bounding box center [158, 95] width 32 height 8
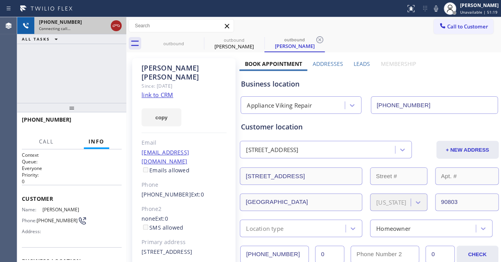
click at [116, 27] on icon at bounding box center [116, 25] width 9 height 9
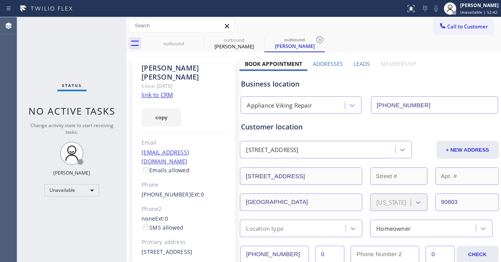
scroll to position [71, 0]
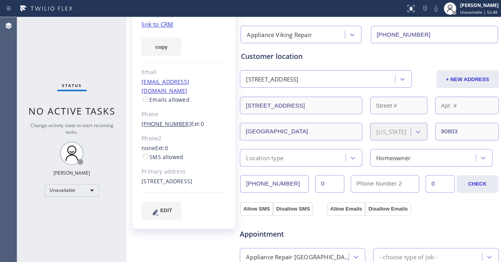
click at [168, 120] on link "[PHONE_NUMBER]" at bounding box center [167, 123] width 50 height 7
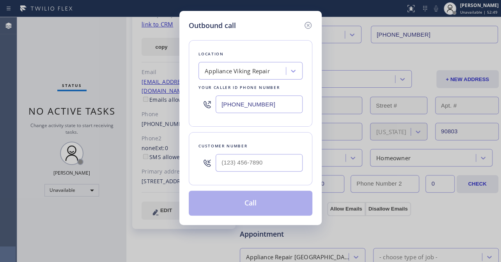
type input "[PHONE_NUMBER]"
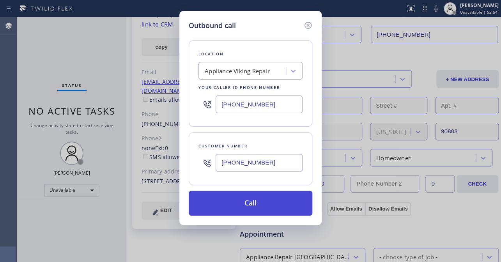
click at [251, 204] on button "Call" at bounding box center [251, 203] width 124 height 25
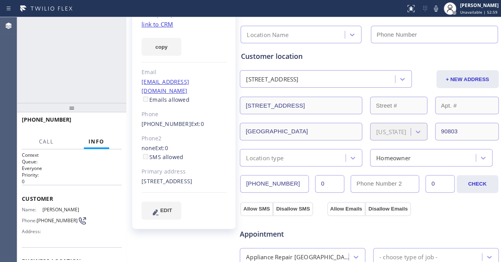
type input "[PHONE_NUMBER]"
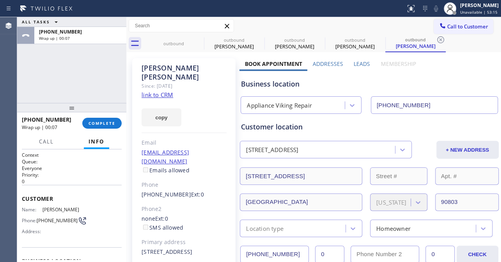
click at [359, 61] on label "Leads" at bounding box center [362, 63] width 16 height 7
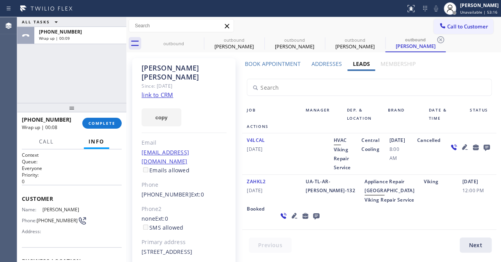
click at [312, 221] on icon at bounding box center [316, 216] width 9 height 10
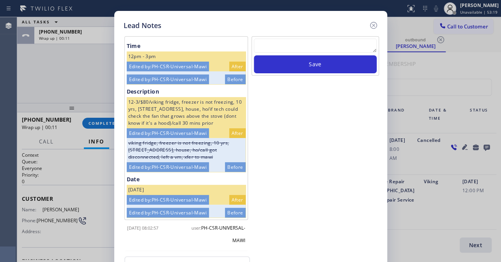
click at [283, 46] on textarea at bounding box center [315, 46] width 123 height 14
click at [374, 24] on icon at bounding box center [373, 25] width 9 height 9
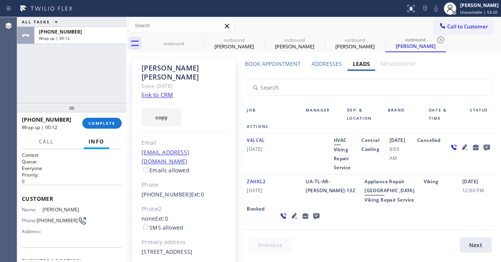
click at [482, 143] on icon at bounding box center [486, 147] width 9 height 10
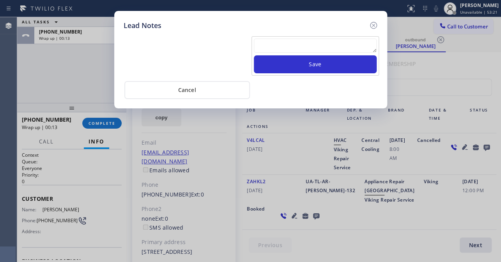
click at [289, 43] on textarea at bounding box center [315, 46] width 123 height 14
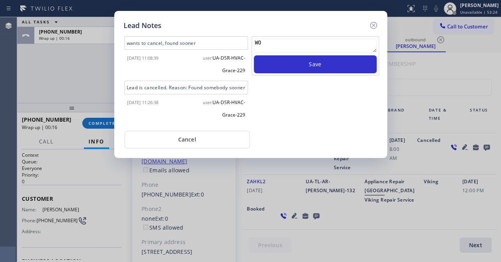
type textarea "W"
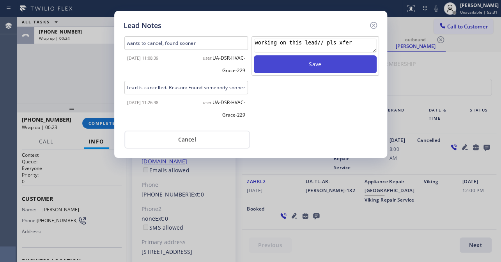
type textarea "working on this lead// pls xfer"
click at [335, 65] on button "Save" at bounding box center [315, 64] width 123 height 18
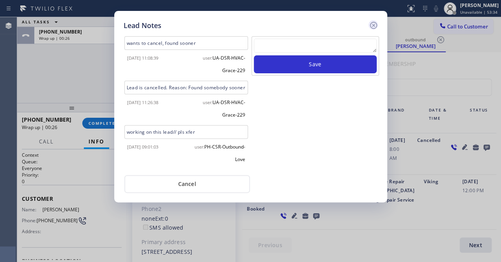
click at [375, 23] on icon at bounding box center [373, 25] width 7 height 7
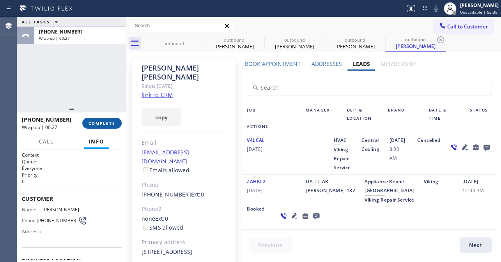
click at [94, 122] on span "COMPLETE" at bounding box center [102, 122] width 27 height 5
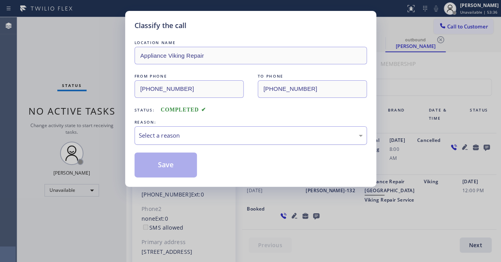
click at [176, 138] on div "Select a reason" at bounding box center [251, 135] width 224 height 9
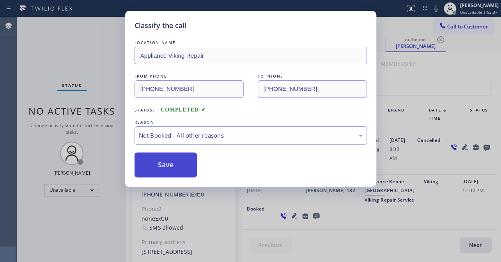
click at [162, 165] on button "Save" at bounding box center [166, 164] width 63 height 25
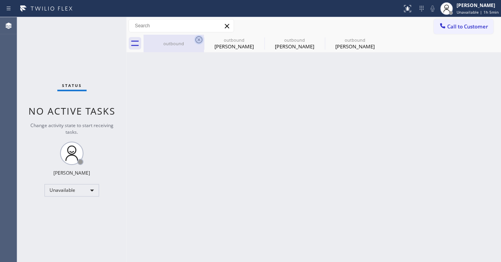
click at [200, 39] on icon at bounding box center [198, 39] width 9 height 9
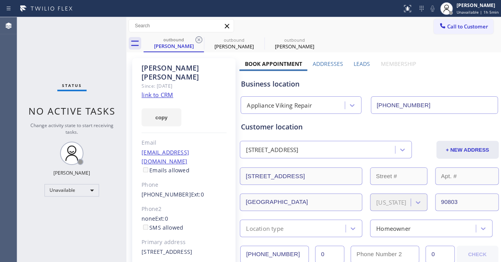
click at [200, 39] on icon at bounding box center [198, 39] width 9 height 9
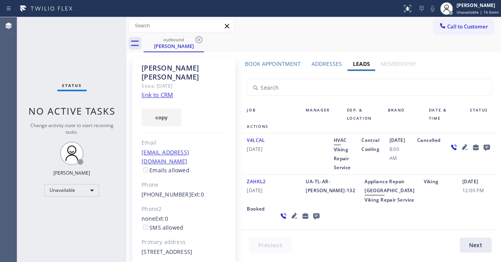
click at [200, 39] on icon at bounding box center [198, 39] width 9 height 9
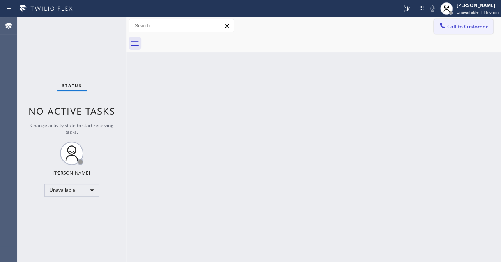
click at [465, 23] on span "Call to Customer" at bounding box center [467, 26] width 41 height 7
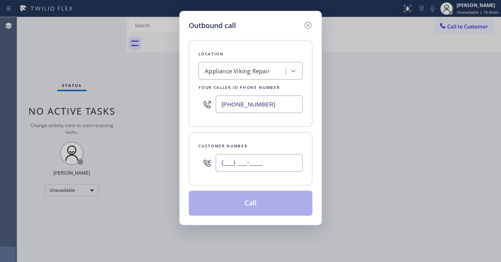
click at [252, 164] on input "(___) ___-____" at bounding box center [259, 163] width 87 height 18
paste input "510) 875-2178"
type input "[PHONE_NUMBER]"
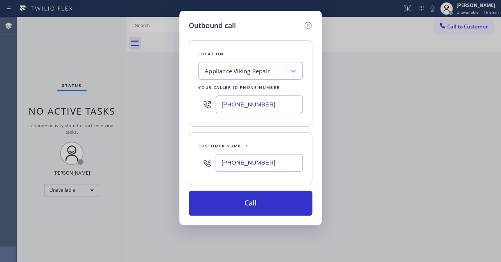
drag, startPoint x: 273, startPoint y: 111, endPoint x: 139, endPoint y: 109, distance: 134.1
click at [139, 109] on div "Outbound call Location Appliance Viking Repair Your caller id phone number [PHO…" at bounding box center [250, 131] width 501 height 262
paste input "510) 781-9303"
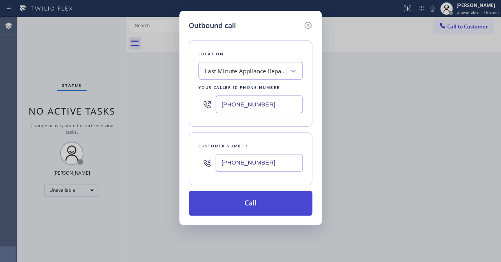
type input "[PHONE_NUMBER]"
click at [237, 198] on button "Call" at bounding box center [251, 203] width 124 height 25
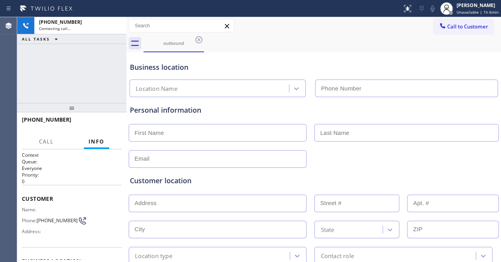
type input "[PHONE_NUMBER]"
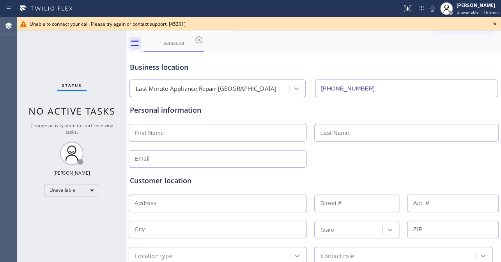
click at [493, 23] on icon at bounding box center [494, 23] width 3 height 3
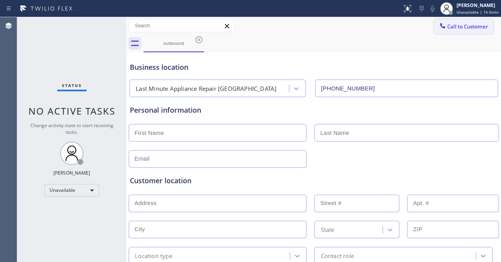
click at [464, 29] on span "Call to Customer" at bounding box center [467, 26] width 41 height 7
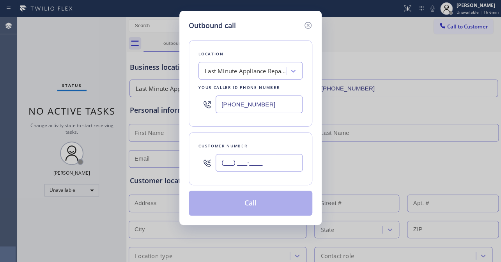
click at [234, 164] on input "(___) ___-____" at bounding box center [259, 163] width 87 height 18
paste input "510) 875-2178"
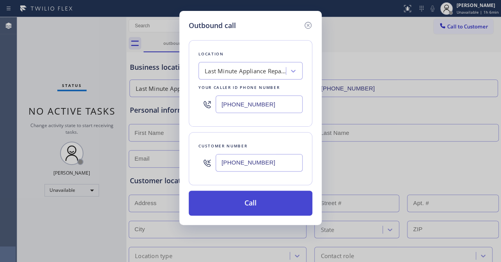
type input "[PHONE_NUMBER]"
click at [243, 204] on button "Call" at bounding box center [251, 203] width 124 height 25
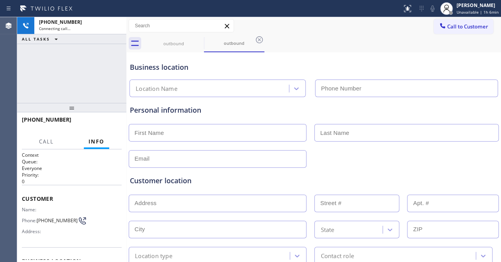
type input "[PHONE_NUMBER]"
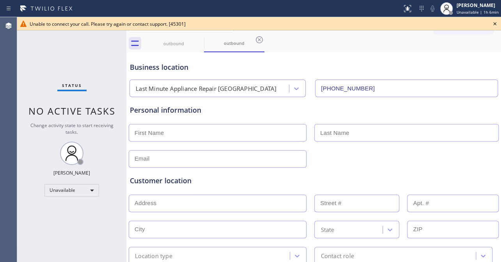
click at [493, 23] on icon at bounding box center [494, 23] width 9 height 9
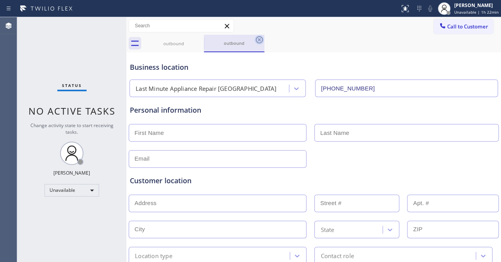
click at [257, 39] on icon at bounding box center [259, 39] width 9 height 9
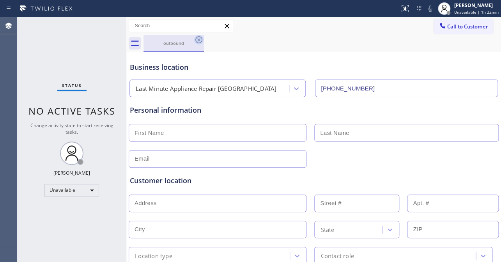
click at [200, 39] on icon at bounding box center [198, 39] width 9 height 9
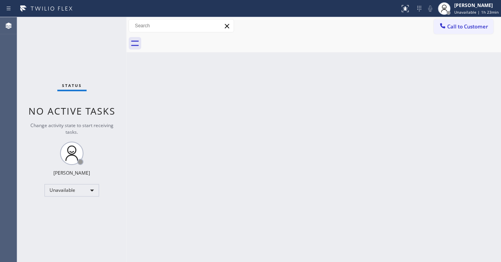
drag, startPoint x: 456, startPoint y: 23, endPoint x: 443, endPoint y: 23, distance: 12.9
click at [456, 23] on span "Call to Customer" at bounding box center [467, 26] width 41 height 7
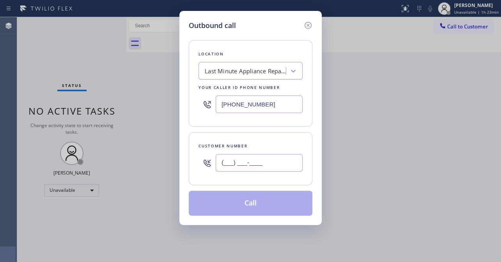
click at [264, 166] on input "(___) ___-____" at bounding box center [259, 163] width 87 height 18
paste input "310) 781-0238"
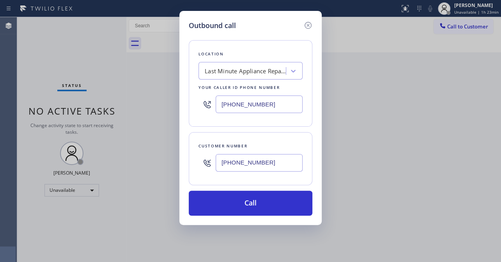
type input "[PHONE_NUMBER]"
drag, startPoint x: 283, startPoint y: 104, endPoint x: 169, endPoint y: 101, distance: 114.3
click at [170, 101] on div "Outbound call Location Last Minute Appliance Repair [GEOGRAPHIC_DATA] Your call…" at bounding box center [250, 131] width 501 height 262
paste input "617) 219-9255"
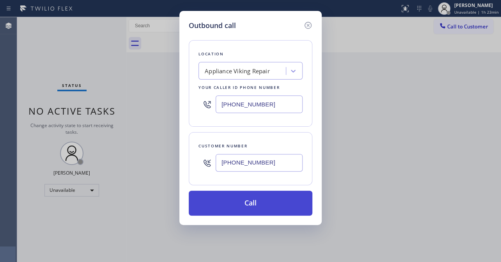
type input "[PHONE_NUMBER]"
click at [246, 197] on button "Call" at bounding box center [251, 203] width 124 height 25
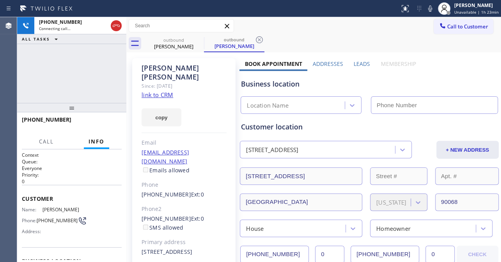
type input "[PHONE_NUMBER]"
click at [356, 63] on label "Leads" at bounding box center [362, 63] width 16 height 7
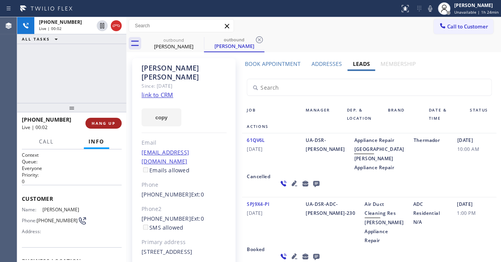
click at [101, 121] on span "HANG UP" at bounding box center [104, 122] width 24 height 5
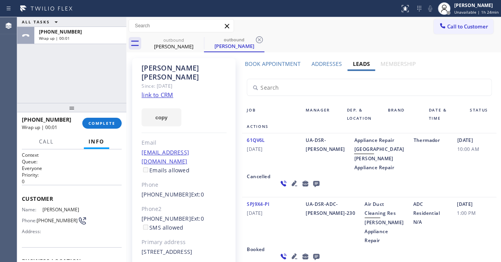
click at [312, 188] on icon at bounding box center [316, 184] width 9 height 10
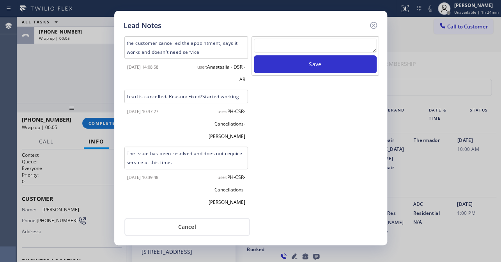
click at [294, 46] on textarea at bounding box center [315, 46] width 123 height 14
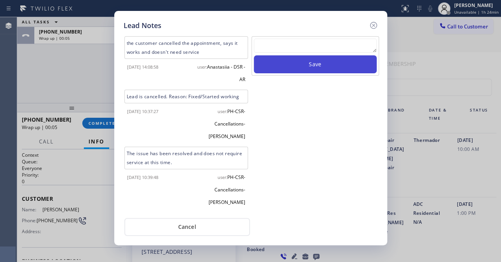
paste textarea "Routed to Voice mail// If CX will call back please transfer to me- Love:*"
type textarea "Routed to Voice mail// If CX will call back please transfer to me- Love:*"
click at [303, 65] on button "Save" at bounding box center [315, 64] width 123 height 18
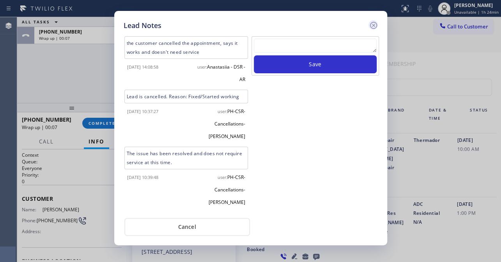
click at [370, 26] on icon at bounding box center [373, 25] width 7 height 7
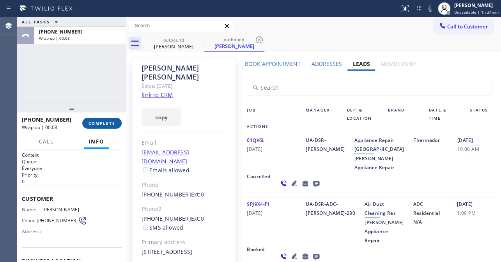
click at [85, 127] on button "COMPLETE" at bounding box center [101, 123] width 39 height 11
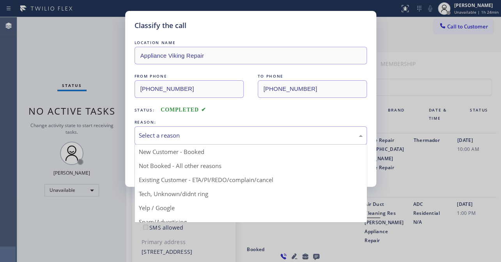
click at [163, 132] on div "Select a reason" at bounding box center [251, 135] width 224 height 9
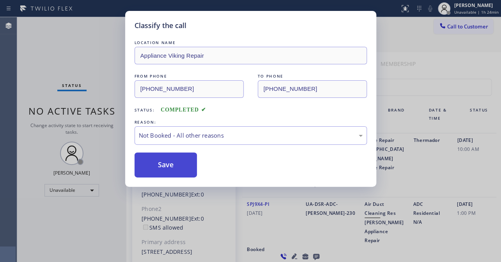
click at [155, 162] on button "Save" at bounding box center [166, 164] width 63 height 25
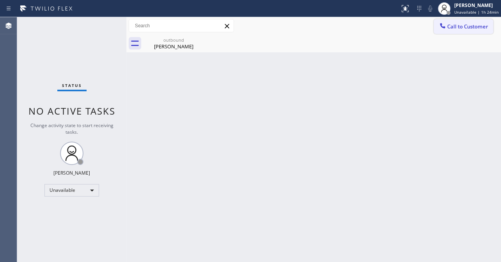
click at [444, 27] on icon at bounding box center [442, 25] width 5 height 5
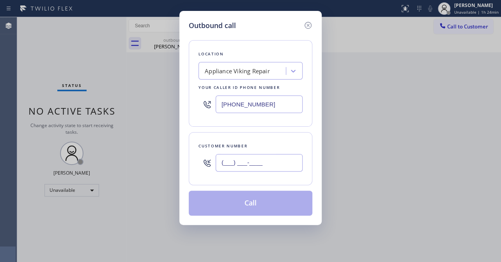
click at [243, 159] on input "(___) ___-____" at bounding box center [259, 163] width 87 height 18
paste input "562) 335-8776"
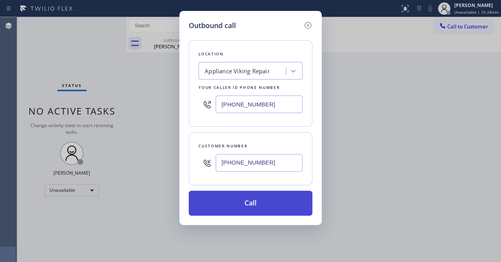
type input "[PHONE_NUMBER]"
click at [253, 204] on button "Call" at bounding box center [251, 203] width 124 height 25
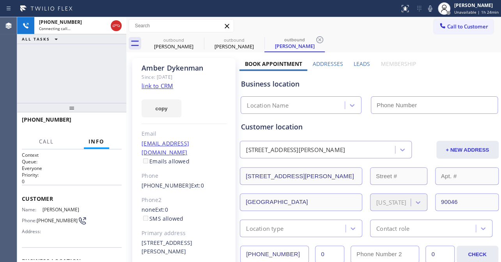
type input "[PHONE_NUMBER]"
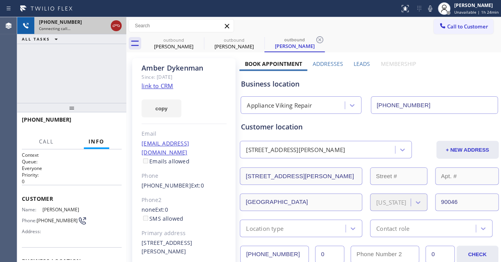
click at [117, 22] on icon at bounding box center [116, 25] width 9 height 9
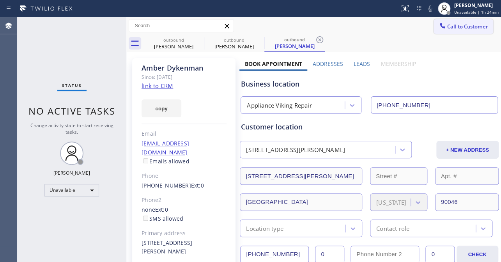
click at [450, 32] on button "Call to Customer" at bounding box center [464, 26] width 60 height 15
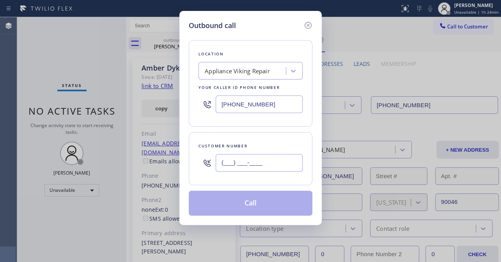
click at [239, 166] on input "(___) ___-____" at bounding box center [259, 163] width 87 height 18
paste input "818) 406-5512"
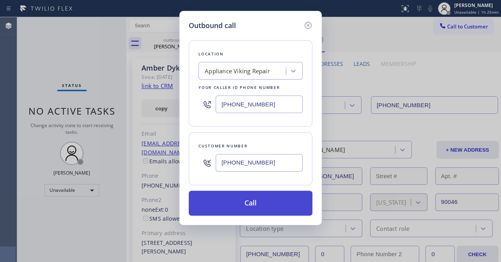
type input "[PHONE_NUMBER]"
click at [257, 204] on button "Call" at bounding box center [251, 203] width 124 height 25
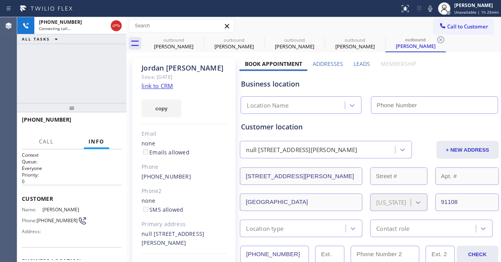
type input "[PHONE_NUMBER]"
click at [354, 64] on label "Leads" at bounding box center [362, 63] width 16 height 7
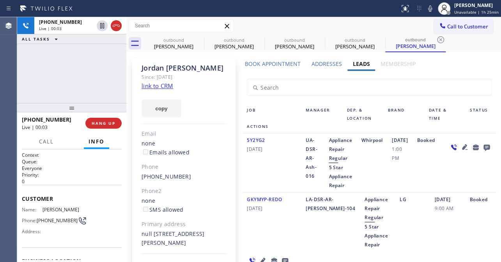
click at [103, 129] on div "[PHONE_NUMBER] Live | 00:03 HANG UP" at bounding box center [72, 123] width 100 height 20
click at [104, 123] on span "HANG UP" at bounding box center [104, 122] width 24 height 5
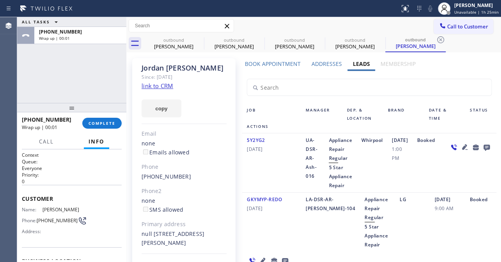
click at [483, 151] on icon at bounding box center [486, 148] width 6 height 6
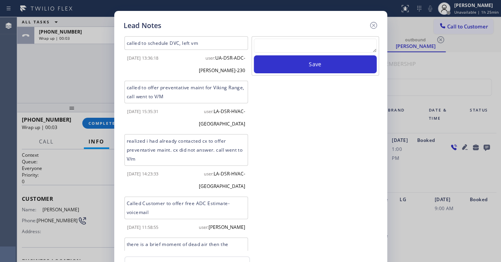
click at [317, 43] on textarea at bounding box center [315, 46] width 123 height 14
paste textarea "Routed to Voice mail// If CX will call back please transfer to me- Love:*"
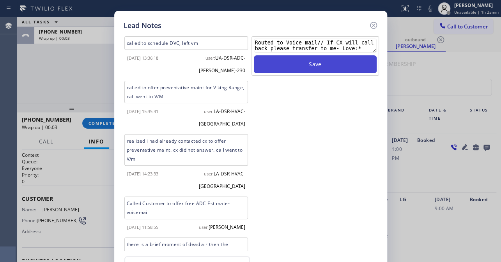
type textarea "Routed to Voice mail// If CX will call back please transfer to me- Love:*"
click at [315, 66] on button "Save" at bounding box center [315, 64] width 123 height 18
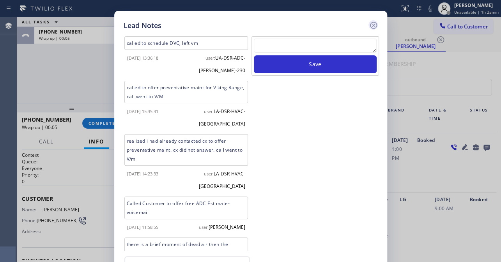
click at [371, 26] on icon at bounding box center [373, 25] width 9 height 9
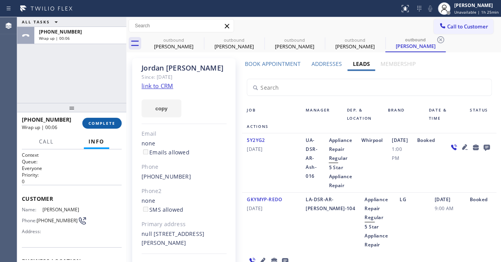
click at [90, 119] on button "COMPLETE" at bounding box center [101, 123] width 39 height 11
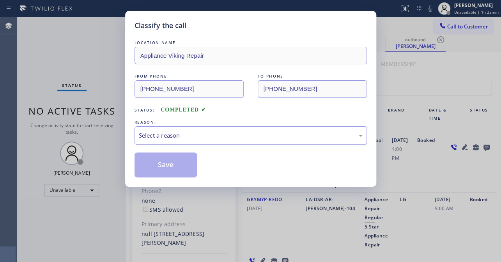
click at [148, 136] on div "Select a reason" at bounding box center [251, 135] width 224 height 9
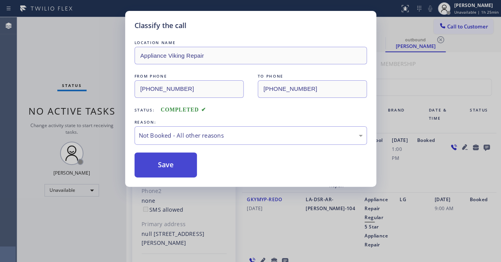
click at [153, 163] on button "Save" at bounding box center [166, 164] width 63 height 25
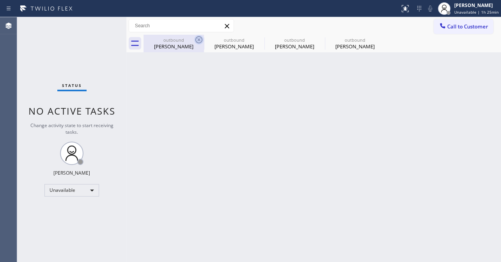
click at [198, 41] on icon at bounding box center [198, 39] width 9 height 9
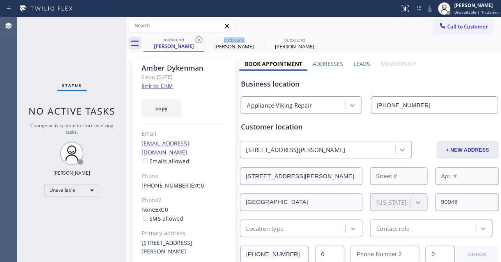
click at [198, 41] on icon at bounding box center [198, 39] width 9 height 9
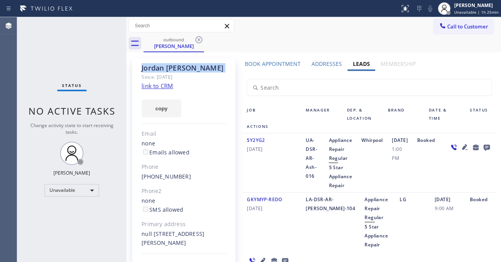
click at [198, 41] on icon at bounding box center [198, 39] width 9 height 9
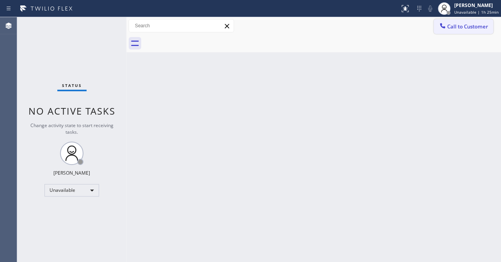
click at [460, 27] on span "Call to Customer" at bounding box center [467, 26] width 41 height 7
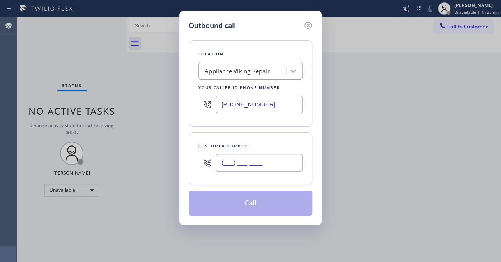
click at [281, 160] on input "(___) ___-____" at bounding box center [259, 163] width 87 height 18
paste input "415) 307-4617"
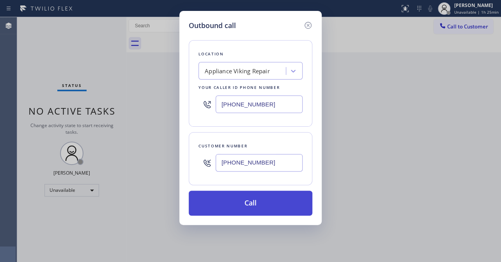
type input "[PHONE_NUMBER]"
click at [257, 201] on button "Call" at bounding box center [251, 203] width 124 height 25
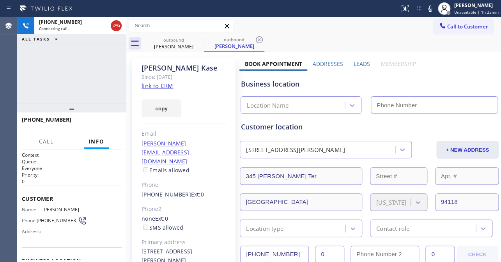
type input "[PHONE_NUMBER]"
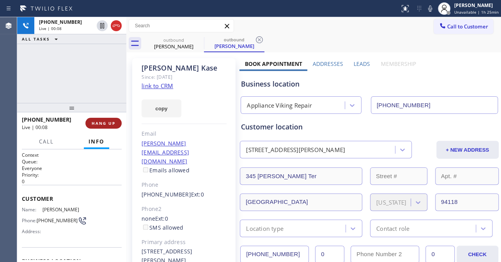
click at [111, 124] on span "HANG UP" at bounding box center [104, 122] width 24 height 5
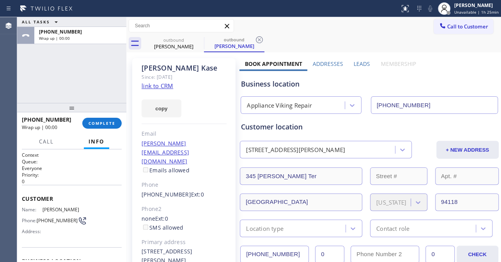
drag, startPoint x: 356, startPoint y: 62, endPoint x: 363, endPoint y: 71, distance: 10.8
click at [356, 62] on label "Leads" at bounding box center [362, 63] width 16 height 7
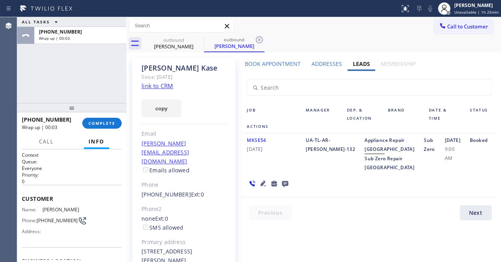
click at [282, 187] on icon at bounding box center [285, 184] width 6 height 6
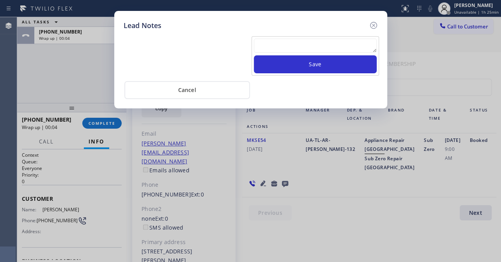
click at [301, 43] on textarea at bounding box center [315, 46] width 123 height 14
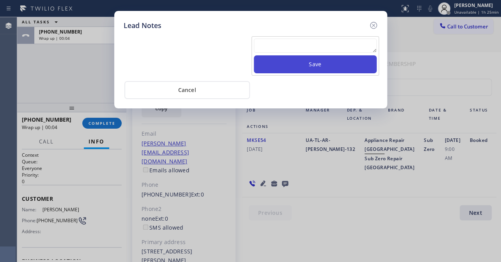
paste textarea "Routed to Voice mail// If CX will call back please transfer to me- Love:*"
type textarea "Routed to Voice mail// If CX will call back please transfer to me- Love:*"
click at [310, 66] on button "Save" at bounding box center [315, 64] width 123 height 18
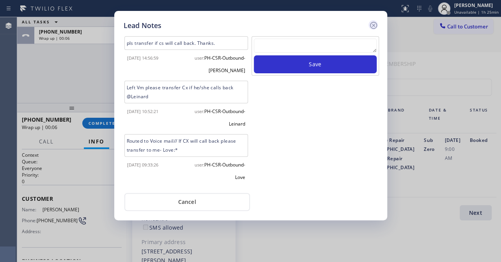
click at [372, 26] on icon at bounding box center [373, 25] width 9 height 9
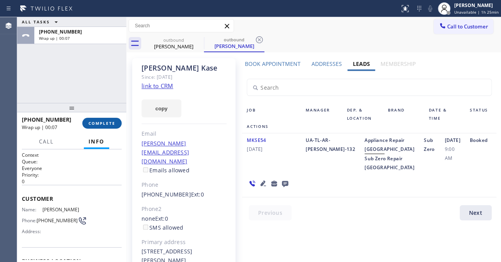
click at [107, 121] on span "COMPLETE" at bounding box center [102, 122] width 27 height 5
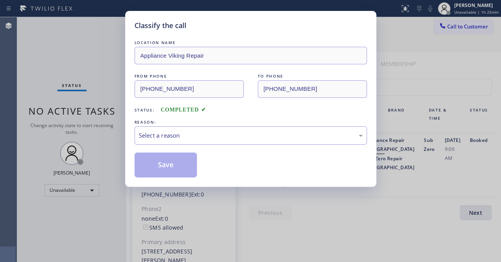
click at [203, 129] on div "Select a reason" at bounding box center [251, 135] width 232 height 18
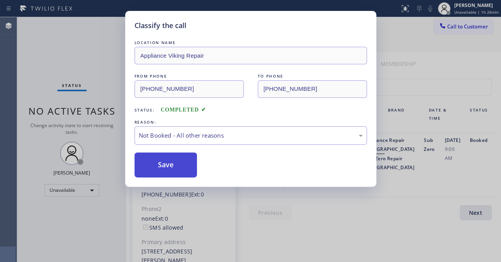
click at [183, 166] on button "Save" at bounding box center [166, 164] width 63 height 25
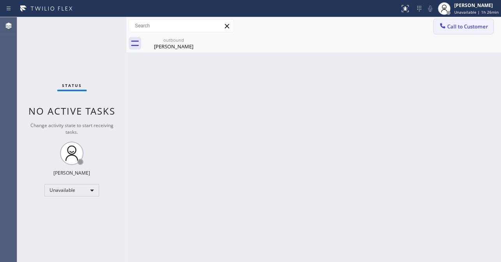
click at [470, 23] on span "Call to Customer" at bounding box center [467, 26] width 41 height 7
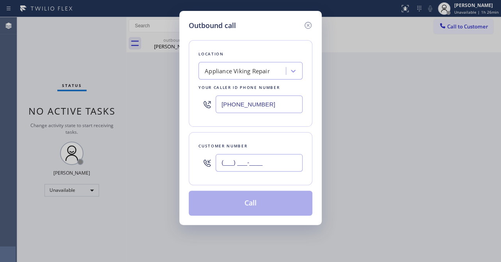
click at [262, 162] on input "(___) ___-____" at bounding box center [259, 163] width 87 height 18
paste input "562) 239-1472"
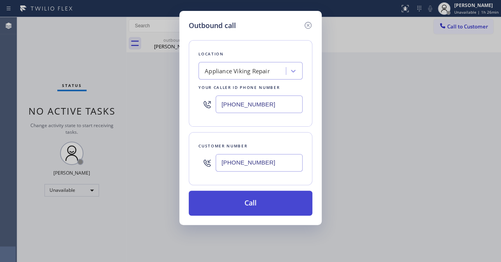
click at [260, 205] on button "Call" at bounding box center [251, 203] width 124 height 25
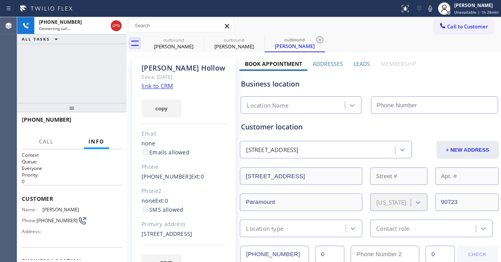
click at [361, 66] on label "Leads" at bounding box center [362, 63] width 16 height 7
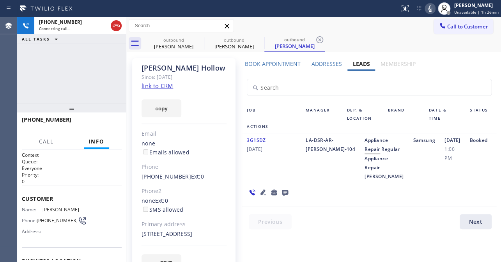
click at [426, 9] on icon at bounding box center [429, 8] width 9 height 9
click at [425, 8] on icon at bounding box center [429, 8] width 9 height 9
click at [96, 121] on span "HANG UP" at bounding box center [104, 122] width 24 height 5
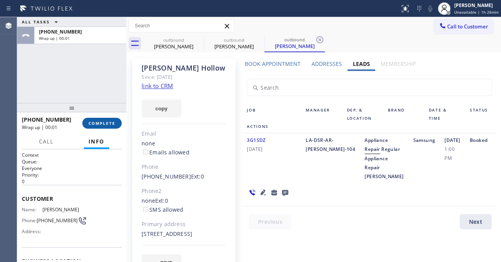
click at [109, 121] on span "COMPLETE" at bounding box center [102, 122] width 27 height 5
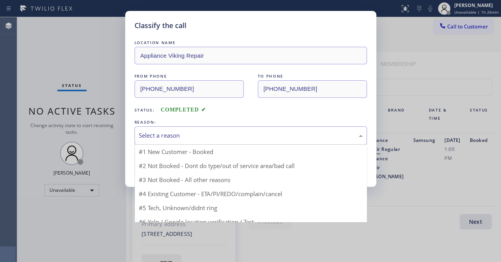
click at [222, 135] on div "Select a reason" at bounding box center [251, 135] width 224 height 9
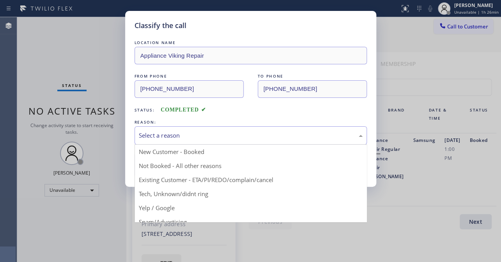
drag, startPoint x: 181, startPoint y: 166, endPoint x: 175, endPoint y: 166, distance: 5.5
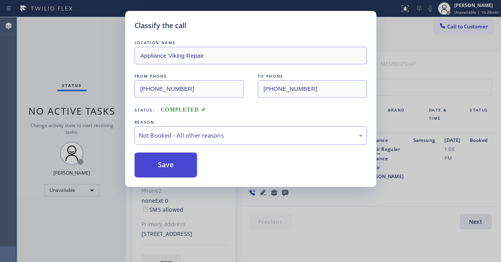
click at [172, 166] on button "Save" at bounding box center [166, 164] width 63 height 25
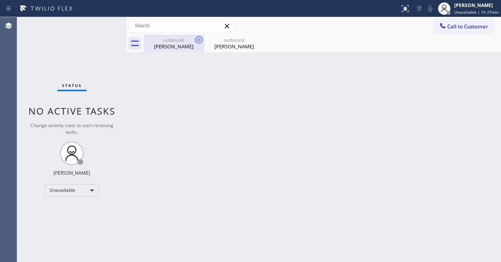
click at [198, 40] on icon at bounding box center [198, 39] width 7 height 7
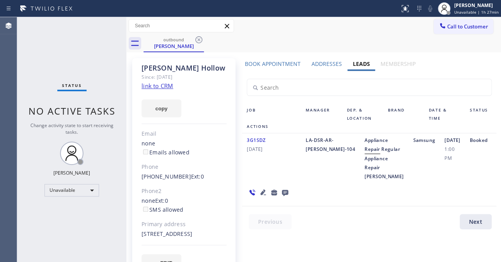
click at [198, 40] on icon at bounding box center [198, 39] width 7 height 7
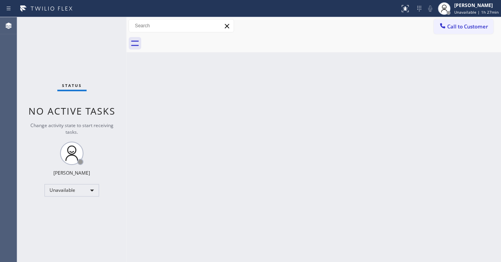
click at [453, 27] on span "Call to Customer" at bounding box center [467, 26] width 41 height 7
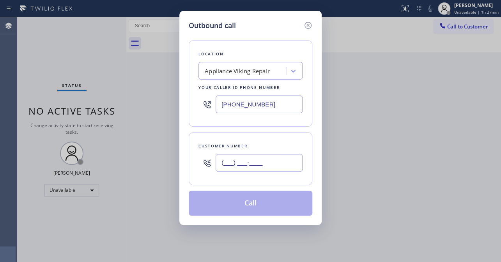
click at [247, 164] on input "(___) ___-____" at bounding box center [259, 163] width 87 height 18
paste input "818) 359-1832"
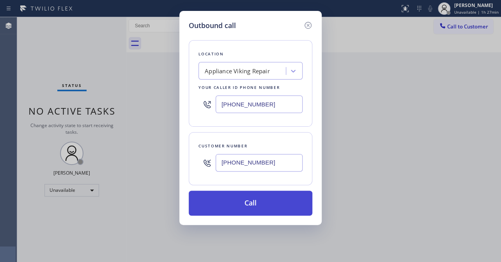
type input "[PHONE_NUMBER]"
click at [239, 199] on button "Call" at bounding box center [251, 203] width 124 height 25
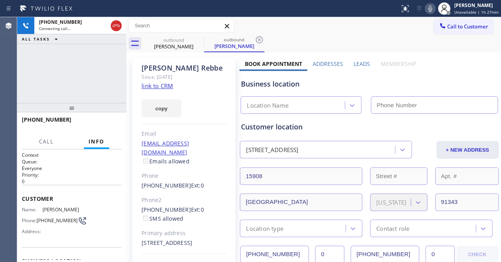
click at [427, 10] on icon at bounding box center [429, 8] width 9 height 9
type input "[PHONE_NUMBER]"
click at [358, 65] on label "Leads" at bounding box center [362, 63] width 16 height 7
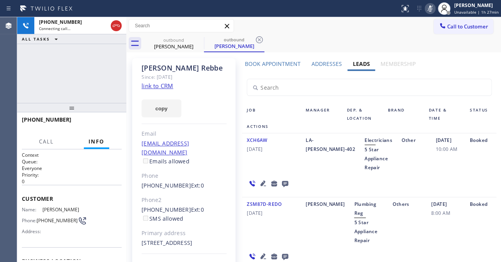
click at [427, 7] on rect at bounding box center [429, 7] width 5 height 5
click at [260, 185] on icon at bounding box center [262, 183] width 5 height 5
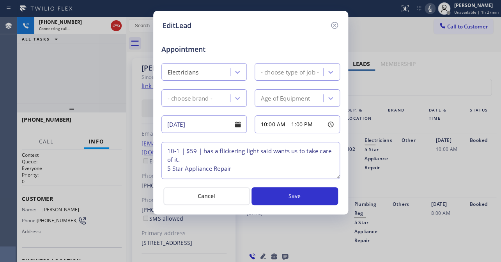
type textarea "10-1 | $59 | has a flickering light said wants us to take care of it. 5 Star Ap…"
click at [334, 25] on icon at bounding box center [334, 25] width 7 height 7
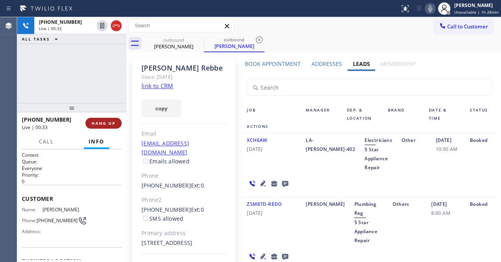
click at [92, 119] on button "HANG UP" at bounding box center [103, 123] width 36 height 11
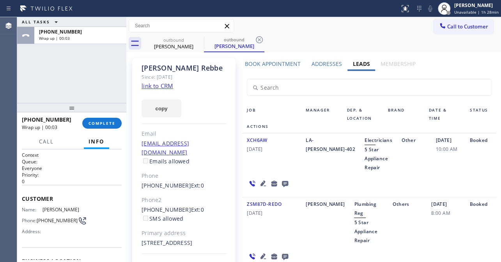
click at [283, 183] on icon at bounding box center [285, 184] width 6 height 6
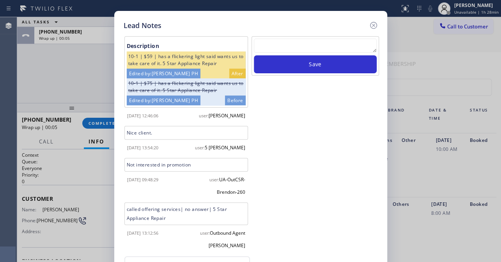
click at [300, 50] on textarea at bounding box center [315, 46] width 123 height 14
paste textarea "Routed to Voice mail// If CX will call back please transfer to me- Love:*"
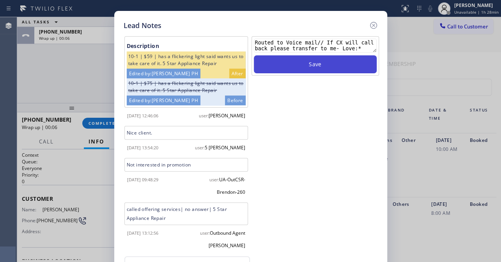
type textarea "Routed to Voice mail// If CX will call back please transfer to me- Love:*"
click at [309, 69] on button "Save" at bounding box center [315, 64] width 123 height 18
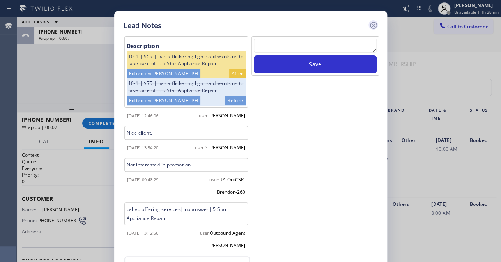
click at [374, 27] on icon at bounding box center [373, 25] width 9 height 9
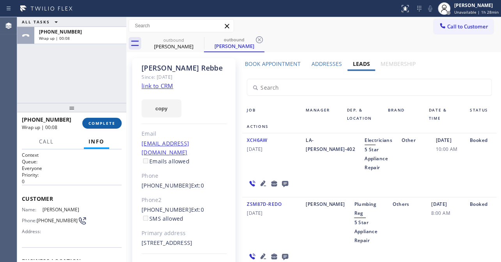
click at [110, 124] on span "COMPLETE" at bounding box center [102, 122] width 27 height 5
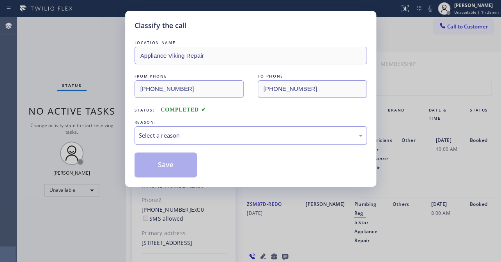
click at [225, 128] on div "Select a reason" at bounding box center [251, 135] width 232 height 18
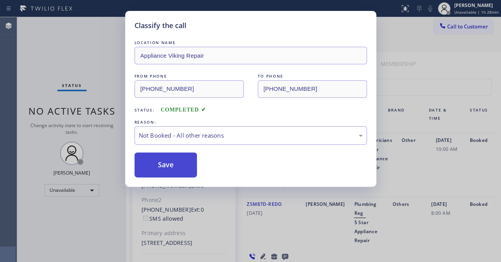
click at [168, 165] on button "Save" at bounding box center [166, 164] width 63 height 25
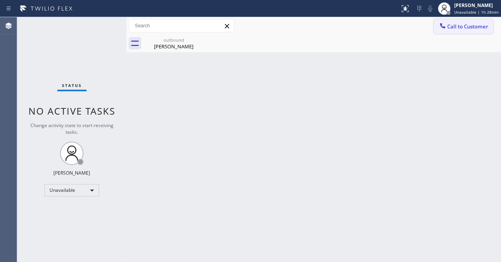
click at [462, 23] on span "Call to Customer" at bounding box center [467, 26] width 41 height 7
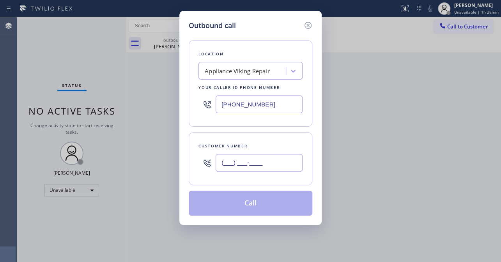
click at [234, 167] on input "(___) ___-____" at bounding box center [259, 163] width 87 height 18
paste input "949) 205-3842"
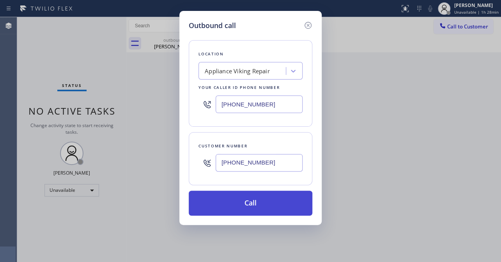
type input "[PHONE_NUMBER]"
click at [239, 207] on button "Call" at bounding box center [251, 203] width 124 height 25
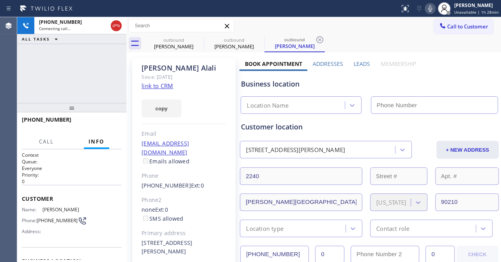
click at [358, 60] on label "Leads" at bounding box center [362, 63] width 16 height 7
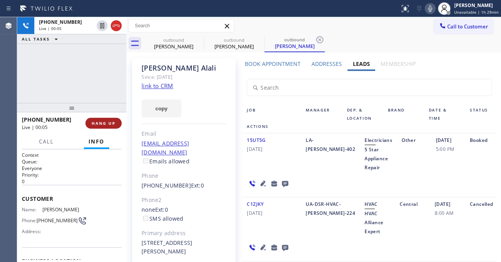
click at [102, 125] on span "HANG UP" at bounding box center [104, 122] width 24 height 5
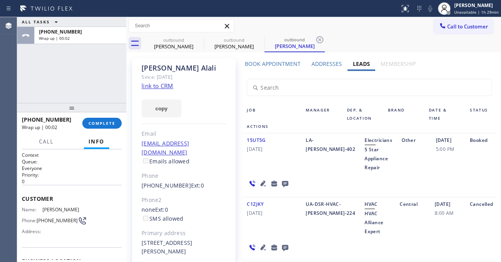
click at [284, 179] on icon at bounding box center [284, 184] width 9 height 10
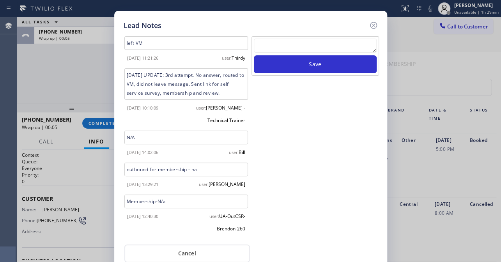
click at [280, 49] on textarea at bounding box center [315, 46] width 123 height 14
paste textarea "Routed to Voice mail// If CX will call back please transfer to me- Love:*"
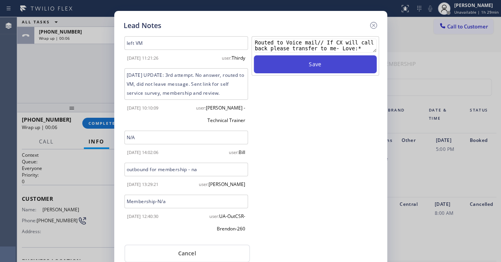
type textarea "Routed to Voice mail// If CX will call back please transfer to me- Love:*"
click at [310, 58] on button "Save" at bounding box center [315, 64] width 123 height 18
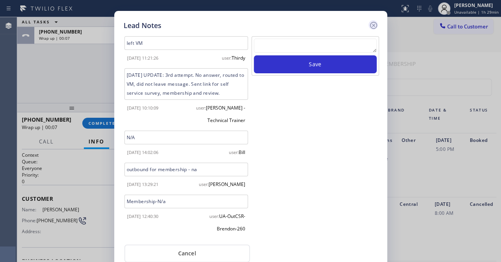
click at [371, 23] on icon at bounding box center [373, 25] width 7 height 7
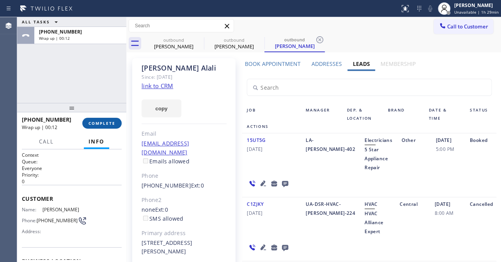
click at [102, 123] on span "COMPLETE" at bounding box center [102, 122] width 27 height 5
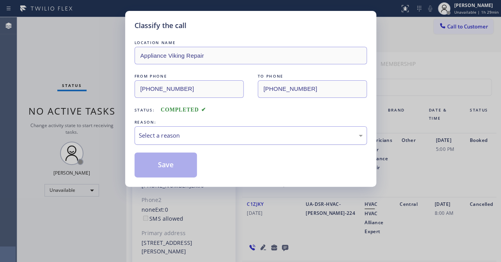
click at [215, 128] on div "Select a reason" at bounding box center [251, 135] width 232 height 18
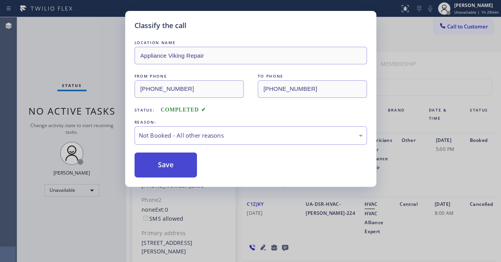
click at [167, 165] on button "Save" at bounding box center [166, 164] width 63 height 25
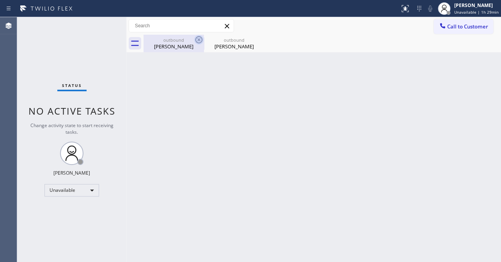
click at [199, 41] on icon at bounding box center [198, 39] width 9 height 9
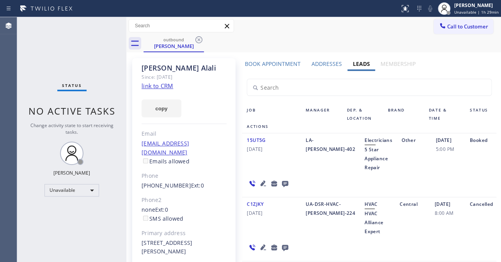
click at [199, 41] on icon at bounding box center [198, 39] width 9 height 9
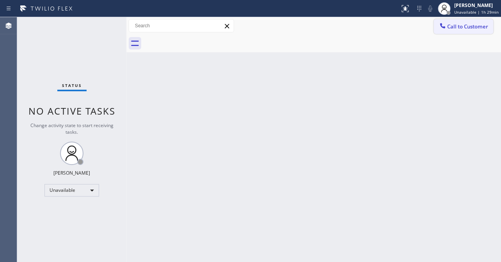
click at [454, 25] on span "Call to Customer" at bounding box center [467, 26] width 41 height 7
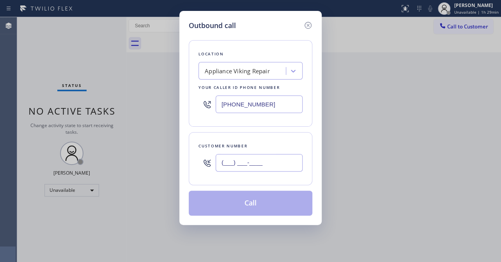
click at [242, 166] on input "(___) ___-____" at bounding box center [259, 163] width 87 height 18
paste input "562) 686-2631"
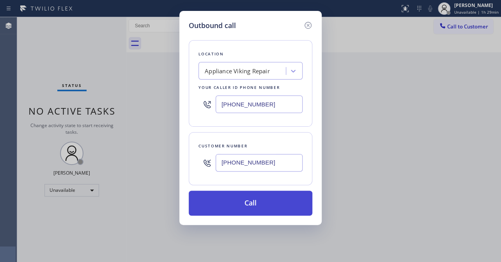
type input "[PHONE_NUMBER]"
click at [243, 203] on button "Call" at bounding box center [251, 203] width 124 height 25
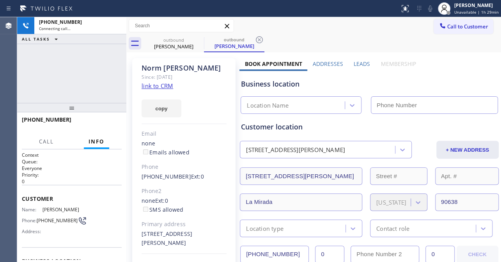
type input "[PHONE_NUMBER]"
click at [359, 64] on label "Leads" at bounding box center [362, 63] width 16 height 7
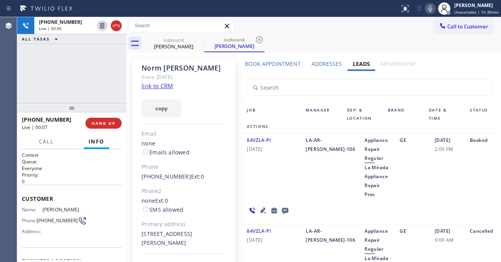
click at [261, 207] on icon at bounding box center [262, 209] width 5 height 5
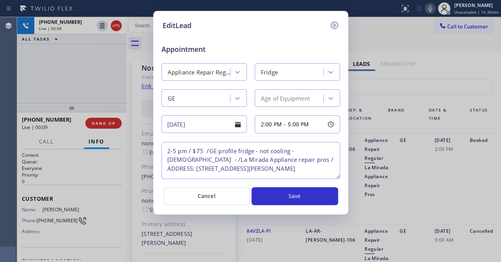
click at [332, 23] on icon at bounding box center [334, 25] width 9 height 9
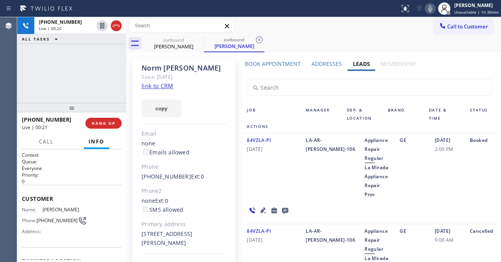
click at [260, 207] on icon at bounding box center [262, 209] width 5 height 5
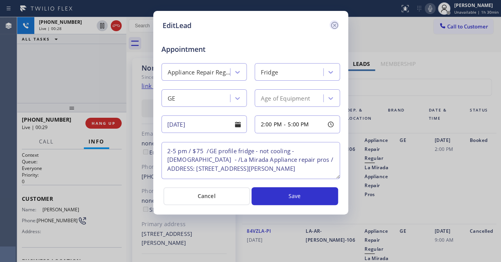
click at [333, 27] on icon at bounding box center [334, 25] width 9 height 9
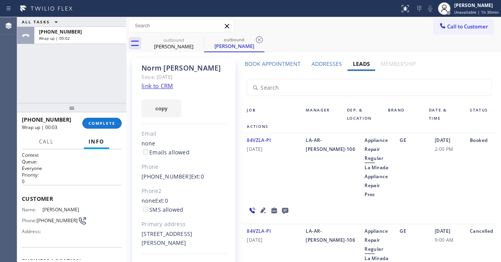
click at [282, 205] on icon at bounding box center [284, 210] width 9 height 10
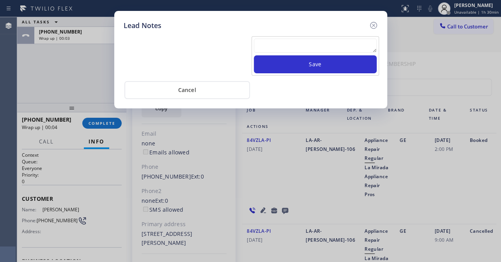
click at [262, 51] on textarea at bounding box center [315, 46] width 123 height 14
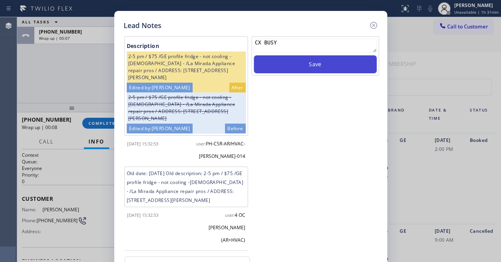
type textarea "CX BUSY"
click at [298, 66] on button "Save" at bounding box center [315, 64] width 123 height 18
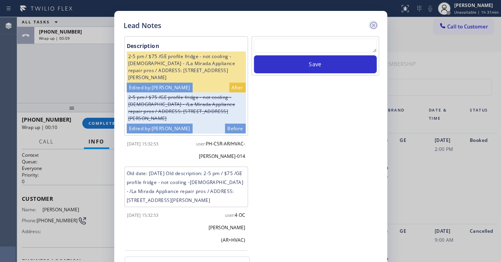
click at [374, 23] on icon at bounding box center [373, 25] width 9 height 9
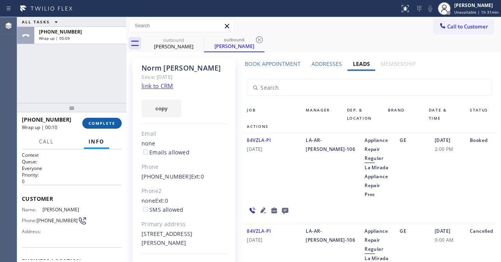
click at [107, 126] on button "COMPLETE" at bounding box center [101, 123] width 39 height 11
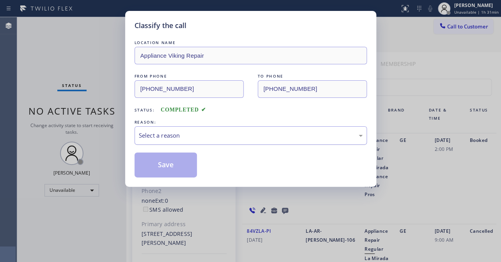
click at [231, 131] on div "Select a reason" at bounding box center [251, 135] width 224 height 9
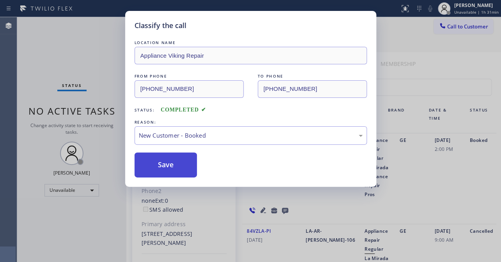
click at [179, 166] on button "Save" at bounding box center [166, 164] width 63 height 25
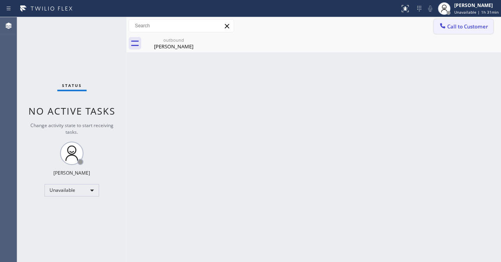
click at [466, 30] on span "Call to Customer" at bounding box center [467, 26] width 41 height 7
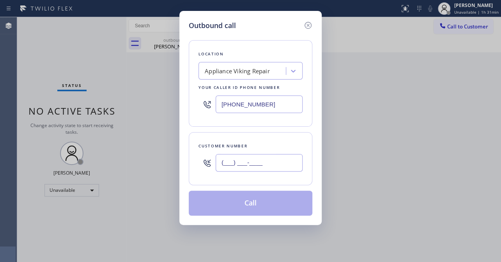
click at [237, 156] on input "(___) ___-____" at bounding box center [259, 163] width 87 height 18
paste input "781) 534-5382"
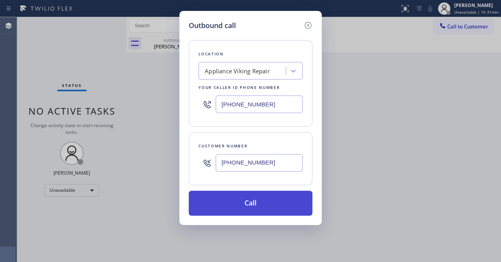
type input "[PHONE_NUMBER]"
click at [247, 207] on button "Call" at bounding box center [251, 203] width 124 height 25
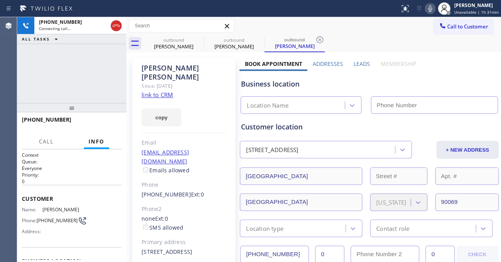
type input "[PHONE_NUMBER]"
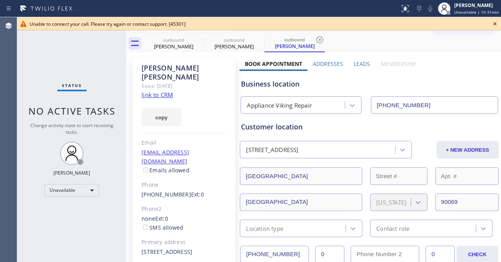
click at [495, 23] on icon at bounding box center [494, 23] width 3 height 3
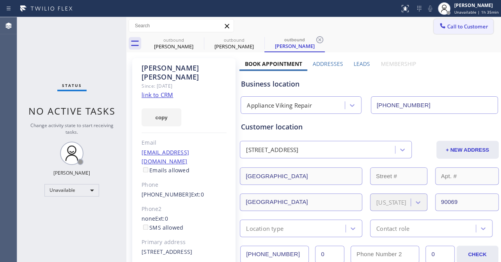
click at [449, 25] on span "Call to Customer" at bounding box center [467, 26] width 41 height 7
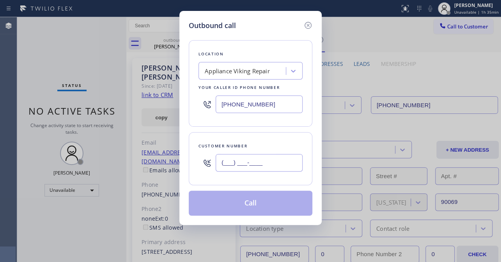
click at [234, 167] on input "(___) ___-____" at bounding box center [259, 163] width 87 height 18
paste input "503) 860-3559"
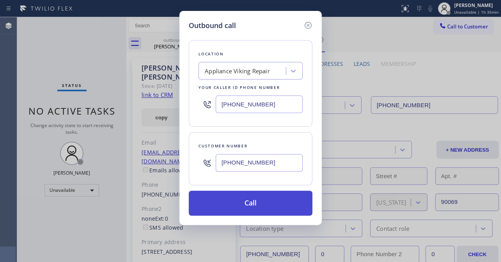
type input "[PHONE_NUMBER]"
click at [245, 208] on button "Call" at bounding box center [251, 203] width 124 height 25
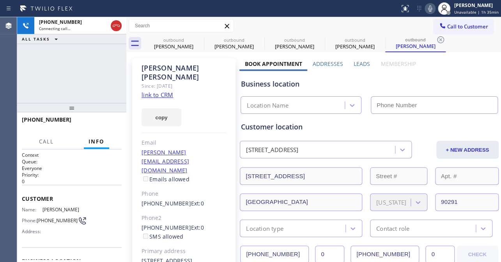
type input "[PHONE_NUMBER]"
click at [361, 62] on label "Leads" at bounding box center [362, 63] width 16 height 7
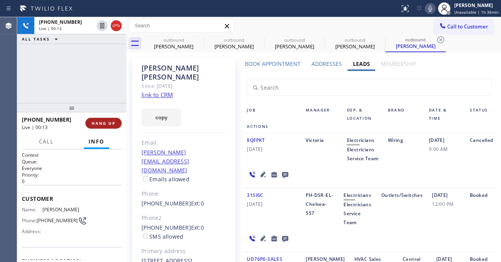
click at [100, 126] on button "HANG UP" at bounding box center [103, 123] width 36 height 11
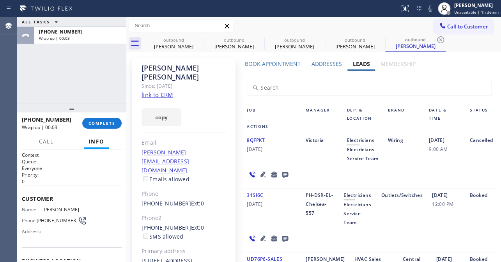
click at [282, 178] on icon at bounding box center [285, 175] width 6 height 6
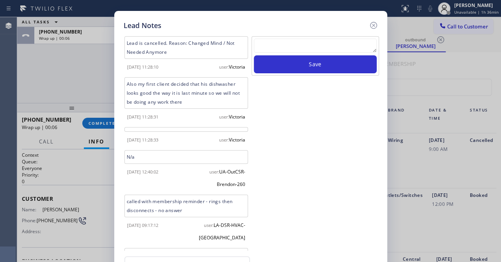
click at [317, 49] on textarea at bounding box center [315, 46] width 123 height 14
paste textarea "Routed to Voice mail// If CX will call back please transfer to me- Love:*"
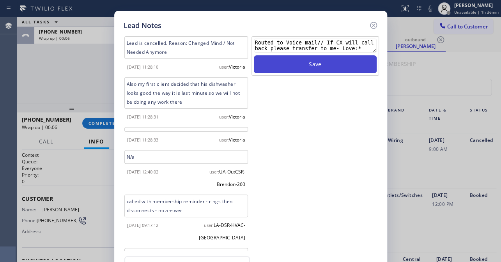
type textarea "Routed to Voice mail// If CX will call back please transfer to me- Love:*"
click at [319, 71] on button "Save" at bounding box center [315, 64] width 123 height 18
click at [308, 60] on button "Save" at bounding box center [315, 64] width 123 height 18
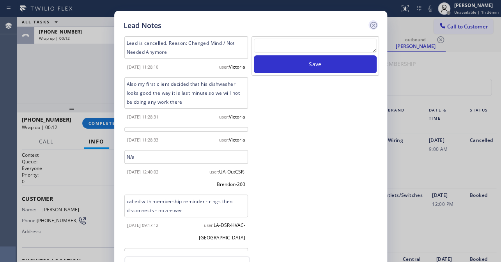
click at [376, 23] on icon at bounding box center [373, 25] width 9 height 9
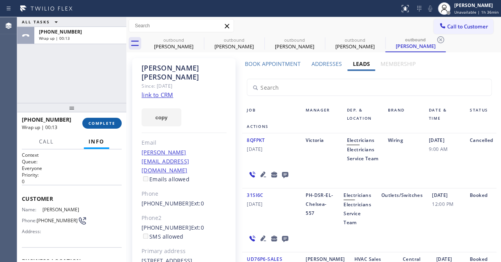
click at [101, 123] on span "COMPLETE" at bounding box center [102, 122] width 27 height 5
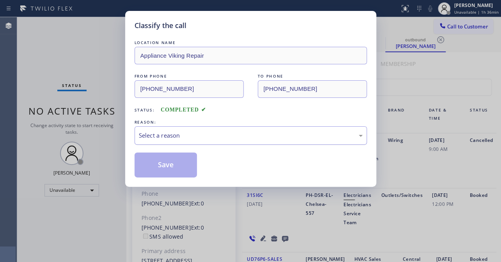
click at [193, 136] on div "Select a reason" at bounding box center [251, 135] width 224 height 9
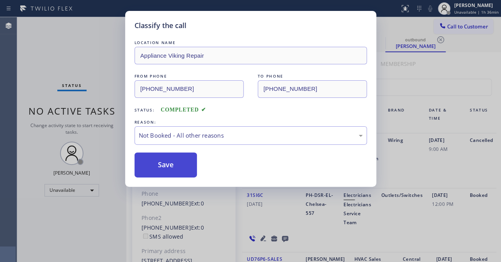
click at [170, 166] on button "Save" at bounding box center [166, 164] width 63 height 25
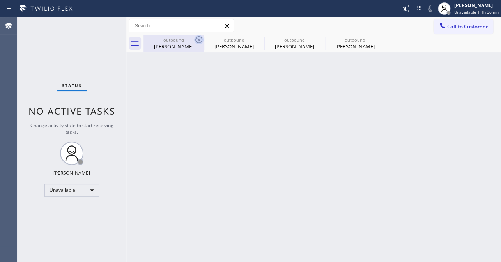
click at [197, 41] on icon at bounding box center [198, 39] width 9 height 9
click at [0, 0] on icon at bounding box center [0, 0] width 0 height 0
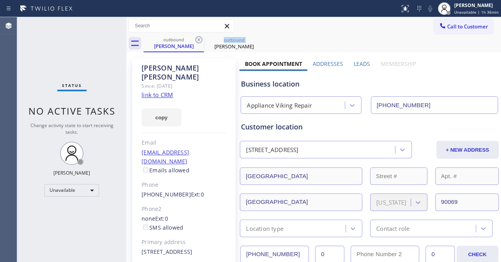
click at [197, 41] on icon at bounding box center [198, 39] width 9 height 9
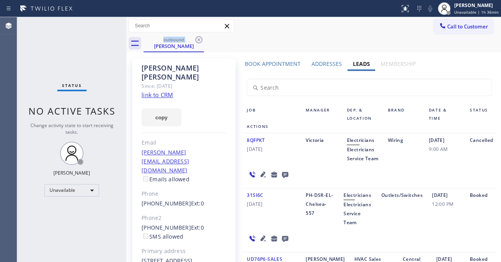
click at [197, 41] on icon at bounding box center [198, 39] width 9 height 9
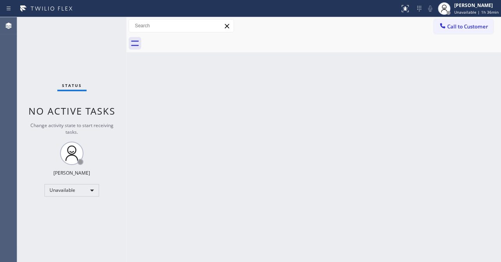
drag, startPoint x: 452, startPoint y: 27, endPoint x: 430, endPoint y: 24, distance: 22.4
click at [452, 27] on span "Call to Customer" at bounding box center [467, 26] width 41 height 7
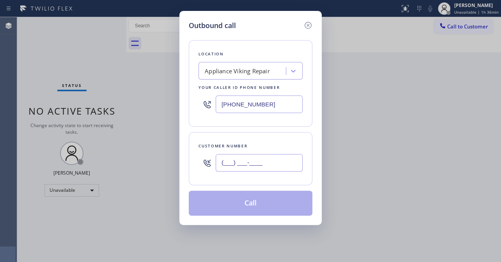
click at [233, 164] on input "(___) ___-____" at bounding box center [259, 163] width 87 height 18
paste input "818) 501-8580"
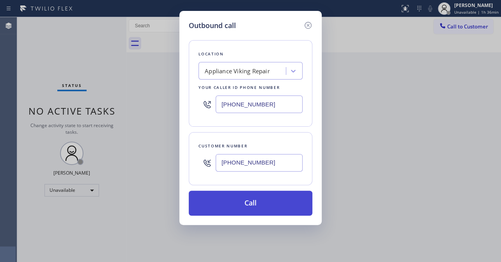
type input "[PHONE_NUMBER]"
click at [242, 205] on button "Call" at bounding box center [251, 203] width 124 height 25
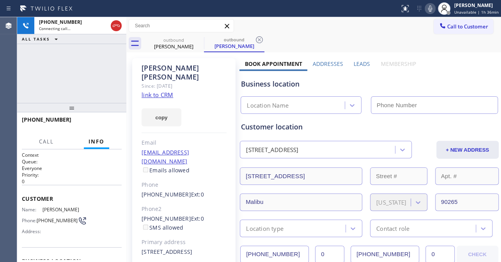
type input "[PHONE_NUMBER]"
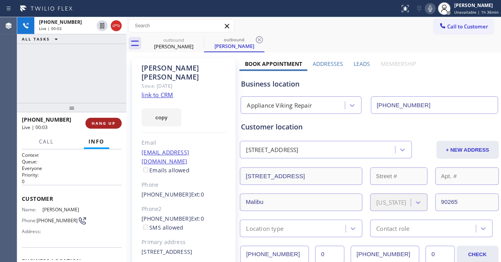
click at [108, 124] on span "HANG UP" at bounding box center [104, 122] width 24 height 5
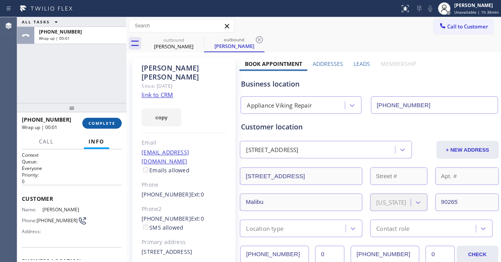
click at [103, 125] on span "COMPLETE" at bounding box center [102, 122] width 27 height 5
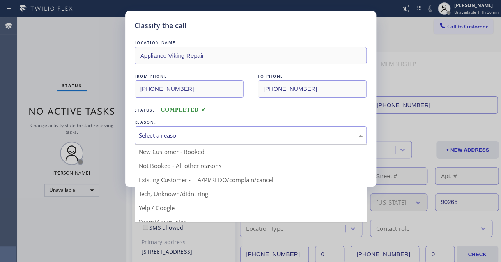
click at [210, 136] on div "Select a reason" at bounding box center [251, 135] width 224 height 9
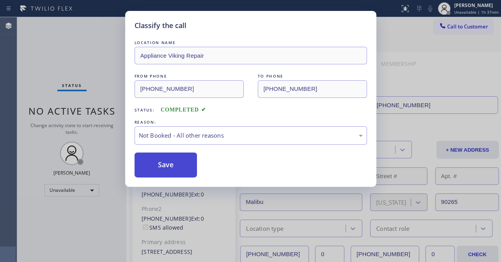
click at [180, 166] on button "Save" at bounding box center [166, 164] width 63 height 25
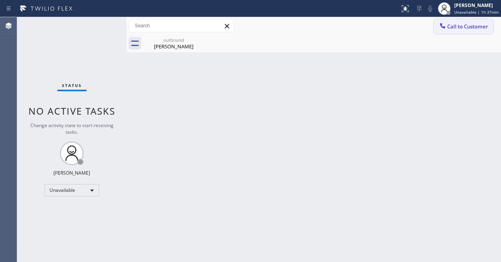
click at [467, 27] on span "Call to Customer" at bounding box center [467, 26] width 41 height 7
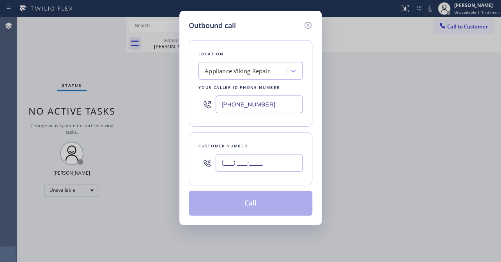
click at [230, 158] on input "(___) ___-____" at bounding box center [259, 163] width 87 height 18
paste input "650) 477-0144"
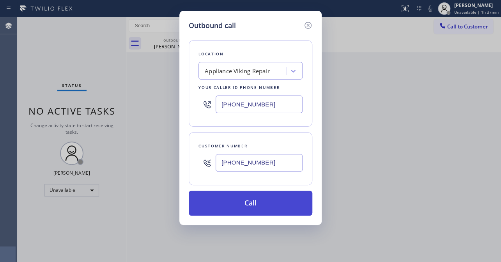
type input "[PHONE_NUMBER]"
click at [247, 209] on button "Call" at bounding box center [251, 203] width 124 height 25
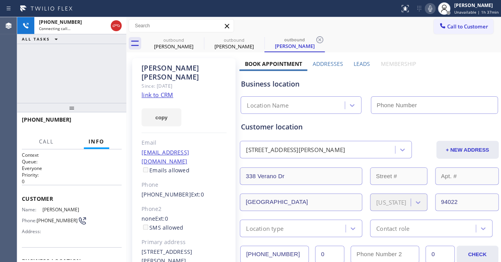
type input "[PHONE_NUMBER]"
click at [91, 127] on button "HANG UP" at bounding box center [103, 123] width 36 height 11
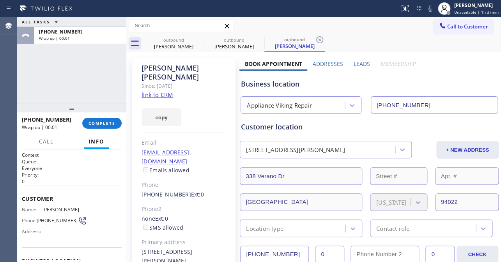
click at [356, 62] on label "Leads" at bounding box center [362, 63] width 16 height 7
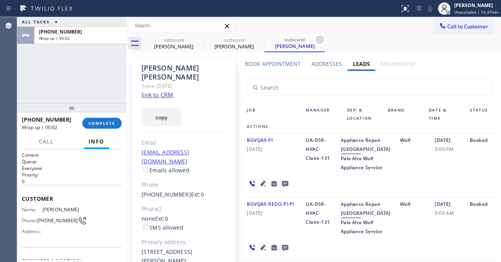
click at [282, 188] on icon at bounding box center [284, 184] width 9 height 10
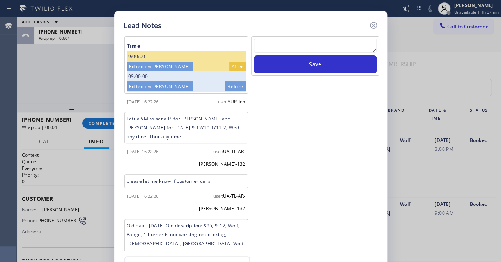
click at [331, 49] on textarea at bounding box center [315, 46] width 123 height 14
paste textarea "Routed to Voice mail// If CX will call back please transfer to me- Love:*"
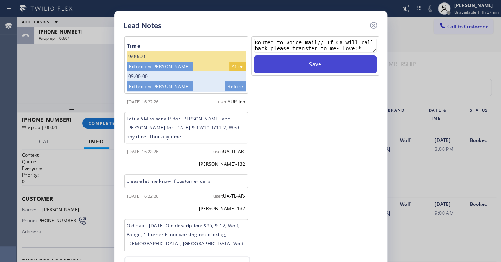
type textarea "Routed to Voice mail// If CX will call back please transfer to me- Love:*"
click at [328, 64] on button "Save" at bounding box center [315, 64] width 123 height 18
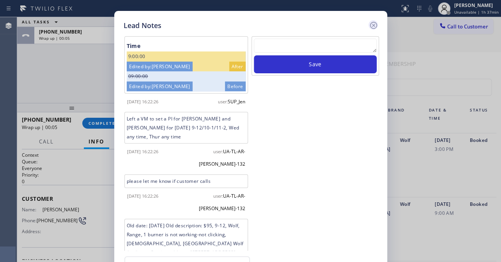
click at [374, 24] on icon at bounding box center [373, 25] width 7 height 7
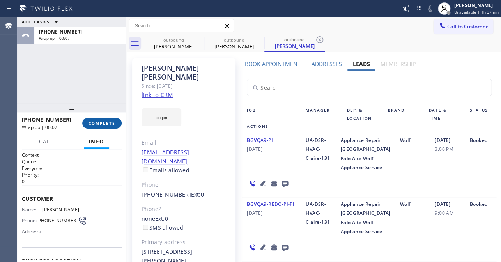
click at [92, 124] on span "COMPLETE" at bounding box center [102, 122] width 27 height 5
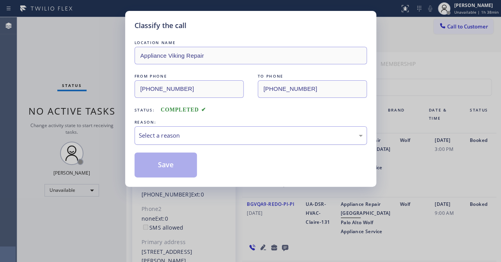
click at [227, 133] on div "Select a reason" at bounding box center [251, 135] width 224 height 9
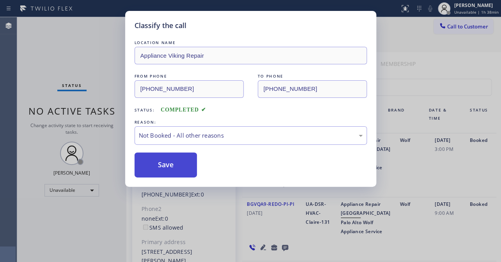
click at [177, 165] on button "Save" at bounding box center [166, 164] width 63 height 25
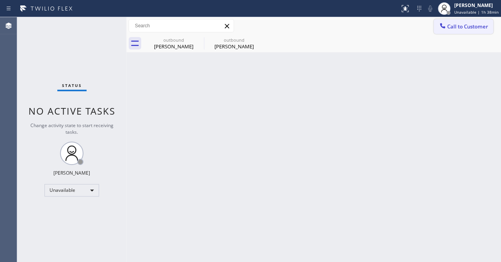
click at [455, 31] on button "Call to Customer" at bounding box center [464, 26] width 60 height 15
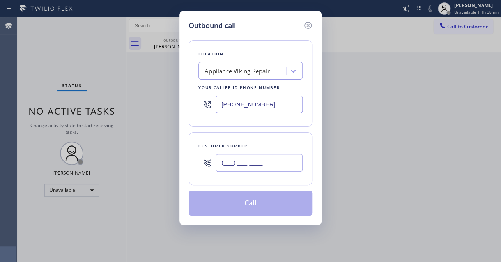
click at [247, 165] on input "(___) ___-____" at bounding box center [259, 163] width 87 height 18
paste input "818) 667-4407"
type input "[PHONE_NUMBER]"
click at [244, 199] on button "Call" at bounding box center [251, 203] width 124 height 25
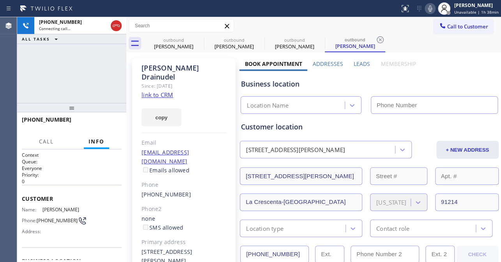
type input "[PHONE_NUMBER]"
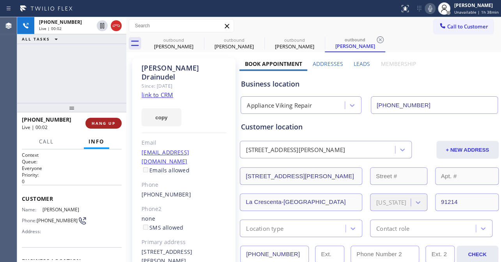
click at [99, 124] on span "HANG UP" at bounding box center [104, 122] width 24 height 5
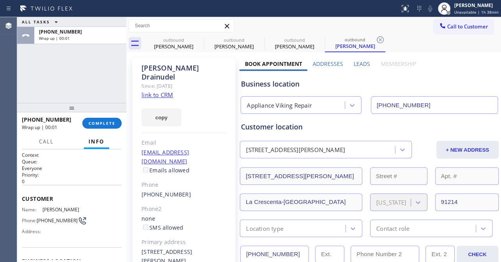
click at [354, 65] on label "Leads" at bounding box center [362, 63] width 16 height 7
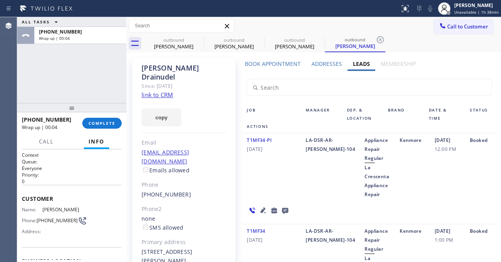
click at [282, 211] on icon at bounding box center [285, 211] width 6 height 6
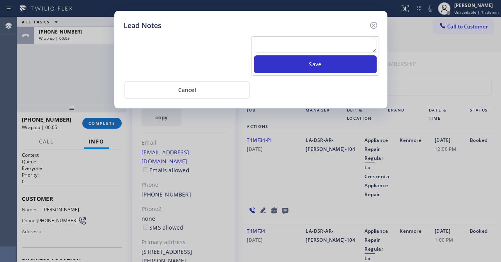
click at [289, 41] on textarea at bounding box center [315, 46] width 123 height 14
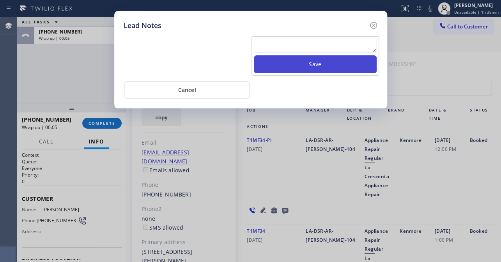
paste textarea "Routed to Voice mail// If CX will call back please transfer to me- Love:*"
type textarea "Routed to Voice mail// If CX will call back please transfer to me- Love:*"
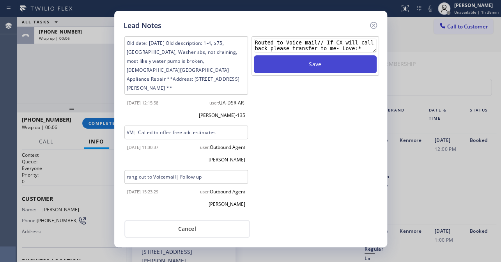
click at [299, 69] on button "Save" at bounding box center [315, 64] width 123 height 18
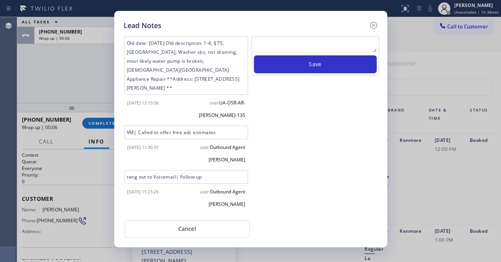
drag, startPoint x: 371, startPoint y: 28, endPoint x: 269, endPoint y: 17, distance: 102.3
click at [371, 27] on icon at bounding box center [373, 25] width 7 height 7
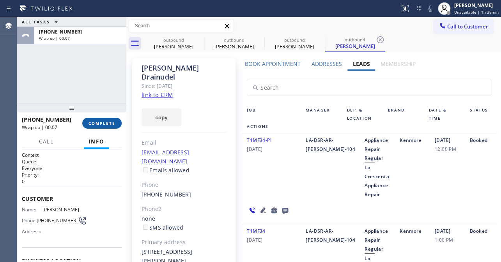
click at [99, 125] on span "COMPLETE" at bounding box center [102, 122] width 27 height 5
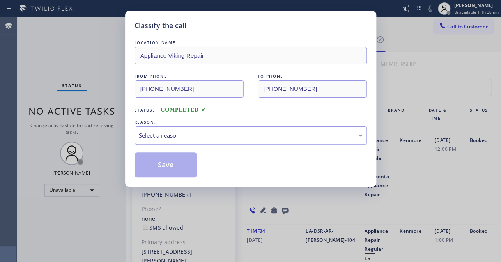
click at [217, 135] on div "Select a reason" at bounding box center [251, 135] width 224 height 9
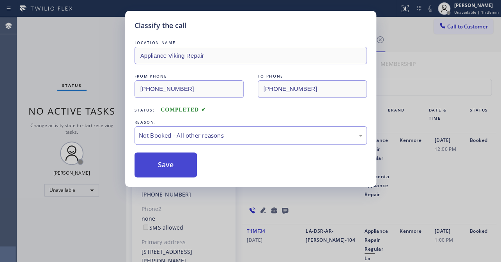
click at [182, 165] on button "Save" at bounding box center [166, 164] width 63 height 25
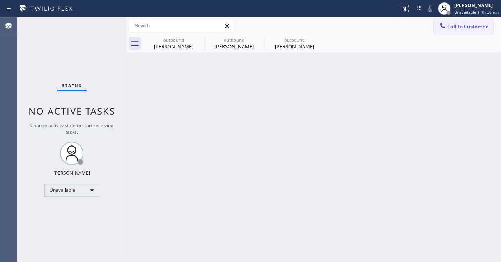
click at [481, 32] on button "Call to Customer" at bounding box center [464, 26] width 60 height 15
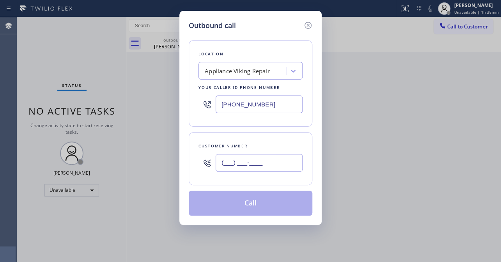
click at [268, 161] on input "(___) ___-____" at bounding box center [259, 163] width 87 height 18
paste input "310) 749-3900"
type input "[PHONE_NUMBER]"
click at [256, 202] on button "Call" at bounding box center [251, 203] width 124 height 25
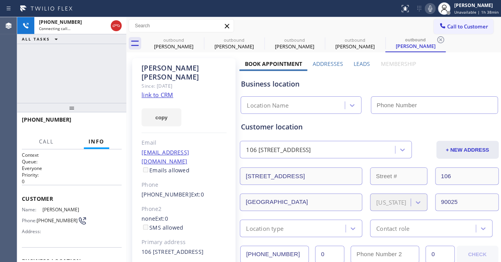
type input "[PHONE_NUMBER]"
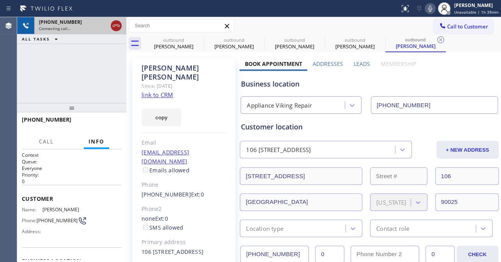
click at [118, 23] on icon at bounding box center [116, 25] width 9 height 9
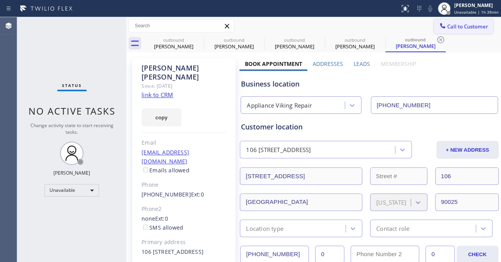
click at [454, 30] on span "Call to Customer" at bounding box center [467, 26] width 41 height 7
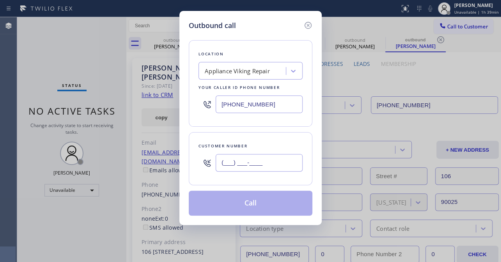
click at [259, 160] on input "(___) ___-____" at bounding box center [259, 163] width 87 height 18
paste
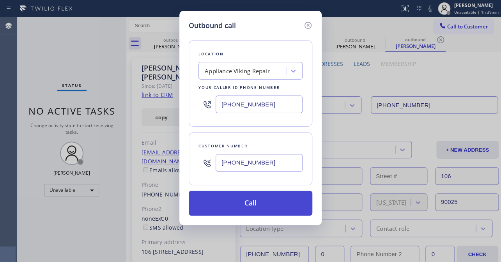
click at [252, 206] on button "Call" at bounding box center [251, 203] width 124 height 25
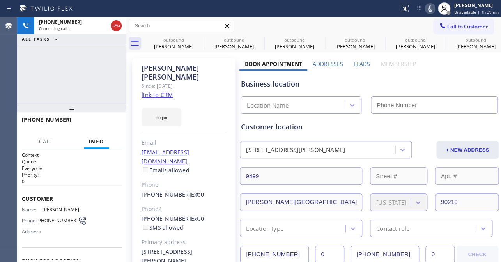
click at [360, 63] on label "Leads" at bounding box center [362, 63] width 16 height 7
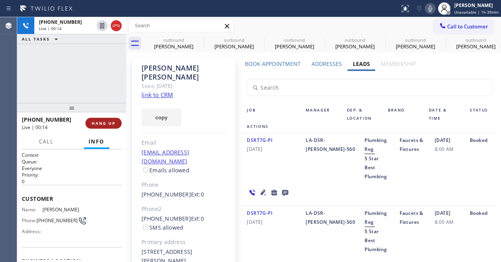
click at [101, 121] on span "HANG UP" at bounding box center [104, 122] width 24 height 5
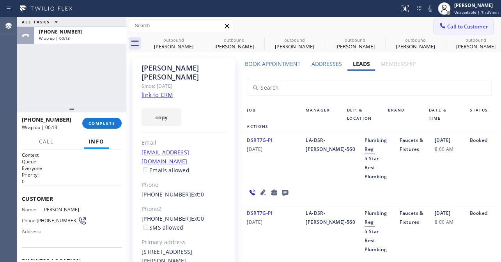
click at [447, 23] on span "Call to Customer" at bounding box center [467, 26] width 41 height 7
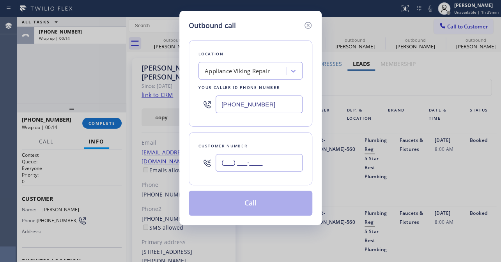
click at [261, 158] on input "(___) ___-____" at bounding box center [259, 163] width 87 height 18
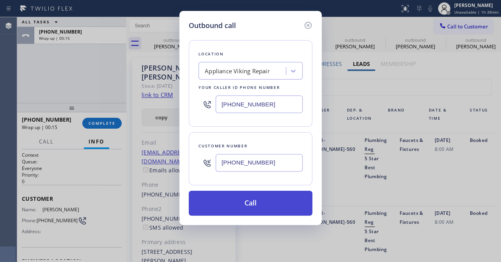
type input "[PHONE_NUMBER]"
click at [251, 202] on button "Call" at bounding box center [251, 203] width 124 height 25
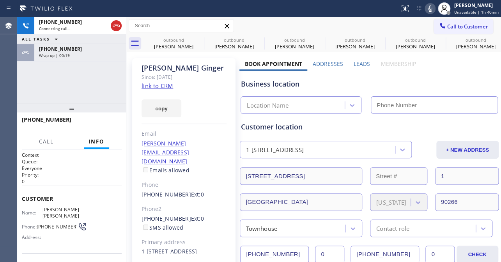
type input "[PHONE_NUMBER]"
click at [106, 119] on button "HANG UP" at bounding box center [103, 123] width 36 height 11
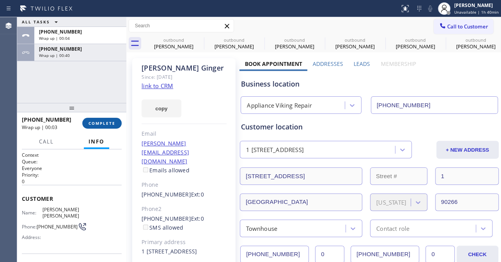
drag, startPoint x: 96, startPoint y: 121, endPoint x: 106, endPoint y: 125, distance: 10.7
click at [96, 122] on span "COMPLETE" at bounding box center [102, 122] width 27 height 5
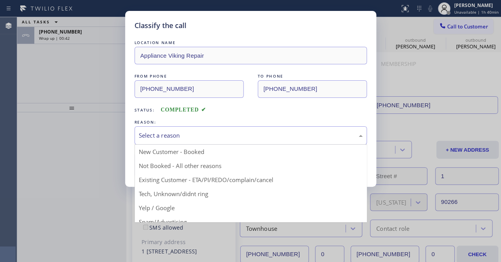
click at [270, 135] on div "Select a reason" at bounding box center [251, 135] width 224 height 9
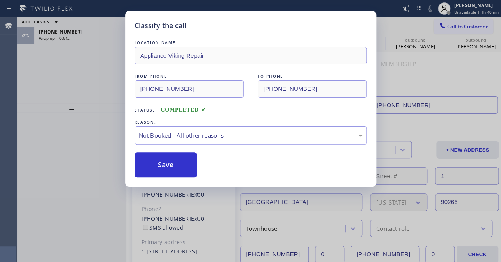
drag, startPoint x: 214, startPoint y: 165, endPoint x: 204, endPoint y: 166, distance: 10.1
click at [188, 164] on button "Save" at bounding box center [166, 164] width 63 height 25
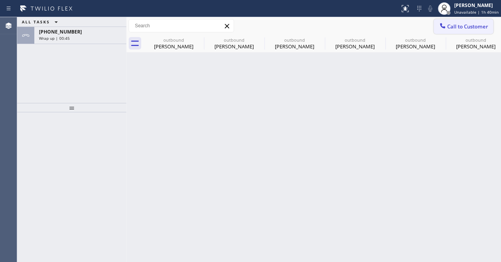
click at [455, 31] on button "Call to Customer" at bounding box center [464, 26] width 60 height 15
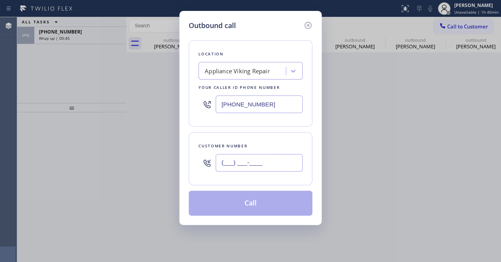
click at [240, 162] on input "(___) ___-____" at bounding box center [259, 163] width 87 height 18
type input "[PHONE_NUMBER]"
click at [240, 203] on button "Call" at bounding box center [251, 203] width 124 height 25
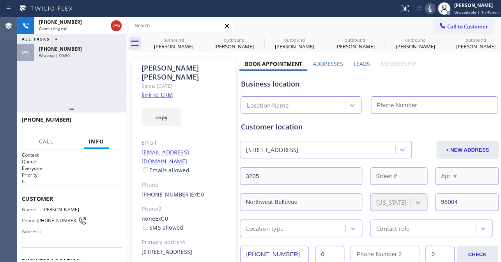
type input "[PHONE_NUMBER]"
click at [103, 120] on button "HANG UP" at bounding box center [103, 123] width 36 height 11
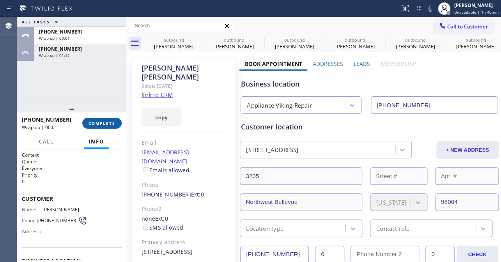
click at [106, 124] on span "COMPLETE" at bounding box center [102, 122] width 27 height 5
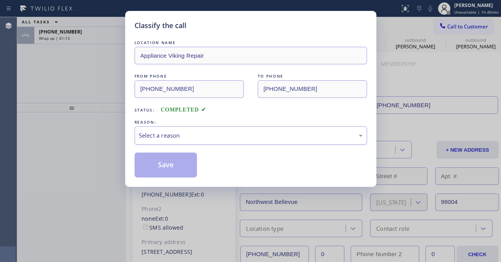
click at [178, 136] on div "Select a reason" at bounding box center [251, 135] width 224 height 9
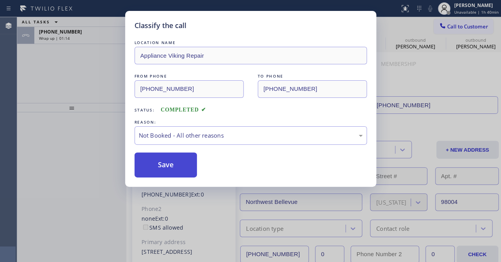
click at [171, 167] on button "Save" at bounding box center [166, 164] width 63 height 25
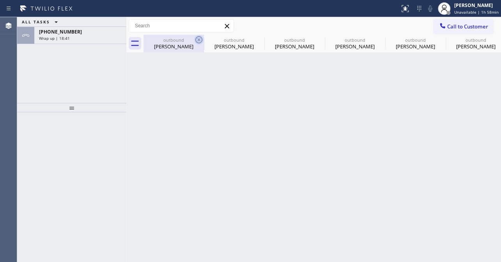
click at [198, 39] on icon at bounding box center [198, 39] width 7 height 7
click at [0, 0] on icon at bounding box center [0, 0] width 0 height 0
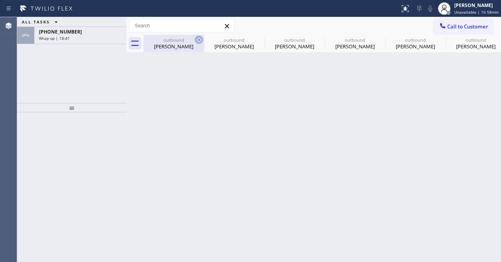
click at [0, 0] on icon at bounding box center [0, 0] width 0 height 0
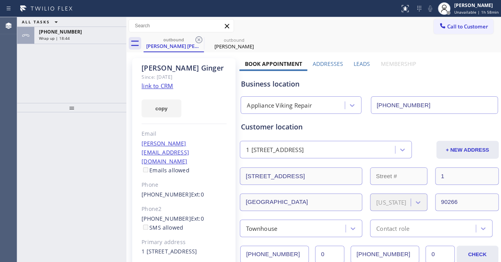
click at [198, 39] on icon at bounding box center [198, 39] width 7 height 7
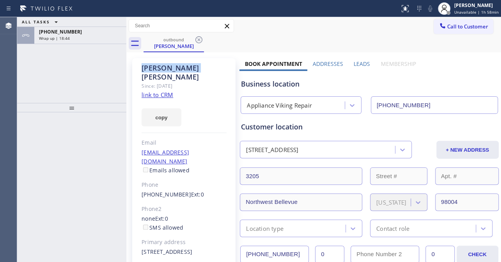
click at [198, 39] on icon at bounding box center [198, 39] width 7 height 7
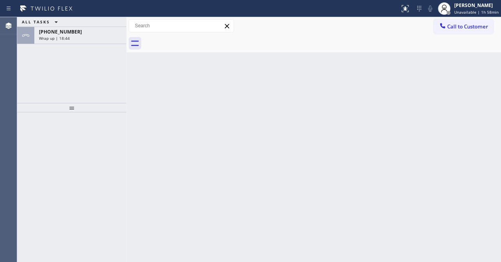
click at [198, 39] on div at bounding box center [322, 44] width 358 height 18
click at [445, 22] on icon at bounding box center [443, 26] width 8 height 8
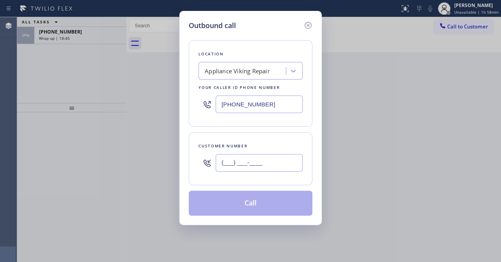
click at [258, 161] on input "(___) ___-____" at bounding box center [259, 163] width 87 height 18
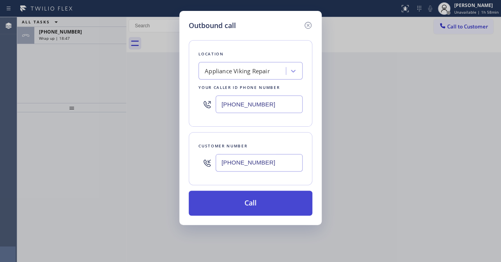
type input "[PHONE_NUMBER]"
click at [261, 206] on button "Call" at bounding box center [251, 203] width 124 height 25
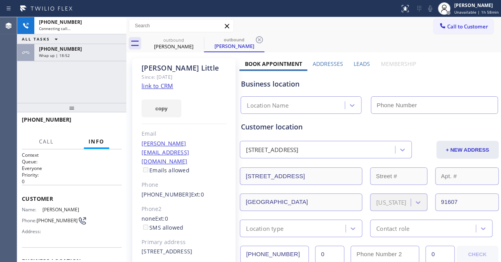
type input "[PHONE_NUMBER]"
click at [357, 64] on label "Leads" at bounding box center [362, 63] width 16 height 7
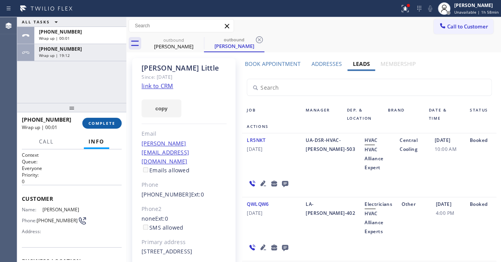
click at [109, 121] on span "COMPLETE" at bounding box center [102, 122] width 27 height 5
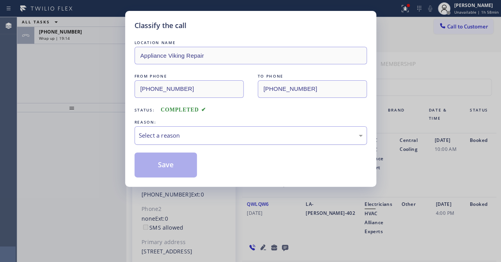
click at [191, 137] on div "Select a reason" at bounding box center [251, 135] width 224 height 9
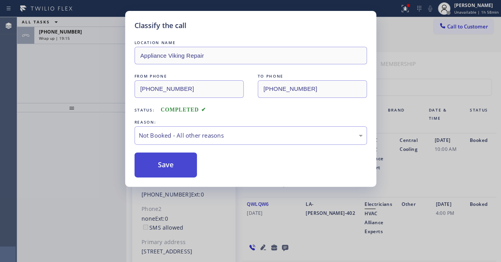
click at [175, 156] on button "Save" at bounding box center [166, 164] width 63 height 25
click at [176, 163] on button "Save" at bounding box center [166, 164] width 63 height 25
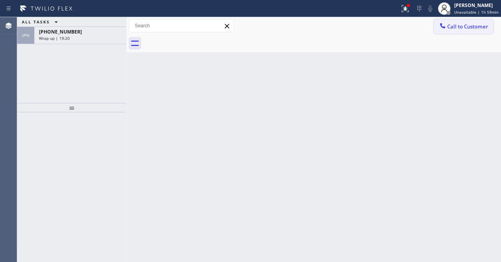
click at [461, 26] on span "Call to Customer" at bounding box center [467, 26] width 41 height 7
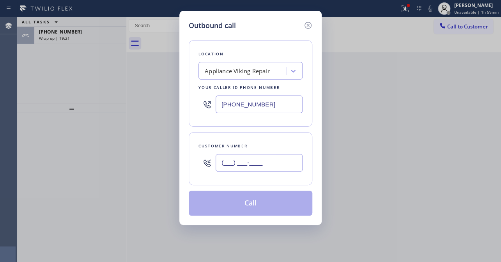
click at [250, 166] on input "(___) ___-____" at bounding box center [259, 163] width 87 height 18
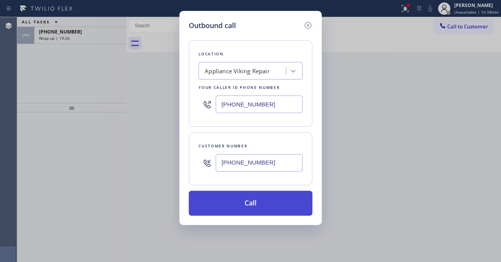
type input "[PHONE_NUMBER]"
click at [245, 206] on button "Call" at bounding box center [251, 203] width 124 height 25
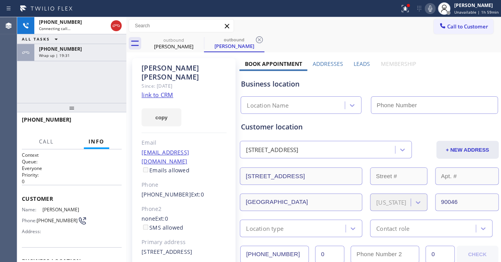
type input "[PHONE_NUMBER]"
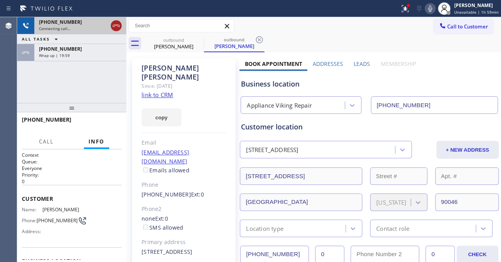
click at [114, 27] on icon at bounding box center [116, 25] width 9 height 9
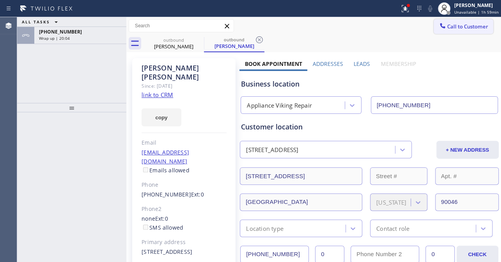
click at [446, 21] on button "Call to Customer" at bounding box center [464, 26] width 60 height 15
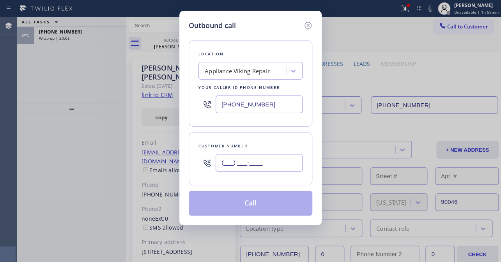
click at [228, 159] on input "(___) ___-____" at bounding box center [259, 163] width 87 height 18
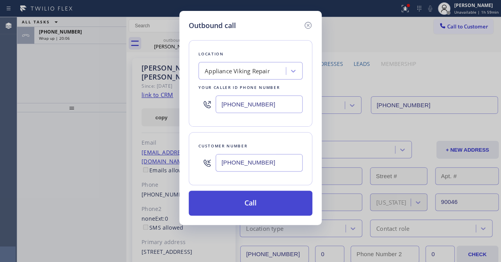
type input "[PHONE_NUMBER]"
click at [238, 207] on button "Call" at bounding box center [251, 203] width 124 height 25
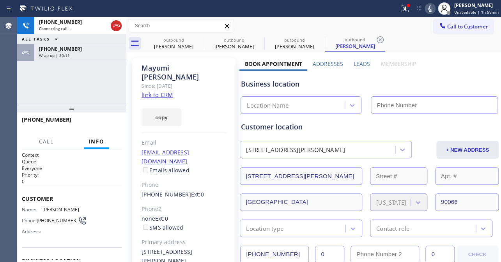
type input "[PHONE_NUMBER]"
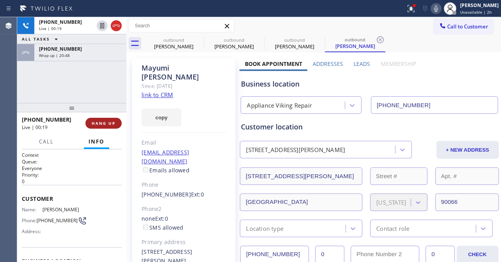
click at [96, 124] on span "HANG UP" at bounding box center [104, 122] width 24 height 5
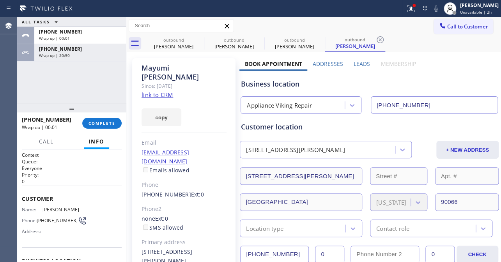
click at [356, 64] on label "Leads" at bounding box center [362, 63] width 16 height 7
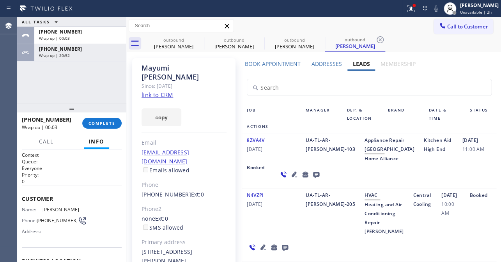
click at [313, 178] on icon at bounding box center [316, 175] width 6 height 6
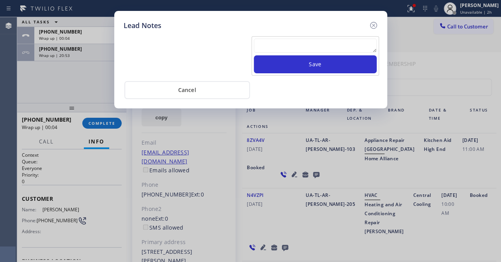
click at [279, 44] on textarea at bounding box center [315, 46] width 123 height 14
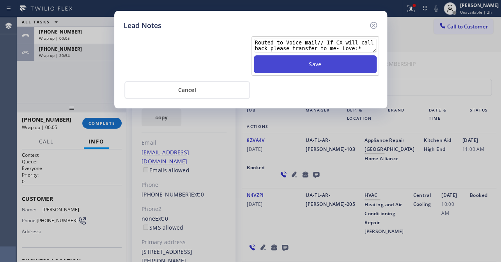
type textarea "Routed to Voice mail// If CX will call back please transfer to me- Love:*"
click at [300, 66] on button "Save" at bounding box center [315, 64] width 123 height 18
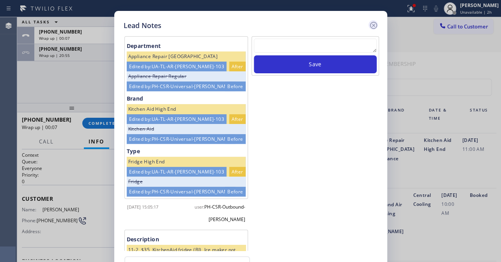
click at [372, 26] on icon at bounding box center [373, 25] width 7 height 7
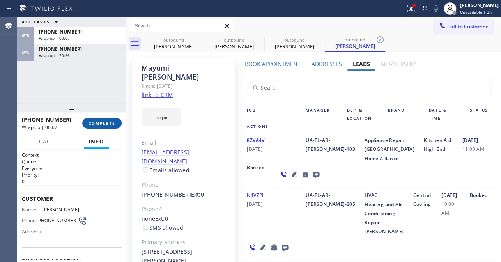
click at [113, 118] on button "COMPLETE" at bounding box center [101, 123] width 39 height 11
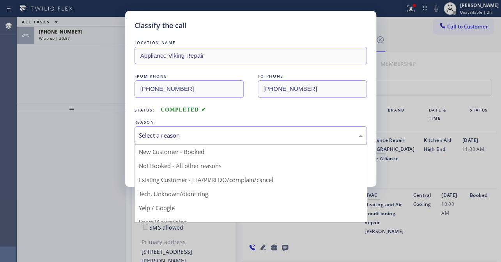
click at [199, 140] on div "Select a reason" at bounding box center [251, 135] width 232 height 18
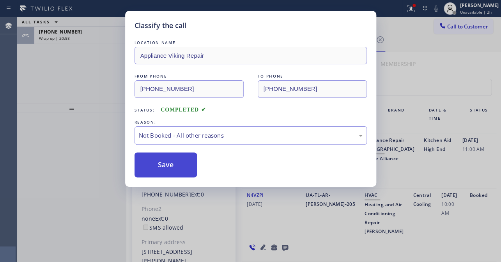
click at [164, 167] on button "Save" at bounding box center [166, 164] width 63 height 25
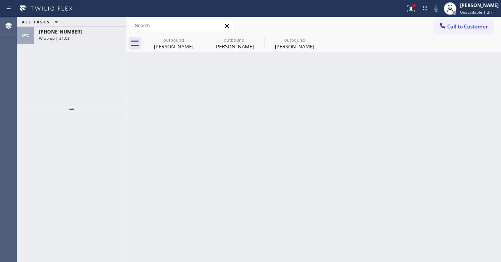
click at [444, 27] on icon at bounding box center [443, 26] width 8 height 8
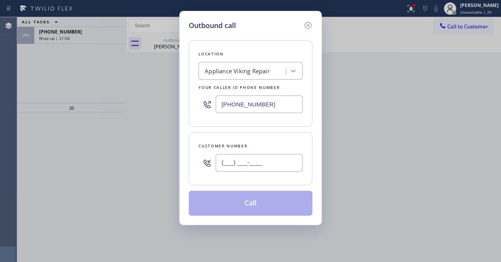
click at [230, 163] on input "(___) ___-____" at bounding box center [259, 163] width 87 height 18
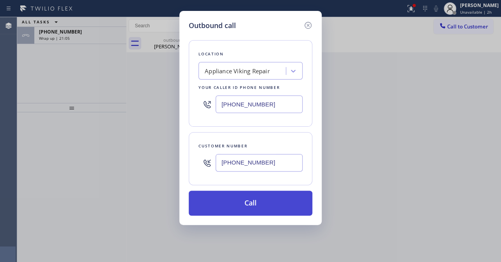
type input "[PHONE_NUMBER]"
click at [228, 203] on button "Call" at bounding box center [251, 203] width 124 height 25
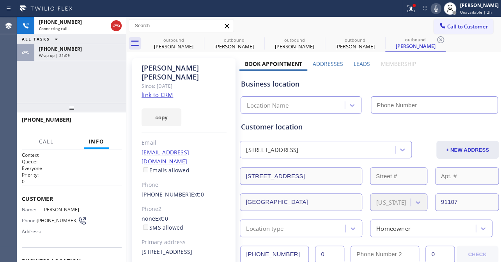
type input "[PHONE_NUMBER]"
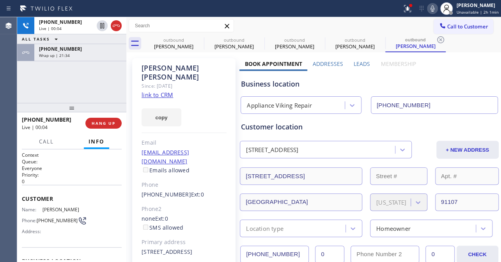
click at [356, 64] on label "Leads" at bounding box center [362, 63] width 16 height 7
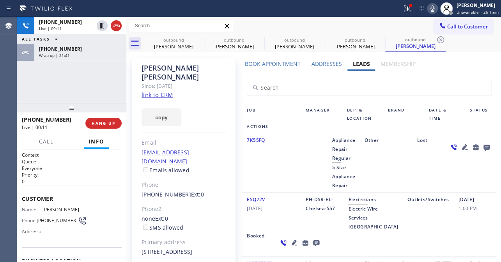
scroll to position [35, 0]
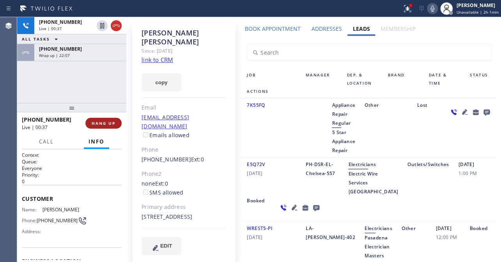
click at [109, 128] on button "HANG UP" at bounding box center [103, 123] width 36 height 11
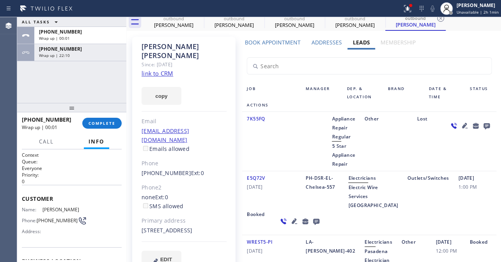
scroll to position [0, 0]
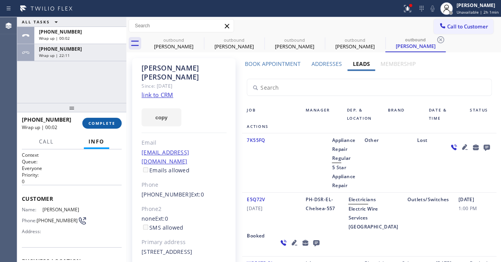
click at [103, 123] on span "COMPLETE" at bounding box center [102, 122] width 27 height 5
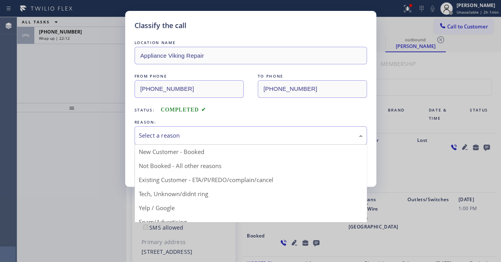
click at [193, 136] on div "Select a reason" at bounding box center [251, 135] width 224 height 9
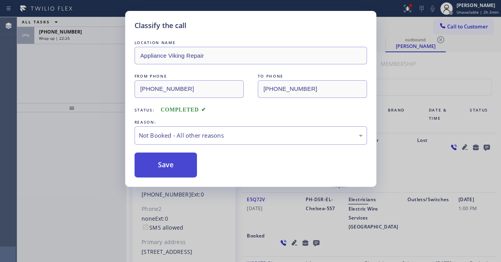
click at [174, 161] on button "Save" at bounding box center [166, 164] width 63 height 25
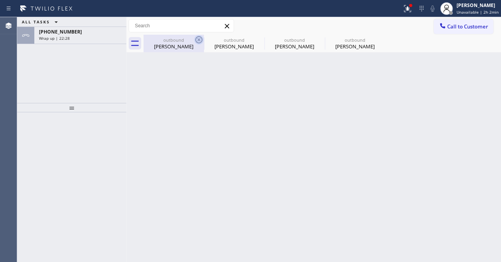
click at [201, 39] on icon at bounding box center [198, 39] width 9 height 9
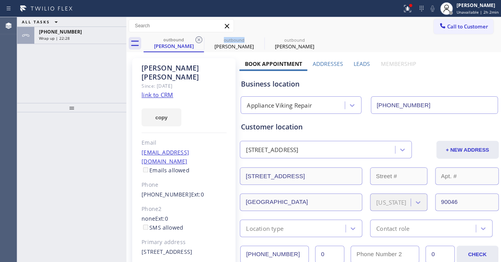
click at [201, 39] on icon at bounding box center [198, 39] width 9 height 9
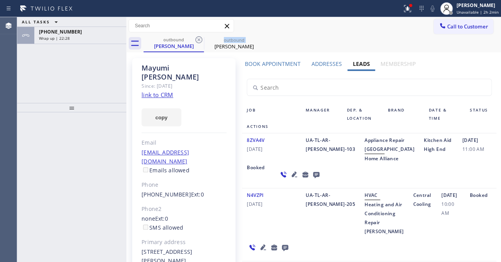
click at [201, 39] on icon at bounding box center [198, 39] width 9 height 9
click at [0, 0] on icon at bounding box center [0, 0] width 0 height 0
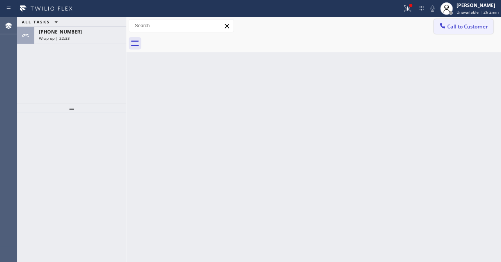
click at [445, 29] on icon at bounding box center [443, 26] width 8 height 8
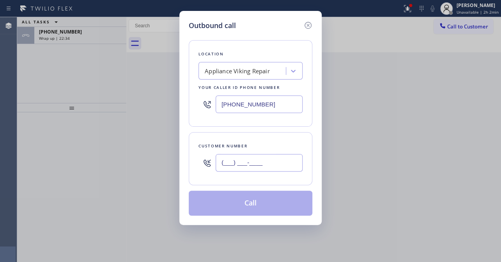
click at [241, 168] on input "(___) ___-____" at bounding box center [259, 163] width 87 height 18
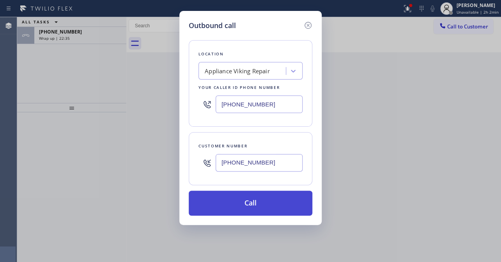
type input "[PHONE_NUMBER]"
click at [246, 207] on button "Call" at bounding box center [251, 203] width 124 height 25
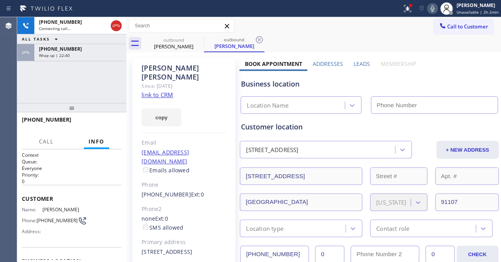
type input "[PHONE_NUMBER]"
click at [100, 124] on span "HANG UP" at bounding box center [104, 122] width 24 height 5
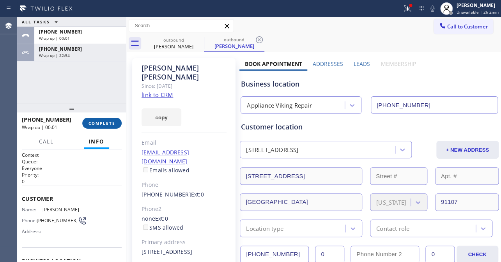
click at [109, 122] on span "COMPLETE" at bounding box center [102, 122] width 27 height 5
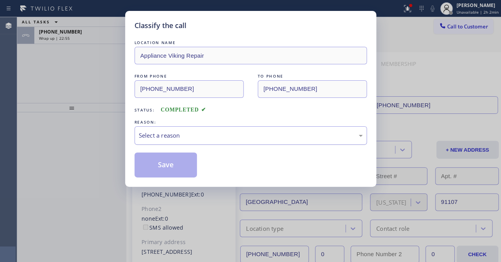
click at [211, 132] on div "Select a reason" at bounding box center [251, 135] width 224 height 9
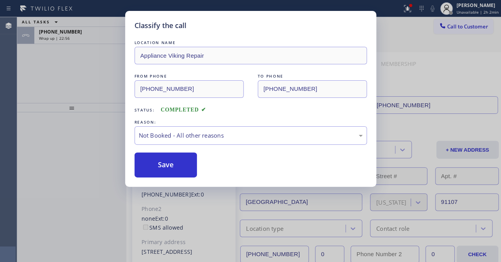
drag, startPoint x: 191, startPoint y: 163, endPoint x: 179, endPoint y: 164, distance: 12.1
click at [179, 164] on button "Save" at bounding box center [166, 164] width 63 height 25
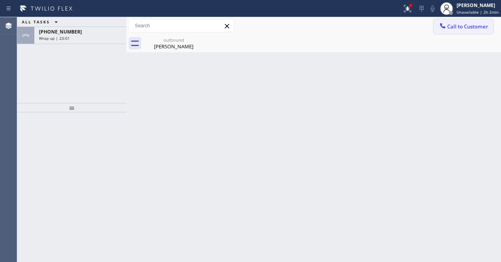
click at [452, 20] on button "Call to Customer" at bounding box center [464, 26] width 60 height 15
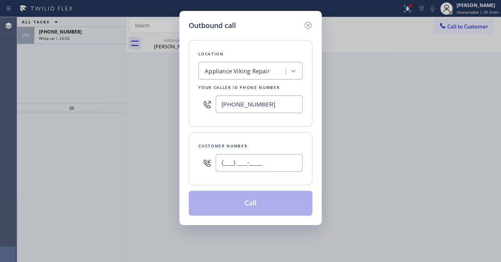
click at [238, 165] on input "(___) ___-____" at bounding box center [259, 163] width 87 height 18
paste input "901) 650-2954"
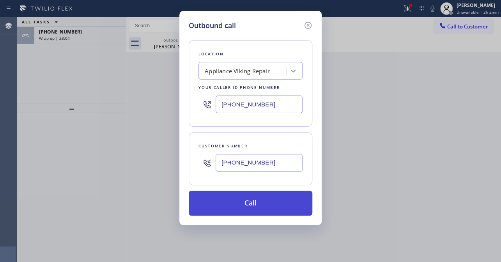
type input "(901) 650-2954"
click at [243, 198] on button "Call" at bounding box center [251, 203] width 124 height 25
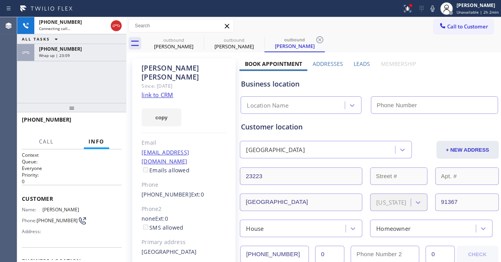
type input "[PHONE_NUMBER]"
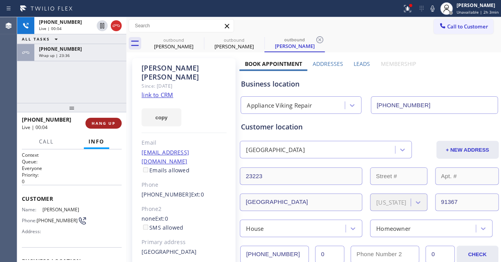
click at [104, 121] on span "HANG UP" at bounding box center [104, 122] width 24 height 5
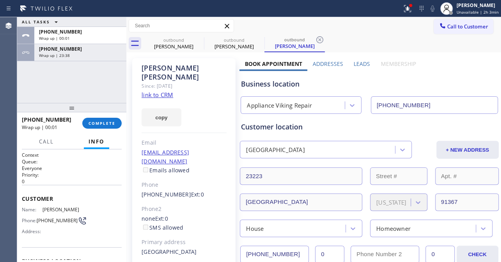
click at [358, 62] on label "Leads" at bounding box center [362, 63] width 16 height 7
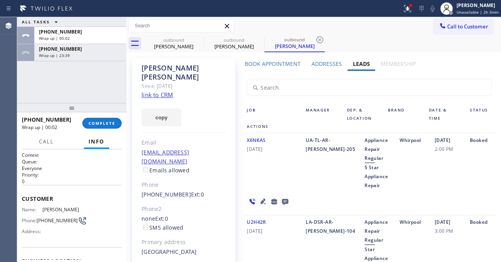
click at [283, 200] on icon at bounding box center [285, 202] width 6 height 6
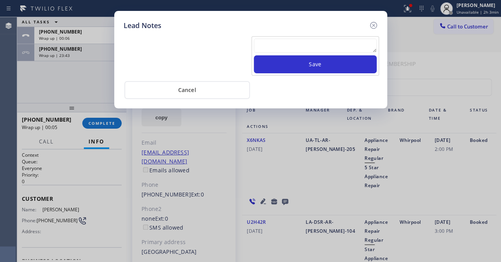
click at [303, 48] on textarea at bounding box center [315, 46] width 123 height 14
paste textarea "Routed to Voice mail// If CX will call back please transfer to me- Love:*"
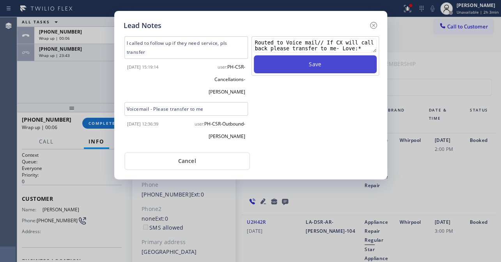
type textarea "Routed to Voice mail// If CX will call back please transfer to me- Love:*"
click at [302, 69] on button "Save" at bounding box center [315, 64] width 123 height 18
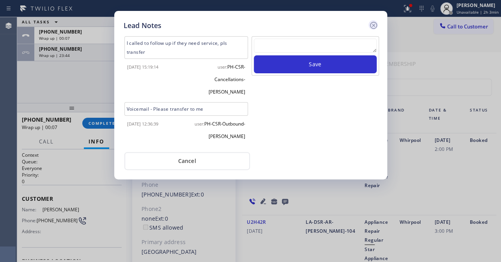
click at [373, 24] on icon at bounding box center [373, 25] width 9 height 9
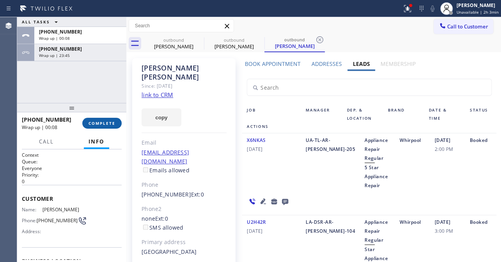
click at [116, 118] on button "COMPLETE" at bounding box center [101, 123] width 39 height 11
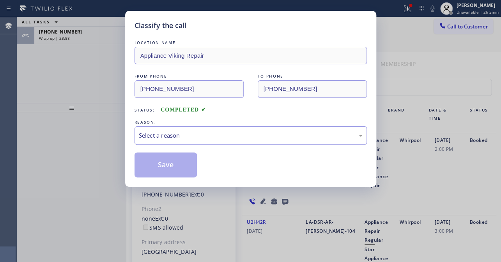
click at [181, 141] on div "Select a reason" at bounding box center [251, 135] width 232 height 18
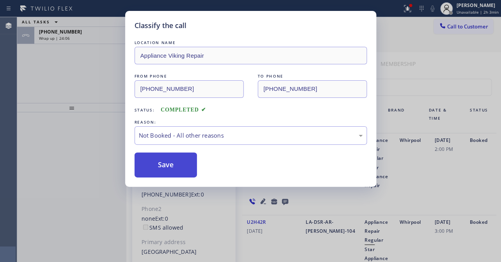
click at [179, 164] on button "Save" at bounding box center [166, 164] width 63 height 25
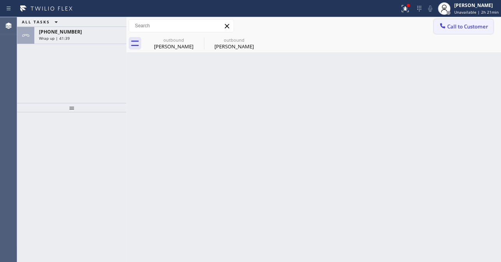
click at [457, 27] on span "Call to Customer" at bounding box center [467, 26] width 41 height 7
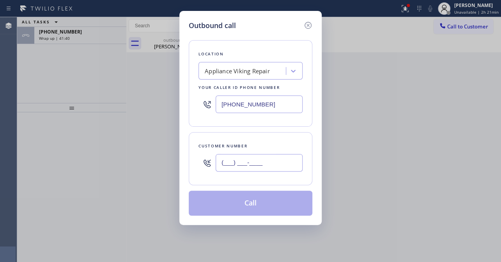
click at [235, 164] on input "(___) ___-____" at bounding box center [259, 163] width 87 height 18
paste input "530) 865-5044"
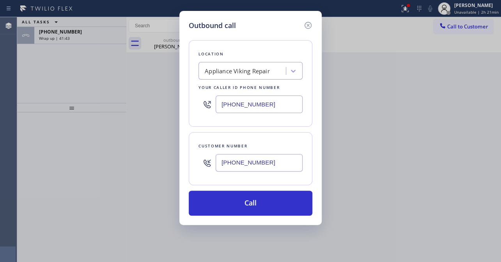
type input "(530) 865-5044"
drag, startPoint x: 285, startPoint y: 106, endPoint x: 188, endPoint y: 105, distance: 96.3
click at [189, 105] on div "Location Appliance Viking Repair Your caller id phone number (617) 219-9255" at bounding box center [251, 83] width 124 height 87
paste input "9) 202-8284"
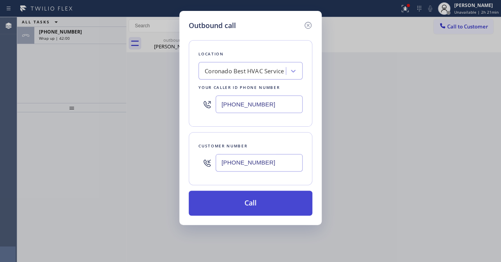
type input "(619) 202-8284"
click at [251, 200] on button "Call" at bounding box center [251, 203] width 124 height 25
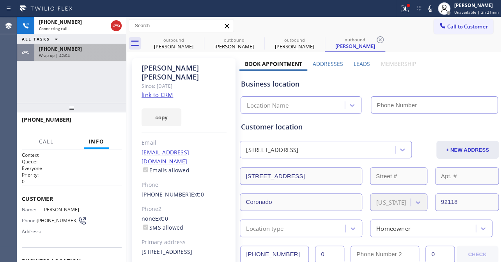
click at [87, 55] on div "Wrap up | 42:04" at bounding box center [80, 55] width 83 height 5
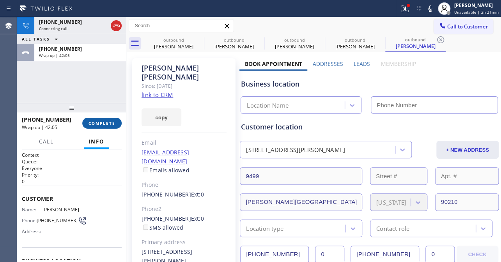
click at [107, 125] on span "COMPLETE" at bounding box center [102, 122] width 27 height 5
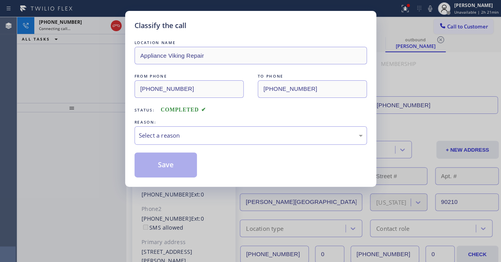
type input "[PHONE_NUMBER]"
click at [182, 136] on div "Select a reason" at bounding box center [251, 135] width 224 height 9
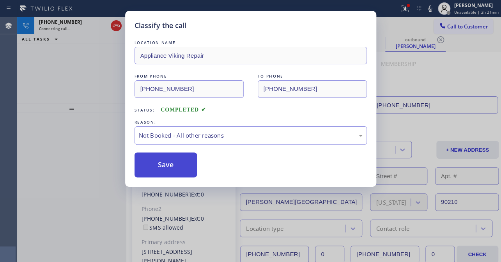
click at [168, 160] on button "Save" at bounding box center [166, 164] width 63 height 25
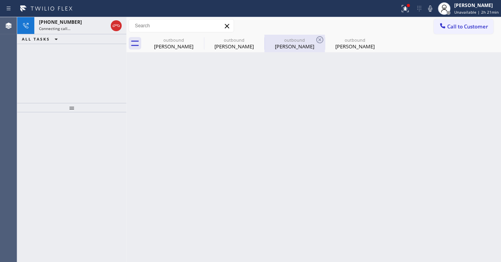
click at [301, 43] on div "Gary Carter" at bounding box center [294, 46] width 59 height 7
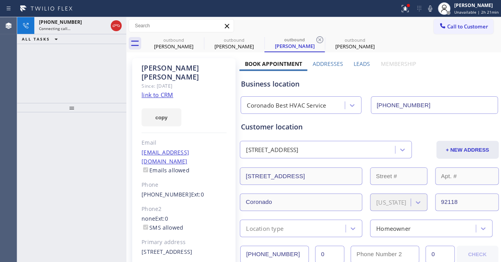
click at [358, 65] on label "Leads" at bounding box center [362, 63] width 16 height 7
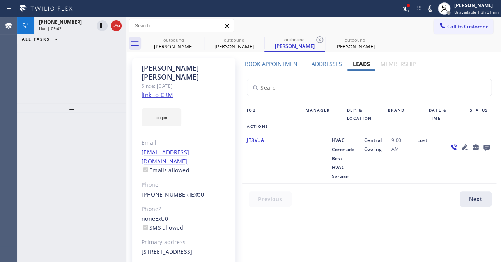
drag, startPoint x: 117, startPoint y: 28, endPoint x: 247, endPoint y: 257, distance: 263.3
click at [117, 28] on icon at bounding box center [116, 25] width 9 height 9
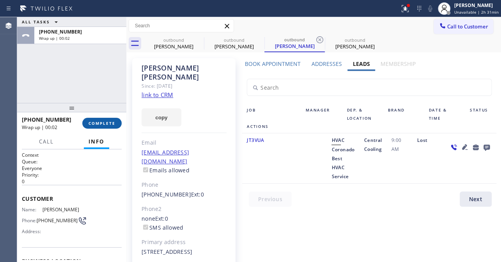
click at [96, 125] on span "COMPLETE" at bounding box center [102, 122] width 27 height 5
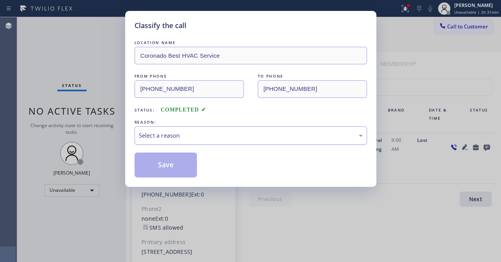
click at [175, 133] on div "Select a reason" at bounding box center [251, 135] width 224 height 9
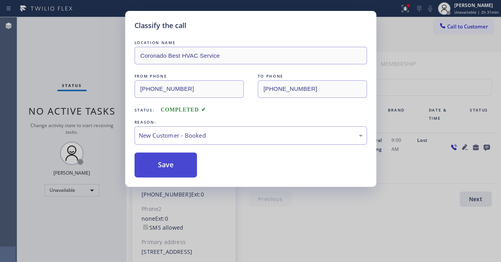
click at [161, 160] on button "Save" at bounding box center [166, 164] width 63 height 25
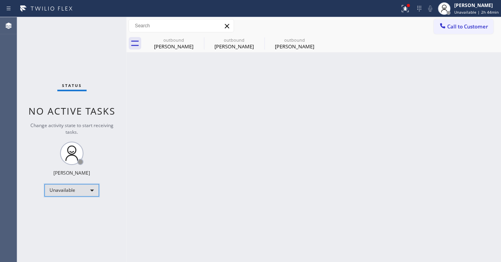
click at [88, 193] on div "Unavailable" at bounding box center [71, 190] width 55 height 12
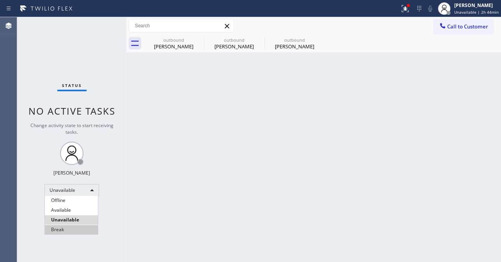
click at [63, 228] on li "Break" at bounding box center [71, 229] width 53 height 9
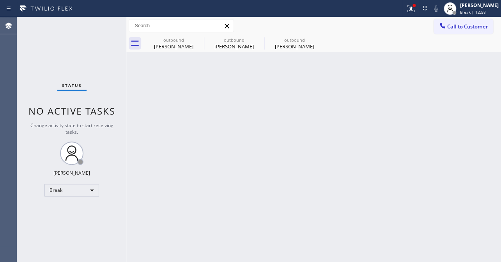
click at [415, 129] on div "Back to Dashboard Change Sender ID Customers Technicians Select a contact Outbo…" at bounding box center [313, 139] width 375 height 245
click at [198, 40] on icon at bounding box center [198, 39] width 9 height 9
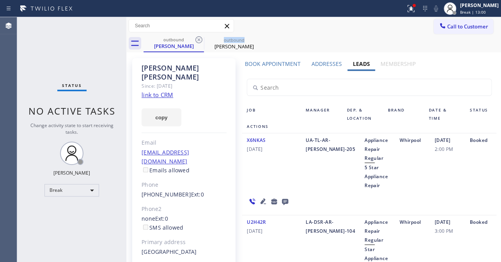
click at [198, 40] on icon at bounding box center [198, 39] width 9 height 9
type input "(619) 202-8284"
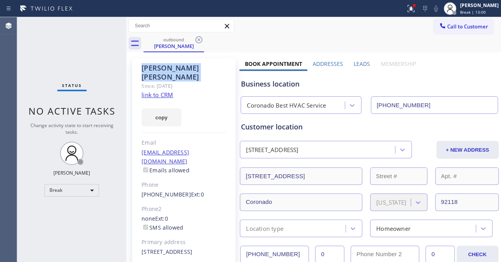
click at [198, 40] on icon at bounding box center [198, 39] width 9 height 9
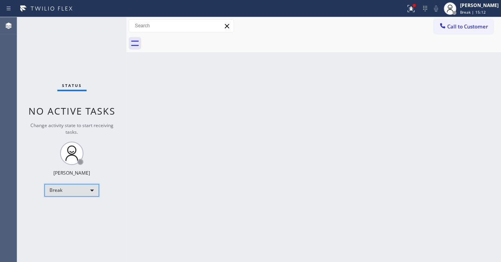
click at [73, 189] on div "Break" at bounding box center [71, 190] width 55 height 12
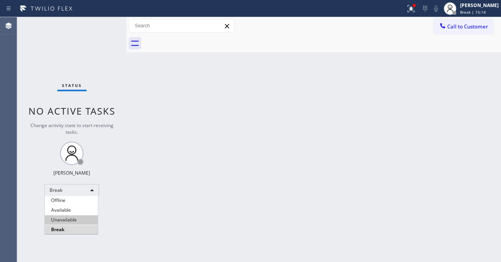
click at [67, 220] on li "Unavailable" at bounding box center [71, 219] width 53 height 9
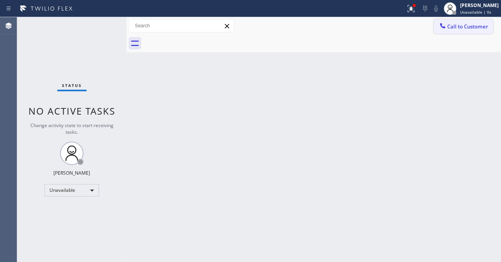
click at [462, 25] on span "Call to Customer" at bounding box center [467, 26] width 41 height 7
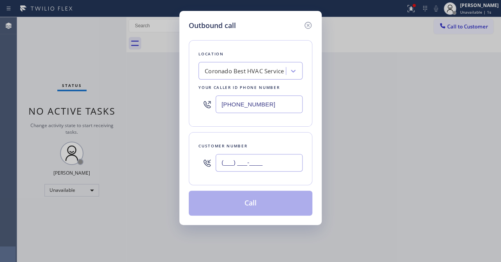
click at [251, 158] on input "(___) ___-____" at bounding box center [259, 163] width 87 height 18
paste input "310) 892-2305"
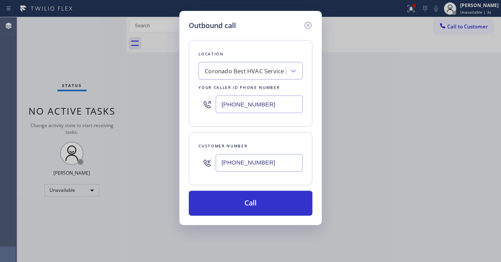
type input "(310) 892-2305"
drag, startPoint x: 266, startPoint y: 100, endPoint x: 121, endPoint y: 118, distance: 145.8
click at [121, 118] on div "Outbound call Location Coronado Best HVAC Service Your caller id phone number (…" at bounding box center [250, 131] width 501 height 262
paste input "7) 219-9255"
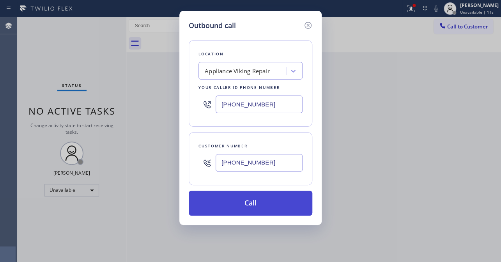
type input "[PHONE_NUMBER]"
click at [255, 202] on button "Call" at bounding box center [251, 203] width 124 height 25
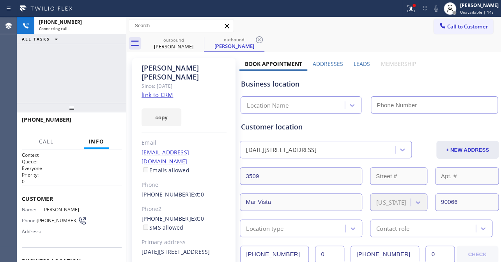
click at [355, 64] on label "Leads" at bounding box center [362, 63] width 16 height 7
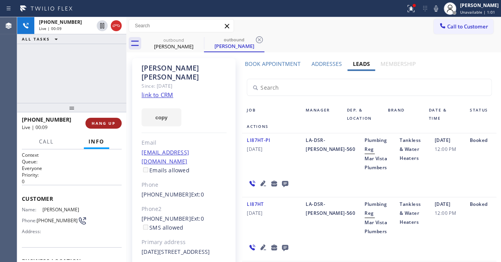
click at [102, 119] on button "HANG UP" at bounding box center [103, 123] width 36 height 11
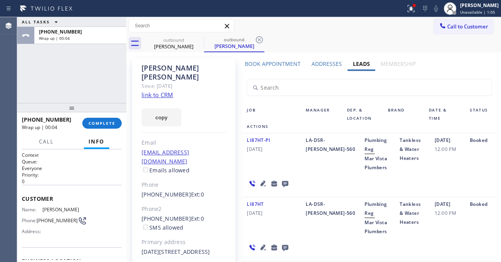
click at [283, 179] on icon at bounding box center [284, 184] width 9 height 10
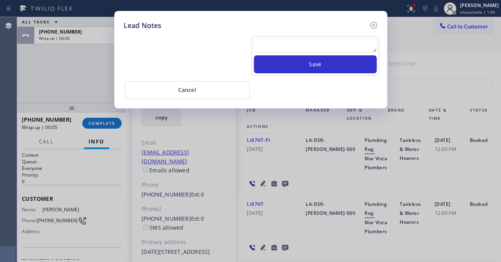
click at [314, 49] on textarea at bounding box center [315, 46] width 123 height 14
paste textarea "Routed to Voice mail// If CX will call back please transfer to me- Love:*"
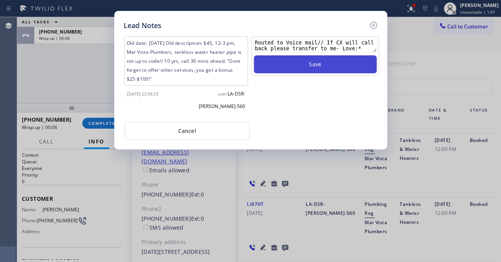
type textarea "Routed to Voice mail// If CX will call back please transfer to me- Love:*"
click at [314, 68] on button "Save" at bounding box center [315, 64] width 123 height 18
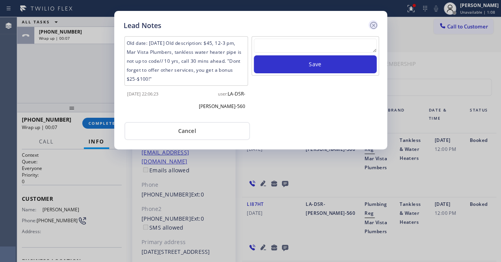
click at [371, 27] on icon at bounding box center [373, 25] width 7 height 7
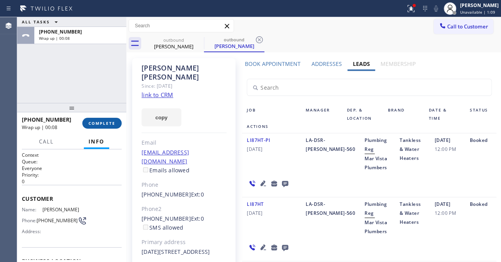
click at [101, 123] on span "COMPLETE" at bounding box center [102, 122] width 27 height 5
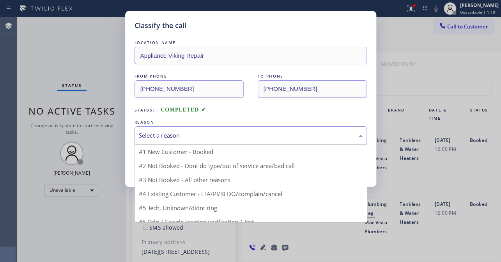
click at [188, 133] on div "Select a reason" at bounding box center [251, 135] width 224 height 9
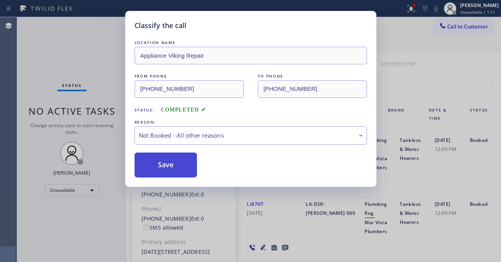
click at [159, 166] on button "Save" at bounding box center [166, 164] width 63 height 25
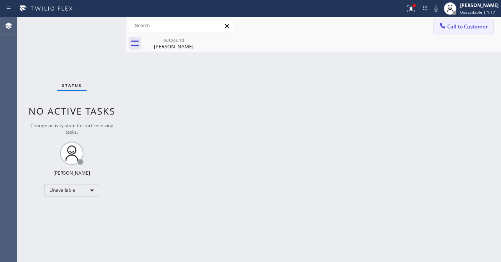
click at [455, 27] on span "Call to Customer" at bounding box center [467, 26] width 41 height 7
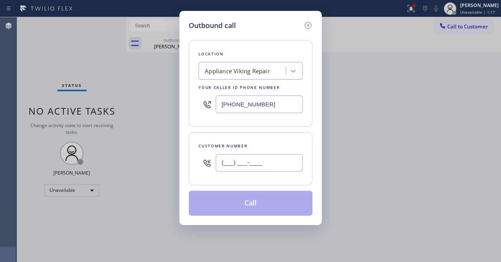
click at [257, 161] on input "(___) ___-____" at bounding box center [259, 163] width 87 height 18
paste input "925) 285-1640"
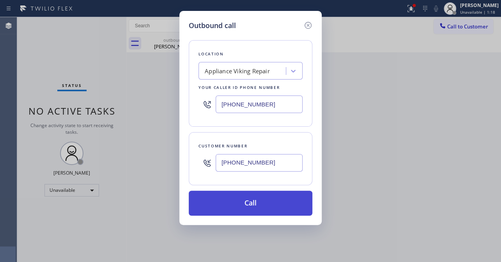
type input "(925) 285-1640"
click at [256, 204] on button "Call" at bounding box center [251, 203] width 124 height 25
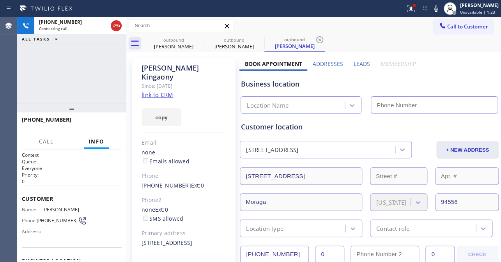
type input "[PHONE_NUMBER]"
click at [355, 62] on label "Leads" at bounding box center [362, 63] width 16 height 7
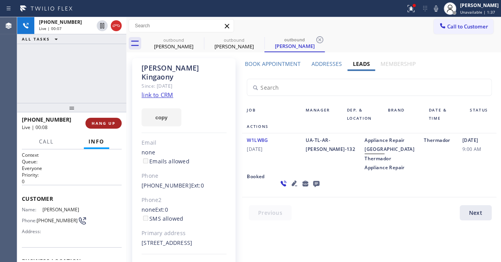
click at [100, 121] on span "HANG UP" at bounding box center [104, 122] width 24 height 5
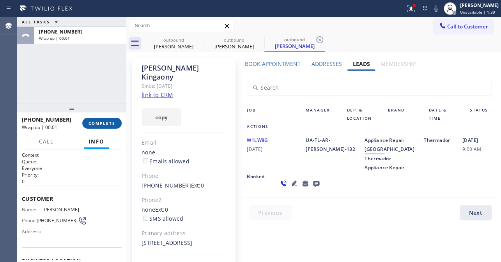
click at [109, 123] on span "COMPLETE" at bounding box center [102, 122] width 27 height 5
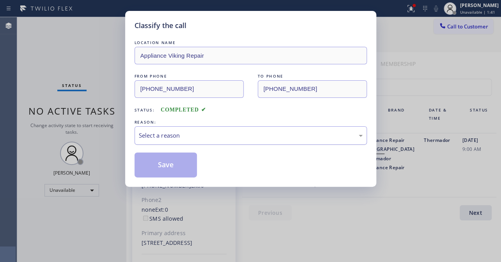
drag, startPoint x: 246, startPoint y: 136, endPoint x: 214, endPoint y: 140, distance: 31.4
click at [245, 136] on div "Select a reason" at bounding box center [251, 135] width 224 height 9
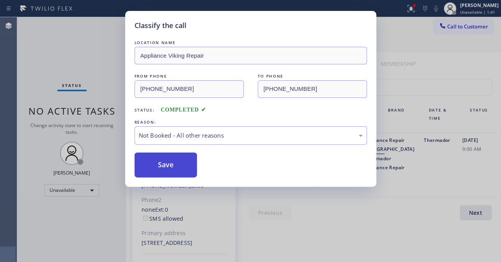
click at [170, 161] on button "Save" at bounding box center [166, 164] width 63 height 25
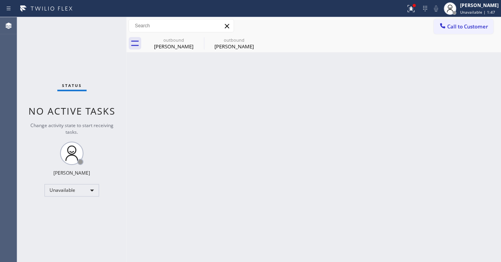
click at [447, 35] on div "outbound Ryan Daly outbound Darlene Kingaony" at bounding box center [322, 44] width 358 height 18
click at [461, 25] on span "Call to Customer" at bounding box center [467, 26] width 41 height 7
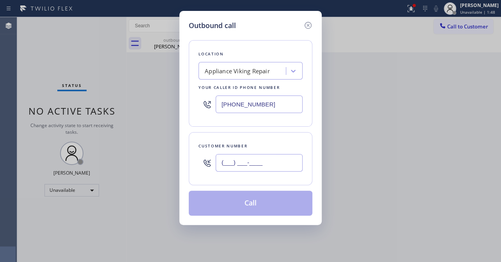
click at [226, 166] on input "(___) ___-____" at bounding box center [259, 163] width 87 height 18
paste input "561) 644-5434"
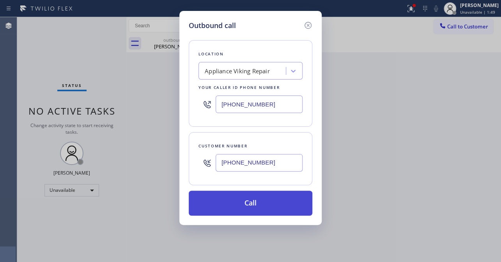
click at [257, 207] on button "Call" at bounding box center [251, 203] width 124 height 25
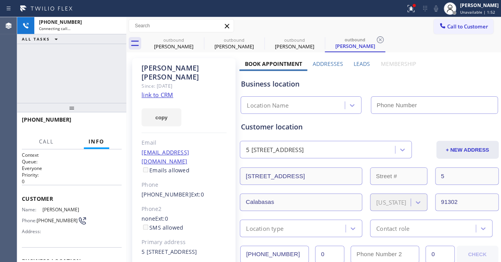
click at [360, 62] on label "Leads" at bounding box center [362, 63] width 16 height 7
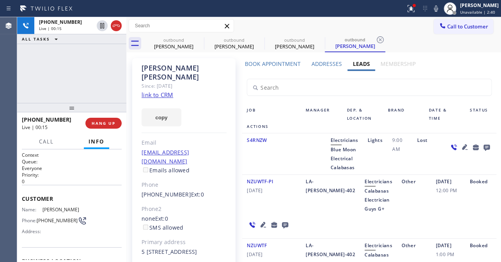
click at [99, 129] on div "+15616445434 Live | 00:15 HANG UP" at bounding box center [72, 123] width 100 height 20
click at [99, 126] on button "HANG UP" at bounding box center [103, 123] width 36 height 11
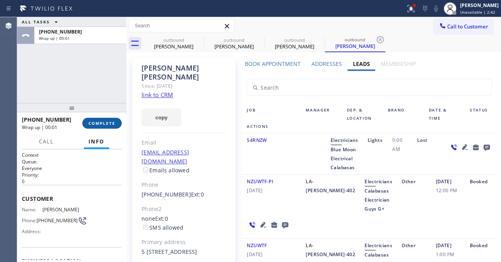
click at [104, 119] on button "COMPLETE" at bounding box center [101, 123] width 39 height 11
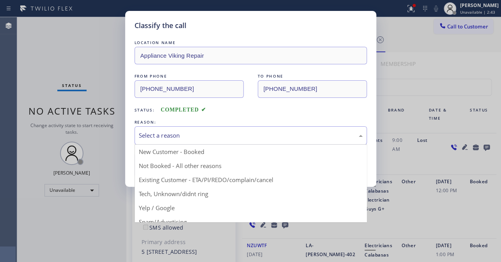
click at [184, 139] on div "Select a reason" at bounding box center [251, 135] width 224 height 9
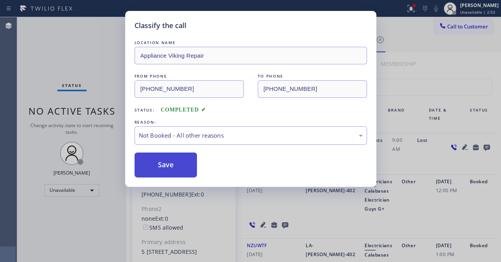
click at [170, 162] on button "Save" at bounding box center [166, 164] width 63 height 25
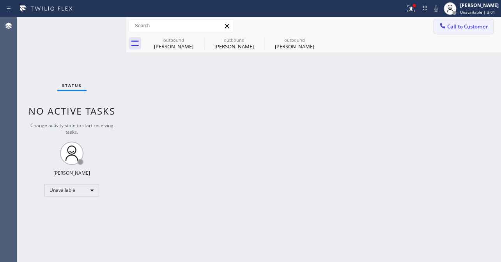
click at [448, 27] on span "Call to Customer" at bounding box center [467, 26] width 41 height 7
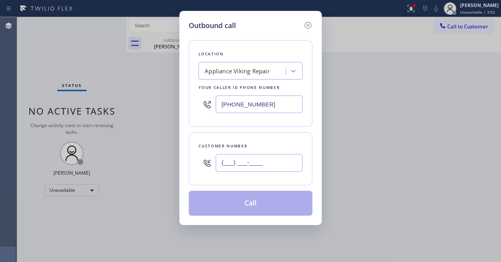
click at [288, 164] on input "(___) ___-____" at bounding box center [259, 163] width 87 height 18
paste input "415) 516-7892"
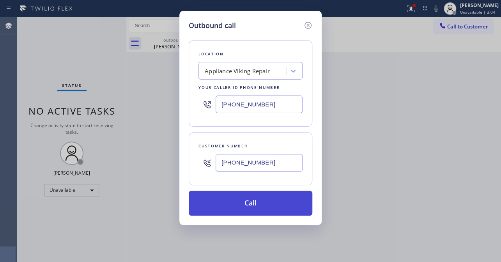
type input "(415) 516-7892"
click at [251, 201] on button "Call" at bounding box center [251, 203] width 124 height 25
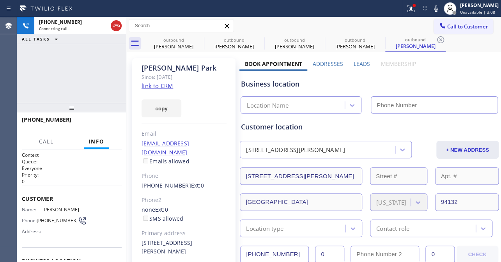
type input "[PHONE_NUMBER]"
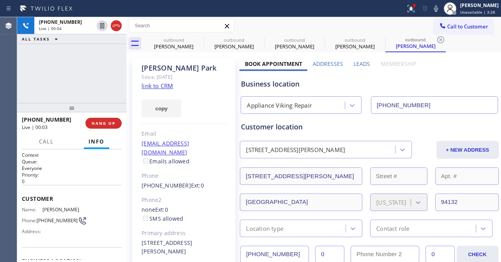
click at [356, 62] on label "Leads" at bounding box center [362, 63] width 16 height 7
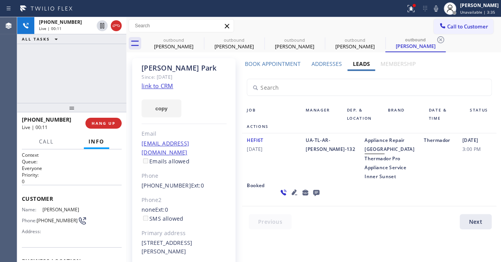
click at [292, 195] on icon at bounding box center [294, 191] width 5 height 5
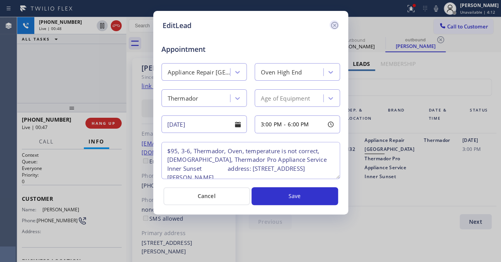
click at [332, 24] on icon at bounding box center [334, 25] width 9 height 9
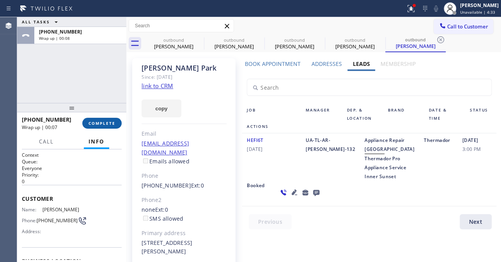
click at [97, 123] on span "COMPLETE" at bounding box center [102, 122] width 27 height 5
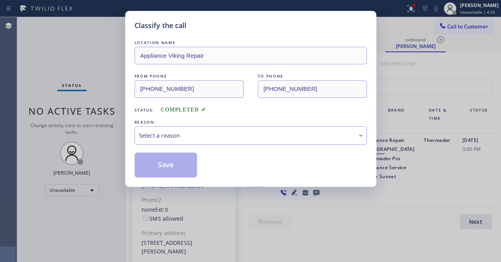
click at [225, 138] on div "Select a reason" at bounding box center [251, 135] width 224 height 9
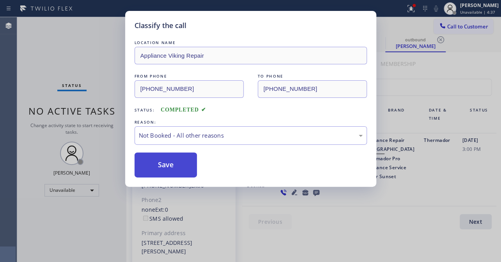
click at [165, 170] on button "Save" at bounding box center [166, 164] width 63 height 25
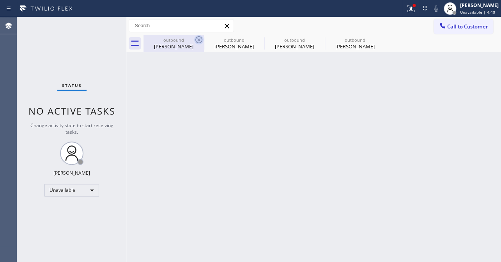
click at [198, 40] on icon at bounding box center [198, 39] width 7 height 7
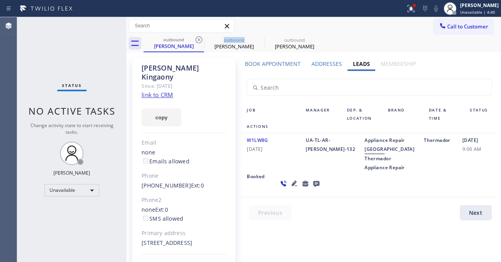
click at [198, 40] on icon at bounding box center [198, 39] width 7 height 7
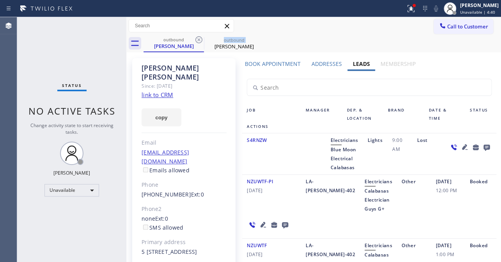
click at [198, 40] on icon at bounding box center [198, 39] width 7 height 7
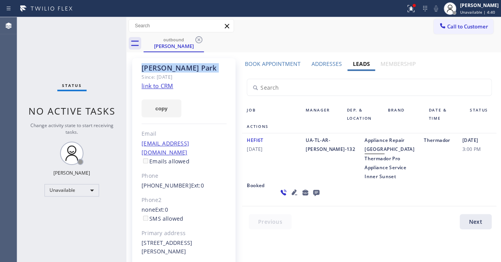
click at [198, 40] on icon at bounding box center [198, 39] width 7 height 7
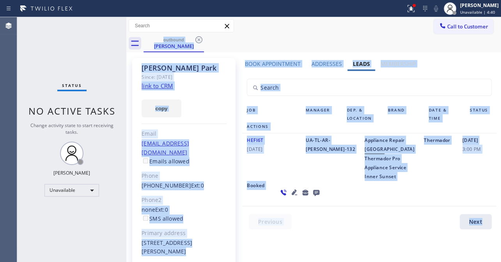
click at [198, 40] on div "outbound Jane Park" at bounding box center [322, 44] width 358 height 18
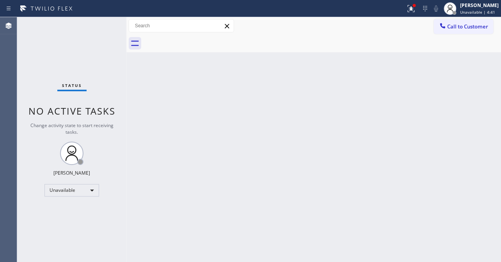
click at [198, 40] on div at bounding box center [322, 44] width 358 height 18
click at [452, 24] on span "Call to Customer" at bounding box center [467, 26] width 41 height 7
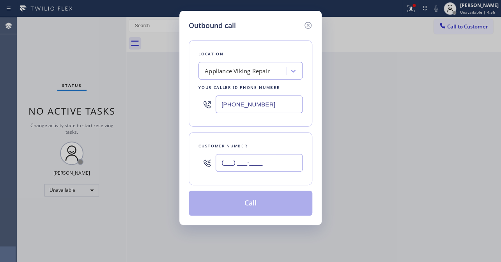
click at [267, 159] on input "(___) ___-____" at bounding box center [259, 163] width 87 height 18
paste input "714) 828-6048"
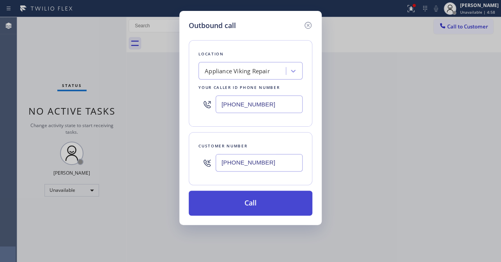
type input "(714) 828-6048"
click at [253, 204] on button "Call" at bounding box center [251, 203] width 124 height 25
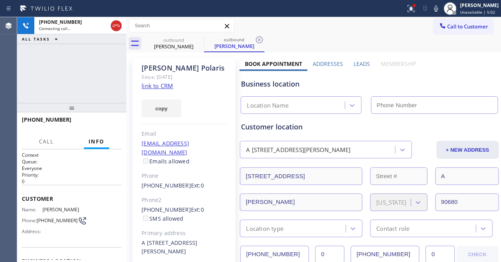
type input "[PHONE_NUMBER]"
click at [363, 64] on label "Leads" at bounding box center [362, 63] width 16 height 7
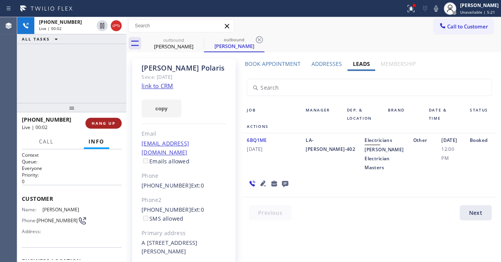
click at [113, 120] on button "HANG UP" at bounding box center [103, 123] width 36 height 11
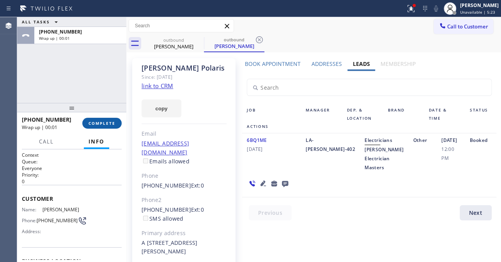
click at [113, 120] on button "COMPLETE" at bounding box center [101, 123] width 39 height 11
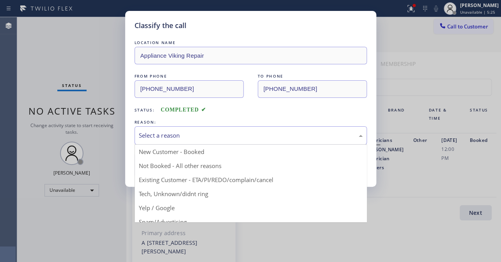
click at [213, 136] on div "Select a reason" at bounding box center [251, 135] width 224 height 9
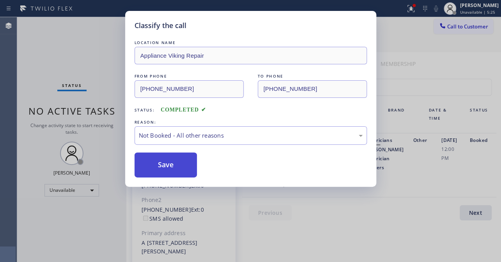
click at [148, 172] on button "Save" at bounding box center [166, 164] width 63 height 25
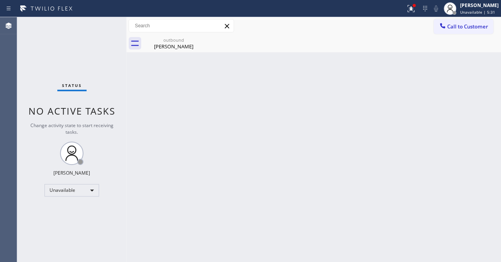
drag, startPoint x: 465, startPoint y: 28, endPoint x: 459, endPoint y: 27, distance: 6.3
click at [465, 28] on span "Call to Customer" at bounding box center [467, 26] width 41 height 7
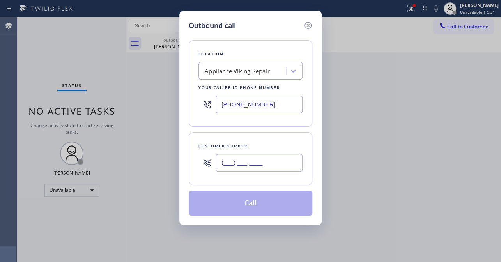
click at [269, 164] on input "(___) ___-____" at bounding box center [259, 163] width 87 height 18
paste input "818) 730-2365"
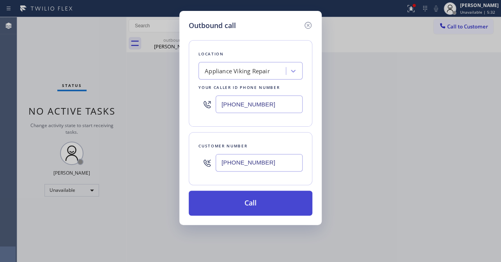
type input "(818) 730-2365"
click at [261, 204] on button "Call" at bounding box center [251, 203] width 124 height 25
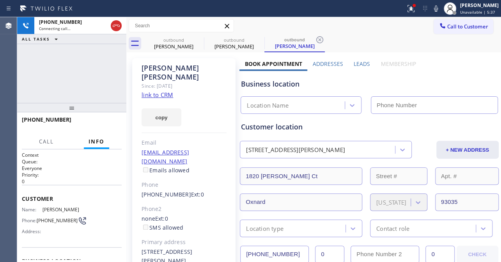
type input "[PHONE_NUMBER]"
click at [355, 66] on label "Leads" at bounding box center [362, 63] width 16 height 7
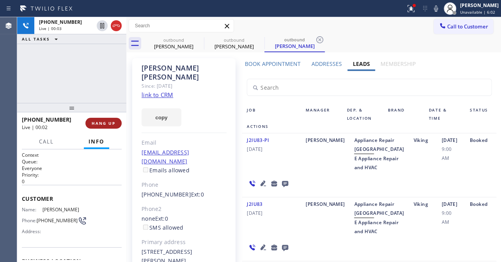
click at [105, 120] on span "HANG UP" at bounding box center [104, 122] width 24 height 5
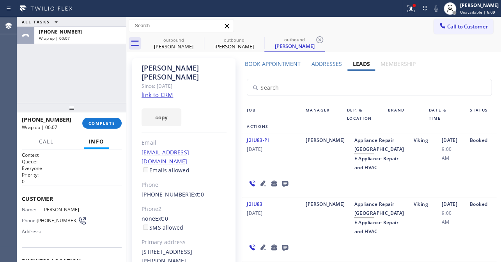
click at [282, 187] on icon at bounding box center [285, 184] width 6 height 6
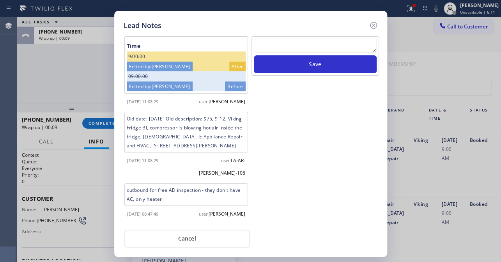
click at [315, 48] on textarea at bounding box center [315, 46] width 123 height 14
paste textarea "Routed to Voice mail// If CX will call back please transfer to me- Love:*"
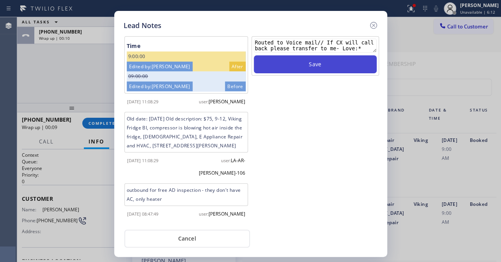
type textarea "Routed to Voice mail// If CX will call back please transfer to me- Love:*"
click at [319, 66] on button "Save" at bounding box center [315, 64] width 123 height 18
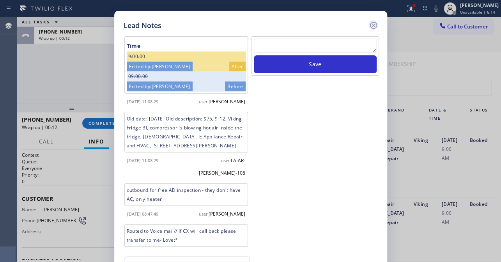
click at [372, 27] on icon at bounding box center [373, 25] width 9 height 9
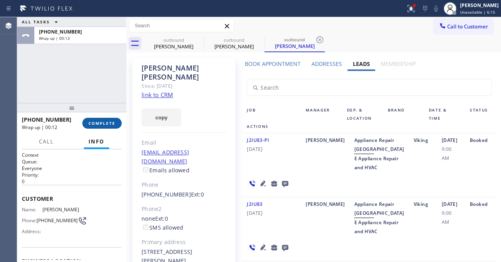
click at [97, 127] on button "COMPLETE" at bounding box center [101, 123] width 39 height 11
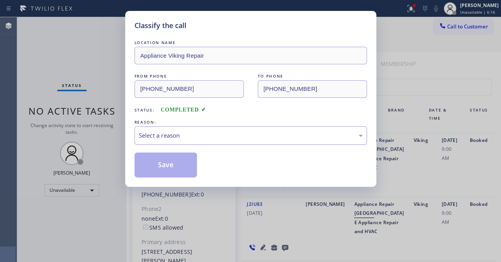
click at [148, 135] on div "Select a reason" at bounding box center [251, 135] width 224 height 9
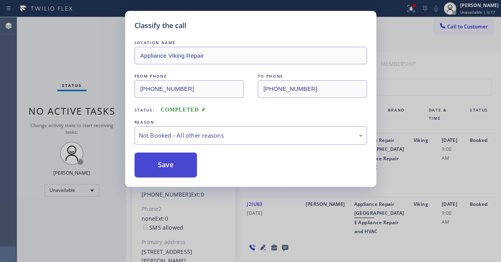
click at [141, 166] on button "Save" at bounding box center [166, 164] width 63 height 25
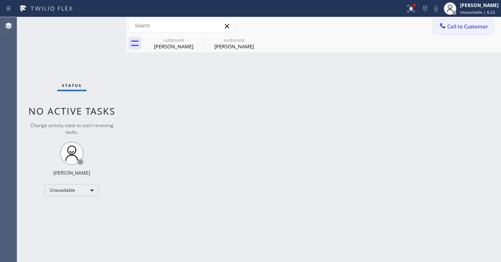
click at [461, 27] on span "Call to Customer" at bounding box center [467, 26] width 41 height 7
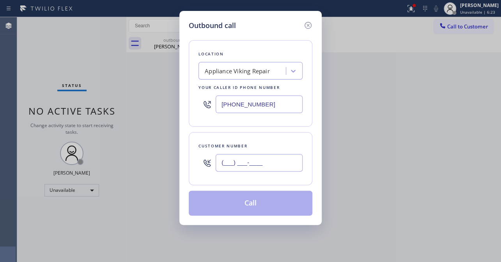
click at [245, 167] on input "(___) ___-____" at bounding box center [259, 163] width 87 height 18
paste input "206) 992-8224"
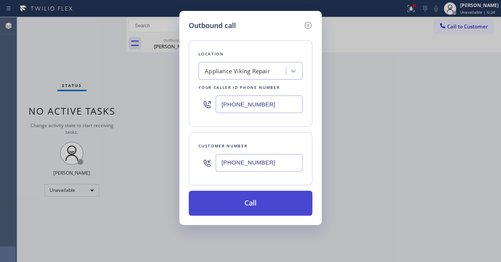
type input "(206) 992-8224"
click at [258, 203] on button "Call" at bounding box center [251, 203] width 124 height 25
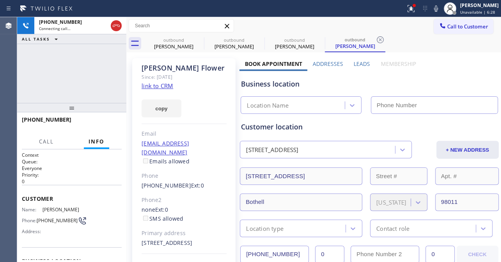
type input "[PHONE_NUMBER]"
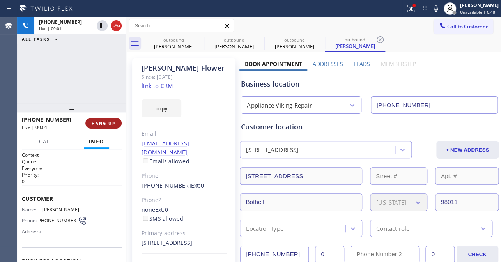
click at [106, 125] on span "HANG UP" at bounding box center [104, 122] width 24 height 5
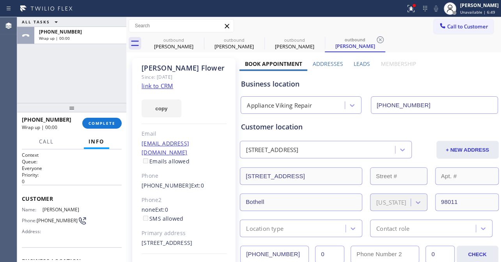
click at [354, 65] on label "Leads" at bounding box center [362, 63] width 16 height 7
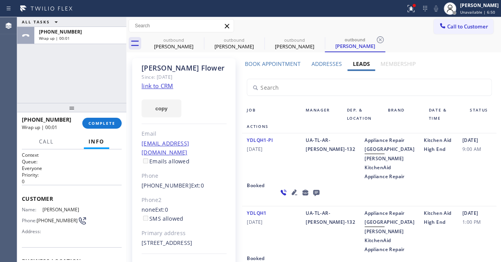
click at [313, 196] on icon at bounding box center [316, 193] width 6 height 6
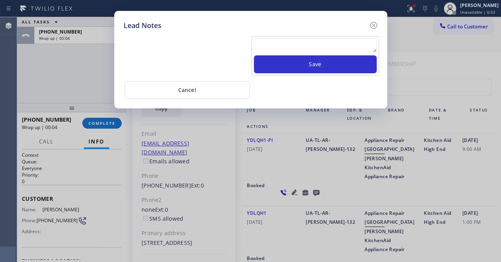
click at [283, 43] on textarea at bounding box center [315, 46] width 123 height 14
paste textarea "Routed to Voice mail// If CX will call back please transfer to me- Love:*"
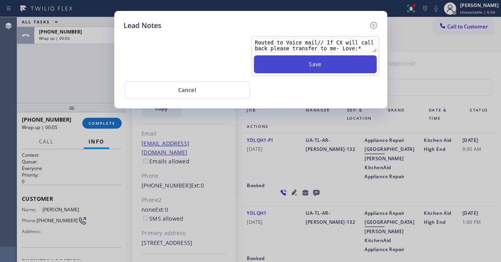
type textarea "Routed to Voice mail// If CX will call back please transfer to me- Love:*"
click at [307, 68] on button "Save" at bounding box center [315, 64] width 123 height 18
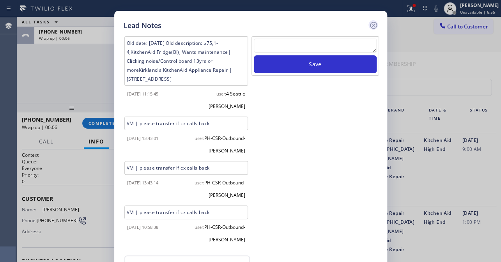
click at [374, 25] on icon at bounding box center [373, 25] width 9 height 9
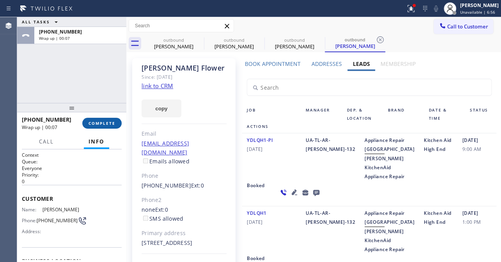
click at [98, 122] on span "COMPLETE" at bounding box center [102, 122] width 27 height 5
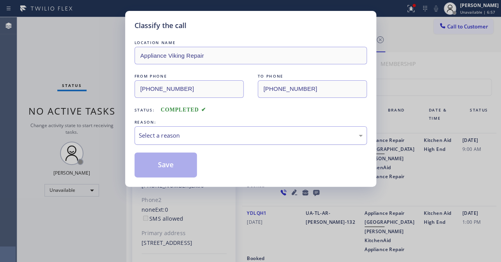
click at [207, 133] on div "Select a reason" at bounding box center [251, 135] width 224 height 9
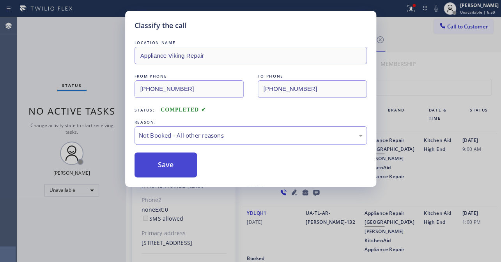
click at [154, 169] on button "Save" at bounding box center [166, 164] width 63 height 25
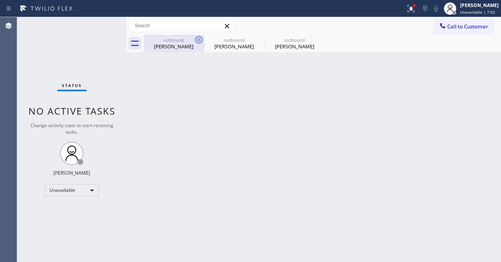
click at [196, 41] on icon at bounding box center [198, 39] width 7 height 7
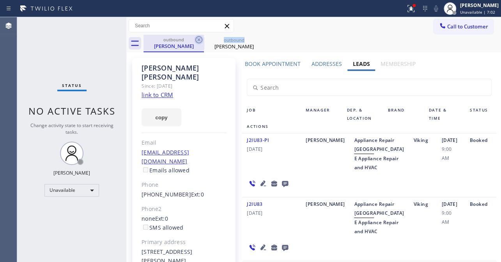
click at [197, 40] on icon at bounding box center [198, 39] width 9 height 9
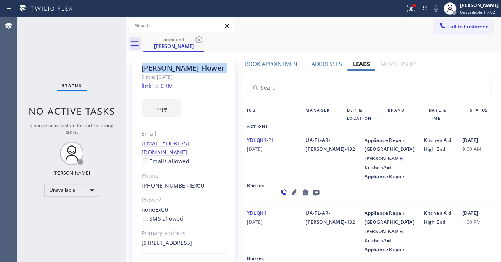
click at [197, 40] on icon at bounding box center [198, 39] width 9 height 9
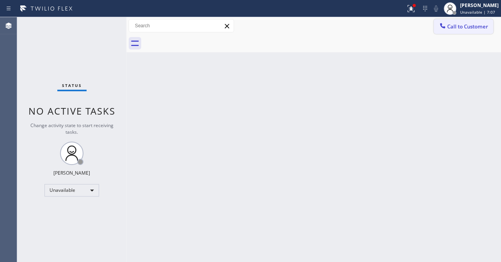
click at [466, 31] on button "Call to Customer" at bounding box center [464, 26] width 60 height 15
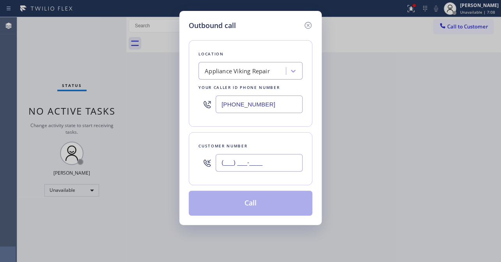
click at [240, 167] on input "(___) ___-____" at bounding box center [259, 163] width 87 height 18
paste input "310) 486-6006"
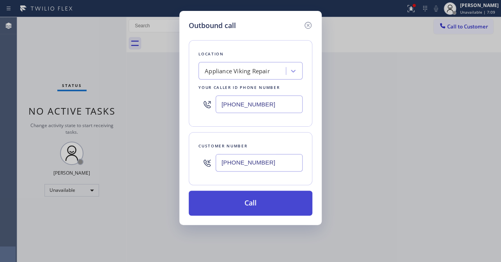
type input "(310) 486-6006"
click at [242, 205] on button "Call" at bounding box center [251, 203] width 124 height 25
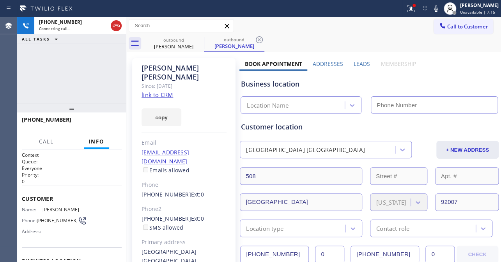
type input "[PHONE_NUMBER]"
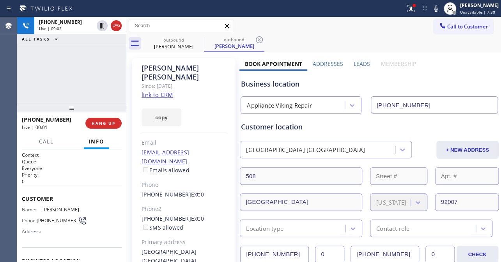
click at [360, 62] on label "Leads" at bounding box center [362, 63] width 16 height 7
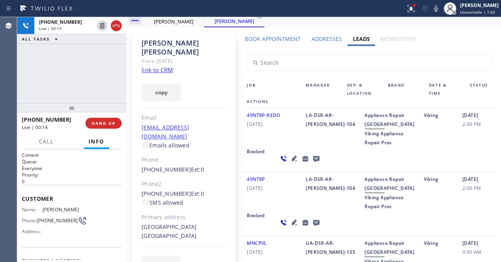
scroll to position [35, 0]
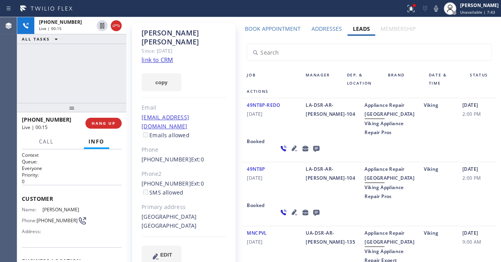
click at [292, 215] on icon at bounding box center [294, 211] width 5 height 5
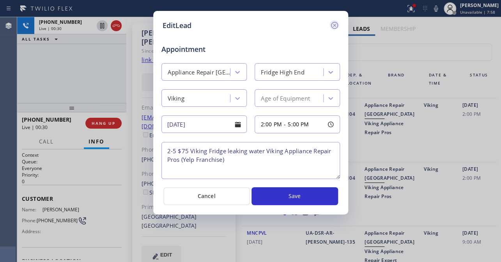
click at [333, 23] on icon at bounding box center [334, 25] width 9 height 9
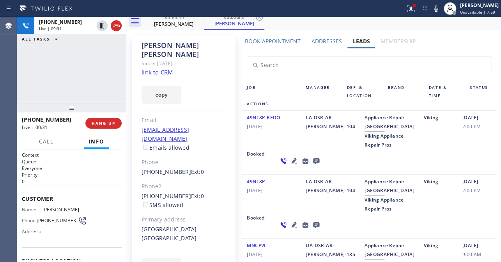
scroll to position [0, 0]
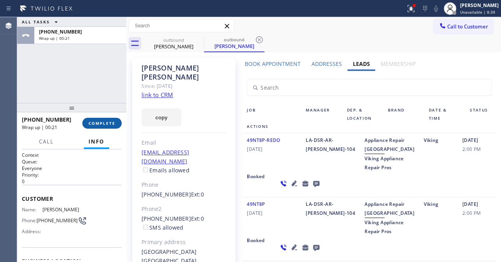
click at [94, 123] on span "COMPLETE" at bounding box center [102, 122] width 27 height 5
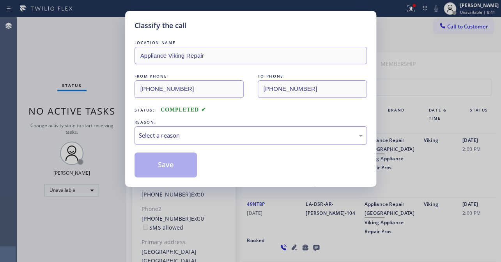
click at [179, 132] on div "Select a reason" at bounding box center [251, 135] width 224 height 9
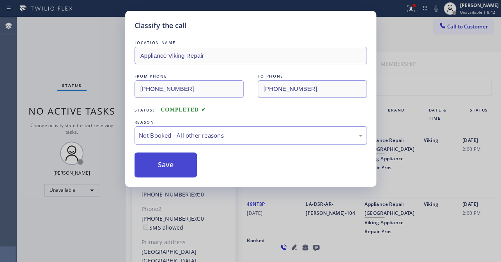
click at [166, 164] on button "Save" at bounding box center [166, 164] width 63 height 25
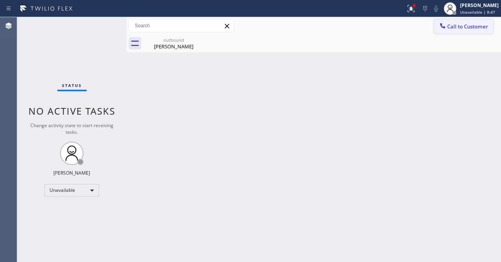
click at [457, 25] on span "Call to Customer" at bounding box center [467, 26] width 41 height 7
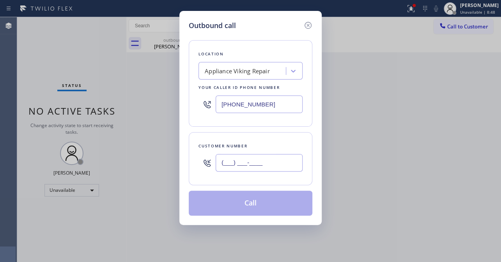
click at [246, 166] on input "(___) ___-____" at bounding box center [259, 163] width 87 height 18
paste input "857) 277-4857"
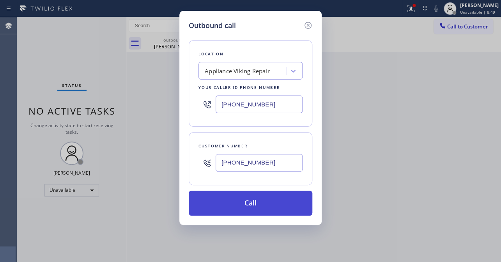
click at [247, 211] on button "Call" at bounding box center [251, 203] width 124 height 25
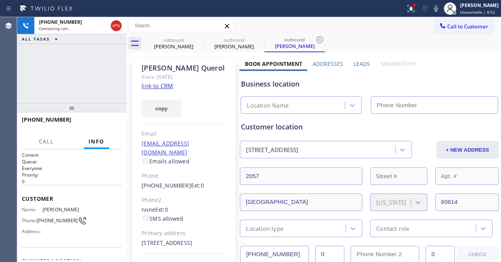
click at [354, 64] on label "Leads" at bounding box center [362, 63] width 16 height 7
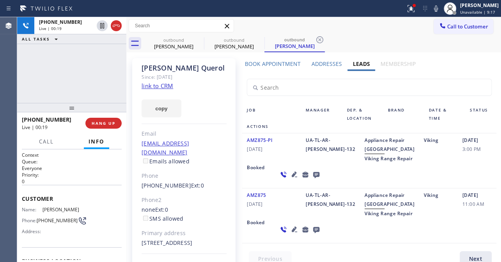
click at [415, 74] on div at bounding box center [368, 83] width 263 height 25
click at [94, 123] on span "HANG UP" at bounding box center [104, 122] width 24 height 5
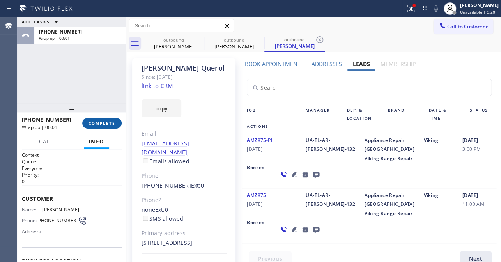
click at [106, 121] on span "COMPLETE" at bounding box center [102, 122] width 27 height 5
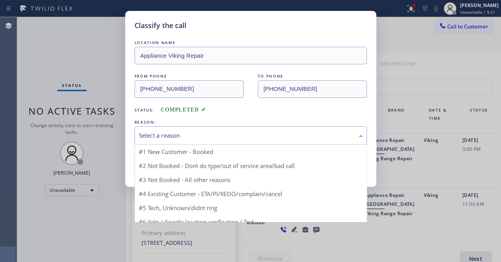
click at [232, 134] on div "Select a reason" at bounding box center [251, 135] width 224 height 9
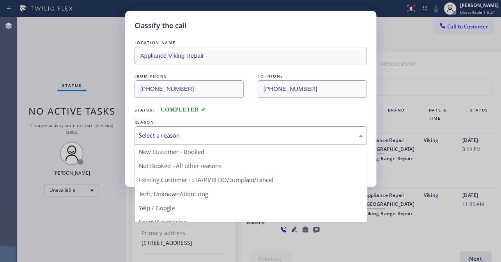
drag, startPoint x: 170, startPoint y: 167, endPoint x: 157, endPoint y: 167, distance: 12.9
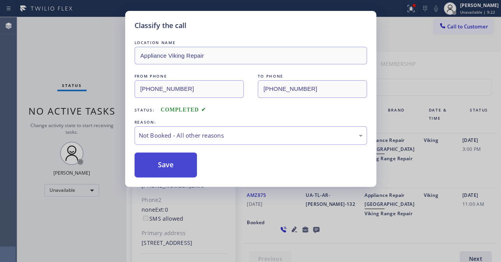
click at [157, 167] on button "Save" at bounding box center [166, 164] width 63 height 25
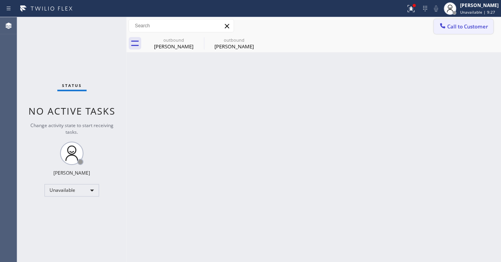
click at [471, 23] on span "Call to Customer" at bounding box center [467, 26] width 41 height 7
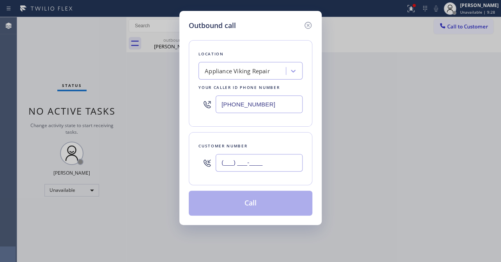
click at [268, 168] on input "(___) ___-____" at bounding box center [259, 163] width 87 height 18
paste input "949) 673-2897"
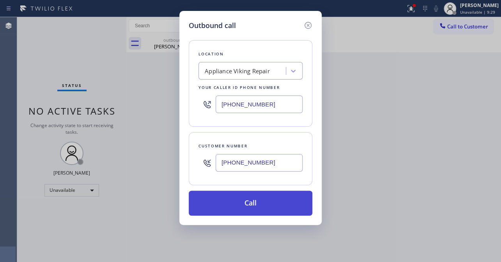
type input "(949) 673-2897"
click at [236, 205] on button "Call" at bounding box center [251, 203] width 124 height 25
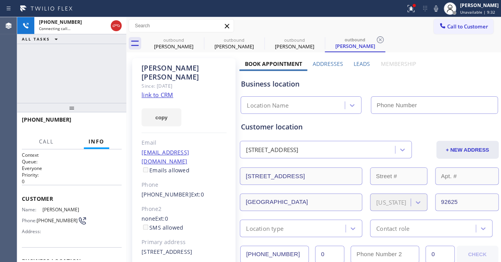
click at [356, 62] on label "Leads" at bounding box center [362, 63] width 16 height 7
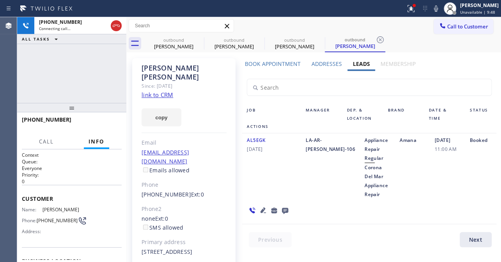
click at [261, 209] on icon at bounding box center [262, 209] width 5 height 5
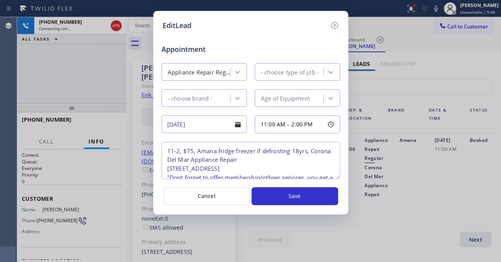
type textarea "11-2, $75, Amana fridge freezer if defrosting 18yrs, Corona Del Mar Appliance R…"
click at [332, 23] on icon at bounding box center [334, 25] width 9 height 9
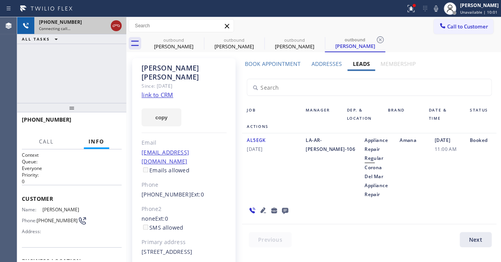
click at [114, 25] on icon at bounding box center [116, 25] width 9 height 9
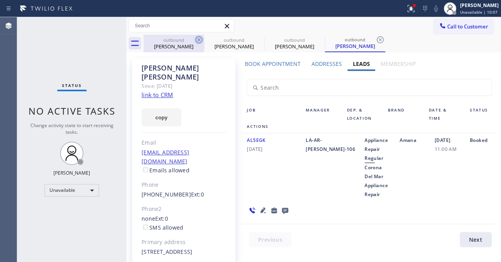
click at [200, 37] on icon at bounding box center [198, 39] width 9 height 9
click at [0, 0] on icon at bounding box center [0, 0] width 0 height 0
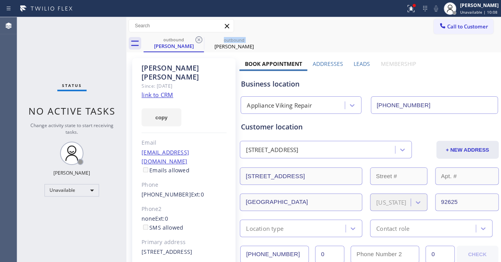
click at [200, 37] on icon at bounding box center [198, 39] width 9 height 9
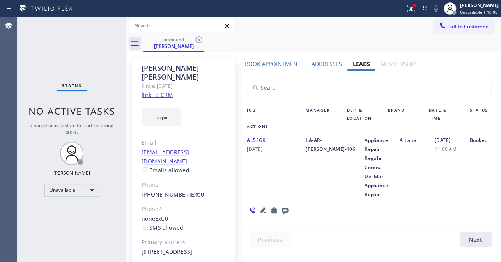
click at [200, 37] on icon at bounding box center [198, 39] width 9 height 9
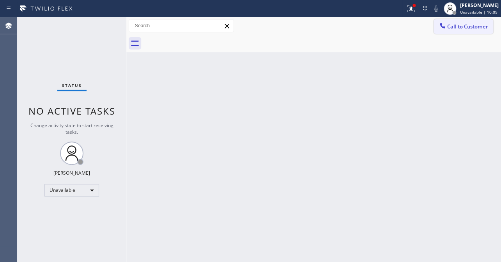
click at [459, 25] on span "Call to Customer" at bounding box center [467, 26] width 41 height 7
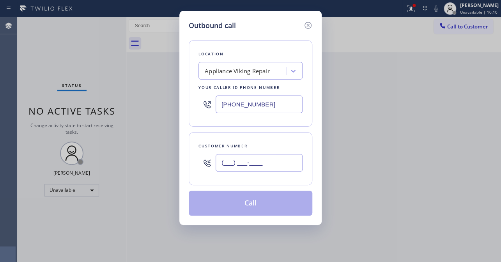
click at [257, 164] on input "(___) ___-____" at bounding box center [259, 163] width 87 height 18
paste input "949) 295-6206"
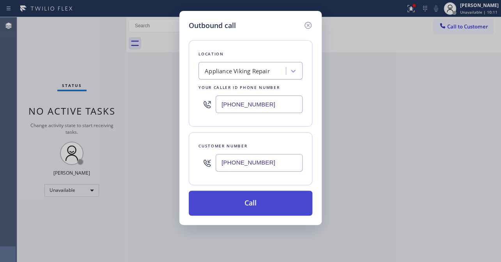
type input "(949) 295-6206"
click at [256, 201] on button "Call" at bounding box center [251, 203] width 124 height 25
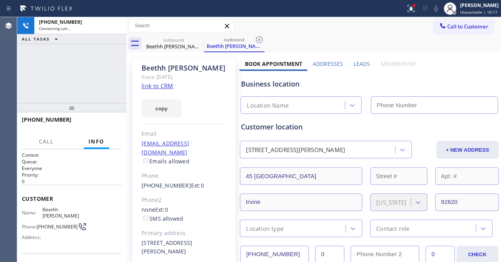
type input "[PHONE_NUMBER]"
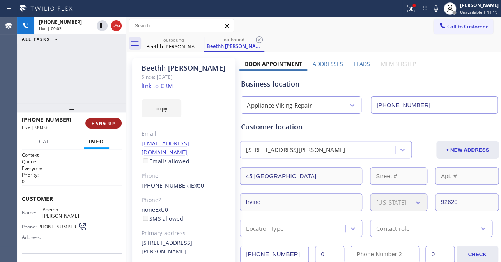
click at [114, 128] on button "HANG UP" at bounding box center [103, 123] width 36 height 11
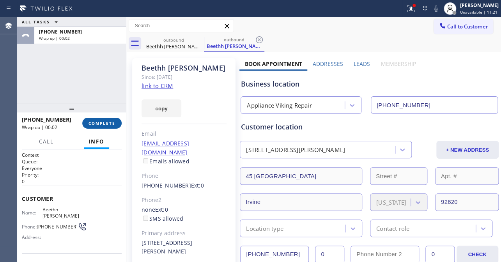
click at [104, 124] on span "COMPLETE" at bounding box center [102, 122] width 27 height 5
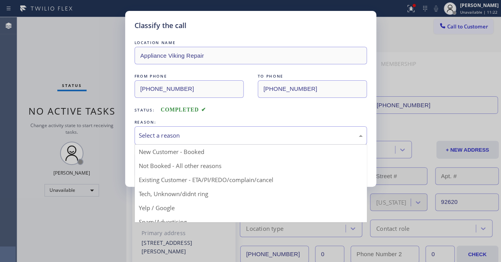
click at [182, 133] on div "Select a reason" at bounding box center [251, 135] width 224 height 9
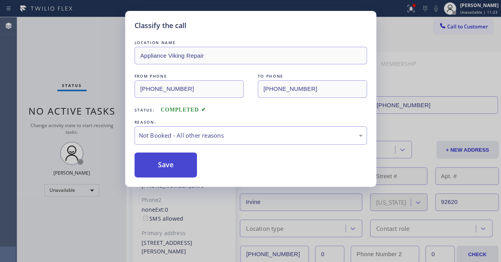
click at [160, 162] on button "Save" at bounding box center [166, 164] width 63 height 25
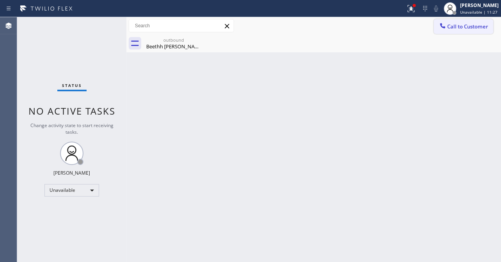
click at [454, 30] on button "Call to Customer" at bounding box center [464, 26] width 60 height 15
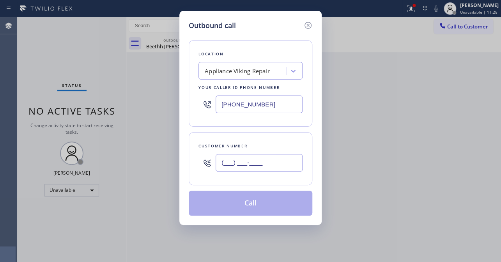
click at [241, 165] on input "(___) ___-____" at bounding box center [259, 163] width 87 height 18
paste input "213) 598-8666"
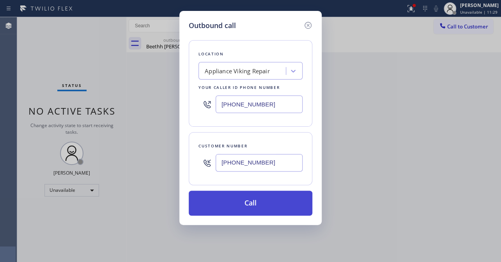
type input "(213) 598-8666"
click at [253, 203] on button "Call" at bounding box center [251, 203] width 124 height 25
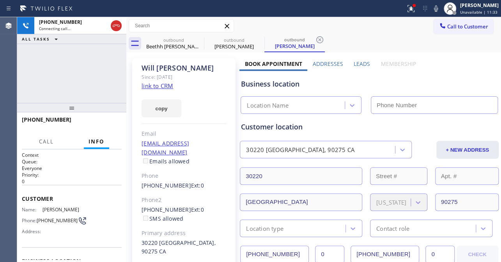
click at [363, 61] on label "Leads" at bounding box center [362, 63] width 16 height 7
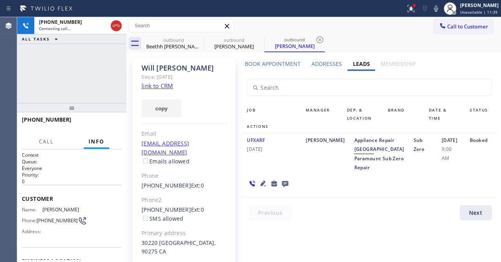
click at [259, 188] on icon at bounding box center [263, 183] width 9 height 9
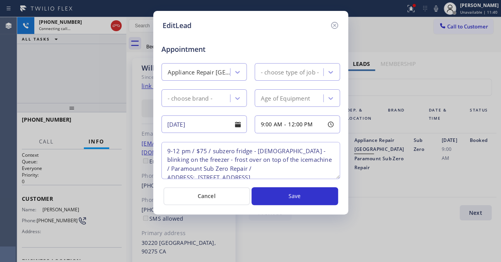
type textarea "9-12 pm / $75 / subzero fridge - 10 y.o -blinking on the freezer - frost over o…"
click at [335, 25] on icon at bounding box center [334, 25] width 9 height 9
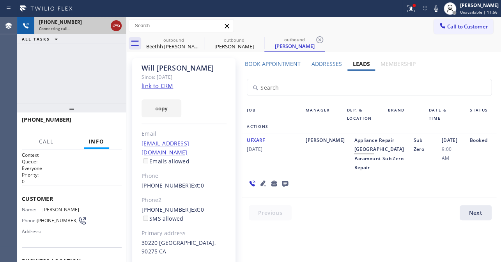
click at [111, 24] on div at bounding box center [116, 25] width 11 height 9
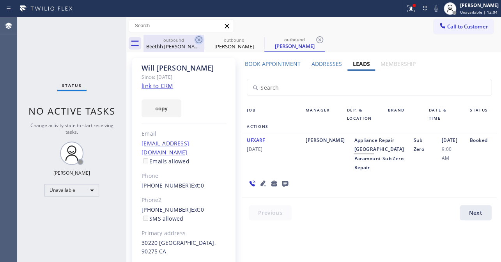
click at [200, 42] on icon at bounding box center [198, 39] width 7 height 7
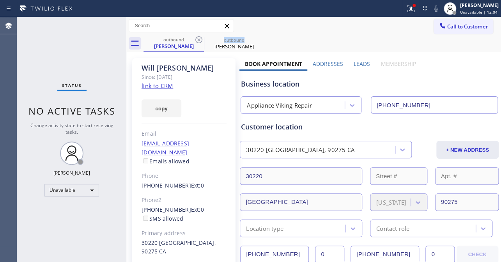
click at [200, 42] on icon at bounding box center [198, 39] width 7 height 7
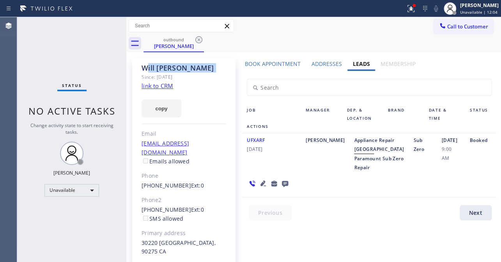
click at [200, 42] on icon at bounding box center [198, 39] width 7 height 7
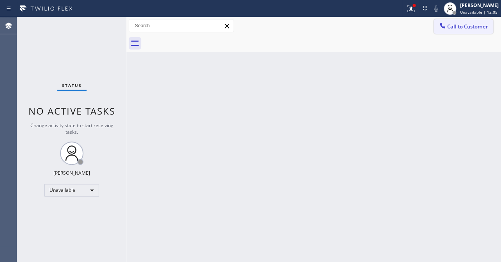
click at [469, 26] on span "Call to Customer" at bounding box center [467, 26] width 41 height 7
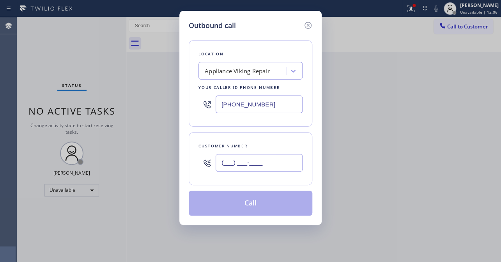
click at [246, 162] on input "(___) ___-____" at bounding box center [259, 163] width 87 height 18
paste input "310) 892-2305"
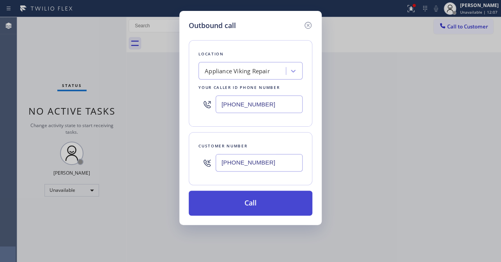
type input "(310) 892-2305"
click at [251, 206] on button "Call" at bounding box center [251, 203] width 124 height 25
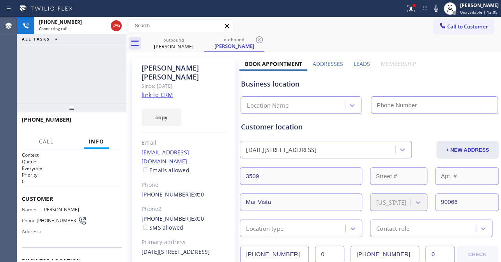
click at [356, 64] on label "Leads" at bounding box center [362, 63] width 16 height 7
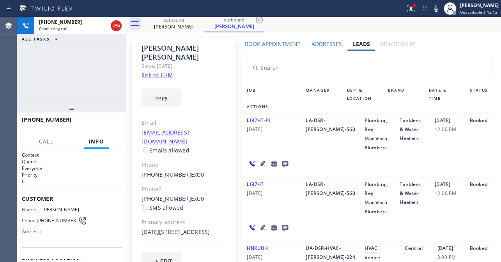
scroll to position [35, 0]
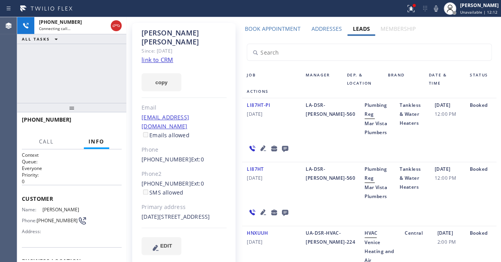
click at [260, 217] on div at bounding box center [268, 212] width 53 height 23
click at [260, 214] on icon at bounding box center [263, 211] width 9 height 9
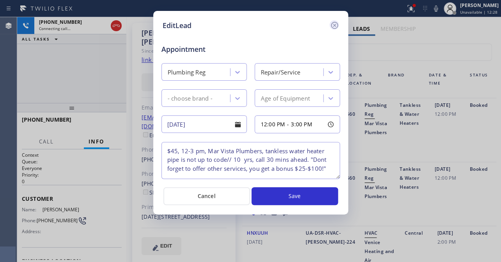
click at [333, 25] on icon at bounding box center [334, 25] width 9 height 9
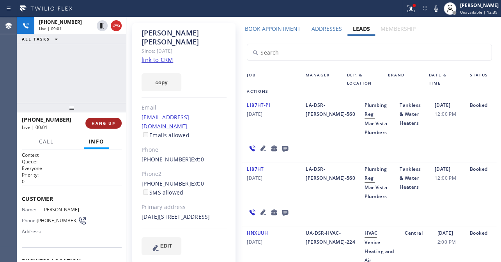
click at [97, 123] on span "HANG UP" at bounding box center [104, 122] width 24 height 5
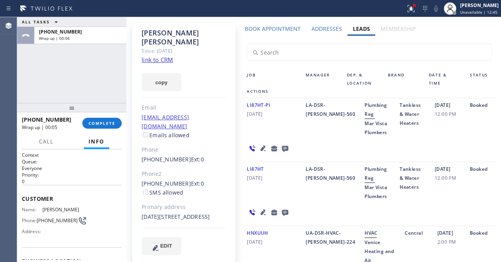
click at [284, 148] on icon at bounding box center [285, 149] width 6 height 6
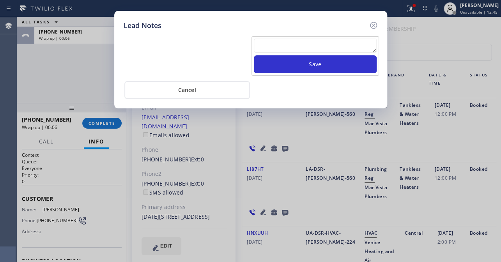
click at [298, 51] on textarea at bounding box center [315, 46] width 123 height 14
paste textarea "Routed to Voice mail// If CX will call back please transfer to me- Love:*"
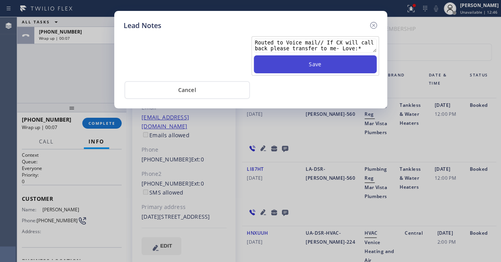
type textarea "Routed to Voice mail// If CX will call back please transfer to me- Love:*"
click at [324, 61] on button "Save" at bounding box center [315, 64] width 123 height 18
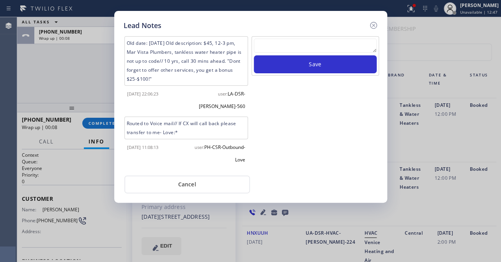
click at [375, 25] on icon at bounding box center [373, 25] width 9 height 9
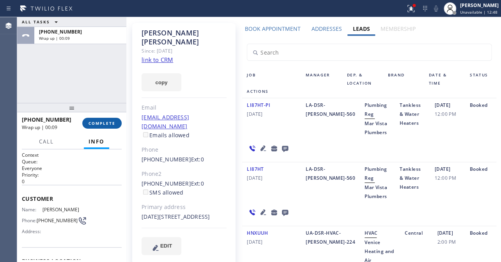
click at [92, 122] on span "COMPLETE" at bounding box center [102, 122] width 27 height 5
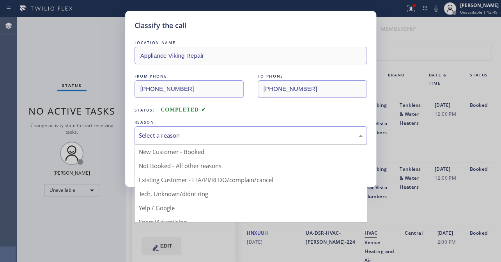
click at [171, 137] on div "Select a reason" at bounding box center [251, 135] width 224 height 9
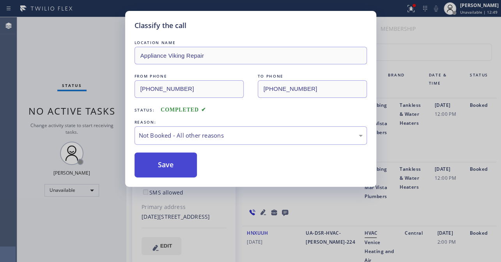
click at [160, 169] on button "Save" at bounding box center [166, 164] width 63 height 25
